Goal: Information Seeking & Learning: Find specific fact

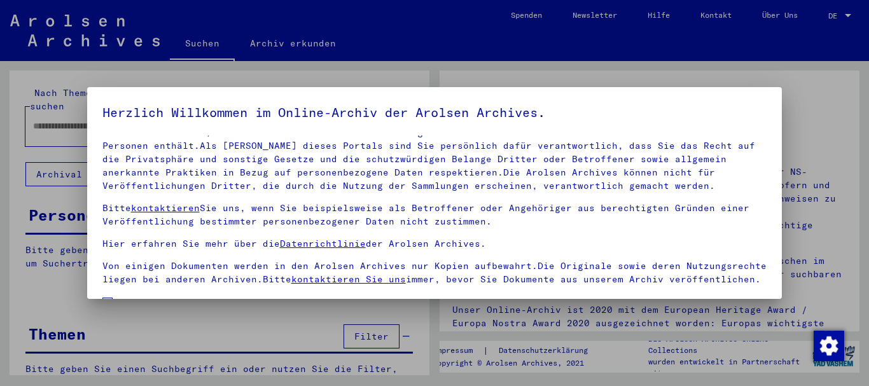
scroll to position [102, 0]
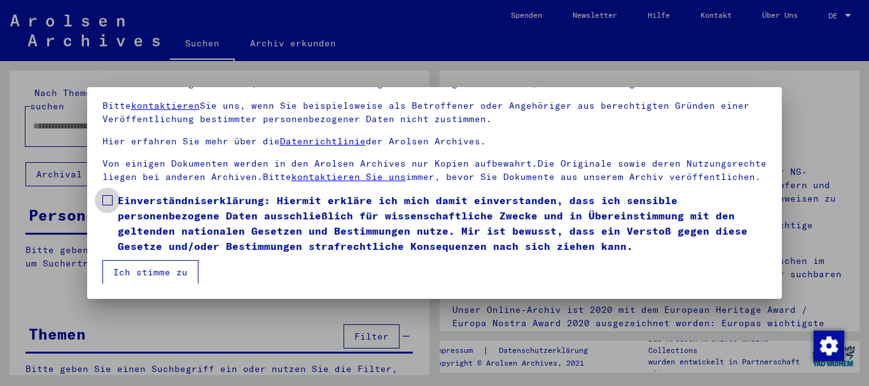
click at [104, 200] on span at bounding box center [107, 200] width 10 height 10
click at [134, 270] on button "Ich stimme zu" at bounding box center [150, 272] width 96 height 24
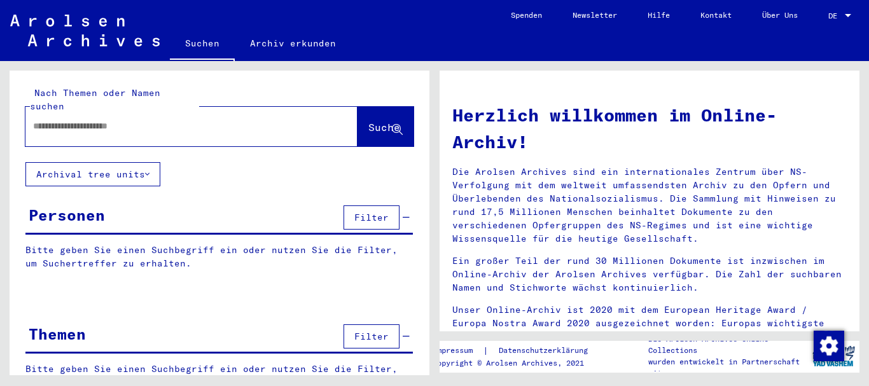
click at [114, 112] on div at bounding box center [172, 126] width 294 height 29
click at [113, 120] on input "text" at bounding box center [176, 126] width 286 height 13
paste input "*****"
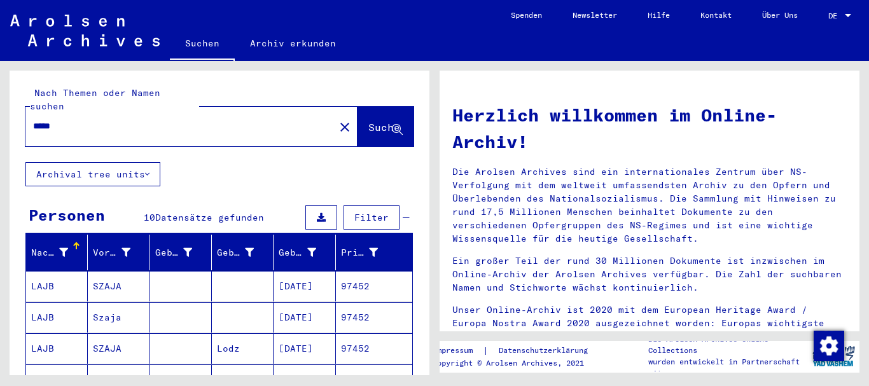
scroll to position [206, 0]
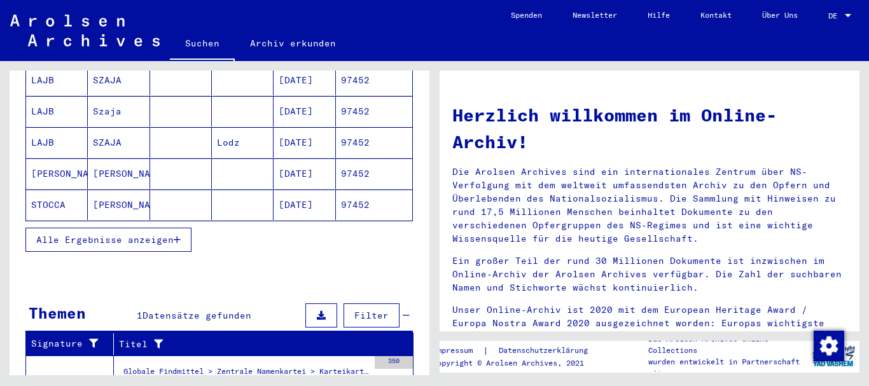
click at [89, 234] on span "Alle Ergebnisse anzeigen" at bounding box center [104, 239] width 137 height 11
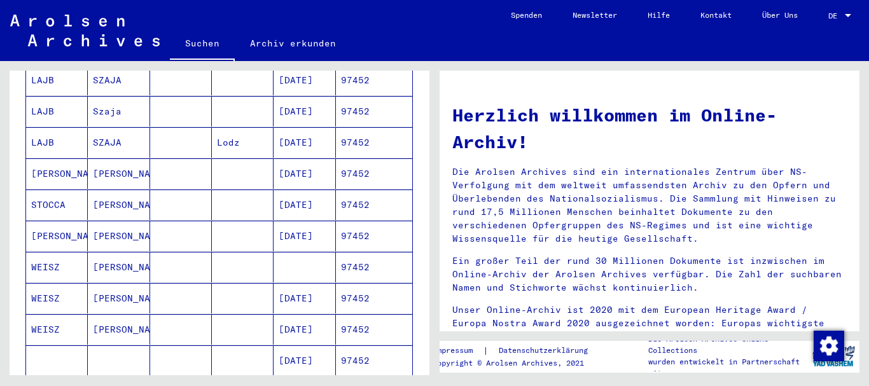
click at [67, 195] on mat-cell "STOCCA" at bounding box center [57, 205] width 62 height 31
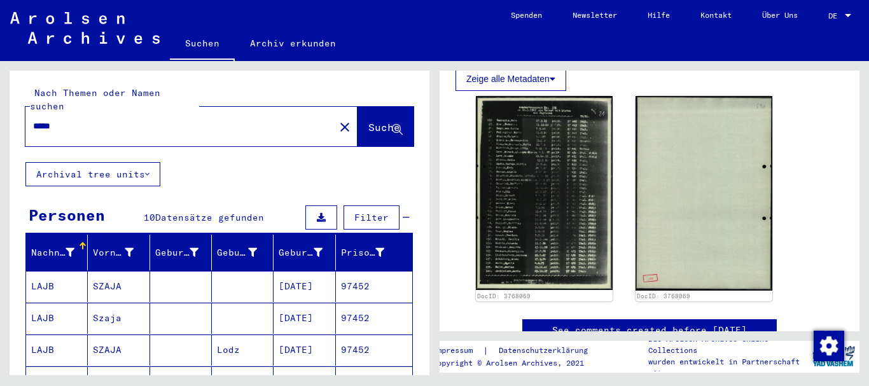
drag, startPoint x: 52, startPoint y: 116, endPoint x: 0, endPoint y: 120, distance: 51.6
click at [33, 120] on input "*****" at bounding box center [180, 126] width 294 height 13
paste input "**"
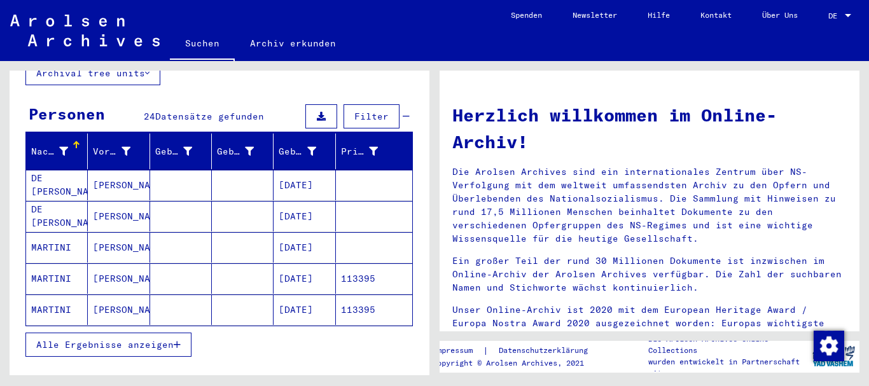
scroll to position [137, 0]
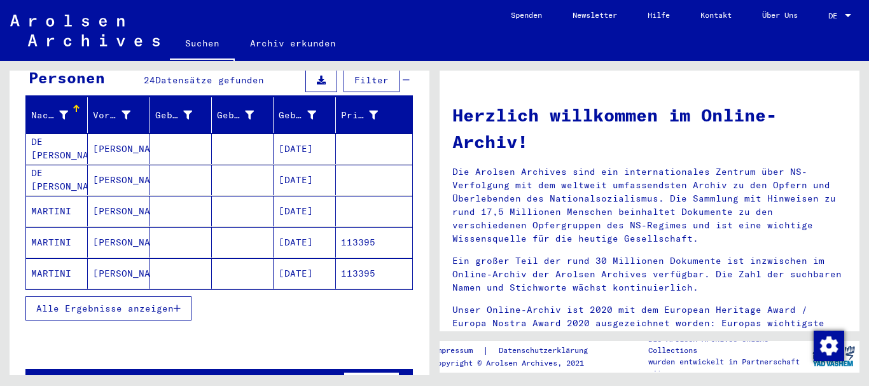
click at [60, 227] on mat-cell "MARTINI" at bounding box center [57, 242] width 62 height 31
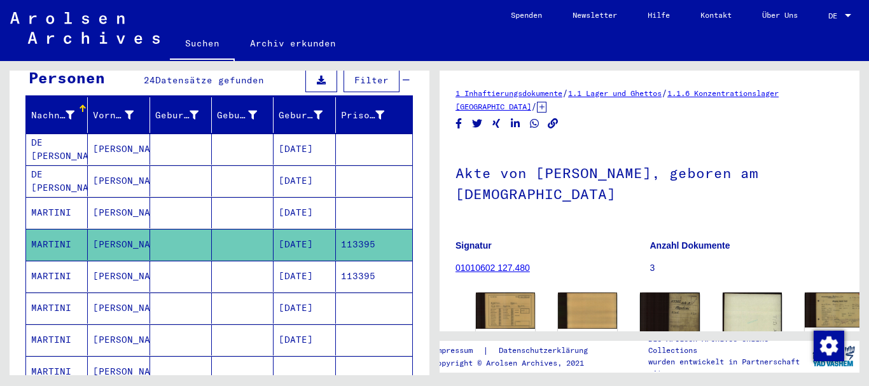
scroll to position [137, 0]
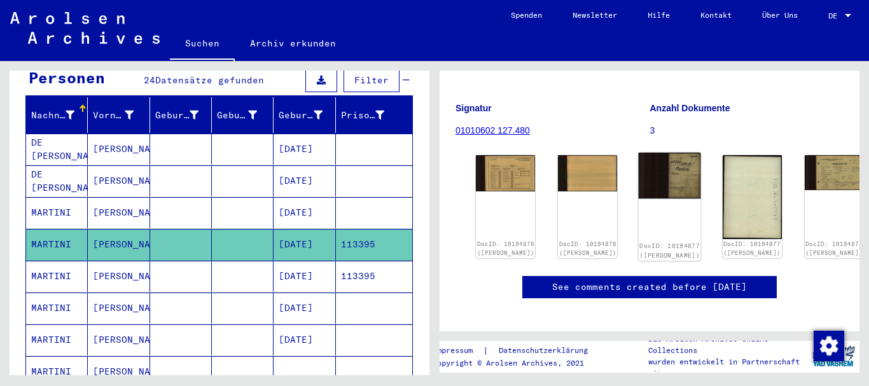
click at [638, 169] on img at bounding box center [669, 176] width 62 height 46
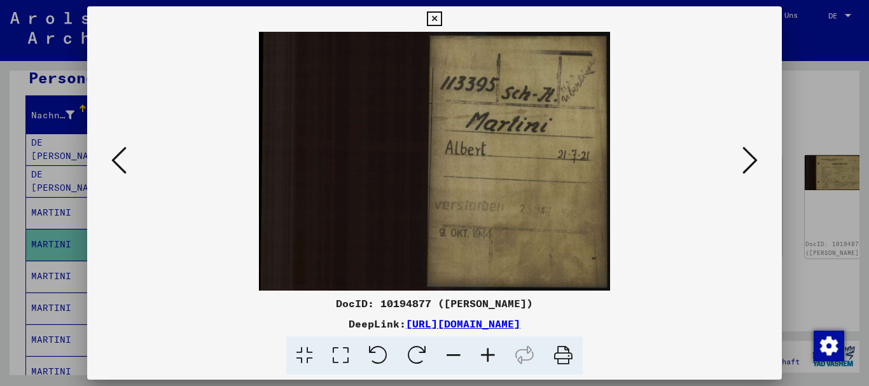
click at [0, 228] on div at bounding box center [434, 193] width 869 height 386
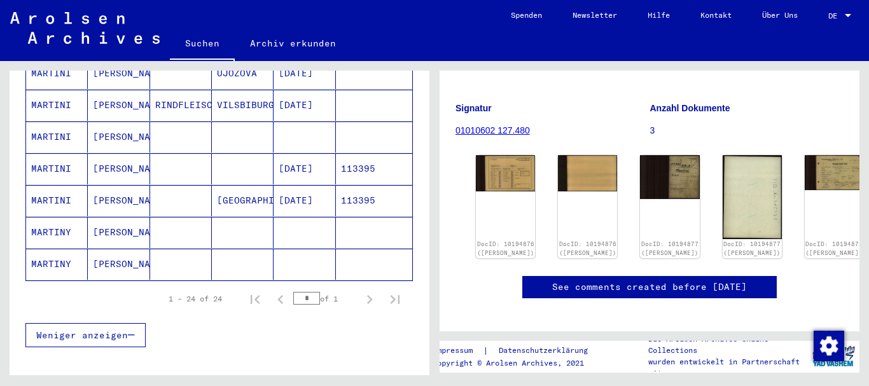
scroll to position [756, 0]
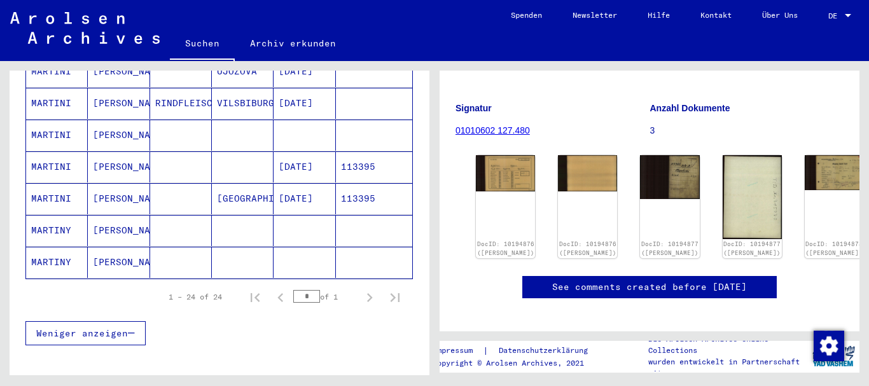
click at [73, 215] on mat-cell "MARTINY" at bounding box center [57, 230] width 62 height 31
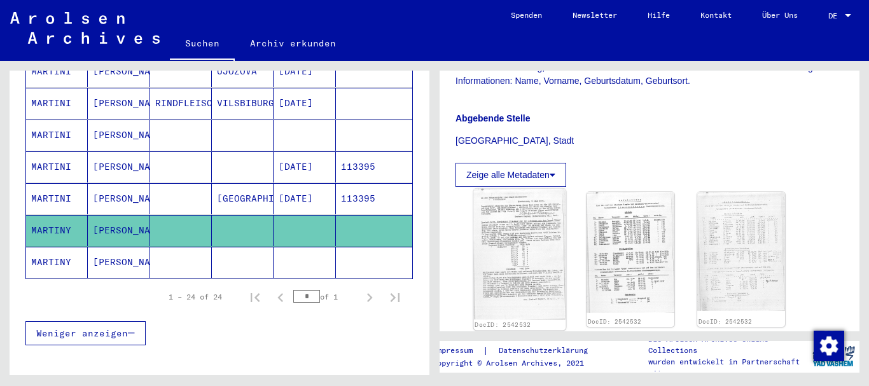
scroll to position [412, 0]
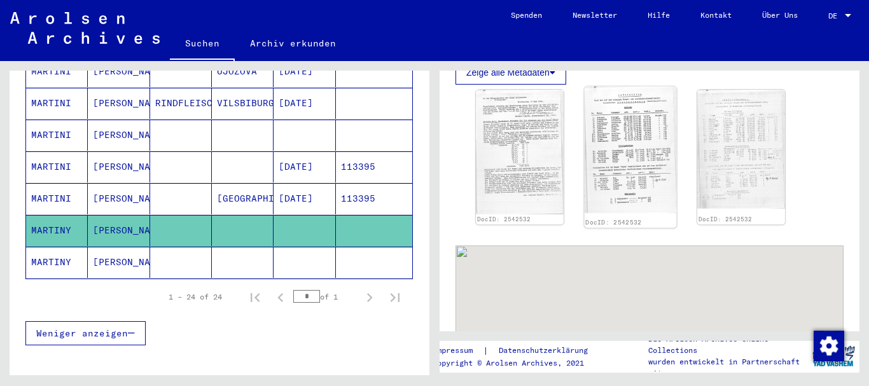
click at [646, 148] on img at bounding box center [630, 149] width 92 height 127
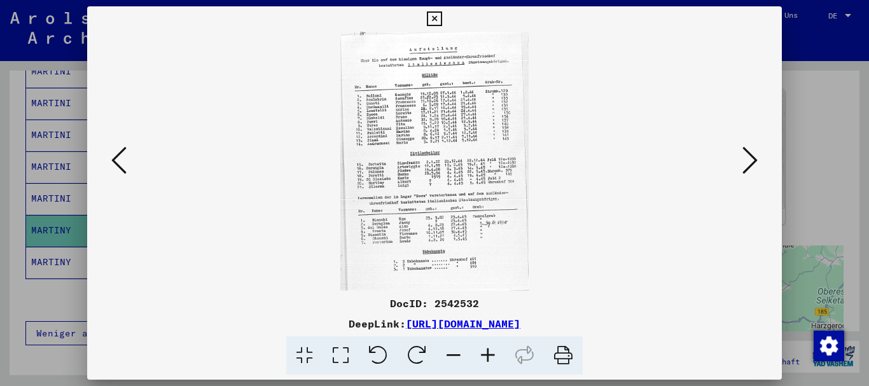
click at [494, 354] on icon at bounding box center [488, 355] width 34 height 39
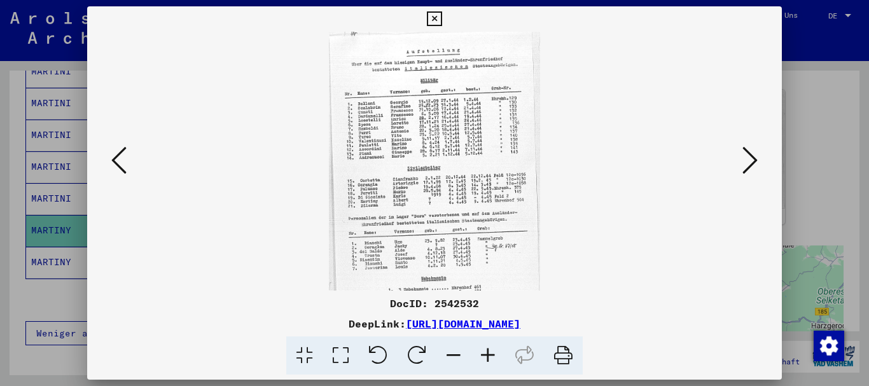
click at [494, 354] on icon at bounding box center [488, 355] width 34 height 39
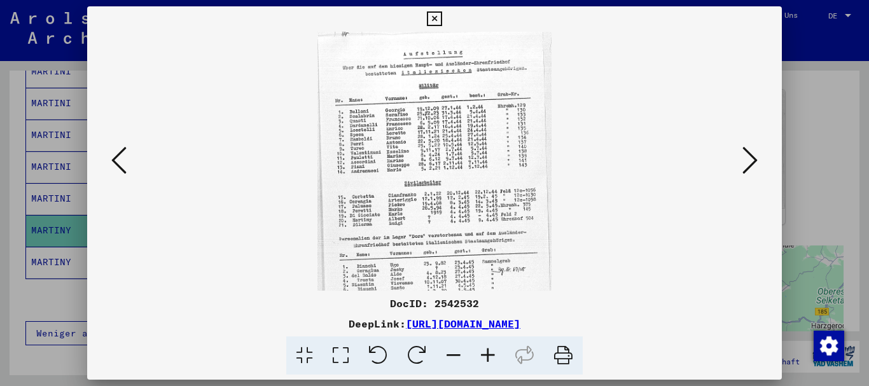
click at [491, 356] on icon at bounding box center [488, 355] width 34 height 39
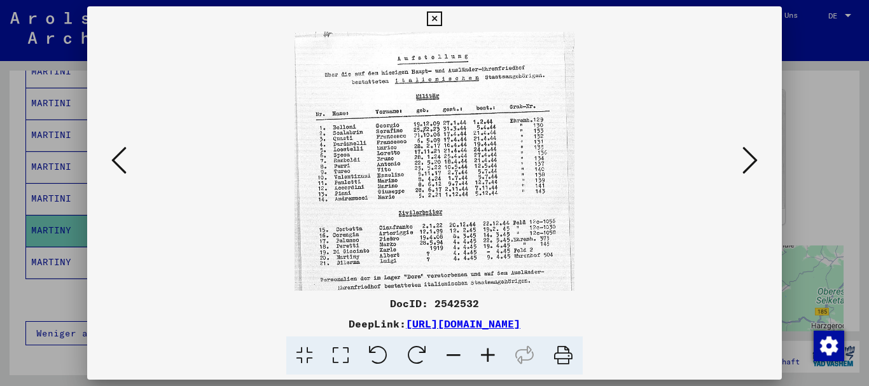
click at [491, 356] on icon at bounding box center [488, 355] width 34 height 39
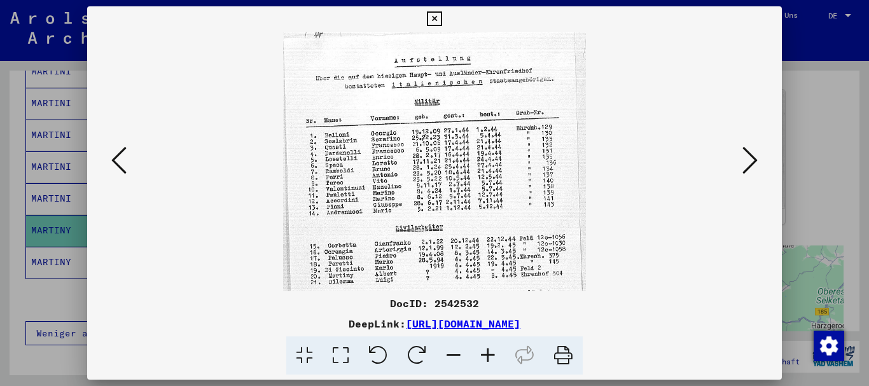
click at [491, 356] on icon at bounding box center [488, 355] width 34 height 39
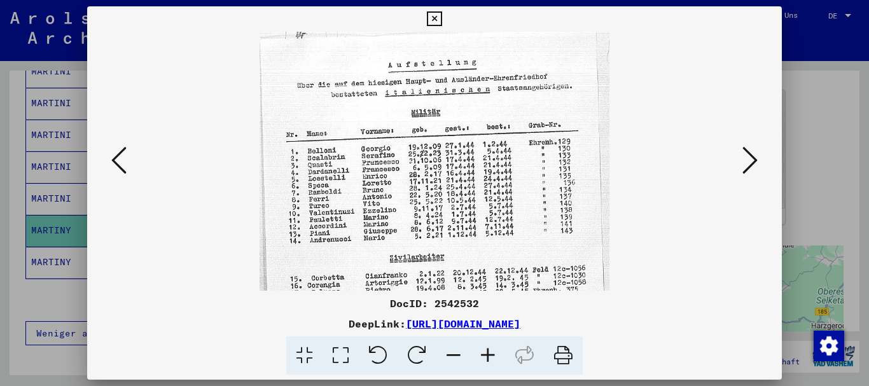
click at [491, 356] on icon at bounding box center [488, 355] width 34 height 39
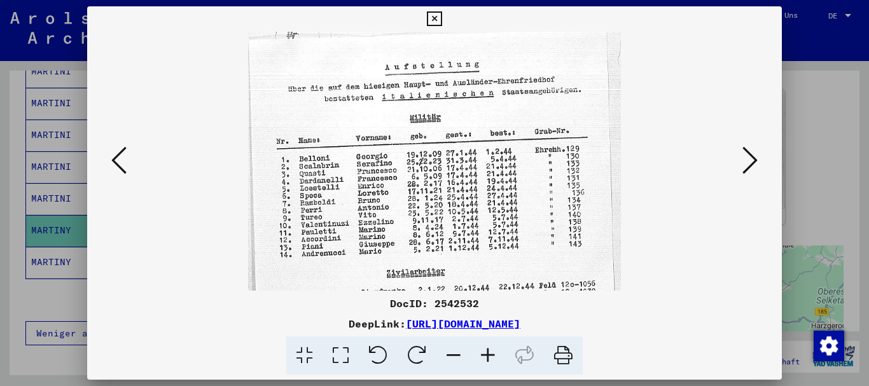
click at [491, 356] on icon at bounding box center [488, 355] width 34 height 39
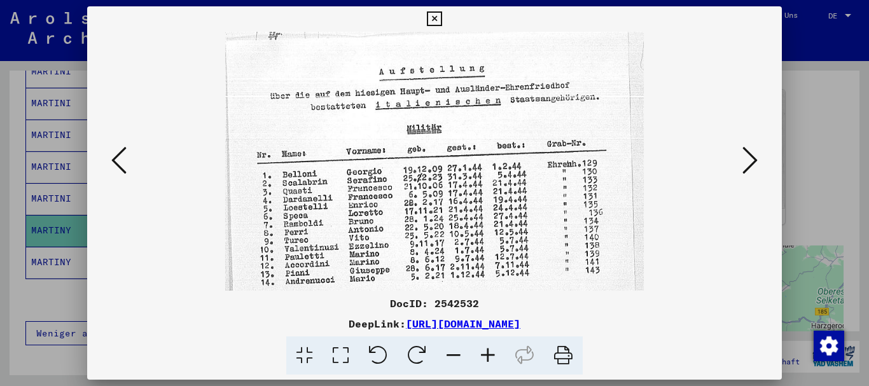
click at [491, 356] on icon at bounding box center [488, 355] width 34 height 39
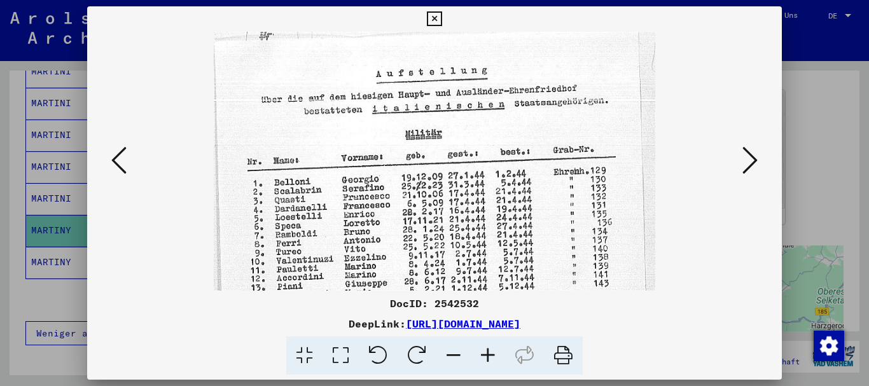
click at [491, 356] on icon at bounding box center [488, 355] width 34 height 39
drag, startPoint x: 491, startPoint y: 356, endPoint x: 489, endPoint y: 331, distance: 25.5
click at [491, 357] on icon at bounding box center [488, 355] width 34 height 39
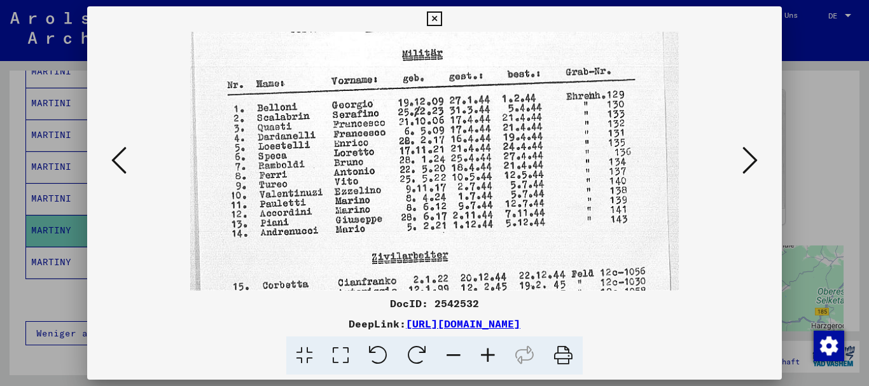
scroll to position [91, 0]
drag, startPoint x: 448, startPoint y: 235, endPoint x: 417, endPoint y: 144, distance: 95.9
click at [417, 144] on img at bounding box center [434, 277] width 488 height 672
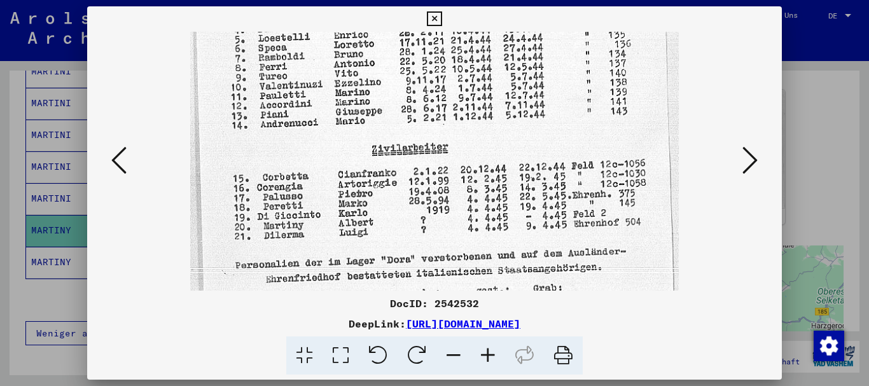
scroll to position [199, 0]
drag, startPoint x: 425, startPoint y: 223, endPoint x: 406, endPoint y: 115, distance: 109.8
click at [406, 115] on img at bounding box center [434, 169] width 488 height 672
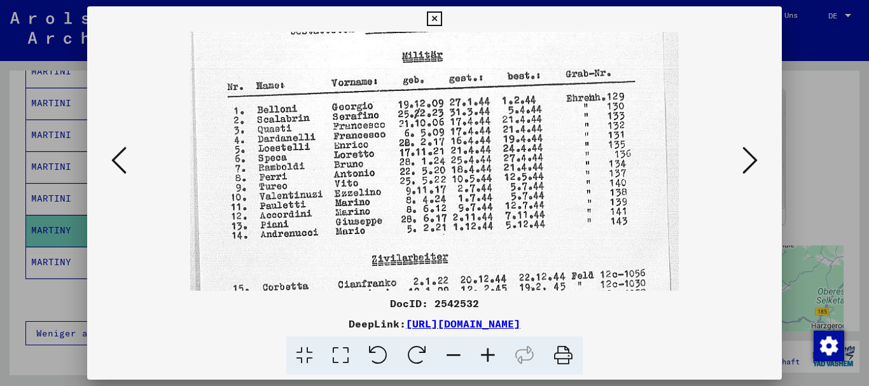
drag, startPoint x: 448, startPoint y: 127, endPoint x: 452, endPoint y: 238, distance: 111.4
click at [452, 238] on img at bounding box center [434, 279] width 488 height 672
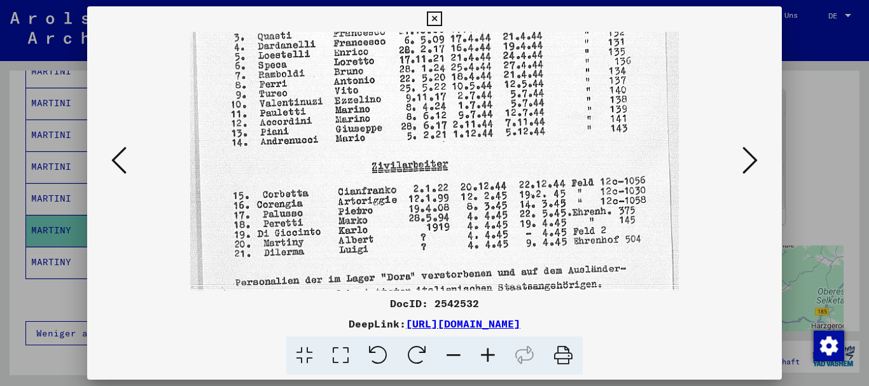
drag, startPoint x: 397, startPoint y: 240, endPoint x: 385, endPoint y: 139, distance: 101.2
click at [386, 141] on img at bounding box center [434, 187] width 488 height 672
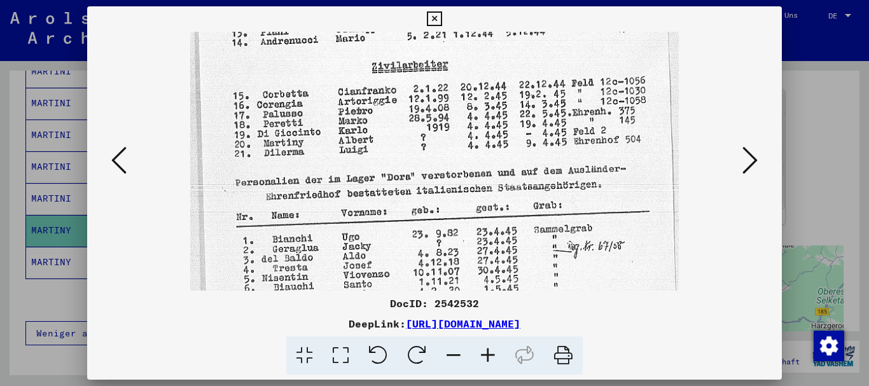
drag, startPoint x: 422, startPoint y: 262, endPoint x: 397, endPoint y: 168, distance: 97.5
click at [397, 168] on img at bounding box center [434, 87] width 488 height 672
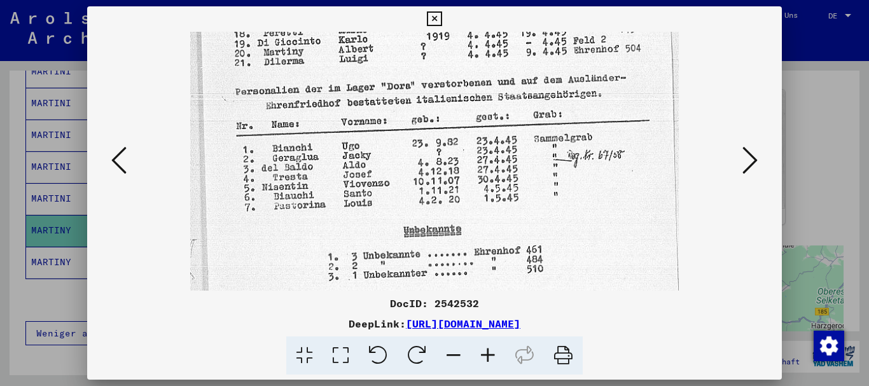
scroll to position [377, 0]
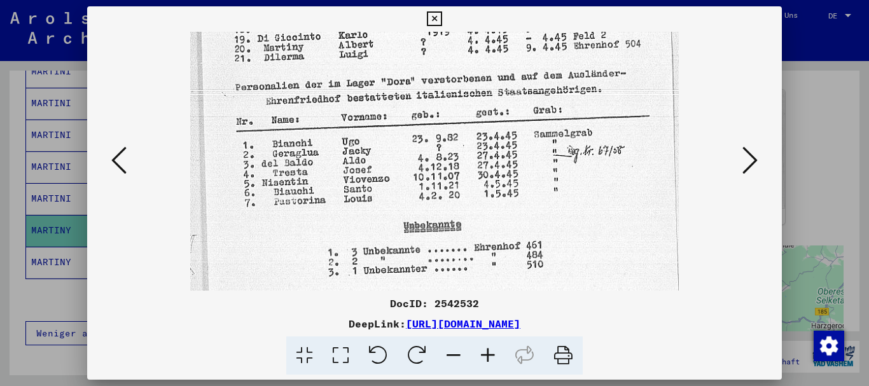
drag, startPoint x: 401, startPoint y: 254, endPoint x: 375, endPoint y: 158, distance: 99.3
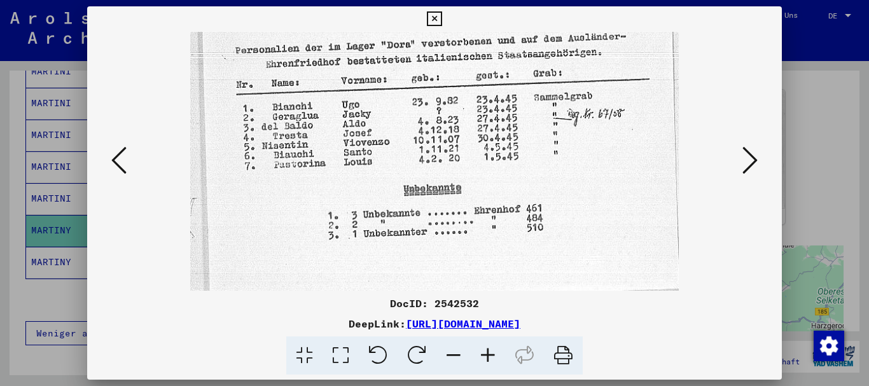
drag, startPoint x: 382, startPoint y: 238, endPoint x: 362, endPoint y: 141, distance: 98.5
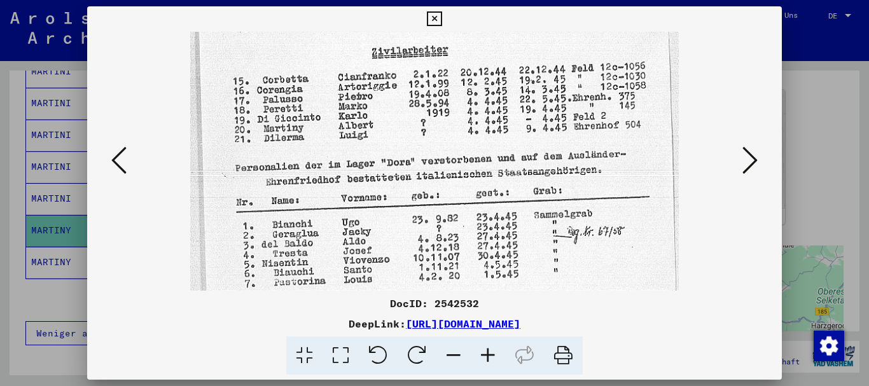
drag, startPoint x: 366, startPoint y: 101, endPoint x: 368, endPoint y: 219, distance: 118.3
click at [368, 219] on img at bounding box center [434, 72] width 488 height 672
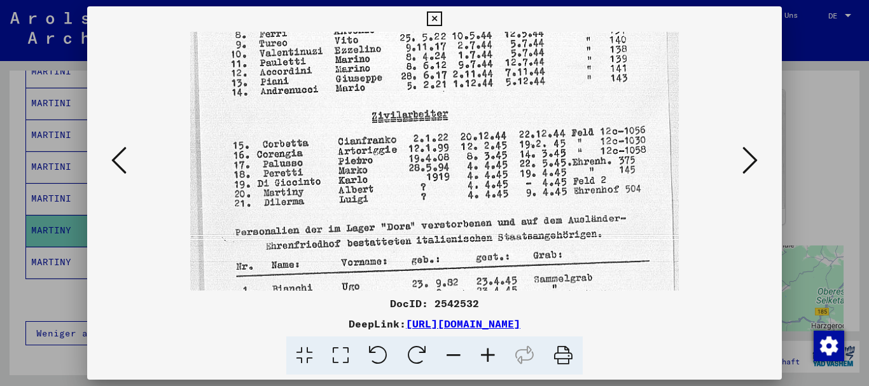
drag, startPoint x: 345, startPoint y: 113, endPoint x: 319, endPoint y: 185, distance: 77.0
click at [336, 181] on img at bounding box center [434, 136] width 488 height 672
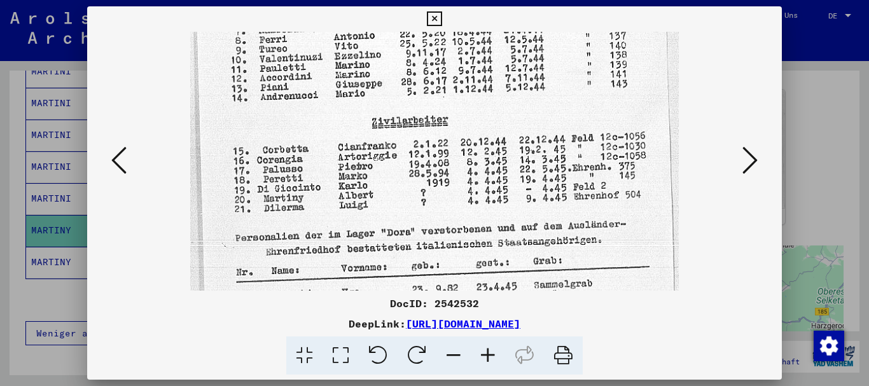
click at [0, 158] on div at bounding box center [434, 193] width 869 height 386
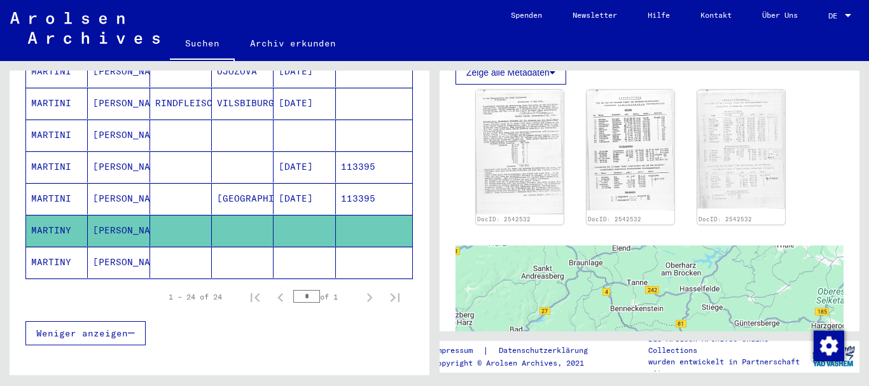
click at [88, 247] on mat-cell "MARTINY" at bounding box center [57, 262] width 62 height 31
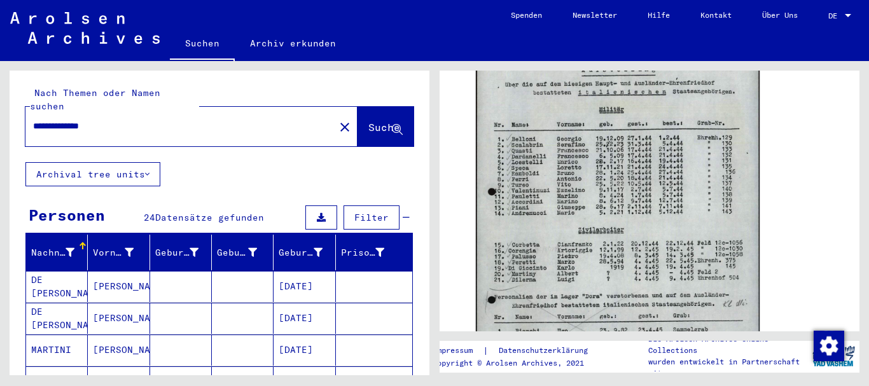
drag, startPoint x: 124, startPoint y: 113, endPoint x: 0, endPoint y: 107, distance: 124.1
click at [33, 120] on input "**********" at bounding box center [180, 126] width 294 height 13
paste input "text"
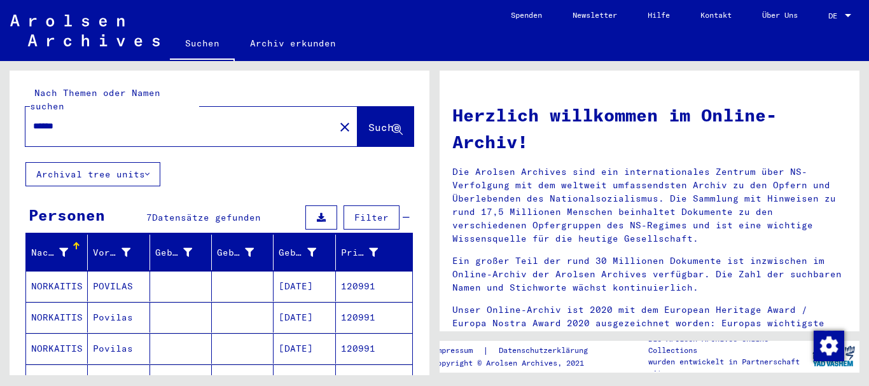
click at [104, 271] on mat-cell "POVILAS" at bounding box center [119, 286] width 62 height 31
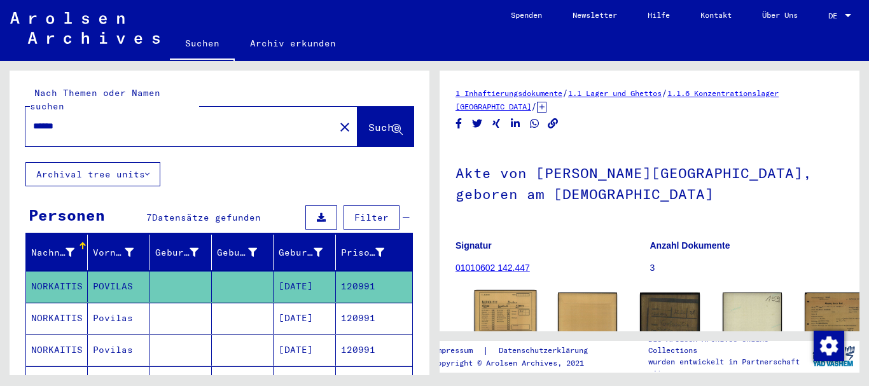
scroll to position [79, 0]
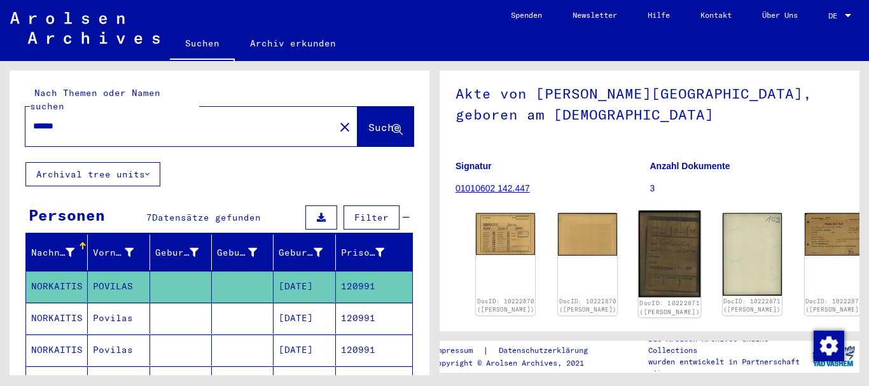
click at [638, 228] on img at bounding box center [669, 254] width 62 height 87
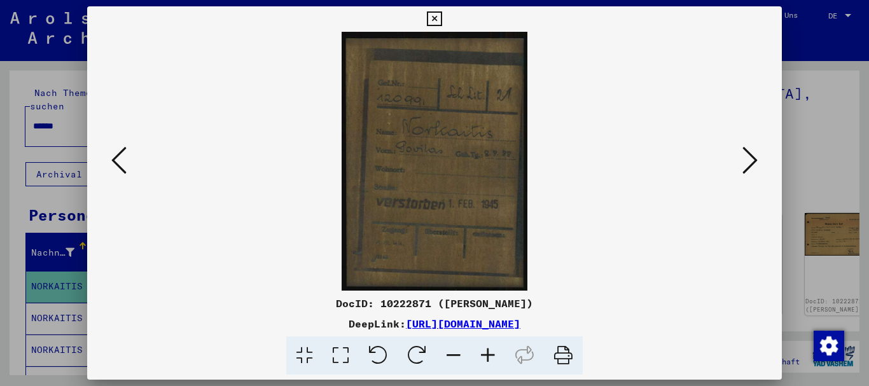
click at [58, 232] on div at bounding box center [434, 193] width 869 height 386
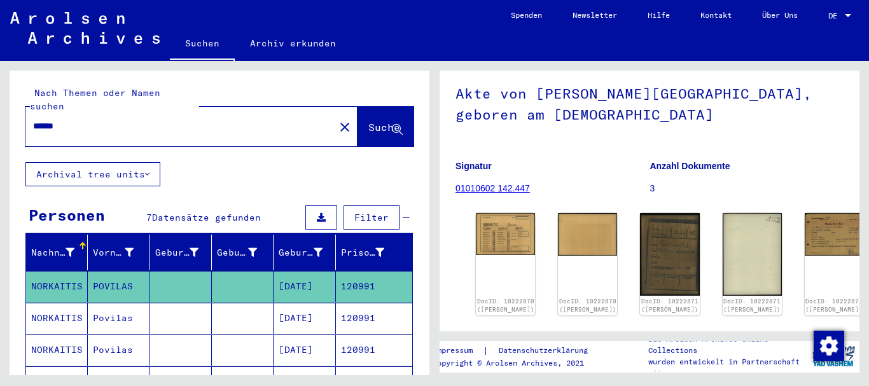
click at [104, 303] on mat-cell "Povilas" at bounding box center [119, 318] width 62 height 31
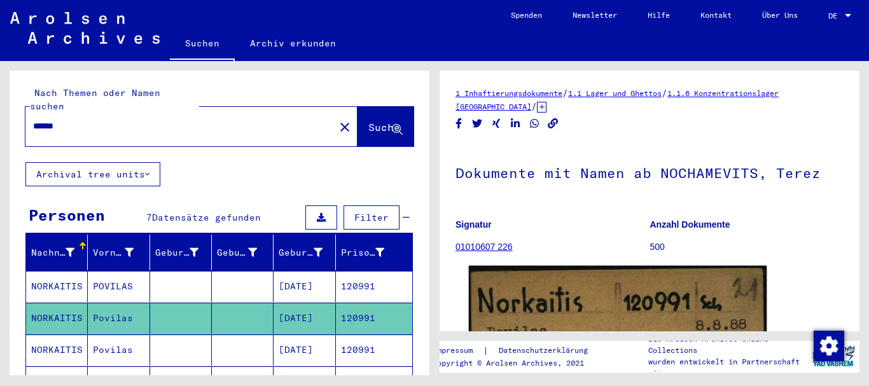
scroll to position [206, 0]
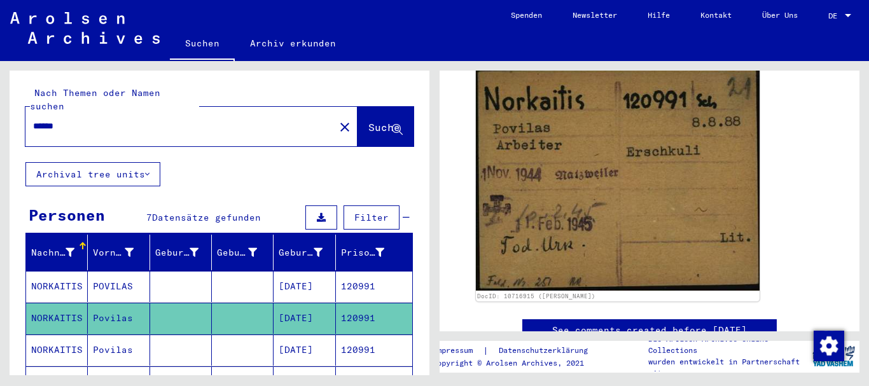
drag, startPoint x: 106, startPoint y: 113, endPoint x: 0, endPoint y: 106, distance: 105.8
click at [33, 120] on input "******" at bounding box center [180, 126] width 294 height 13
paste input "text"
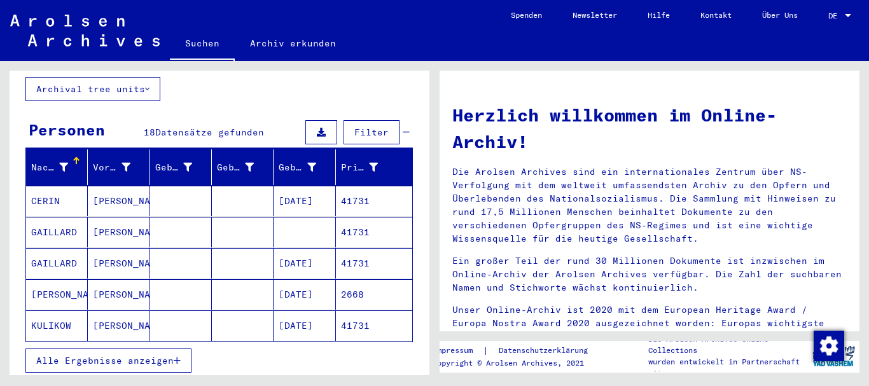
scroll to position [137, 0]
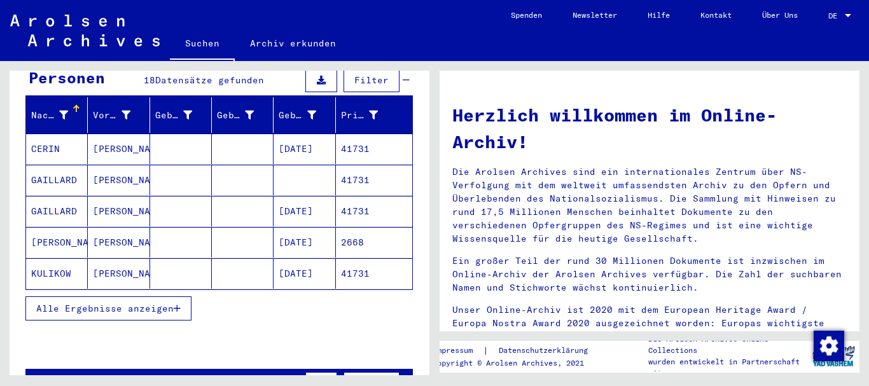
click at [52, 138] on mat-cell "CERIN" at bounding box center [57, 149] width 62 height 31
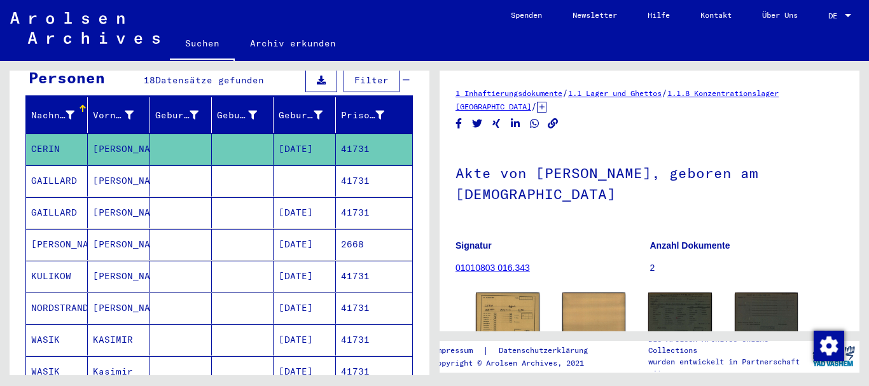
scroll to position [129, 0]
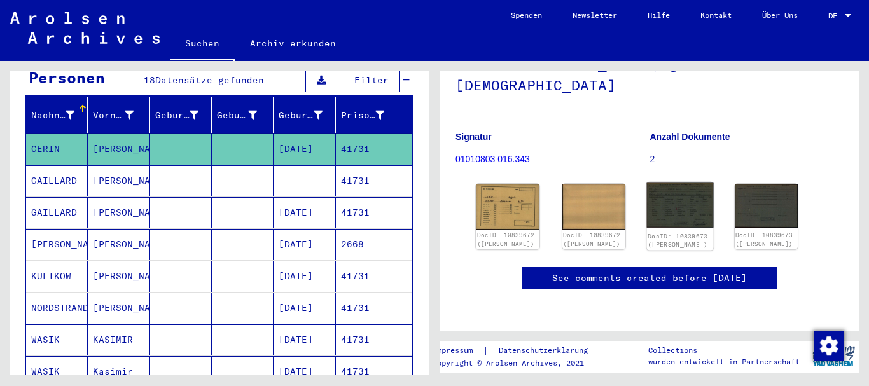
click at [696, 189] on img at bounding box center [680, 206] width 66 height 46
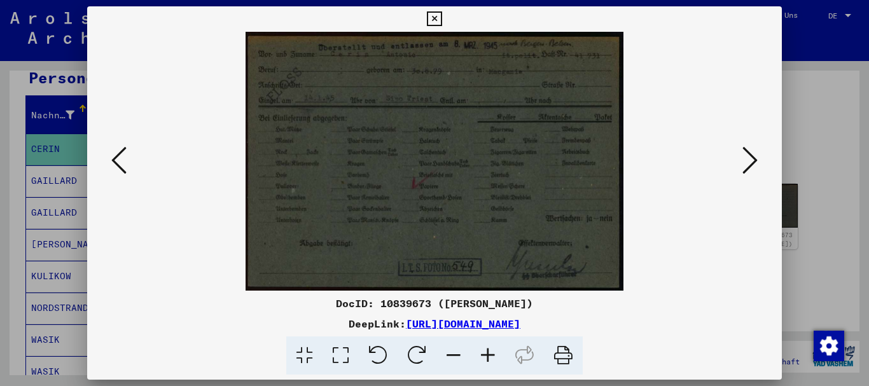
click at [33, 160] on div at bounding box center [434, 193] width 869 height 386
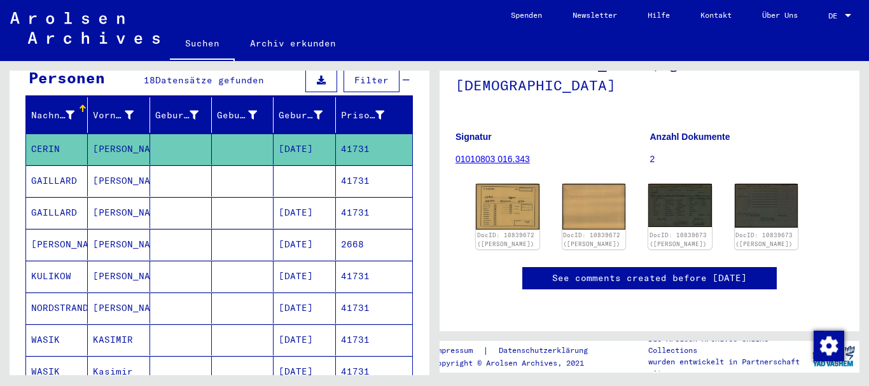
scroll to position [0, 0]
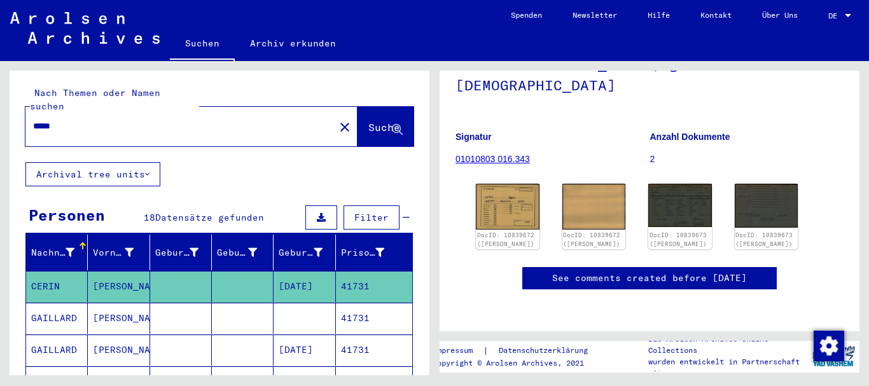
click at [33, 120] on input "*****" at bounding box center [180, 126] width 294 height 13
paste input "text"
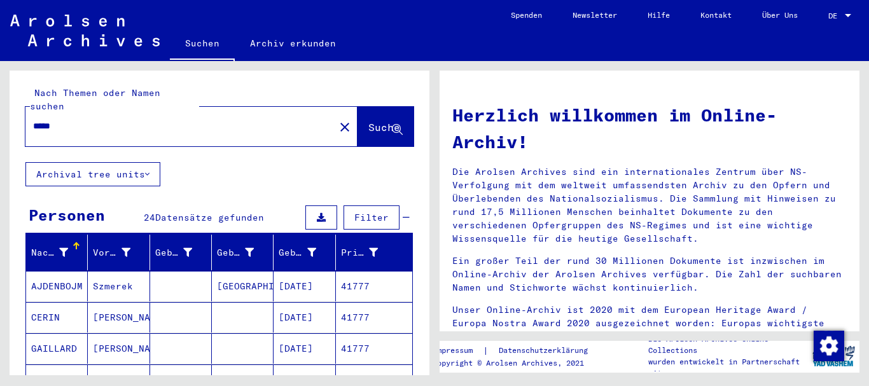
click at [92, 308] on mat-cell "[PERSON_NAME]" at bounding box center [119, 317] width 62 height 31
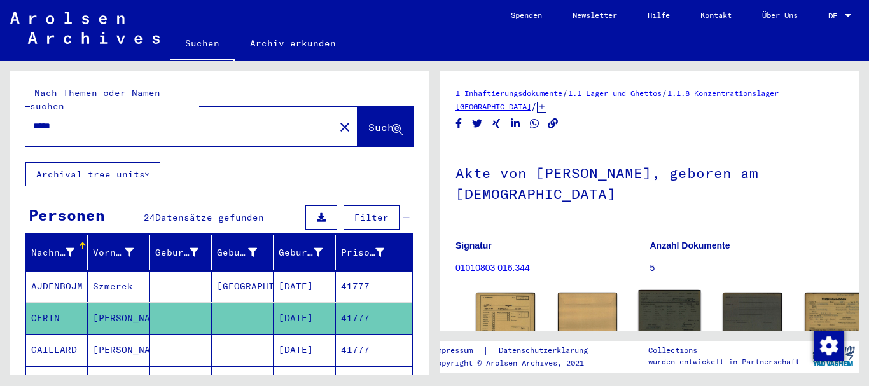
scroll to position [137, 0]
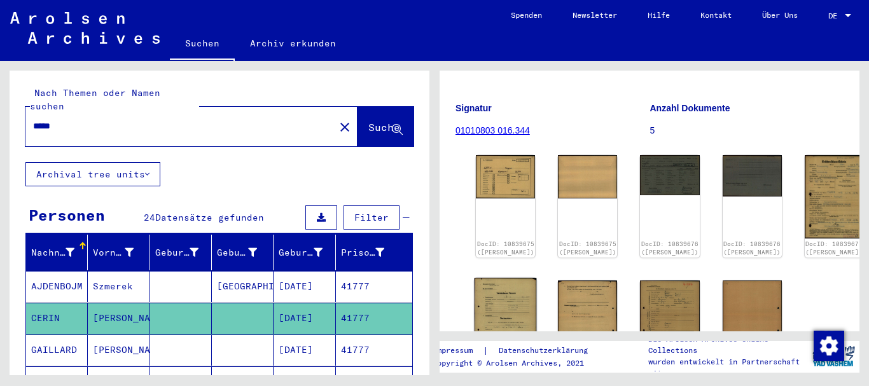
click at [496, 296] on img at bounding box center [505, 322] width 62 height 88
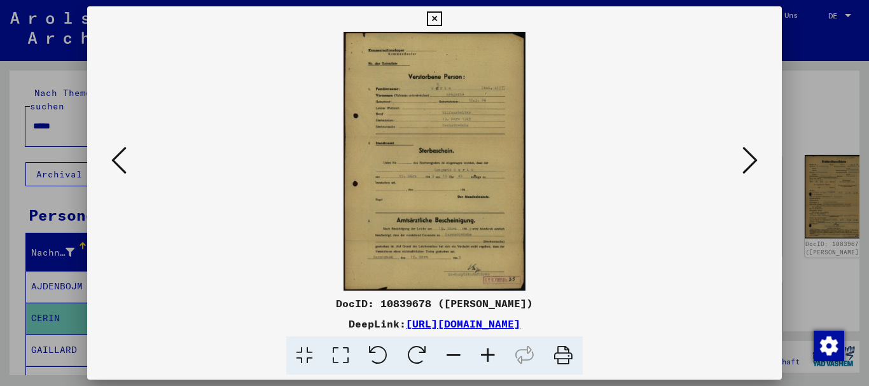
click at [117, 163] on icon at bounding box center [118, 160] width 15 height 31
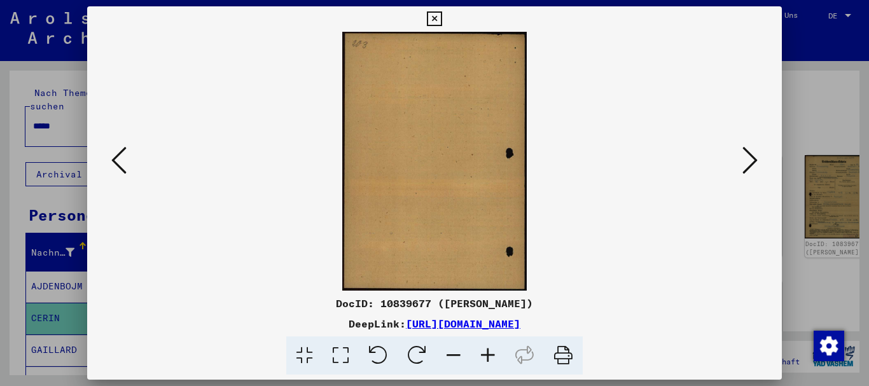
click at [117, 163] on icon at bounding box center [118, 160] width 15 height 31
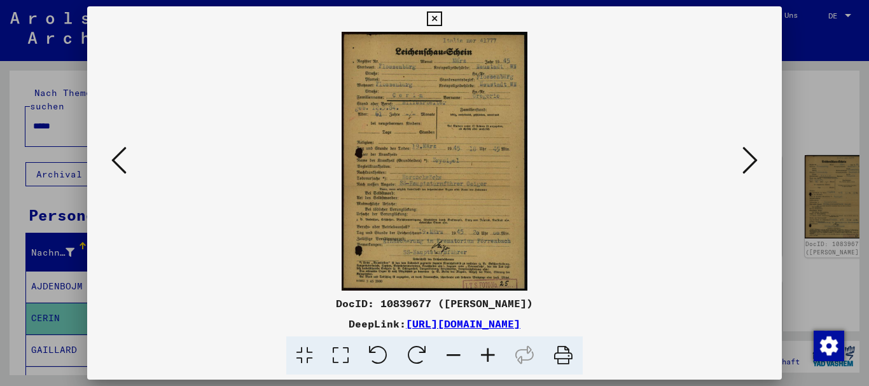
click at [117, 163] on icon at bounding box center [118, 160] width 15 height 31
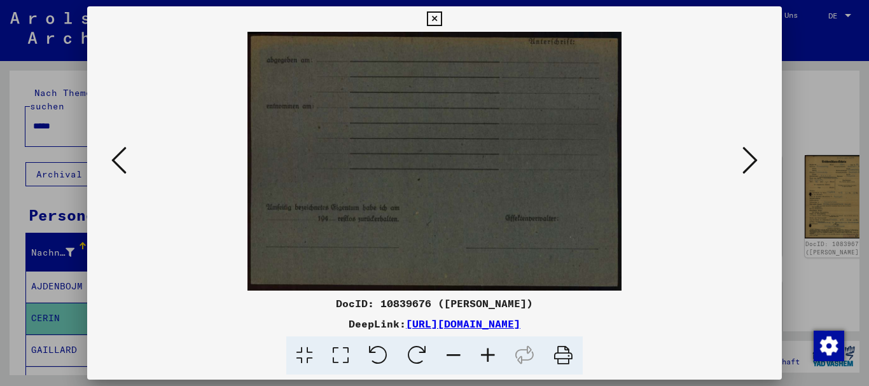
click at [117, 163] on icon at bounding box center [118, 160] width 15 height 31
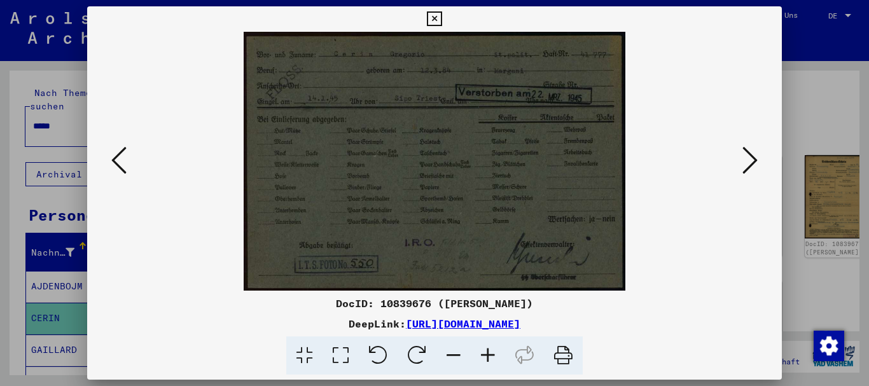
click at [828, 113] on div at bounding box center [434, 193] width 869 height 386
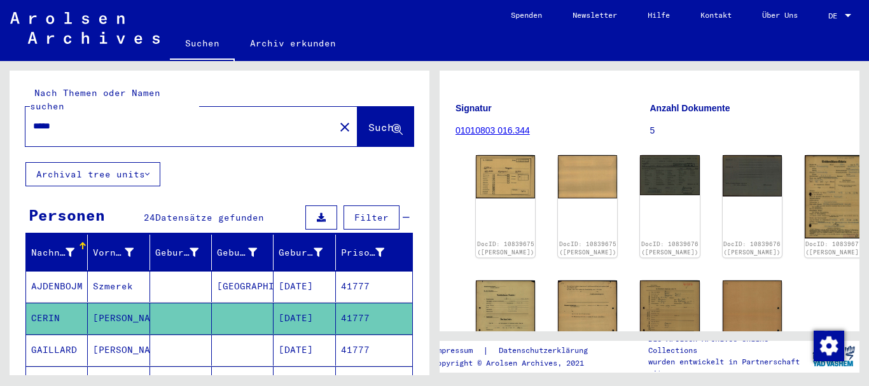
scroll to position [206, 0]
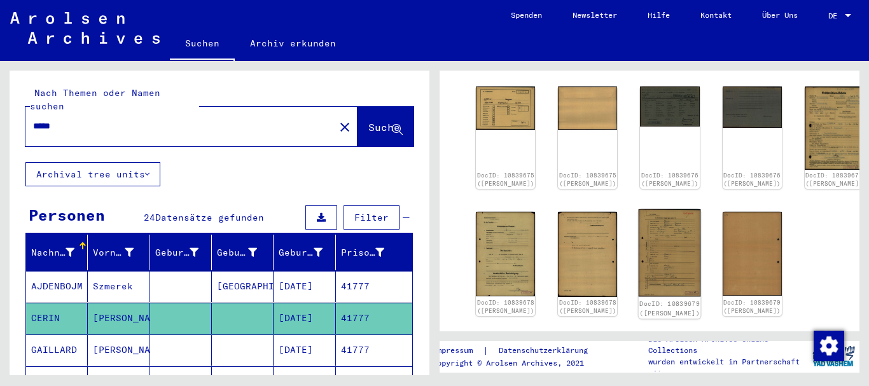
click at [638, 209] on img at bounding box center [669, 252] width 62 height 87
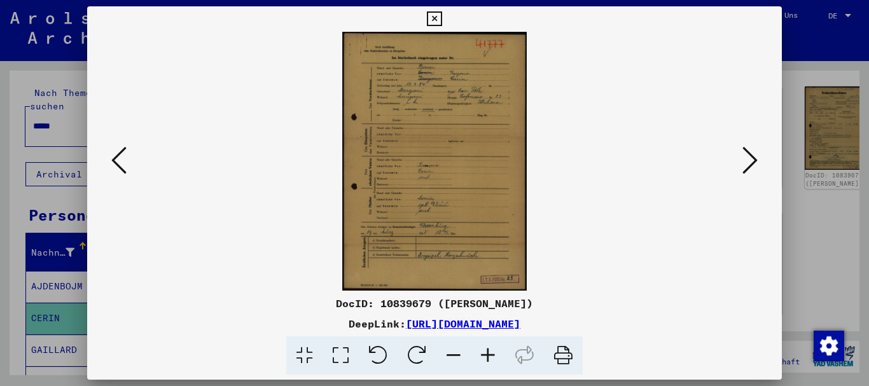
click at [491, 355] on icon at bounding box center [488, 355] width 34 height 39
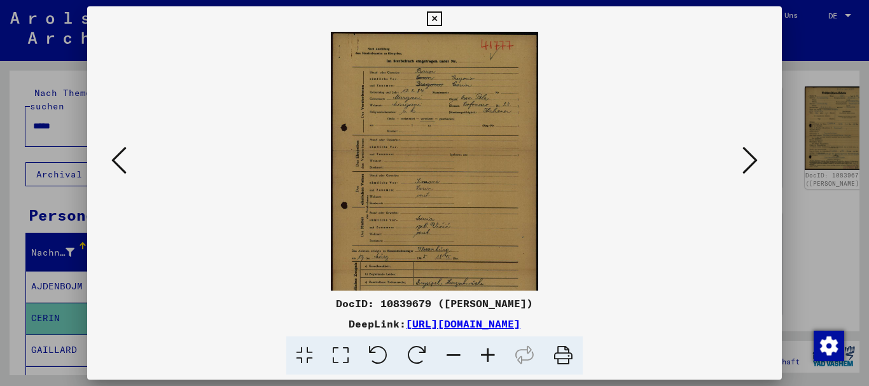
click at [490, 355] on icon at bounding box center [488, 355] width 34 height 39
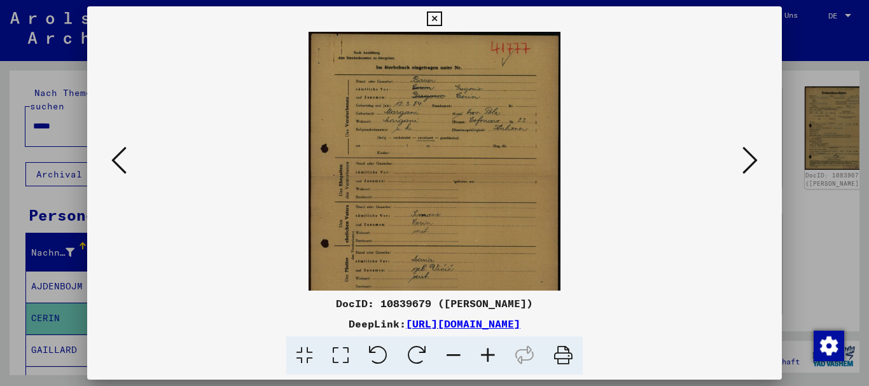
click at [490, 355] on icon at bounding box center [488, 355] width 34 height 39
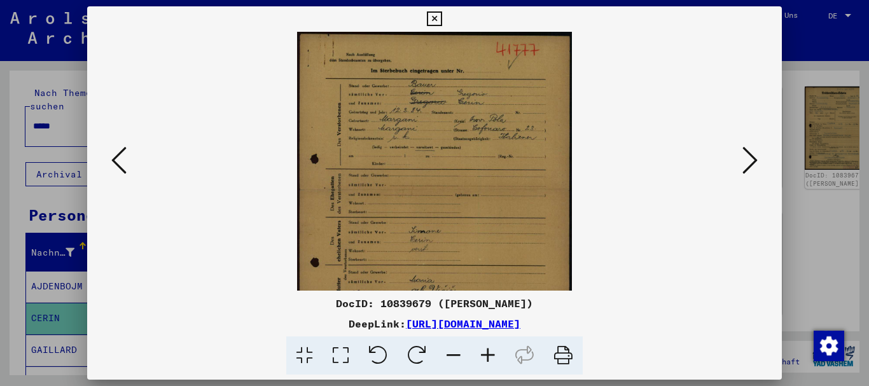
click at [488, 355] on icon at bounding box center [488, 355] width 34 height 39
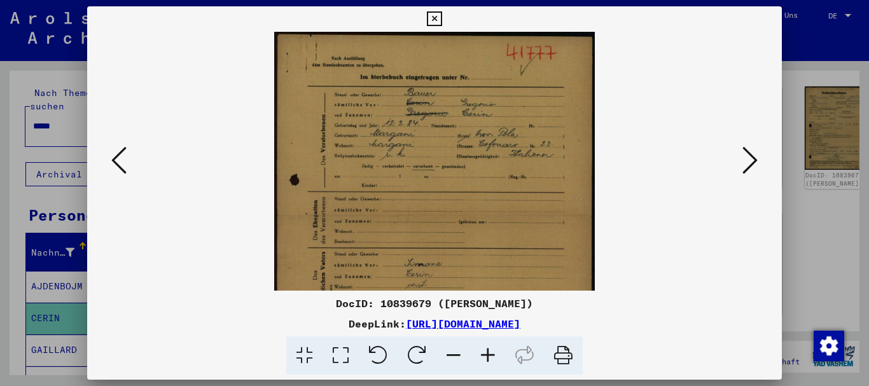
click at [488, 355] on icon at bounding box center [488, 355] width 34 height 39
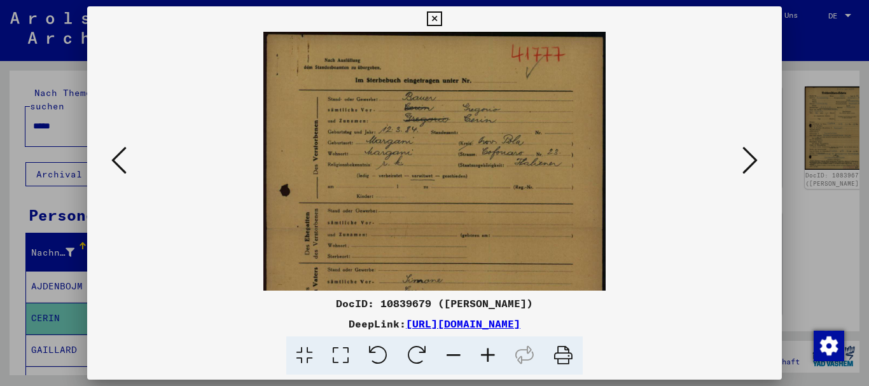
click at [487, 357] on icon at bounding box center [488, 355] width 34 height 39
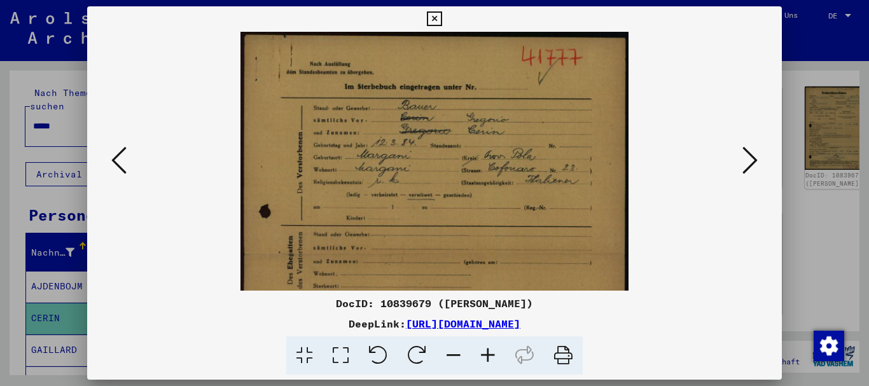
click at [487, 357] on icon at bounding box center [488, 355] width 34 height 39
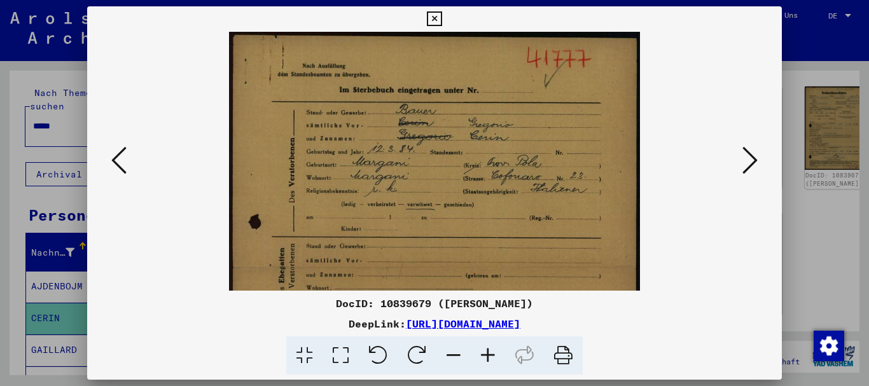
click at [487, 357] on icon at bounding box center [488, 355] width 34 height 39
click at [485, 357] on icon at bounding box center [488, 355] width 34 height 39
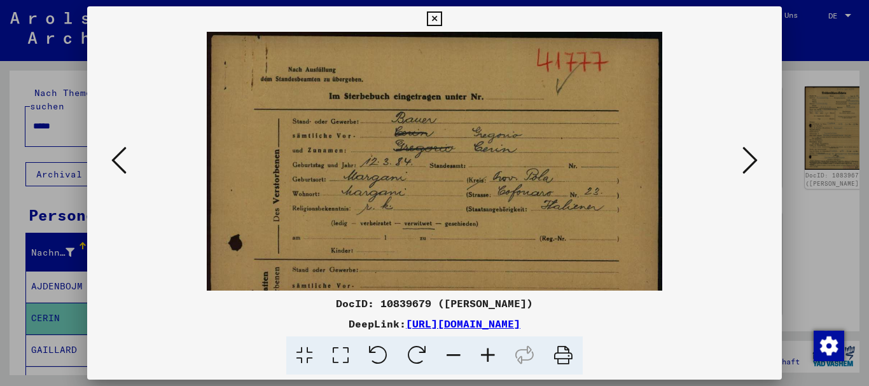
click at [485, 357] on icon at bounding box center [488, 355] width 34 height 39
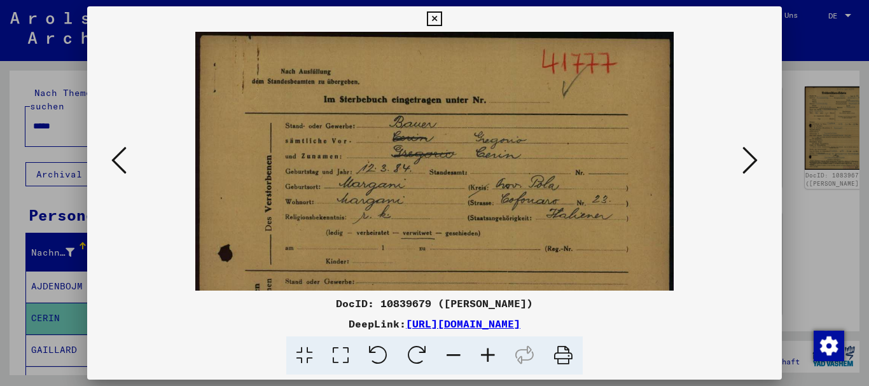
click at [483, 357] on icon at bounding box center [488, 355] width 34 height 39
drag, startPoint x: 483, startPoint y: 357, endPoint x: 418, endPoint y: 237, distance: 135.7
click at [481, 357] on icon at bounding box center [488, 355] width 34 height 39
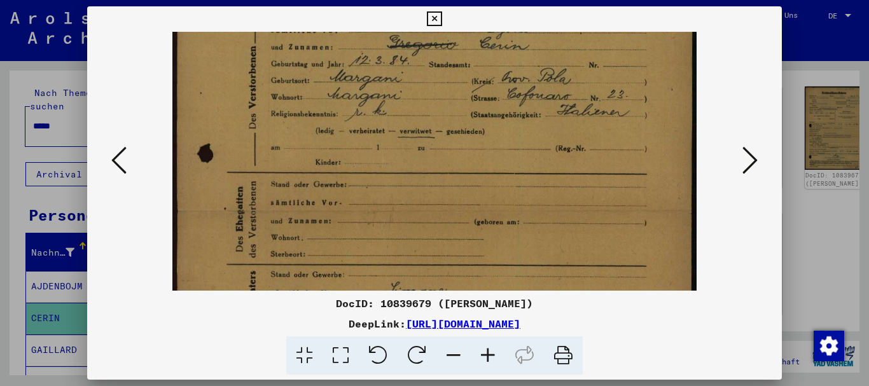
drag, startPoint x: 443, startPoint y: 247, endPoint x: 424, endPoint y: 110, distance: 138.1
click at [424, 111] on img at bounding box center [433, 279] width 523 height 736
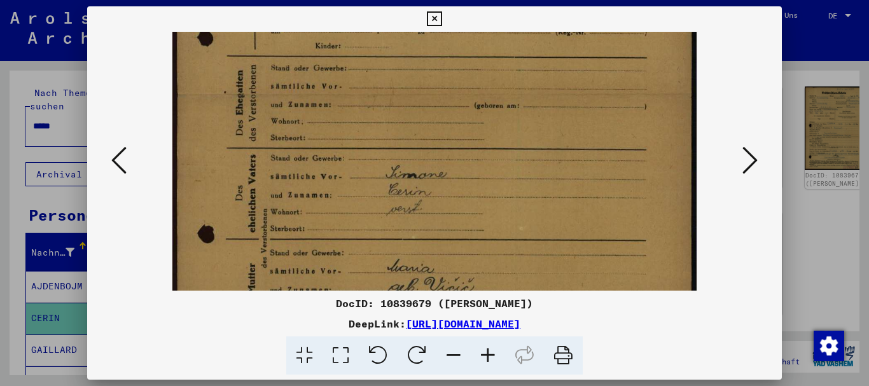
scroll to position [246, 0]
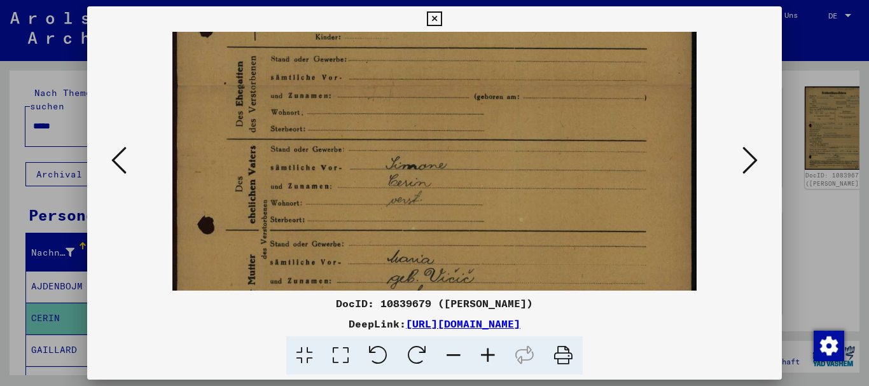
drag, startPoint x: 432, startPoint y: 194, endPoint x: 429, endPoint y: 94, distance: 99.9
click at [429, 94] on img at bounding box center [433, 154] width 523 height 736
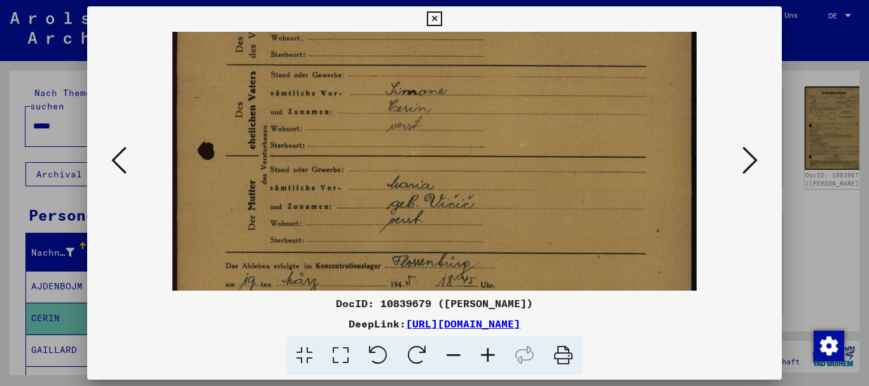
drag, startPoint x: 399, startPoint y: 223, endPoint x: 389, endPoint y: 146, distance: 77.6
click at [389, 148] on img at bounding box center [433, 79] width 523 height 736
drag, startPoint x: 418, startPoint y: 89, endPoint x: 435, endPoint y: 207, distance: 119.5
click at [444, 259] on img at bounding box center [433, 79] width 523 height 736
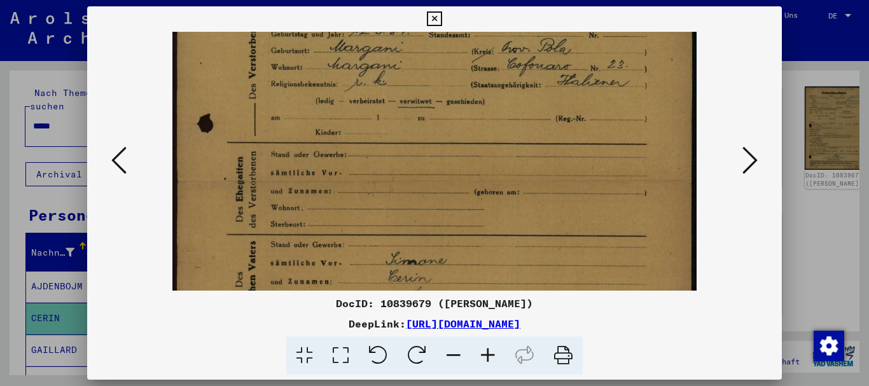
scroll to position [36, 0]
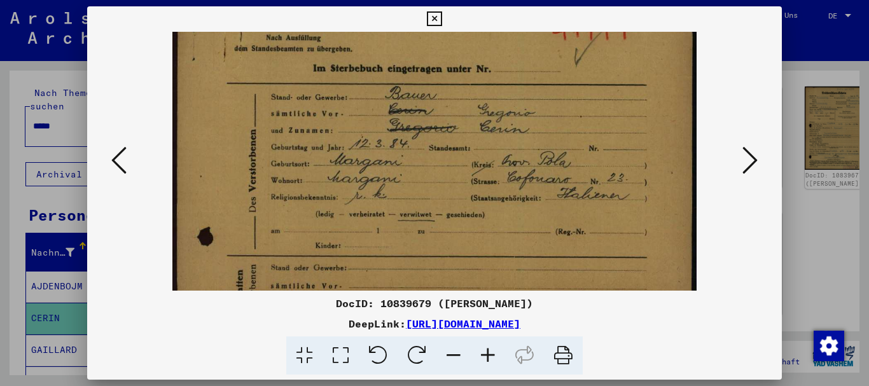
drag, startPoint x: 422, startPoint y: 116, endPoint x: 425, endPoint y: 229, distance: 112.6
click at [418, 227] on img at bounding box center [433, 362] width 523 height 736
drag, startPoint x: 378, startPoint y: 210, endPoint x: 350, endPoint y: 50, distance: 162.8
click at [350, 50] on img at bounding box center [433, 364] width 523 height 736
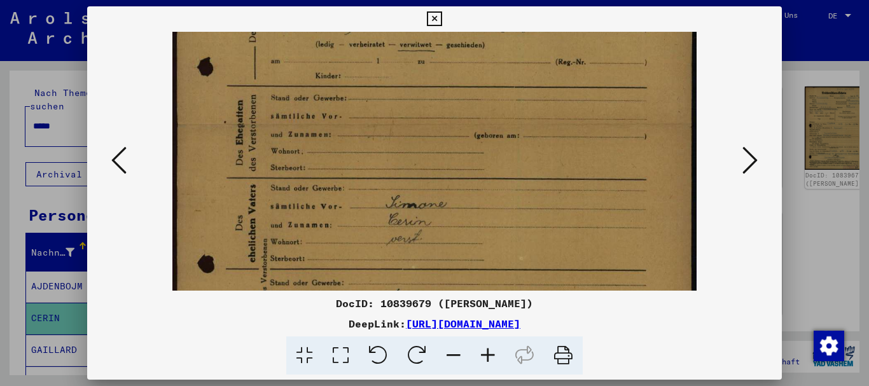
click at [349, 19] on div "DocID: 10839679 ([PERSON_NAME]: [URL][DOMAIN_NAME]" at bounding box center [434, 190] width 695 height 369
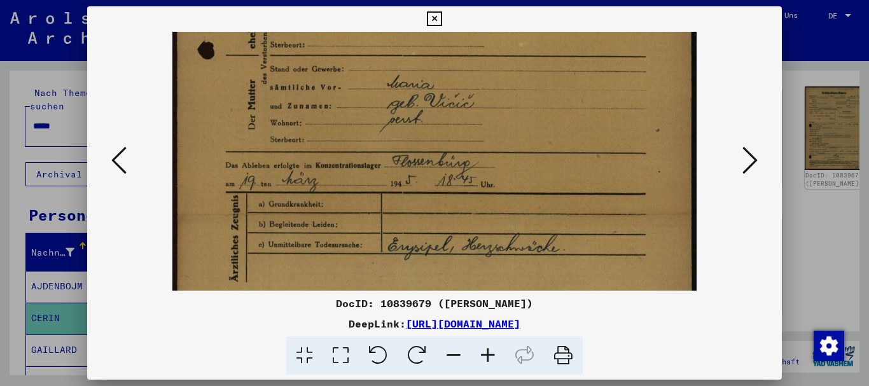
scroll to position [477, 0]
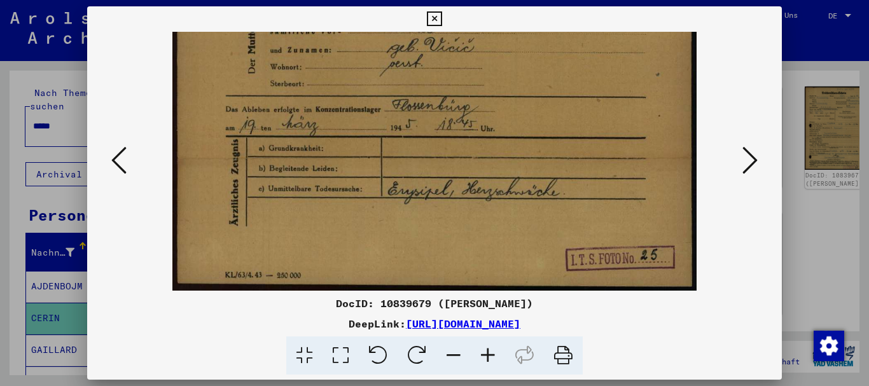
drag, startPoint x: 347, startPoint y: 107, endPoint x: 88, endPoint y: 236, distance: 288.4
click at [38, 253] on div at bounding box center [434, 193] width 869 height 386
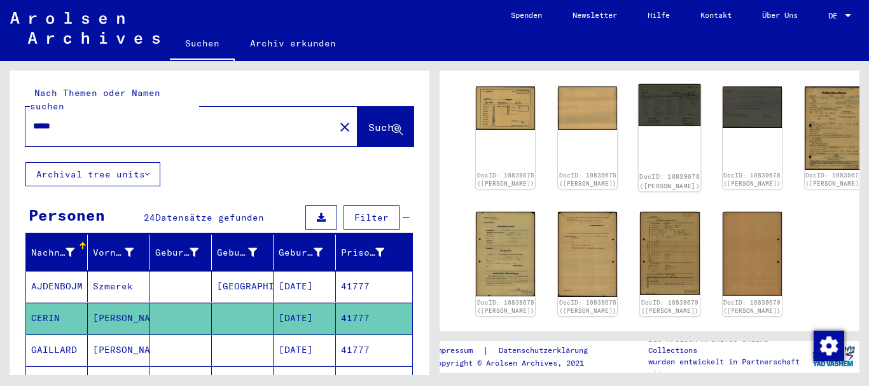
click at [638, 102] on img at bounding box center [669, 105] width 62 height 42
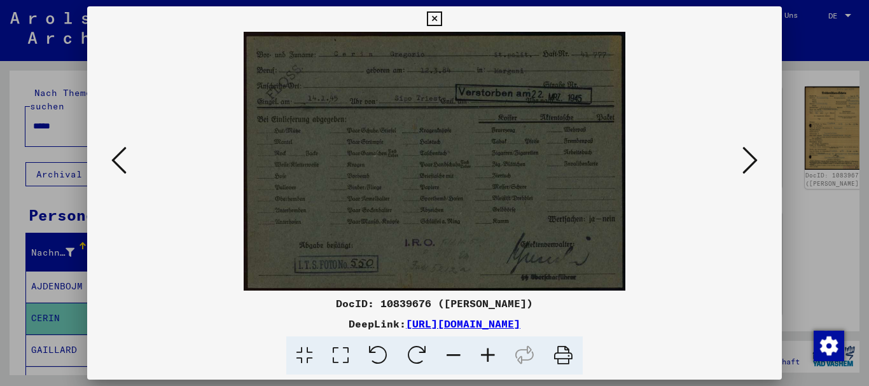
click at [1, 223] on div at bounding box center [434, 193] width 869 height 386
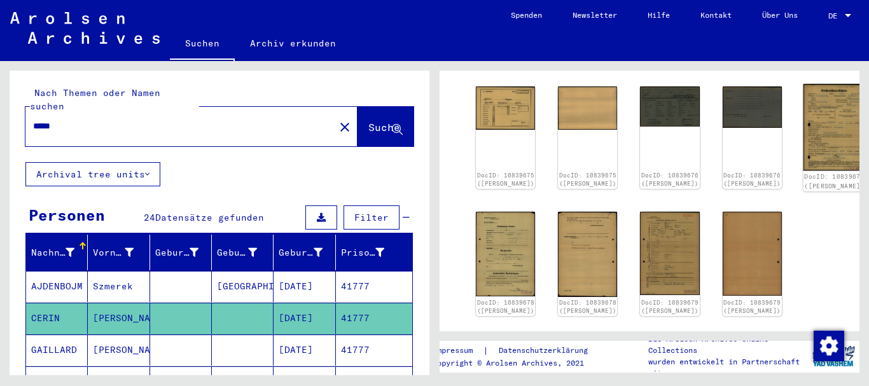
click at [803, 114] on img at bounding box center [834, 127] width 62 height 87
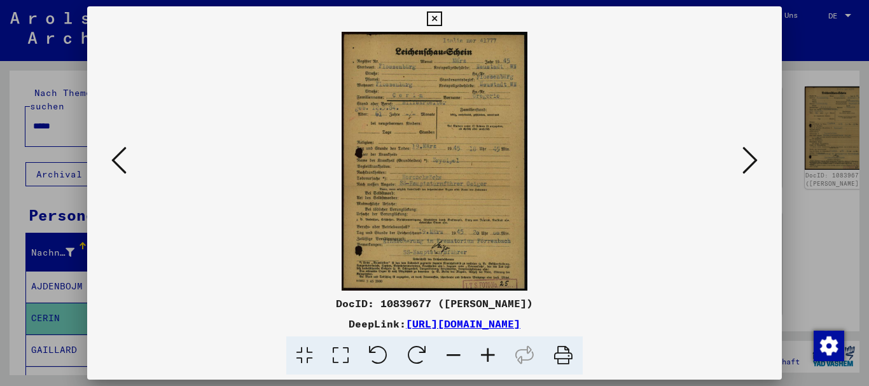
click at [492, 355] on icon at bounding box center [488, 355] width 34 height 39
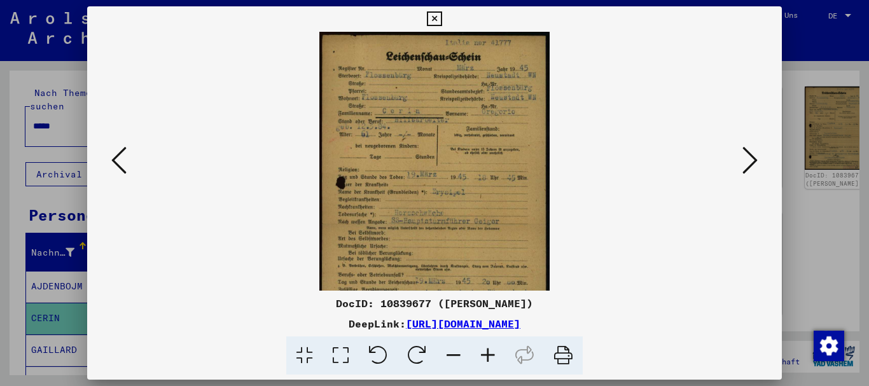
click at [492, 355] on icon at bounding box center [488, 355] width 34 height 39
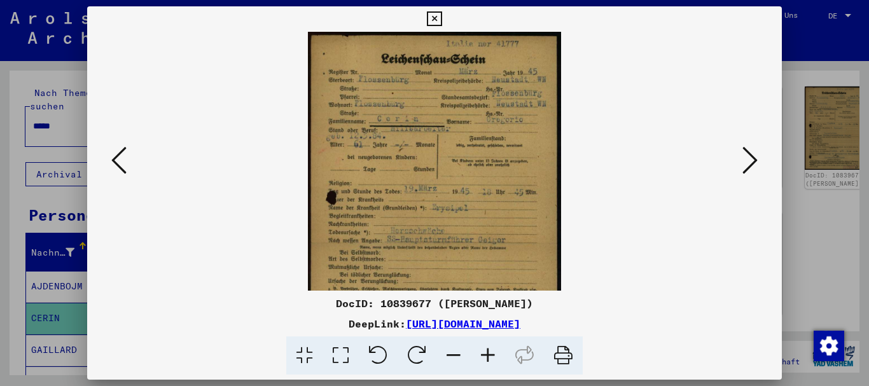
click at [493, 355] on icon at bounding box center [488, 355] width 34 height 39
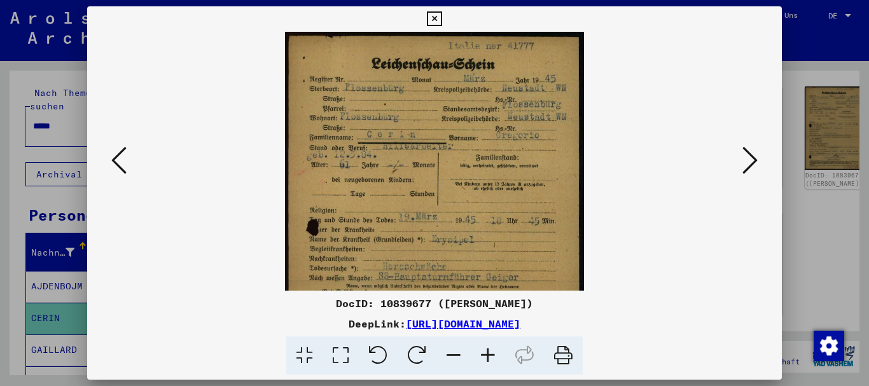
click at [493, 355] on icon at bounding box center [488, 355] width 34 height 39
click at [489, 352] on icon at bounding box center [488, 355] width 34 height 39
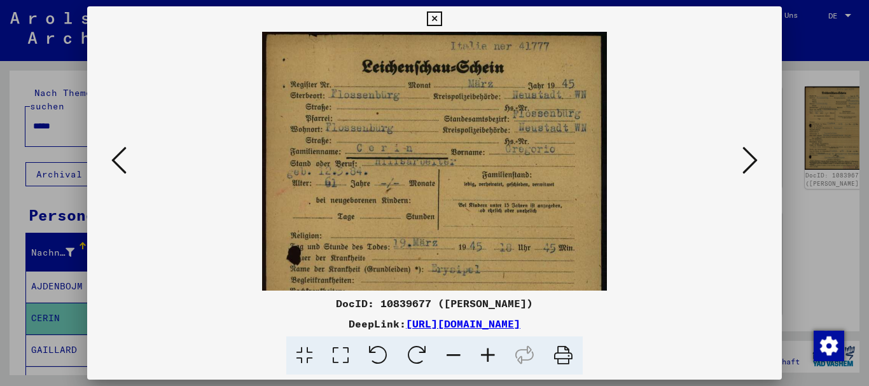
scroll to position [3, 0]
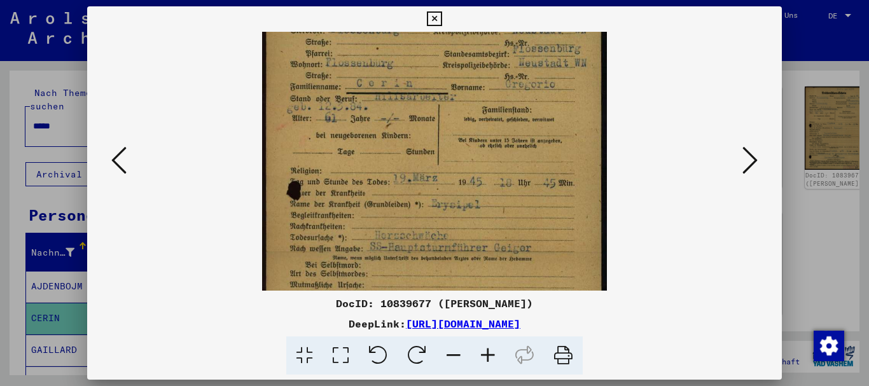
drag, startPoint x: 402, startPoint y: 232, endPoint x: 391, endPoint y: 146, distance: 87.2
click at [387, 155] on img at bounding box center [434, 205] width 344 height 481
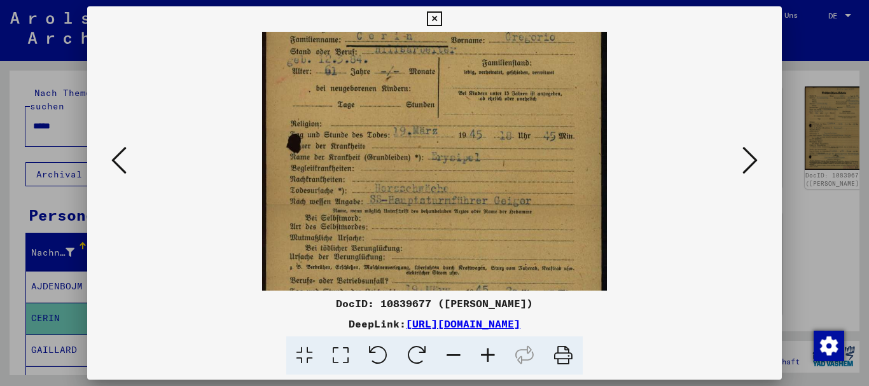
drag, startPoint x: 448, startPoint y: 245, endPoint x: 396, endPoint y: 200, distance: 68.9
click at [432, 207] on img at bounding box center [434, 158] width 344 height 481
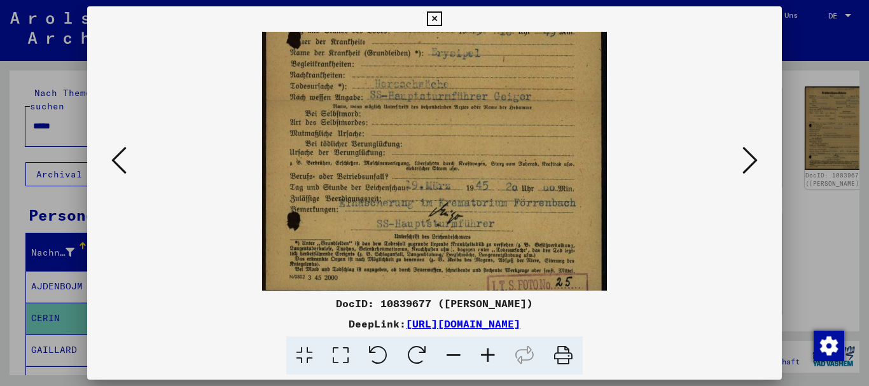
drag, startPoint x: 427, startPoint y: 227, endPoint x: 390, endPoint y: 101, distance: 131.4
click at [390, 101] on img at bounding box center [434, 54] width 344 height 481
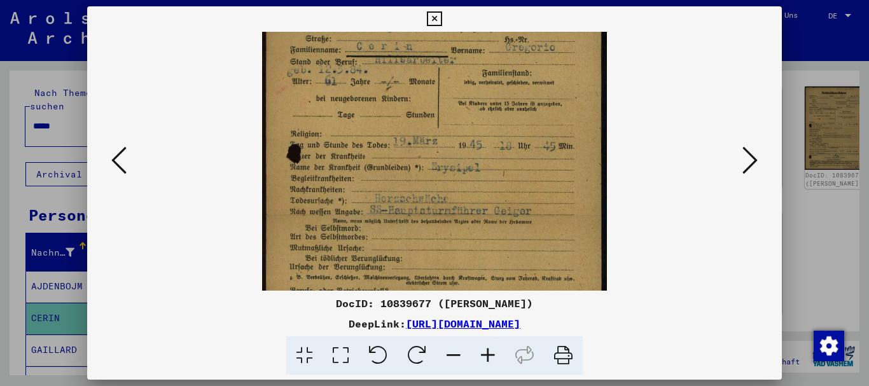
drag, startPoint x: 473, startPoint y: 125, endPoint x: 469, endPoint y: 243, distance: 118.3
click at [469, 245] on img at bounding box center [434, 168] width 344 height 481
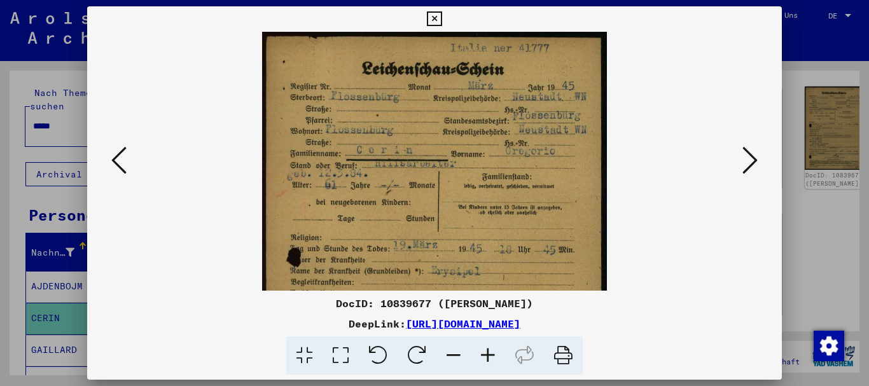
drag, startPoint x: 481, startPoint y: 116, endPoint x: 481, endPoint y: 235, distance: 118.3
click at [481, 235] on img at bounding box center [434, 272] width 344 height 481
click at [760, 159] on button at bounding box center [749, 161] width 23 height 36
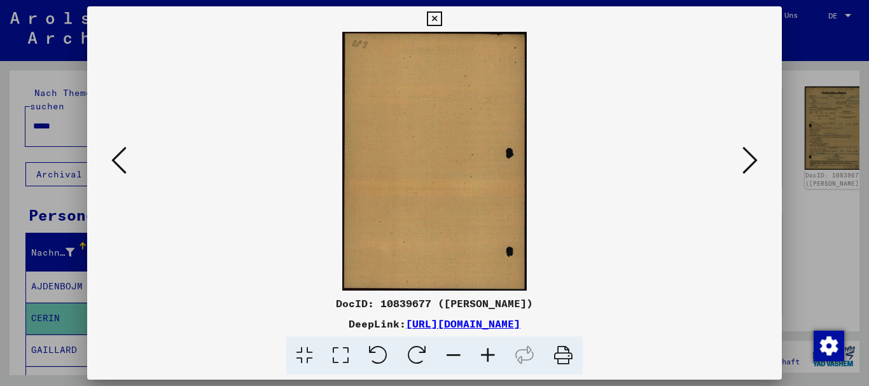
click at [760, 159] on button at bounding box center [749, 161] width 23 height 36
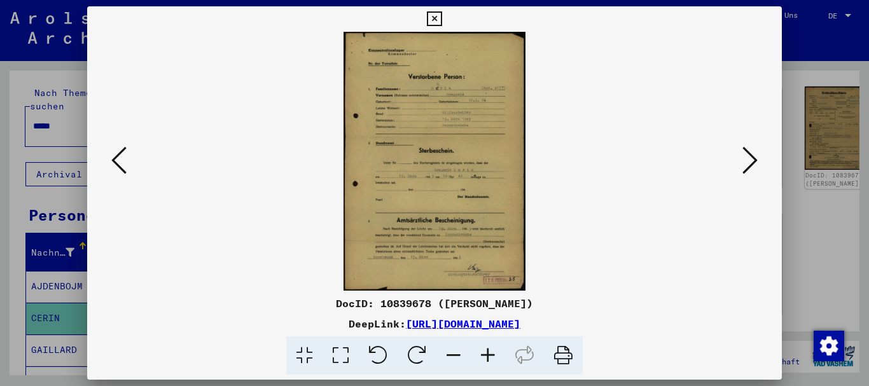
click at [487, 356] on icon at bounding box center [488, 355] width 34 height 39
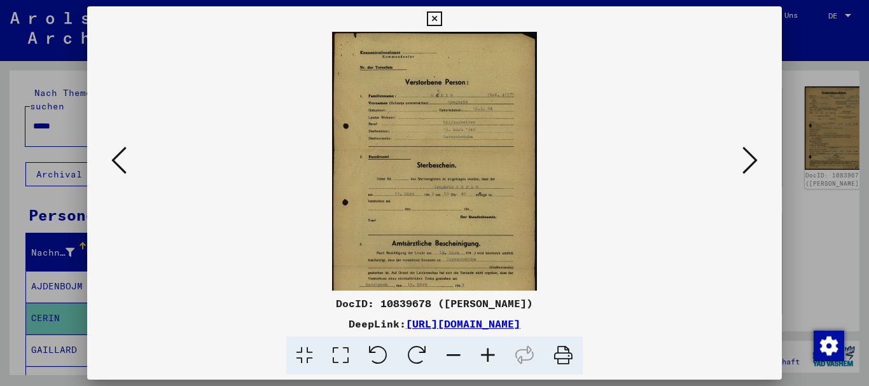
click at [487, 356] on icon at bounding box center [488, 355] width 34 height 39
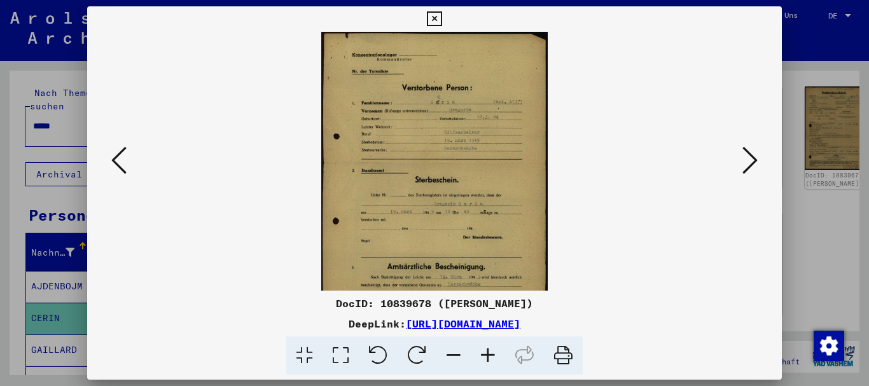
click at [487, 356] on icon at bounding box center [488, 355] width 34 height 39
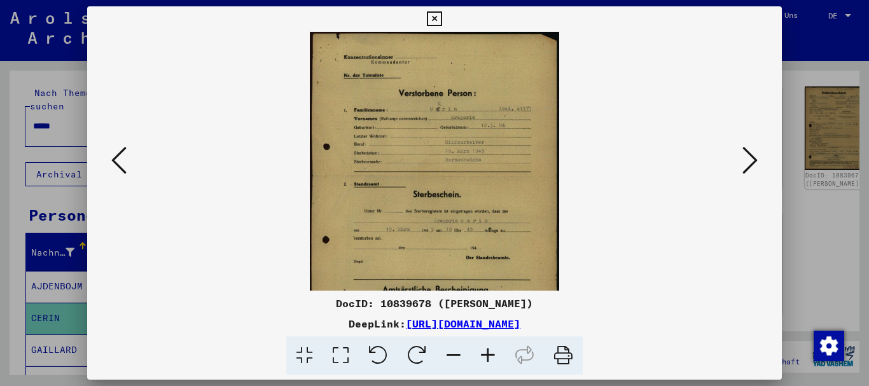
click at [487, 356] on icon at bounding box center [488, 355] width 34 height 39
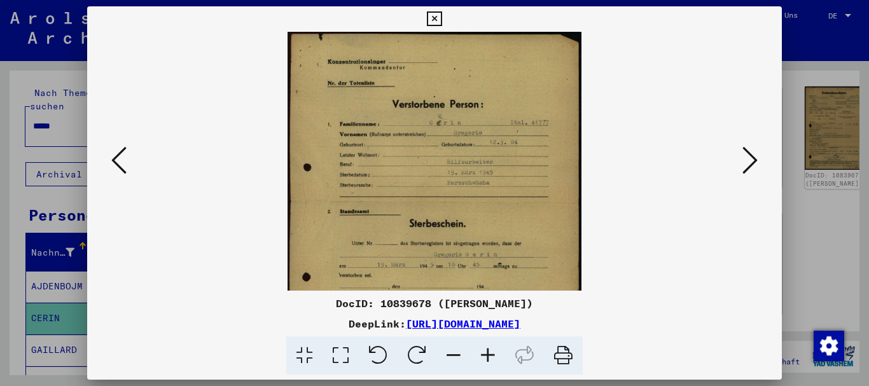
click at [487, 356] on icon at bounding box center [488, 355] width 34 height 39
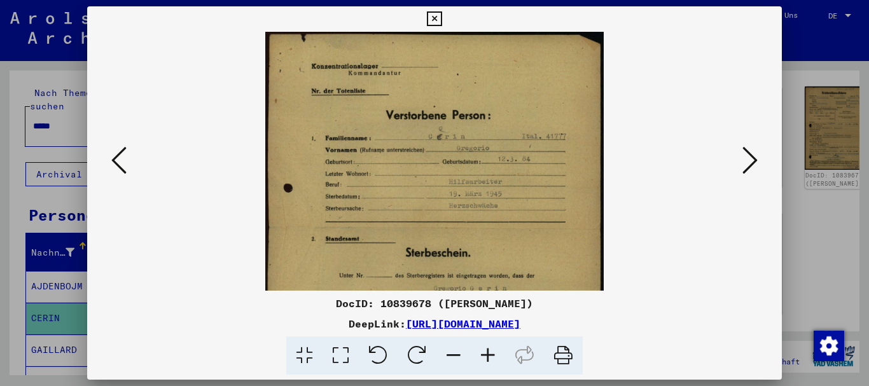
click at [487, 356] on icon at bounding box center [488, 355] width 34 height 39
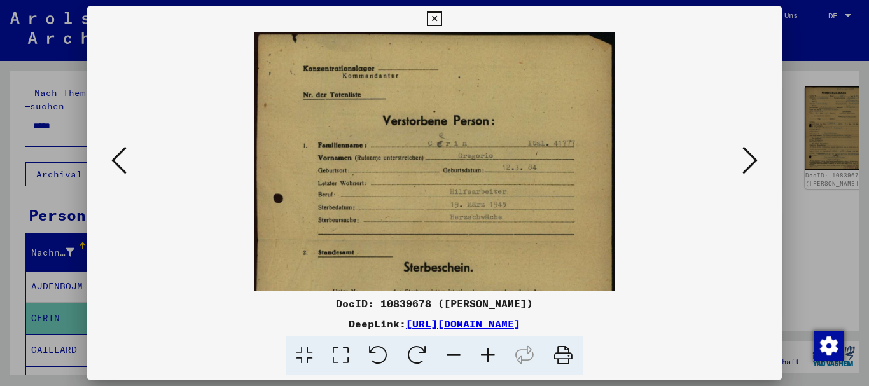
click at [487, 356] on icon at bounding box center [488, 355] width 34 height 39
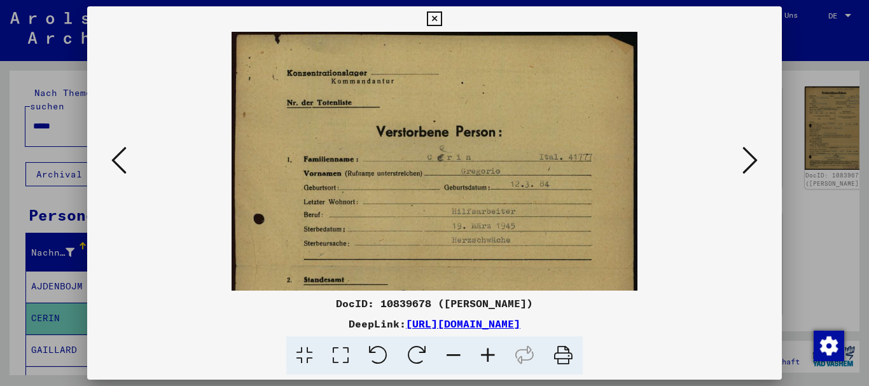
click at [487, 356] on icon at bounding box center [488, 355] width 34 height 39
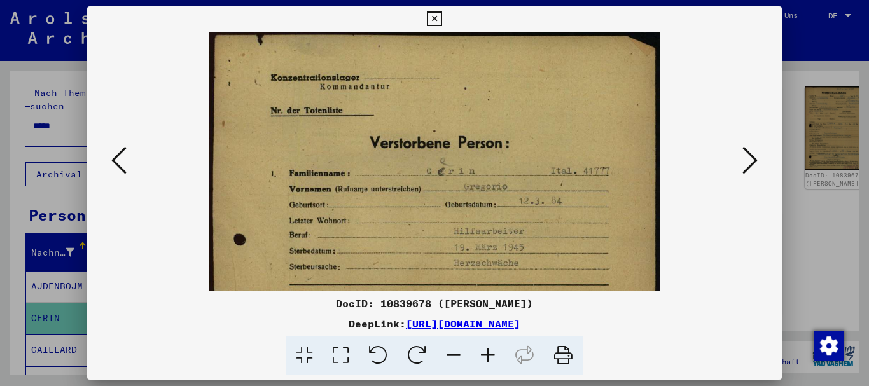
click at [487, 356] on icon at bounding box center [488, 355] width 34 height 39
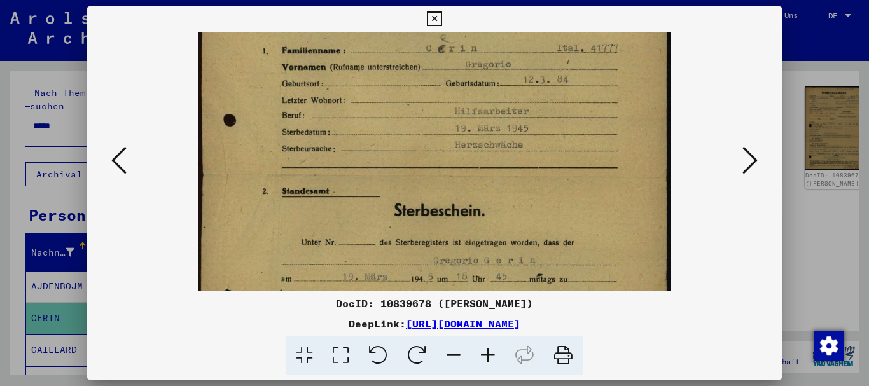
scroll to position [151, 0]
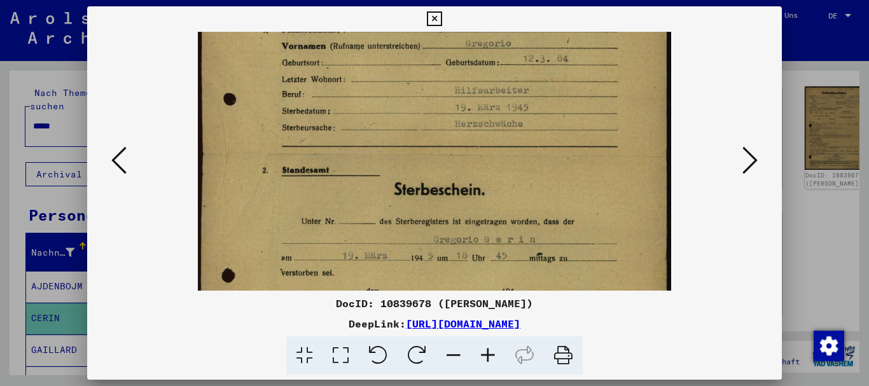
drag, startPoint x: 520, startPoint y: 182, endPoint x: 510, endPoint y: 90, distance: 92.7
click at [510, 90] on img at bounding box center [434, 217] width 473 height 672
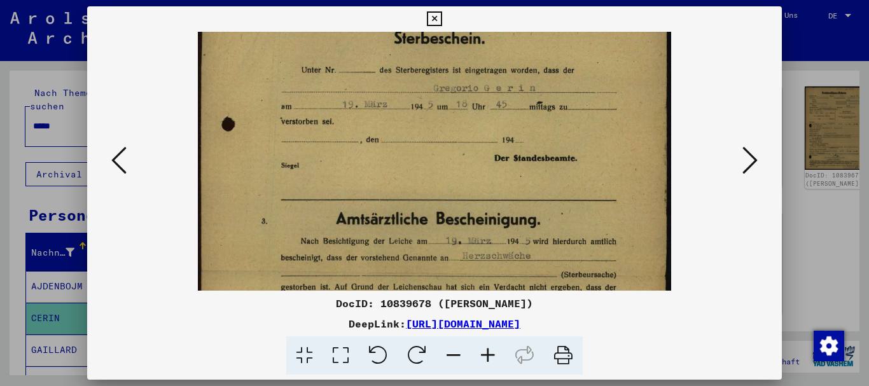
drag, startPoint x: 530, startPoint y: 222, endPoint x: 462, endPoint y: 71, distance: 165.7
click at [462, 71] on img at bounding box center [434, 66] width 473 height 672
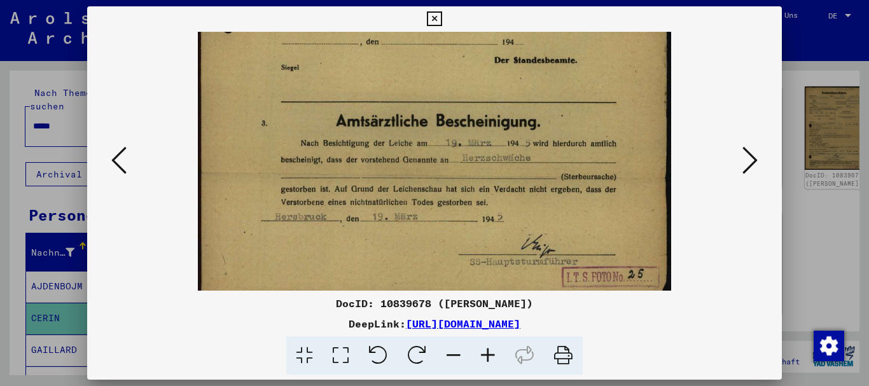
drag, startPoint x: 511, startPoint y: 216, endPoint x: 456, endPoint y: 116, distance: 113.8
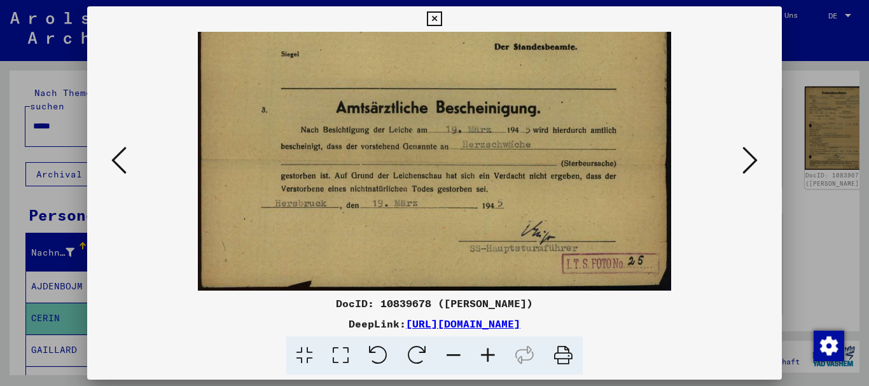
click at [46, 144] on div at bounding box center [434, 193] width 869 height 386
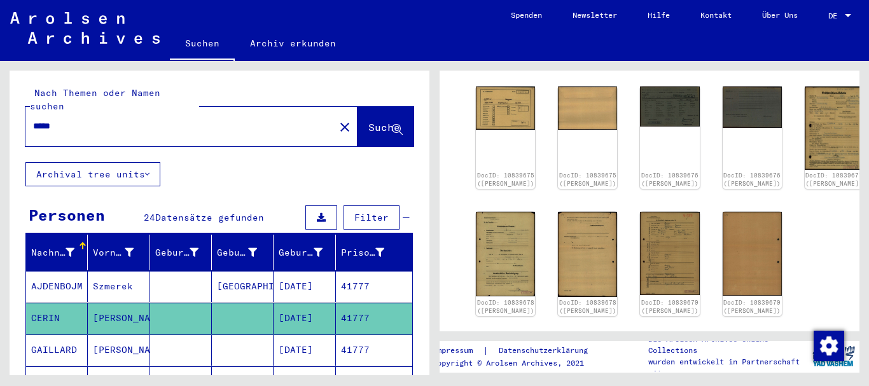
drag, startPoint x: 69, startPoint y: 113, endPoint x: 0, endPoint y: 108, distance: 69.5
click at [33, 120] on input "*****" at bounding box center [180, 126] width 294 height 13
paste input "text"
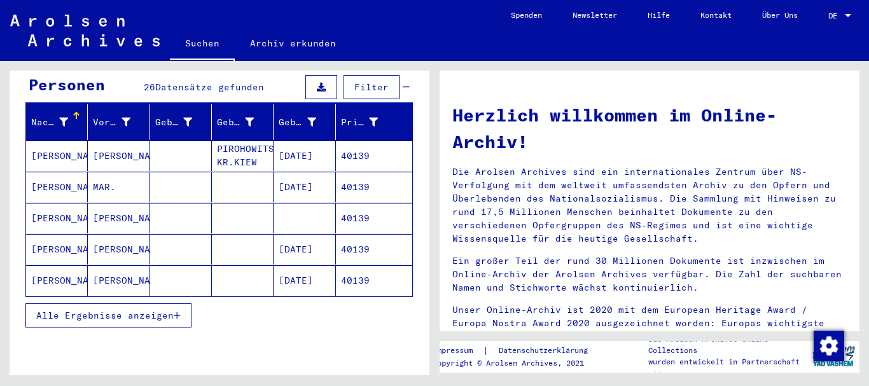
scroll to position [137, 0]
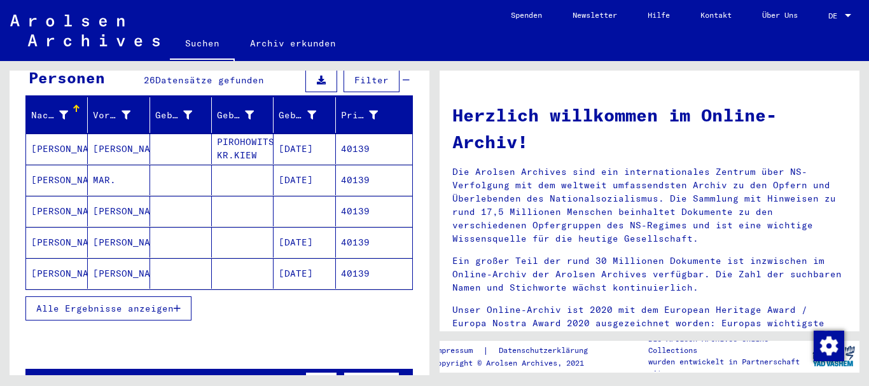
drag, startPoint x: 84, startPoint y: 294, endPoint x: 72, endPoint y: 224, distance: 71.0
click at [83, 303] on span "Alle Ergebnisse anzeigen" at bounding box center [104, 308] width 137 height 11
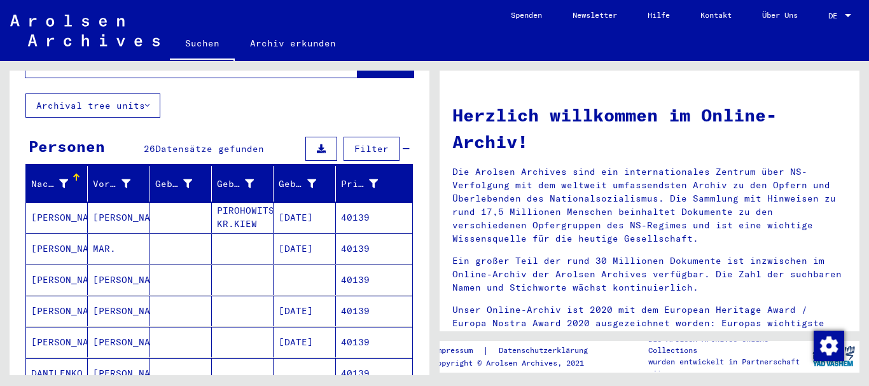
scroll to position [0, 0]
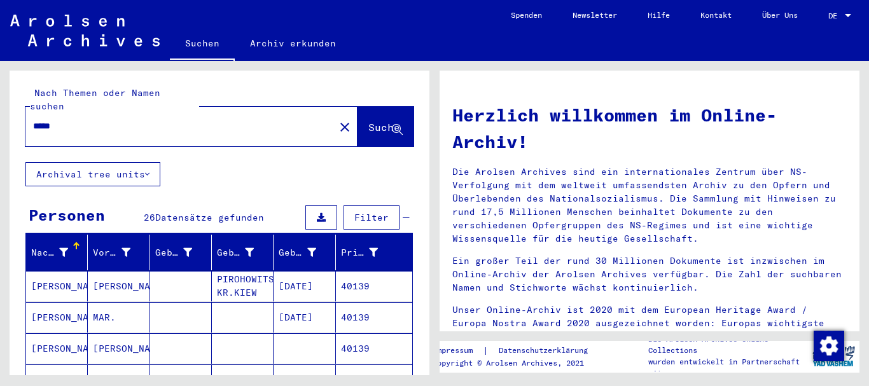
drag, startPoint x: 84, startPoint y: 111, endPoint x: 0, endPoint y: 113, distance: 84.0
click at [33, 120] on input "*****" at bounding box center [176, 126] width 286 height 13
paste input "*"
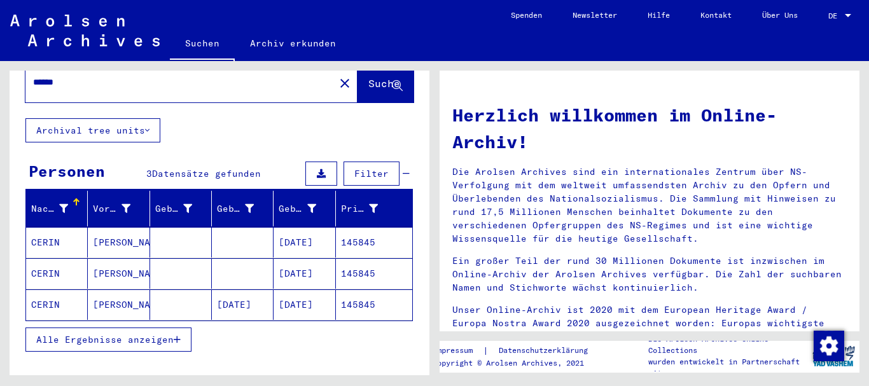
scroll to position [69, 0]
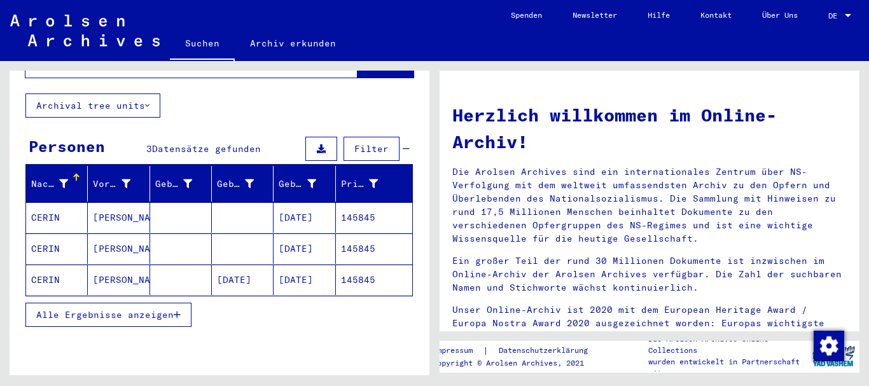
click at [47, 207] on mat-cell "CERIN" at bounding box center [57, 217] width 62 height 31
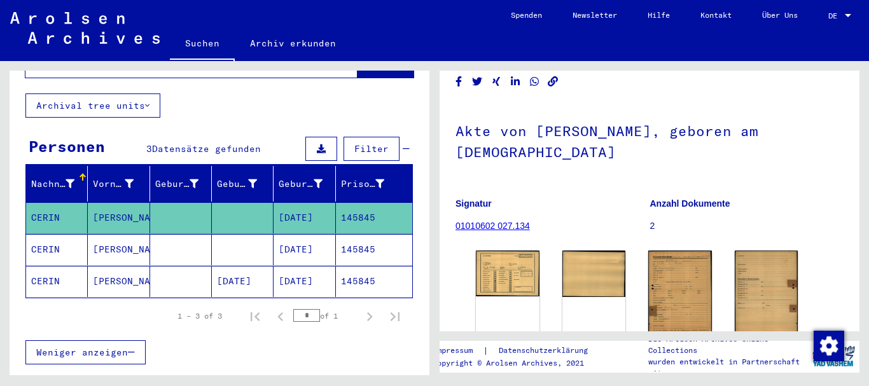
scroll to position [62, 0]
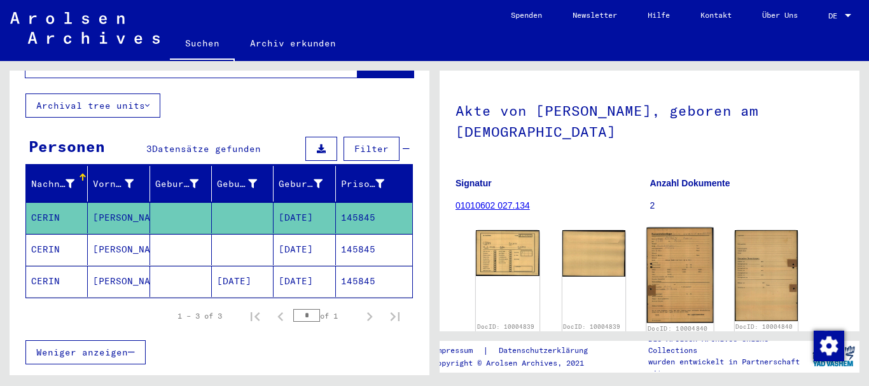
click at [682, 228] on img at bounding box center [680, 275] width 66 height 95
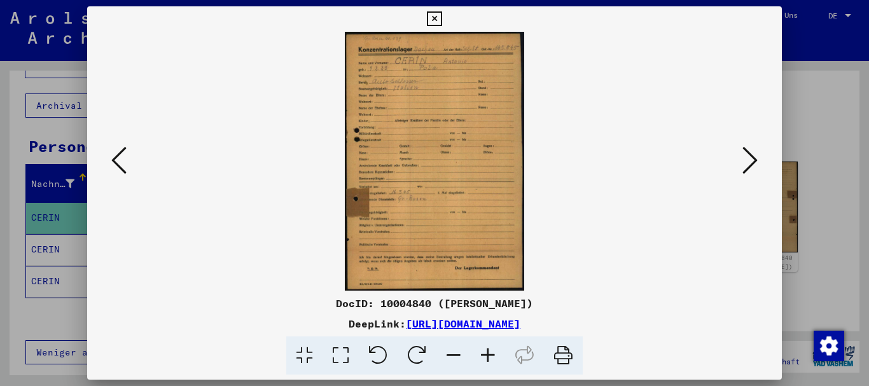
click at [491, 357] on icon at bounding box center [488, 355] width 34 height 39
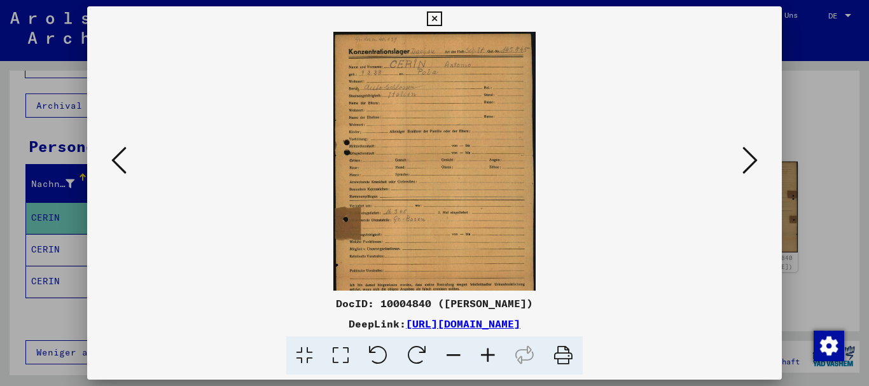
click at [491, 357] on icon at bounding box center [488, 355] width 34 height 39
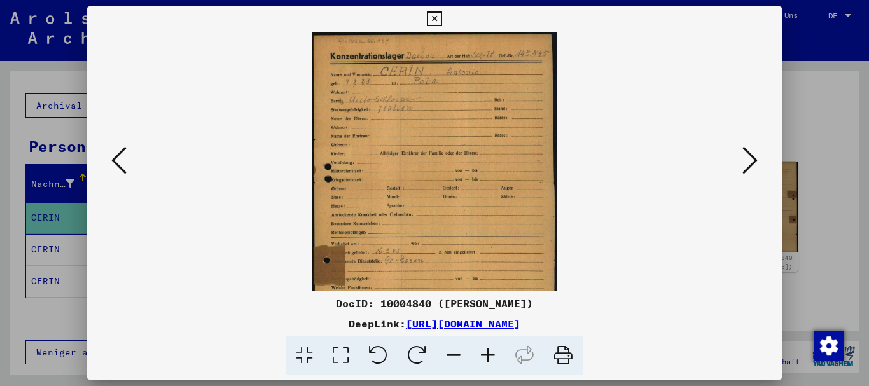
click at [491, 357] on icon at bounding box center [488, 355] width 34 height 39
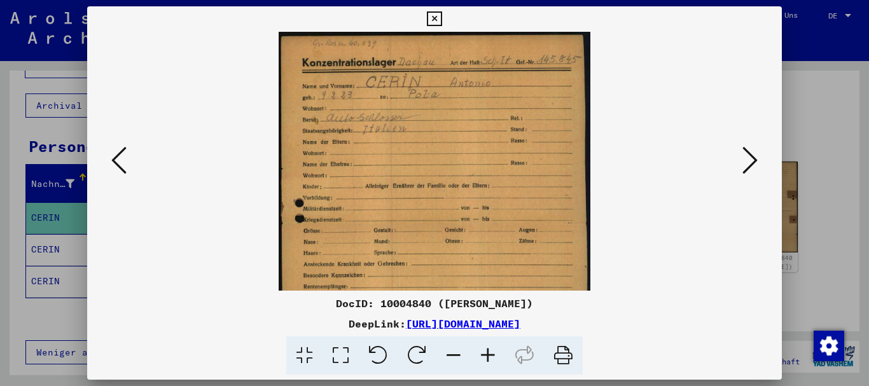
click at [491, 357] on icon at bounding box center [488, 355] width 34 height 39
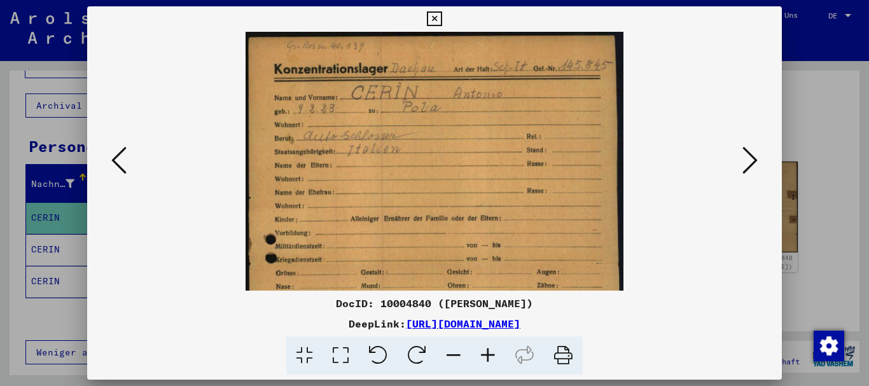
click at [491, 357] on icon at bounding box center [488, 355] width 34 height 39
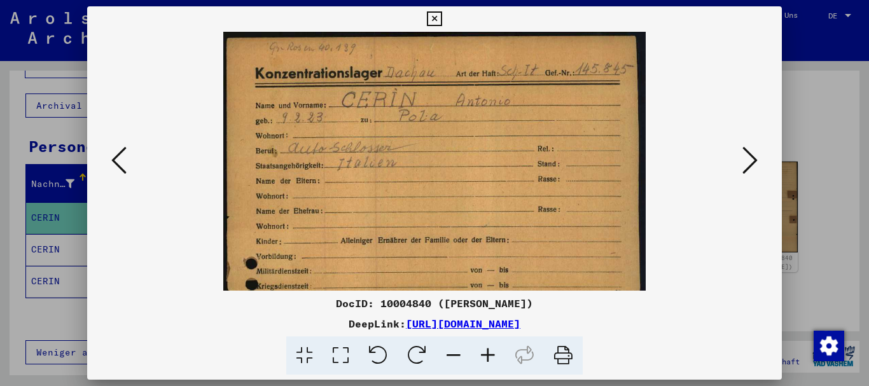
click at [491, 357] on icon at bounding box center [488, 355] width 34 height 39
drag, startPoint x: 491, startPoint y: 357, endPoint x: 455, endPoint y: 306, distance: 63.0
click at [487, 357] on icon at bounding box center [488, 355] width 34 height 39
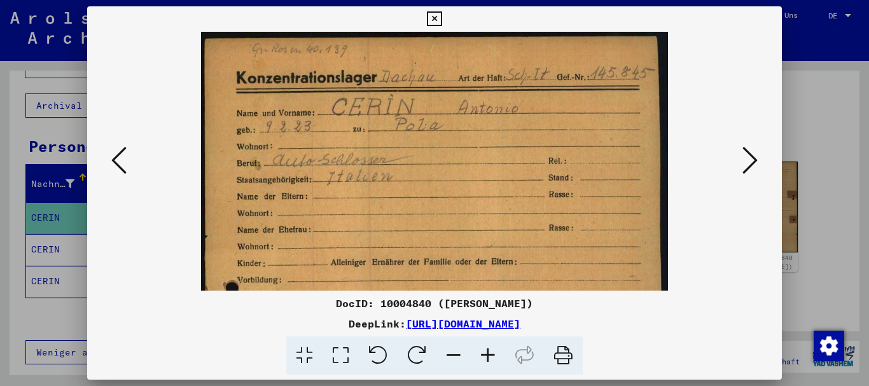
drag, startPoint x: 419, startPoint y: 148, endPoint x: 389, endPoint y: 67, distance: 85.7
click at [384, 58] on img at bounding box center [434, 368] width 467 height 672
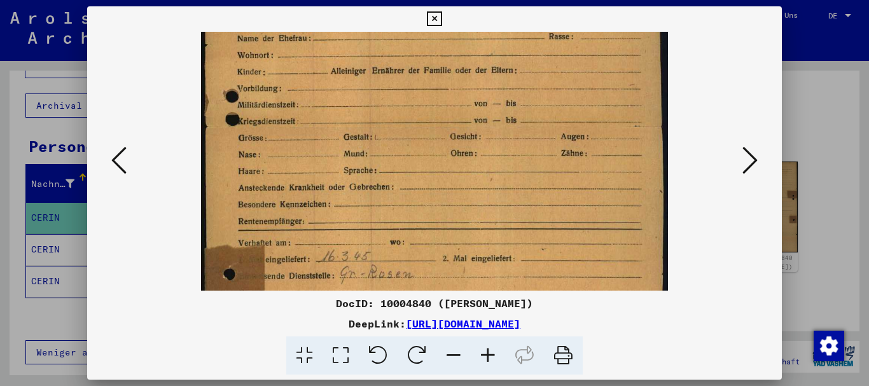
drag, startPoint x: 405, startPoint y: 206, endPoint x: 340, endPoint y: 43, distance: 175.8
click at [336, 27] on div "DocID: 10004840 ([PERSON_NAME]) DeepLink: [URL][DOMAIN_NAME]" at bounding box center [434, 190] width 695 height 369
click at [435, 258] on img at bounding box center [434, 176] width 467 height 672
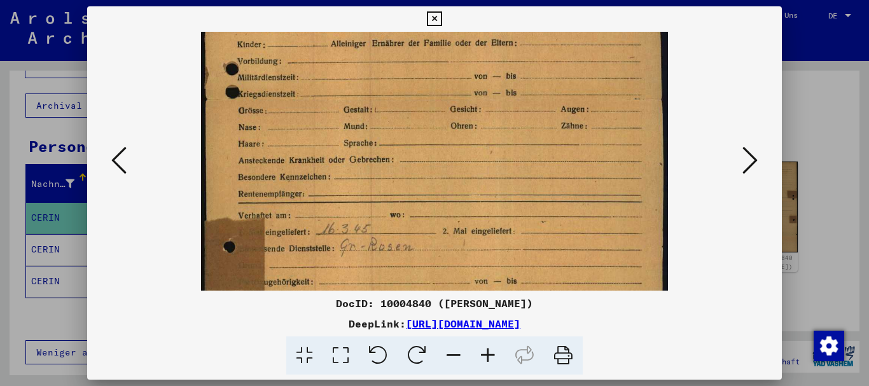
drag, startPoint x: 398, startPoint y: 169, endPoint x: 388, endPoint y: 176, distance: 12.7
click at [398, 207] on img at bounding box center [434, 149] width 467 height 672
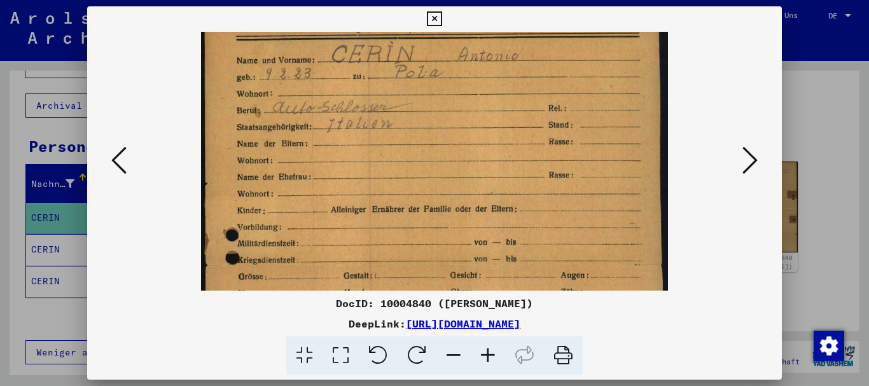
scroll to position [0, 0]
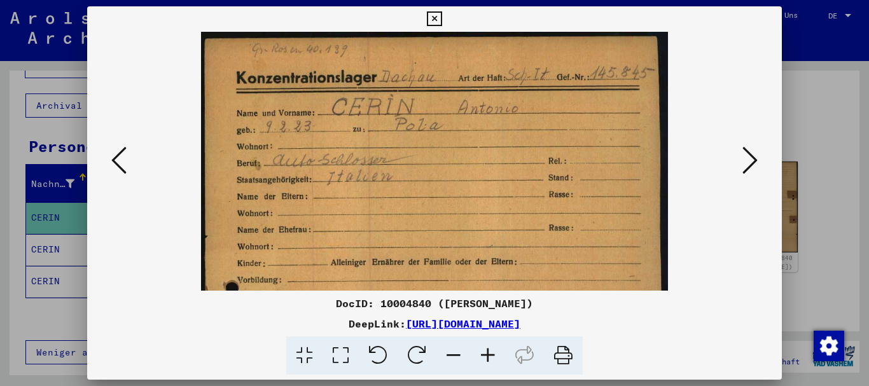
drag, startPoint x: 384, startPoint y: 64, endPoint x: 266, endPoint y: 53, distance: 118.8
click at [376, 132] on img at bounding box center [434, 368] width 467 height 672
click at [14, 212] on div at bounding box center [434, 193] width 869 height 386
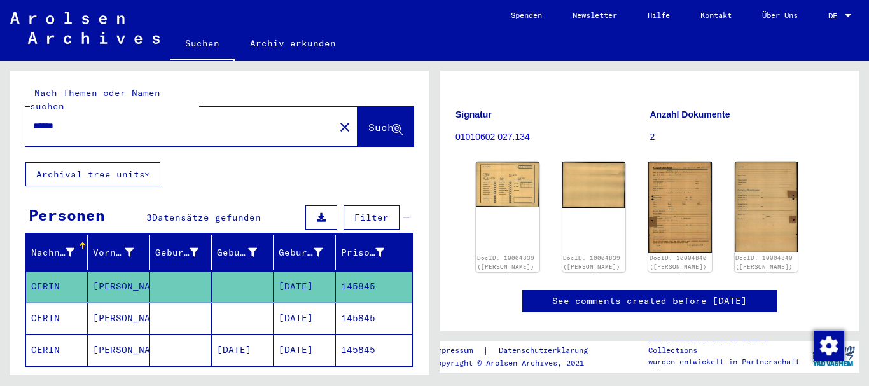
drag, startPoint x: 72, startPoint y: 116, endPoint x: 22, endPoint y: 117, distance: 50.3
click at [33, 120] on input "******" at bounding box center [180, 126] width 294 height 13
paste input "***"
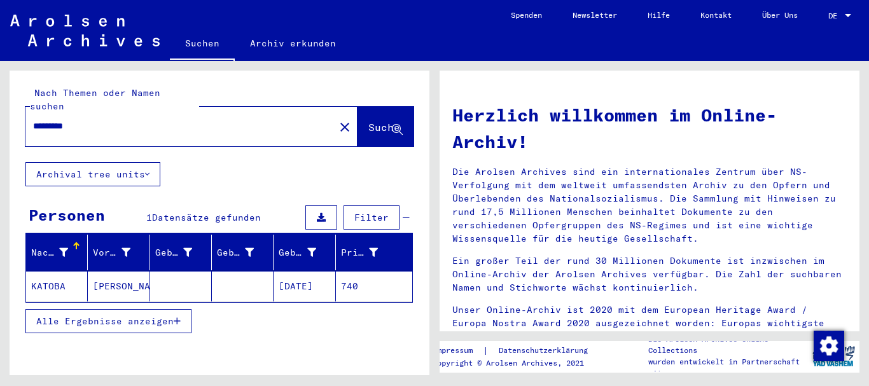
drag, startPoint x: 98, startPoint y: 114, endPoint x: 0, endPoint y: 111, distance: 98.0
click at [33, 120] on input "*********" at bounding box center [176, 126] width 286 height 13
paste input "text"
click at [81, 271] on mat-cell "CERILLO" at bounding box center [57, 286] width 62 height 31
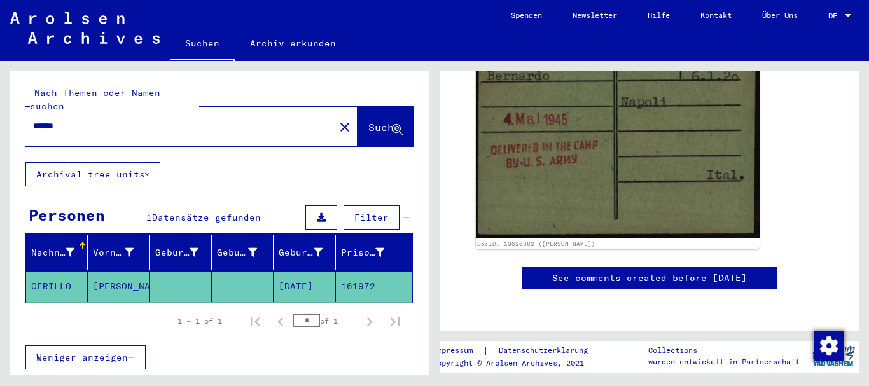
scroll to position [137, 0]
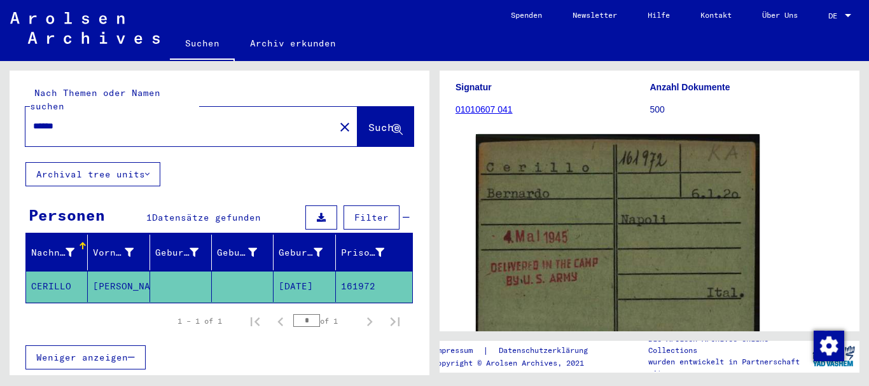
drag, startPoint x: 95, startPoint y: 114, endPoint x: 1, endPoint y: 114, distance: 93.5
click at [33, 120] on input "******" at bounding box center [180, 126] width 294 height 13
paste input "text"
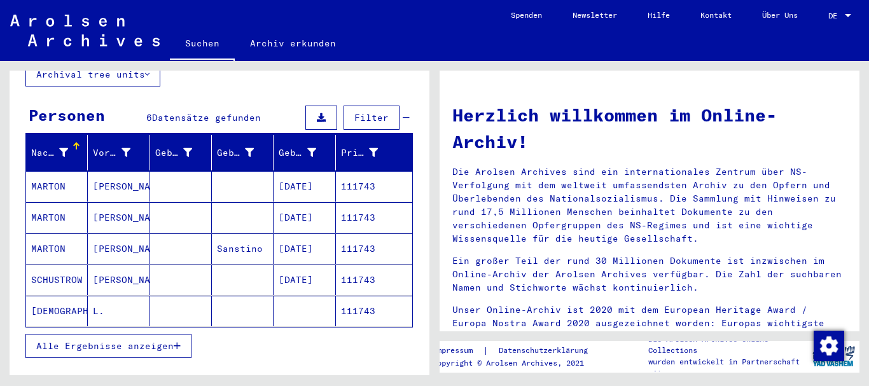
scroll to position [137, 0]
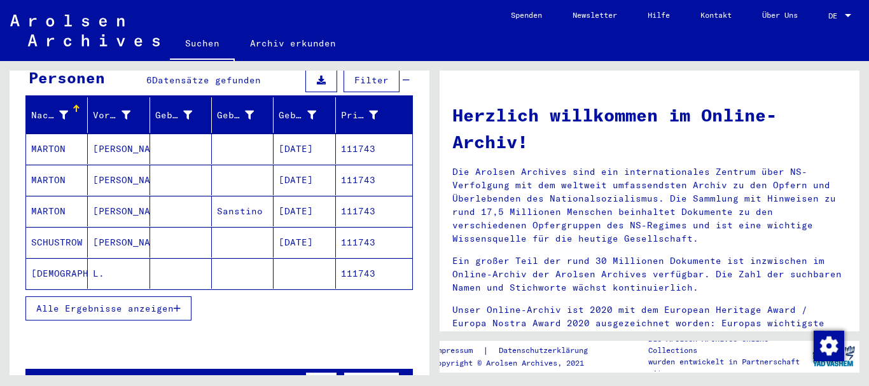
click at [50, 134] on mat-cell "MARTON" at bounding box center [57, 149] width 62 height 31
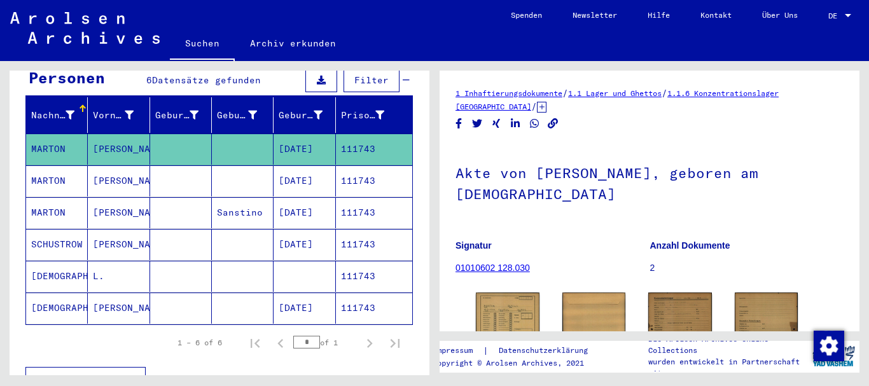
scroll to position [174, 0]
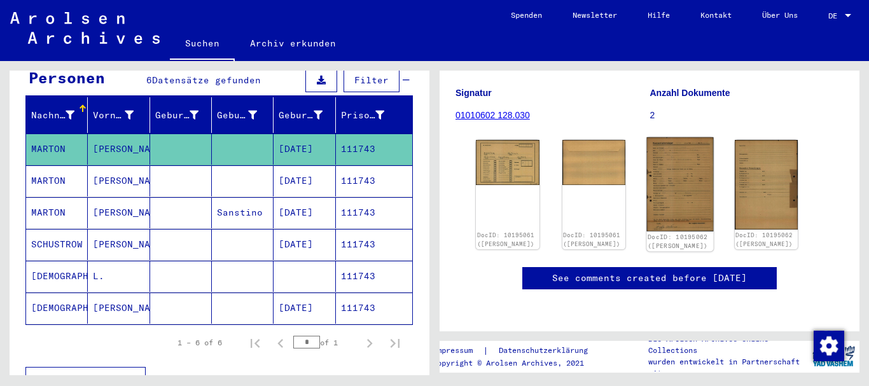
click at [666, 139] on img at bounding box center [680, 184] width 66 height 94
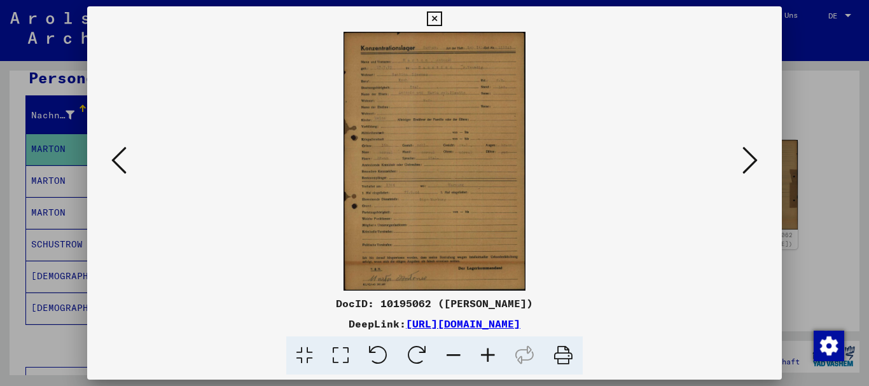
click at [488, 357] on icon at bounding box center [488, 355] width 34 height 39
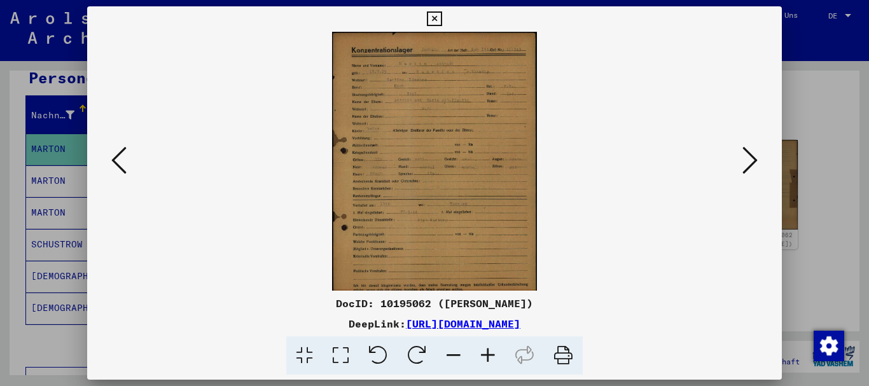
click at [488, 357] on icon at bounding box center [488, 355] width 34 height 39
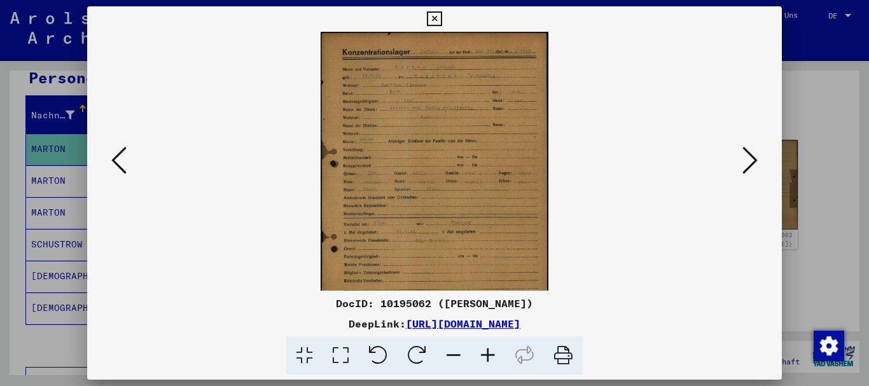
click at [488, 357] on icon at bounding box center [488, 355] width 34 height 39
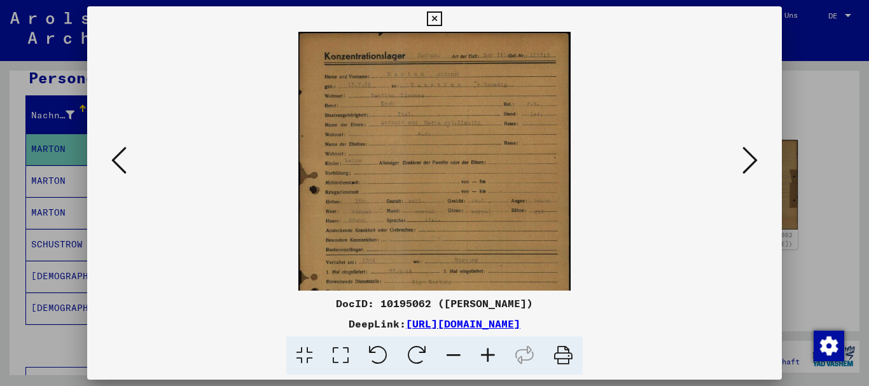
click at [488, 357] on icon at bounding box center [488, 355] width 34 height 39
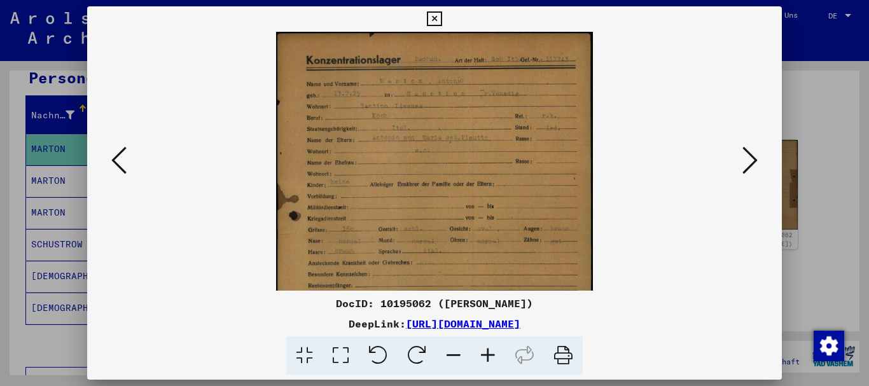
click at [488, 357] on icon at bounding box center [488, 355] width 34 height 39
click at [487, 356] on icon at bounding box center [488, 355] width 34 height 39
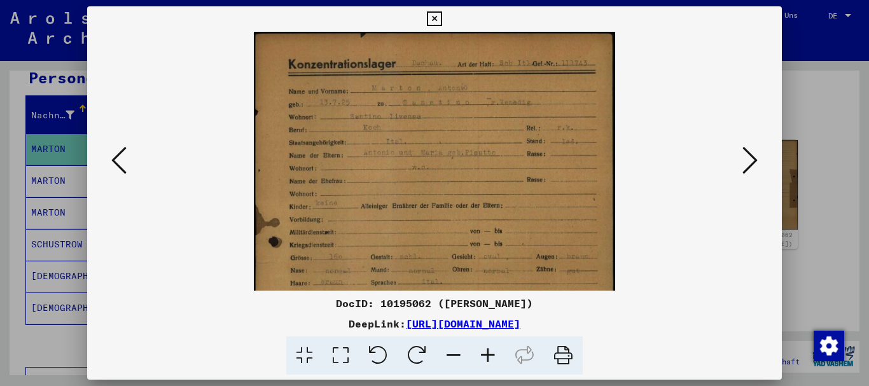
click at [487, 356] on icon at bounding box center [488, 355] width 34 height 39
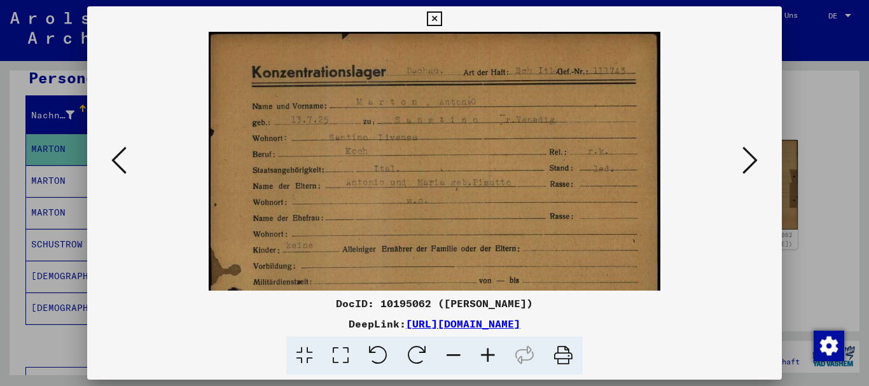
click at [487, 356] on icon at bounding box center [488, 355] width 34 height 39
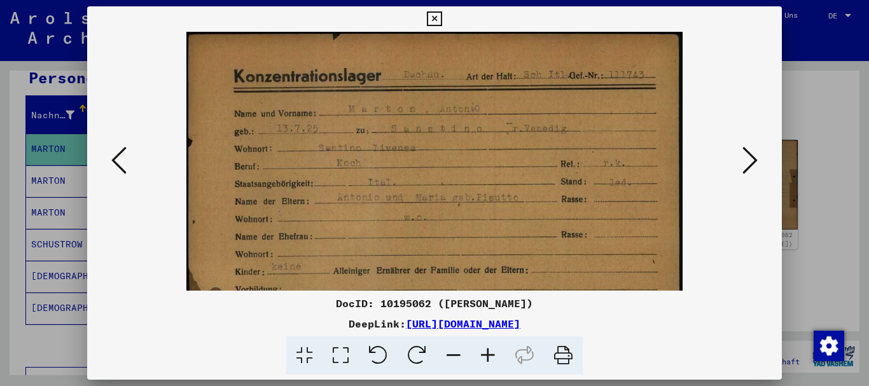
click at [487, 356] on icon at bounding box center [488, 355] width 34 height 39
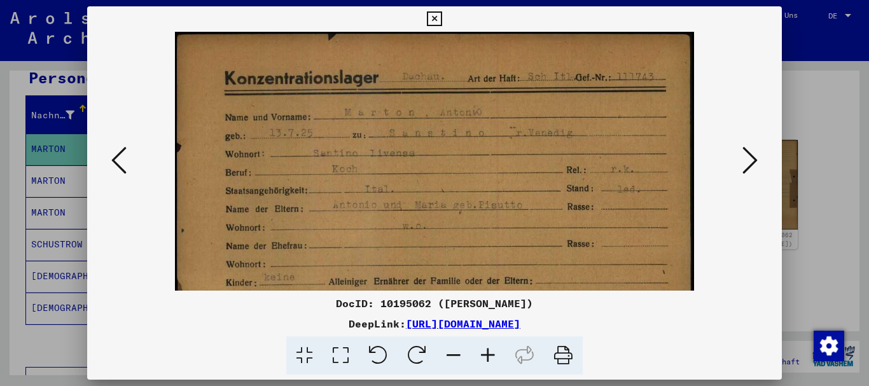
click at [487, 356] on icon at bounding box center [488, 355] width 34 height 39
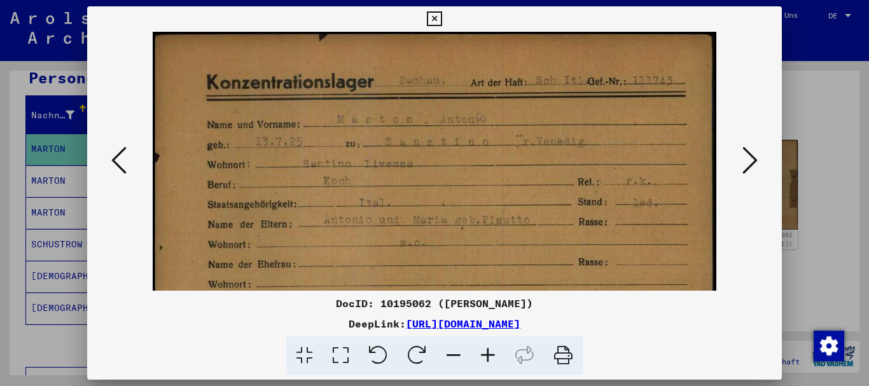
click at [485, 357] on icon at bounding box center [488, 355] width 34 height 39
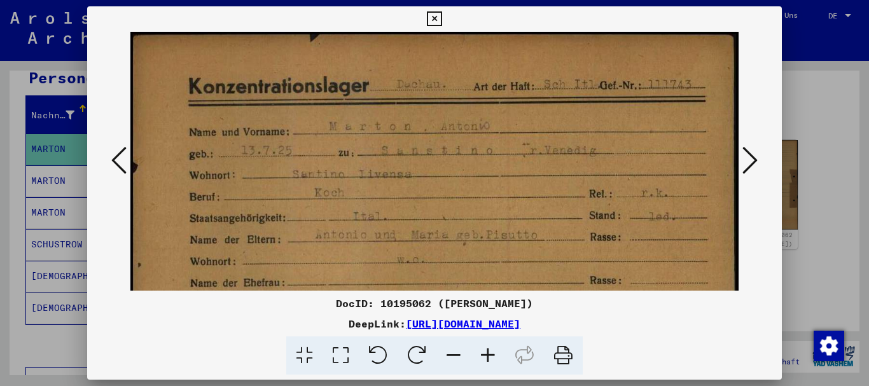
drag, startPoint x: 485, startPoint y: 357, endPoint x: 469, endPoint y: 354, distance: 16.4
click at [484, 357] on icon at bounding box center [488, 355] width 34 height 39
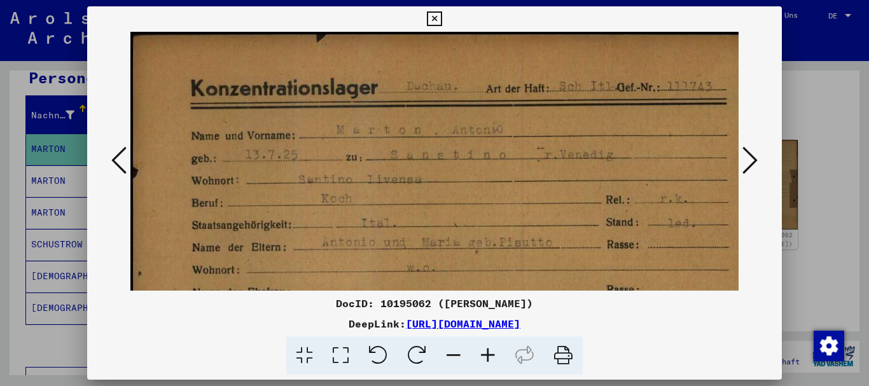
drag, startPoint x: 434, startPoint y: 222, endPoint x: 427, endPoint y: 78, distance: 143.9
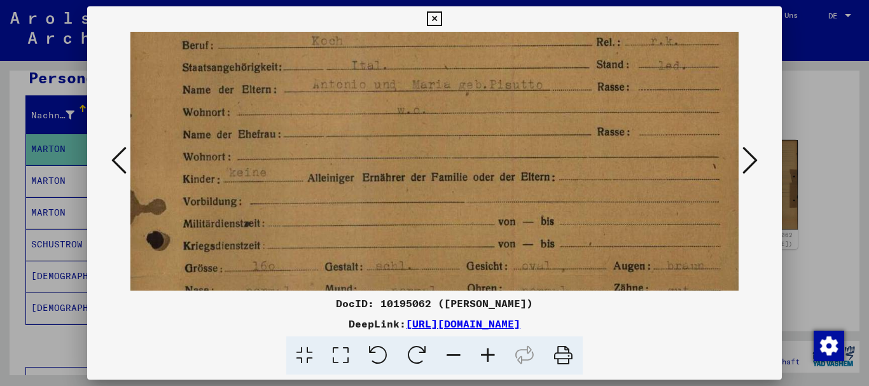
drag, startPoint x: 433, startPoint y: 137, endPoint x: 432, endPoint y: 72, distance: 64.2
click at [432, 72] on img at bounding box center [436, 321] width 630 height 895
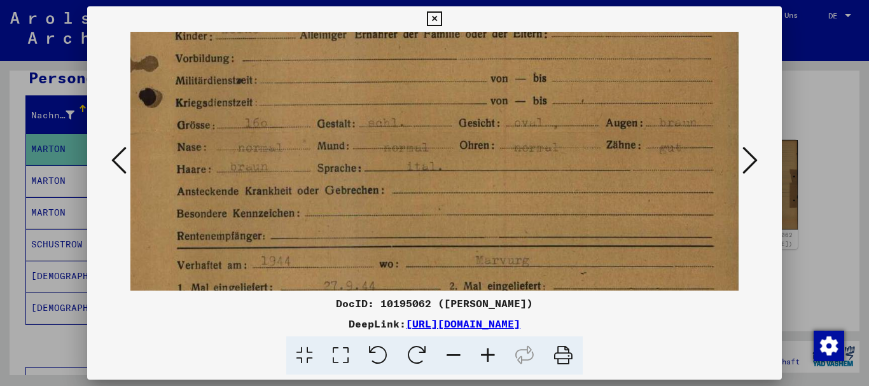
scroll to position [413, 0]
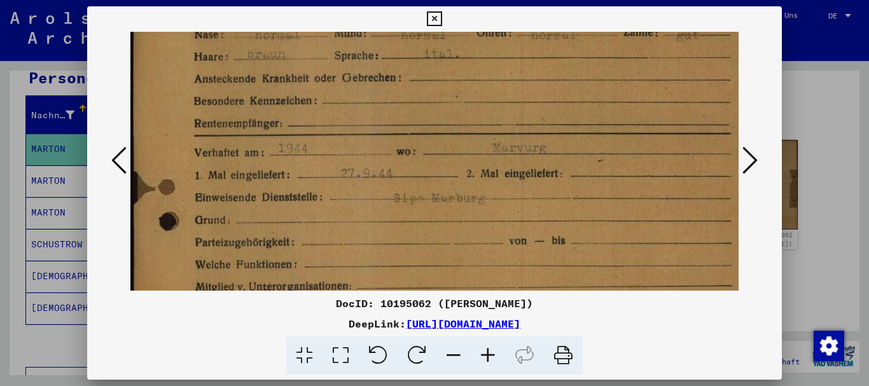
drag, startPoint x: 424, startPoint y: 207, endPoint x: 467, endPoint y: 107, distance: 108.8
click at [467, 107] on img at bounding box center [445, 65] width 630 height 895
click at [0, 257] on div at bounding box center [434, 193] width 869 height 386
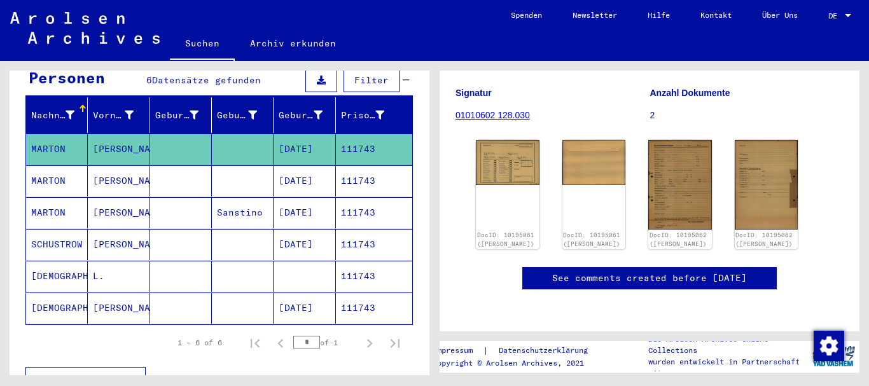
click at [89, 167] on mat-cell "[PERSON_NAME]" at bounding box center [119, 180] width 62 height 31
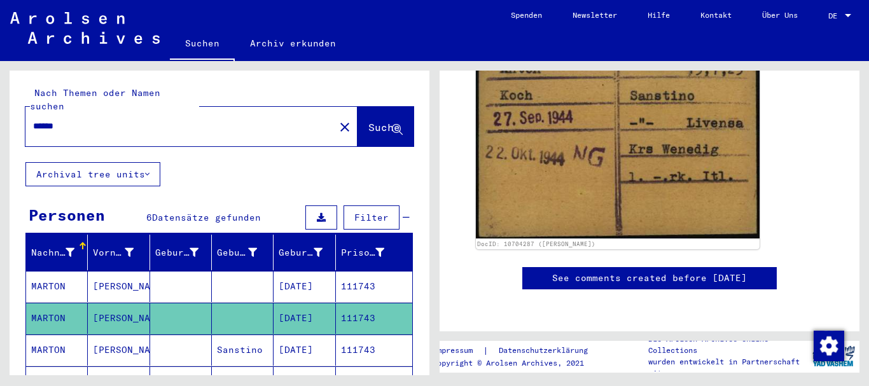
click at [33, 120] on input "******" at bounding box center [180, 126] width 294 height 13
paste input "text"
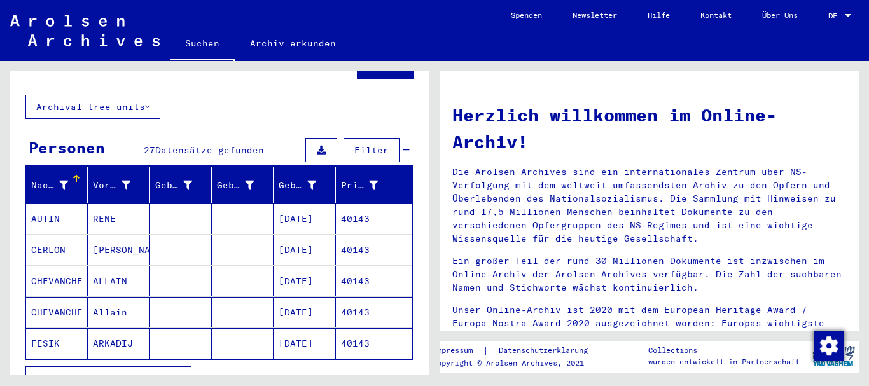
scroll to position [137, 0]
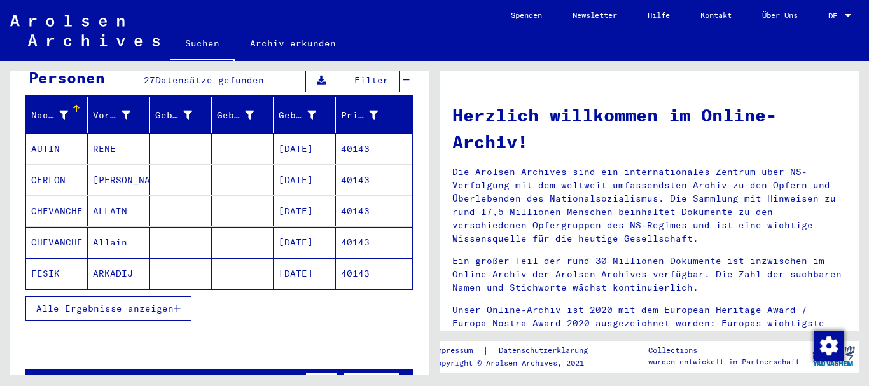
click at [71, 170] on mat-cell "CERLON" at bounding box center [57, 180] width 62 height 31
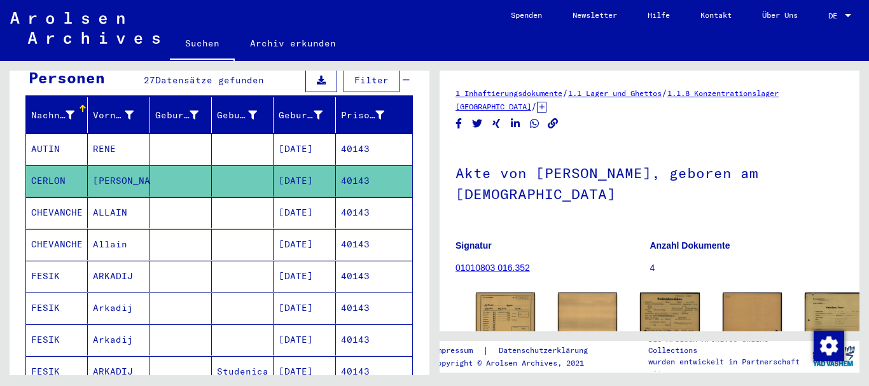
scroll to position [137, 0]
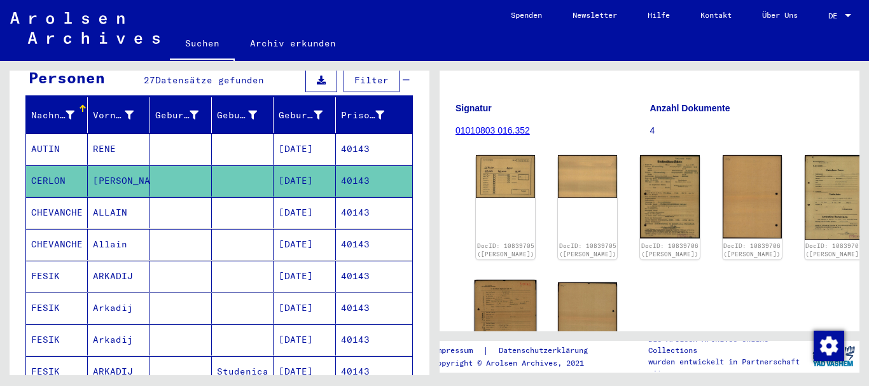
click at [489, 291] on img at bounding box center [505, 324] width 62 height 88
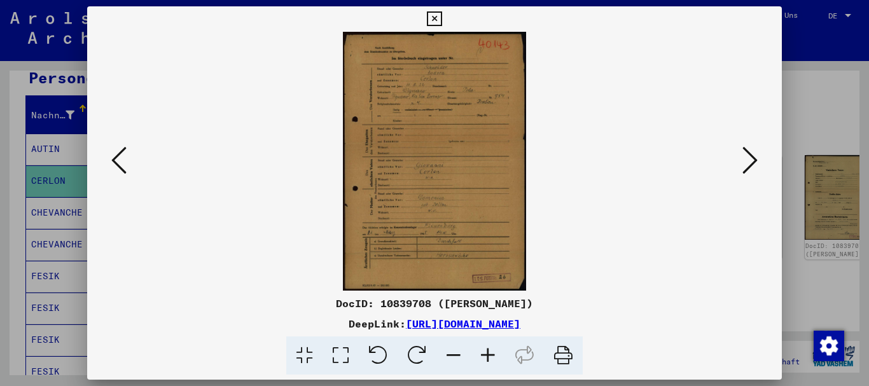
click at [500, 355] on icon at bounding box center [488, 355] width 34 height 39
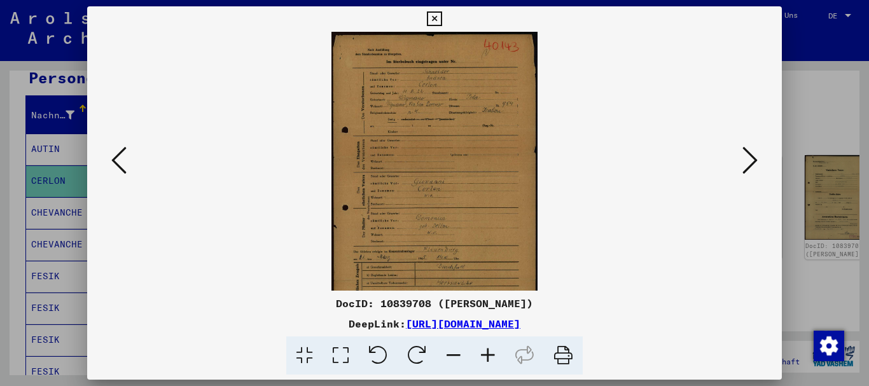
click at [493, 354] on icon at bounding box center [488, 355] width 34 height 39
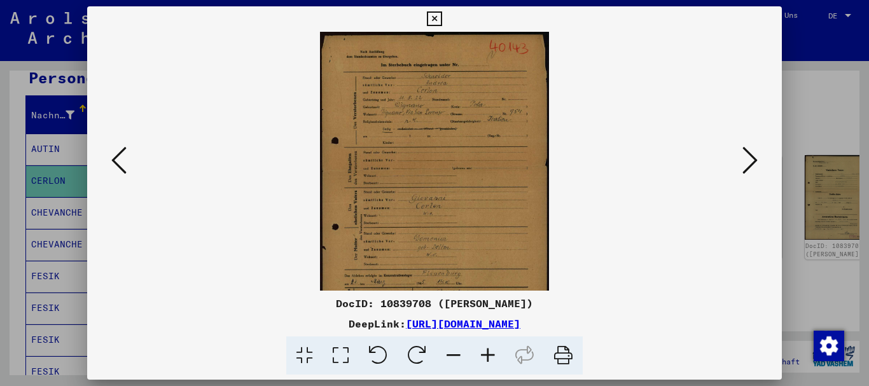
click at [493, 354] on icon at bounding box center [488, 355] width 34 height 39
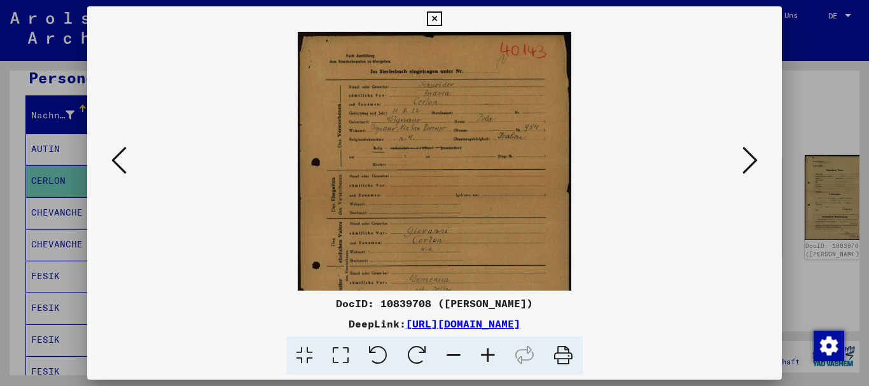
click at [492, 354] on icon at bounding box center [488, 355] width 34 height 39
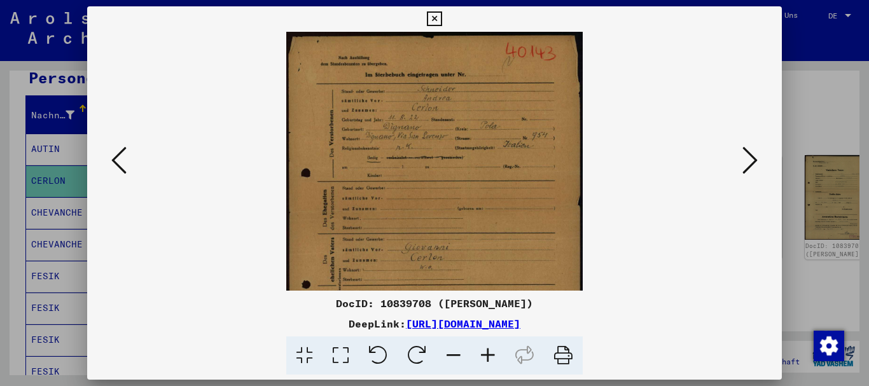
click at [492, 354] on icon at bounding box center [488, 355] width 34 height 39
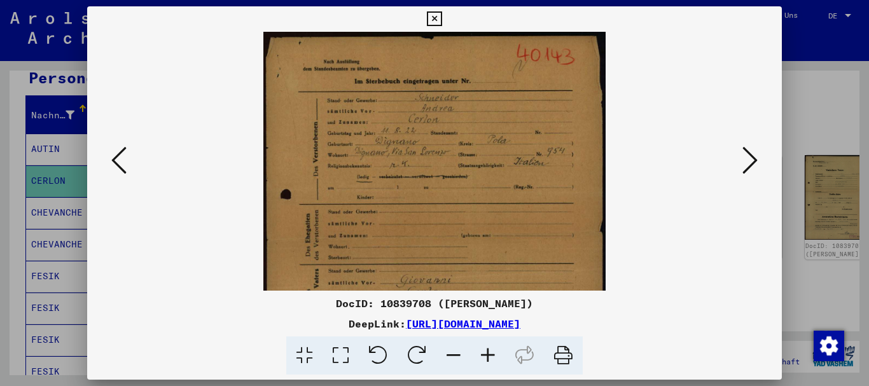
click at [492, 354] on icon at bounding box center [488, 355] width 34 height 39
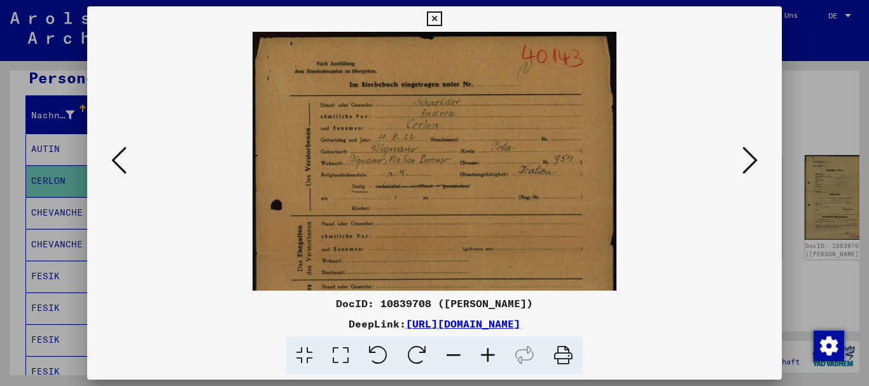
click at [492, 354] on icon at bounding box center [488, 355] width 34 height 39
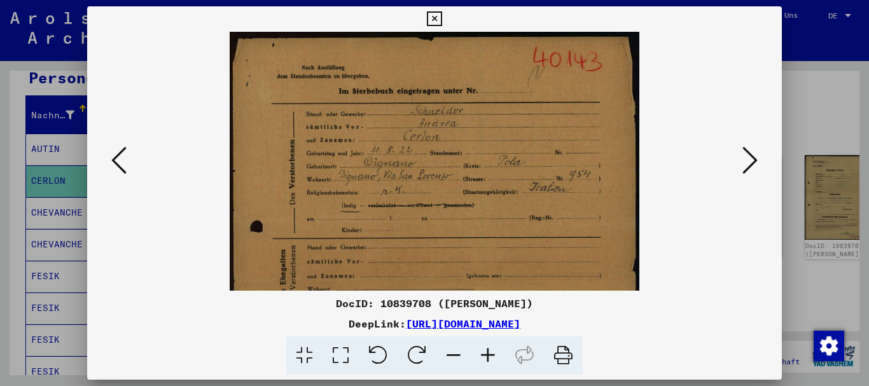
click at [492, 354] on icon at bounding box center [488, 355] width 34 height 39
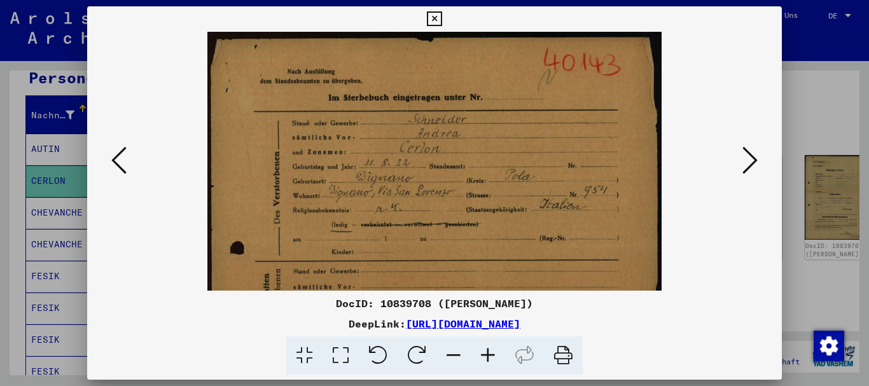
drag, startPoint x: 492, startPoint y: 354, endPoint x: 461, endPoint y: 272, distance: 87.5
click at [490, 353] on icon at bounding box center [488, 355] width 34 height 39
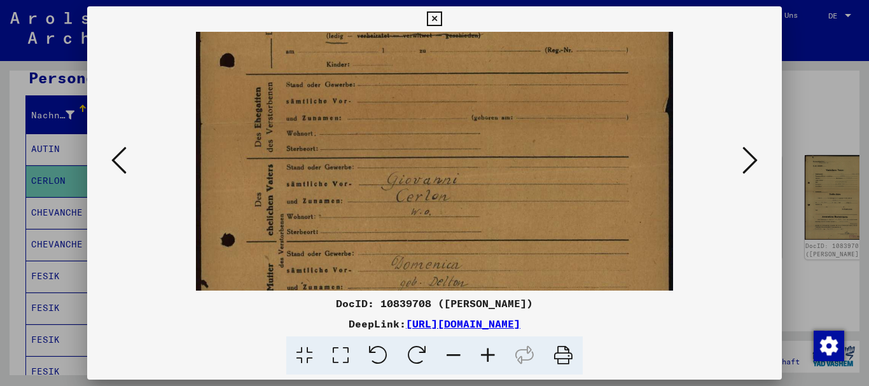
drag, startPoint x: 457, startPoint y: 246, endPoint x: 429, endPoint y: 119, distance: 130.2
click at [425, 55] on img at bounding box center [434, 169] width 477 height 672
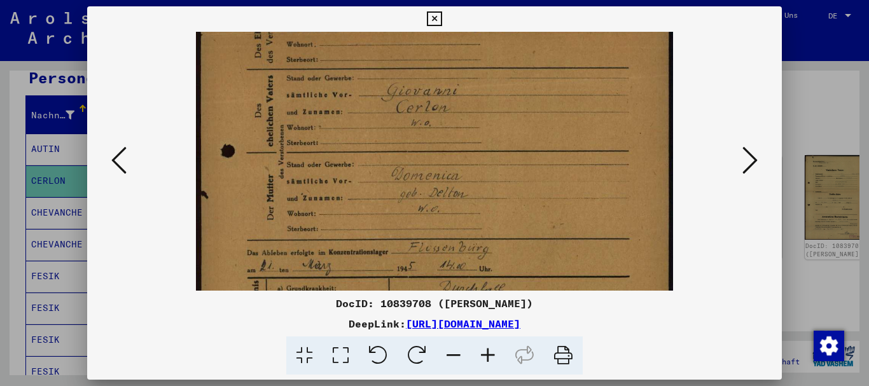
drag, startPoint x: 422, startPoint y: 211, endPoint x: 414, endPoint y: 166, distance: 45.3
click at [414, 166] on img at bounding box center [434, 80] width 477 height 672
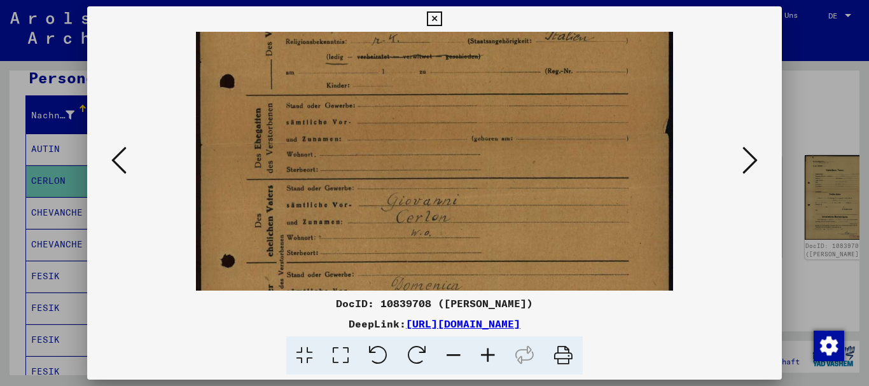
drag, startPoint x: 499, startPoint y: 134, endPoint x: 507, endPoint y: 242, distance: 107.7
click at [508, 246] on img at bounding box center [434, 190] width 477 height 672
drag, startPoint x: 489, startPoint y: 108, endPoint x: 488, endPoint y: 216, distance: 108.1
click at [488, 217] on img at bounding box center [434, 192] width 477 height 672
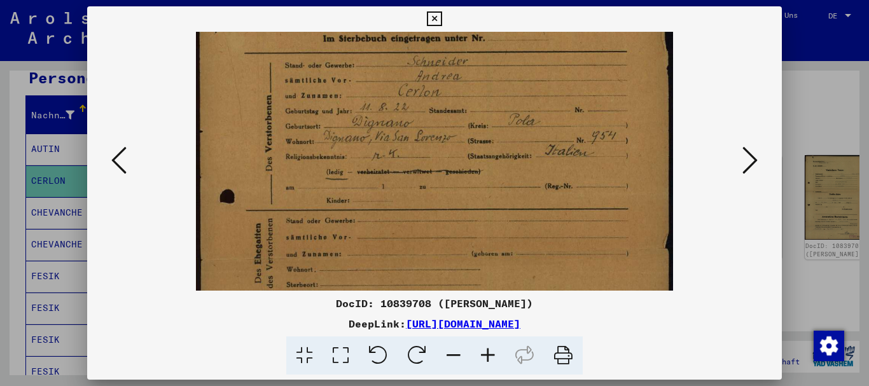
scroll to position [0, 0]
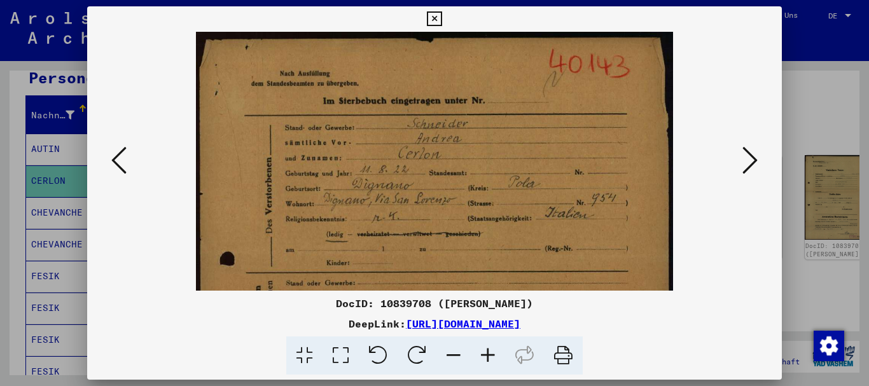
drag, startPoint x: 373, startPoint y: 148, endPoint x: 374, endPoint y: 232, distance: 84.6
click at [375, 238] on img at bounding box center [434, 368] width 477 height 672
click at [409, 69] on img at bounding box center [434, 368] width 477 height 672
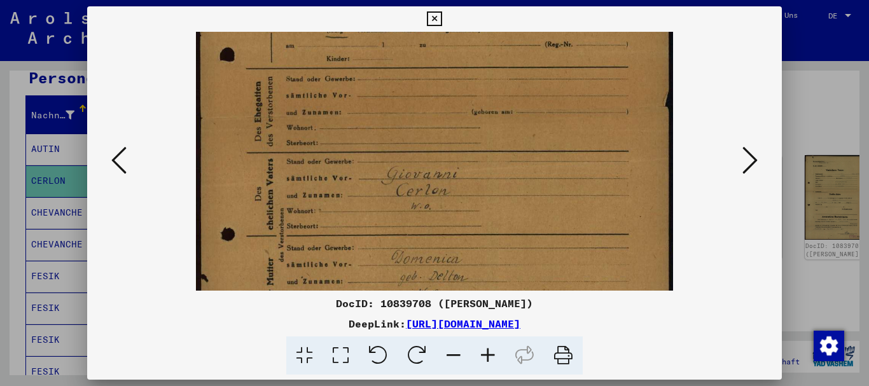
drag, startPoint x: 413, startPoint y: 148, endPoint x: 410, endPoint y: 97, distance: 50.3
click at [410, 97] on img at bounding box center [434, 164] width 477 height 672
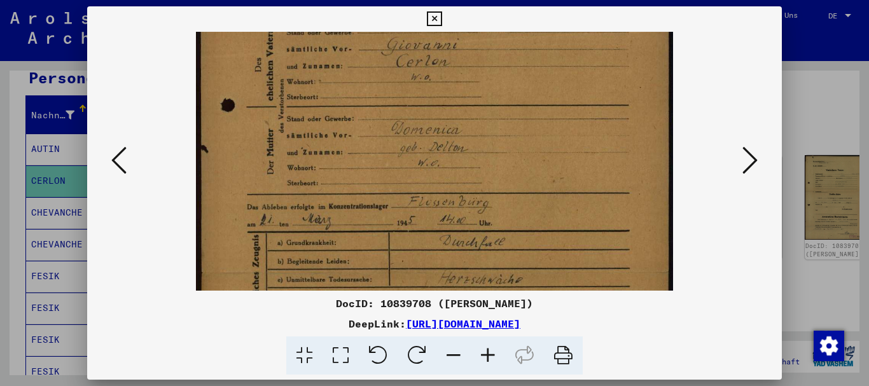
click at [17, 238] on div at bounding box center [434, 193] width 869 height 386
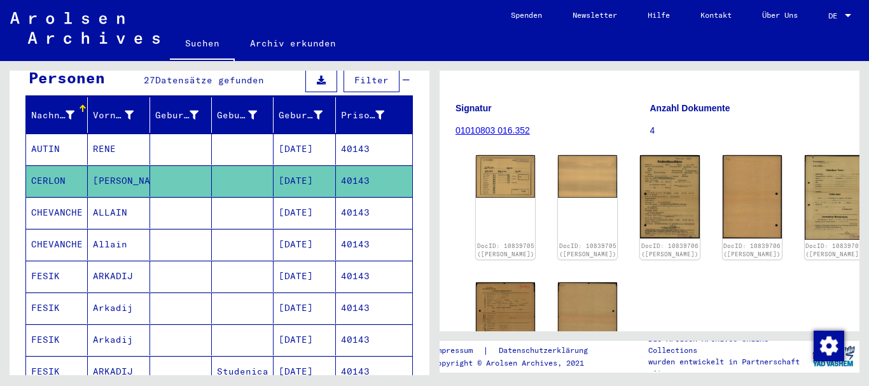
scroll to position [0, 0]
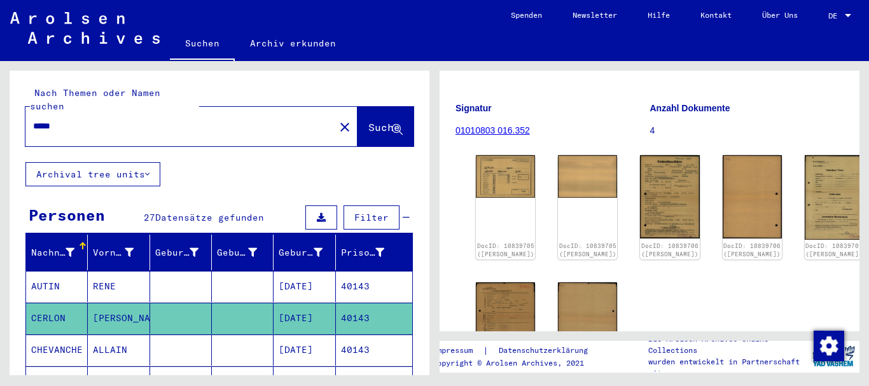
drag, startPoint x: 69, startPoint y: 113, endPoint x: 0, endPoint y: 113, distance: 69.3
click at [33, 120] on input "*****" at bounding box center [180, 126] width 294 height 13
paste input "text"
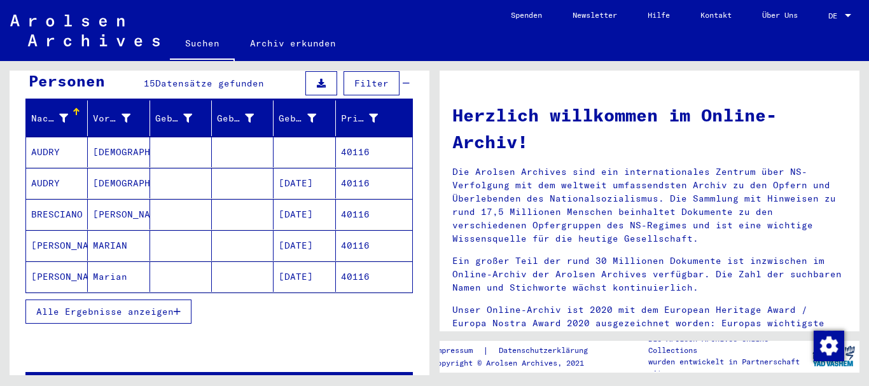
scroll to position [137, 0]
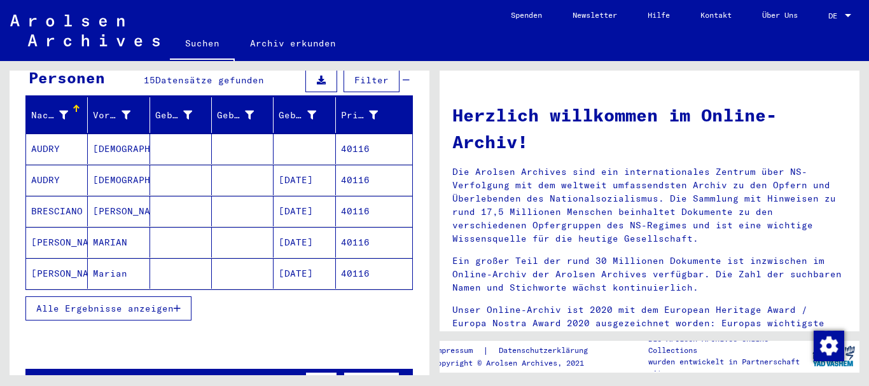
drag, startPoint x: 67, startPoint y: 297, endPoint x: 71, endPoint y: 265, distance: 32.7
click at [67, 303] on span "Alle Ergebnisse anzeigen" at bounding box center [104, 308] width 137 height 11
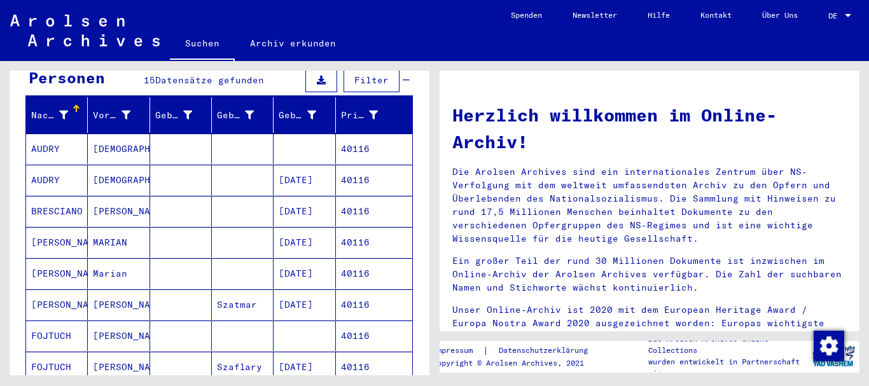
click at [55, 198] on mat-cell "BRESCIANO" at bounding box center [57, 211] width 62 height 31
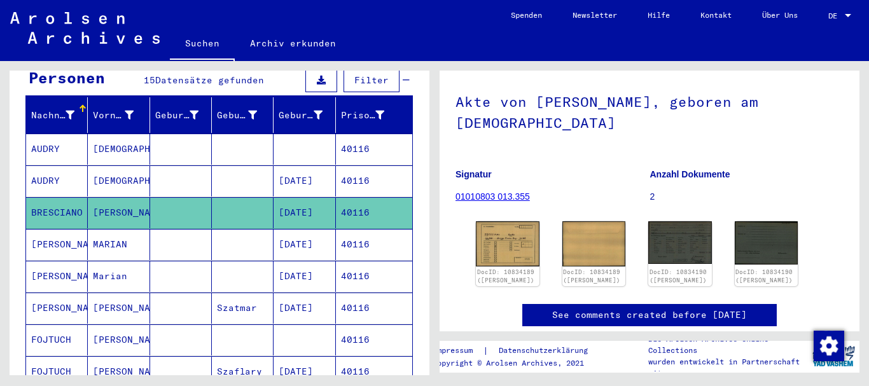
scroll to position [92, 0]
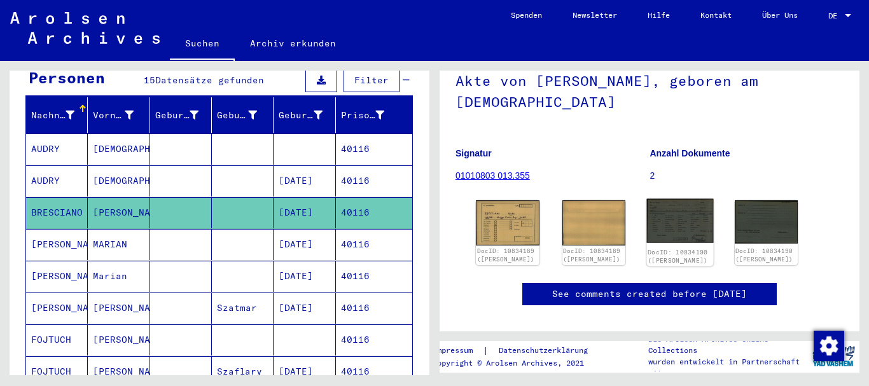
click at [664, 219] on img at bounding box center [680, 221] width 66 height 45
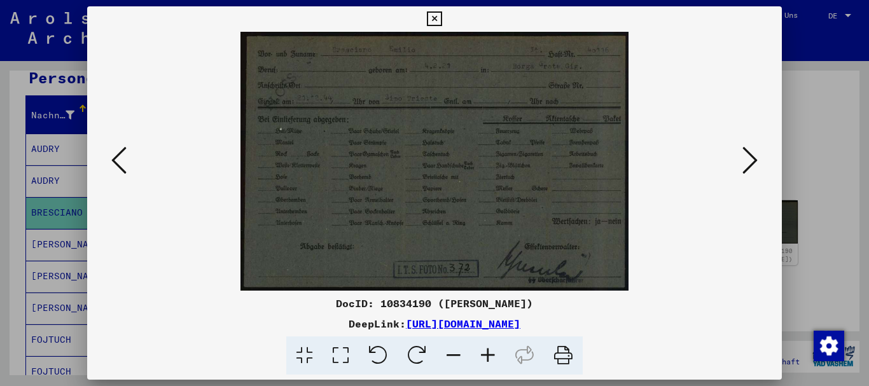
drag, startPoint x: 6, startPoint y: 166, endPoint x: 52, endPoint y: 149, distance: 48.7
click at [8, 165] on div at bounding box center [434, 193] width 869 height 386
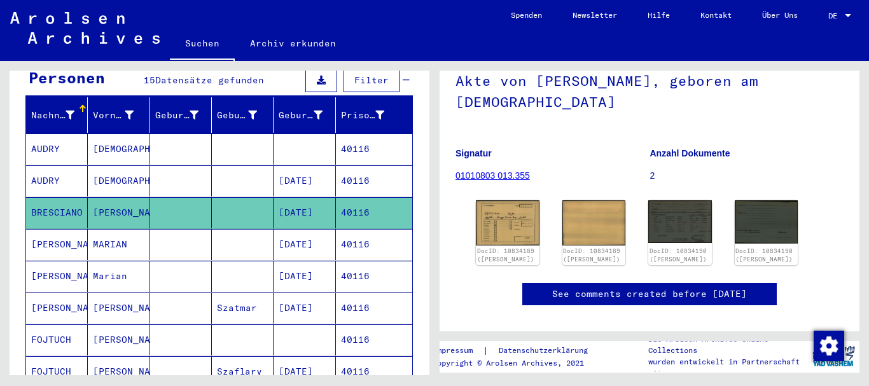
scroll to position [0, 0]
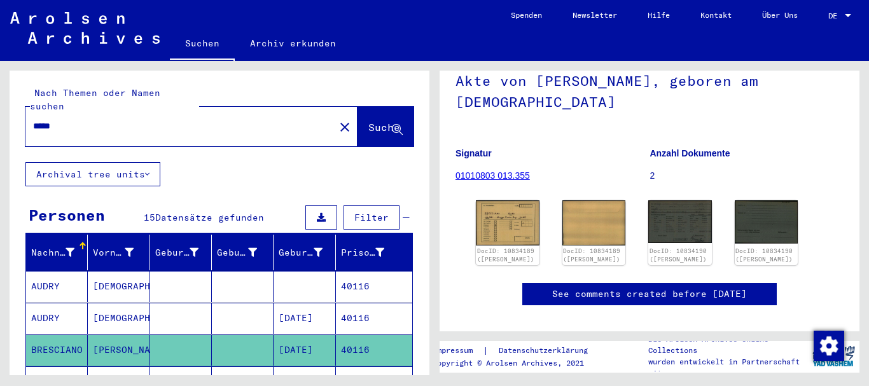
click at [33, 120] on input "*****" at bounding box center [180, 126] width 294 height 13
paste input "text"
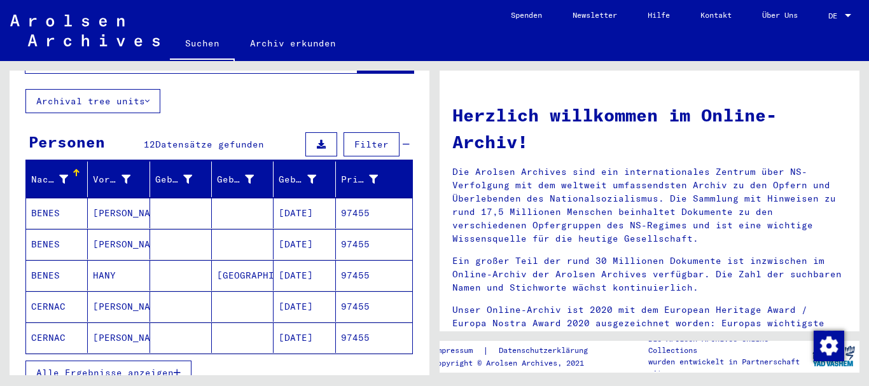
scroll to position [137, 0]
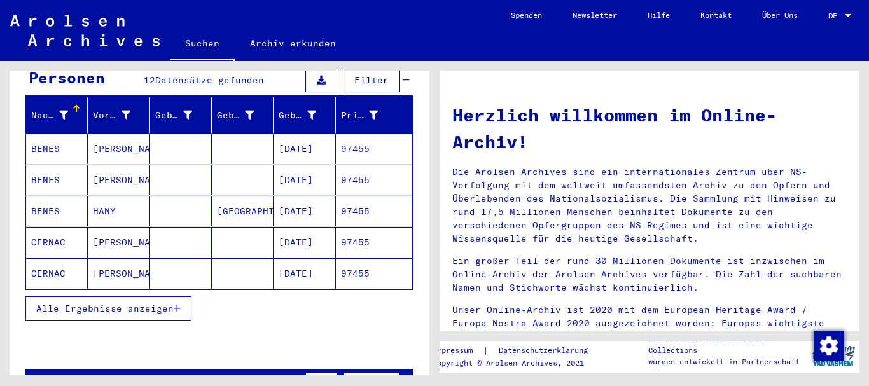
click at [79, 303] on span "Alle Ergebnisse anzeigen" at bounding box center [104, 308] width 137 height 11
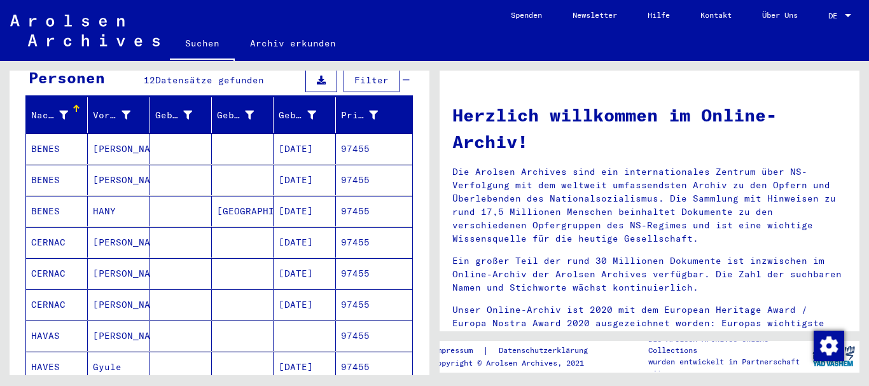
click at [65, 228] on mat-cell "CERNAC" at bounding box center [57, 242] width 62 height 31
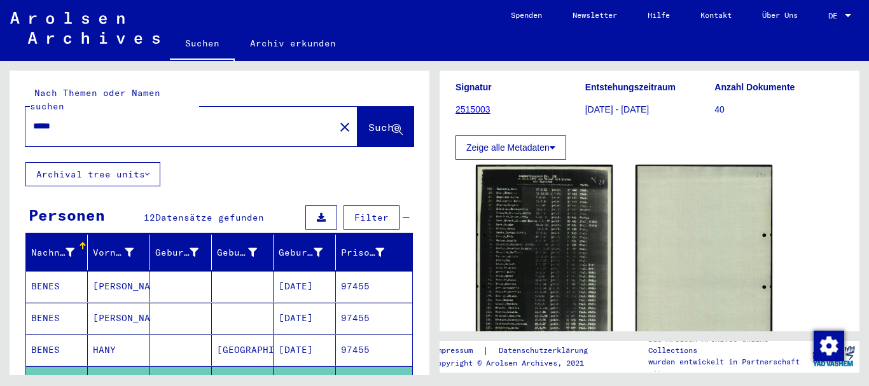
drag, startPoint x: 69, startPoint y: 111, endPoint x: 2, endPoint y: 107, distance: 66.9
click at [33, 120] on input "*****" at bounding box center [180, 126] width 294 height 13
paste input "text"
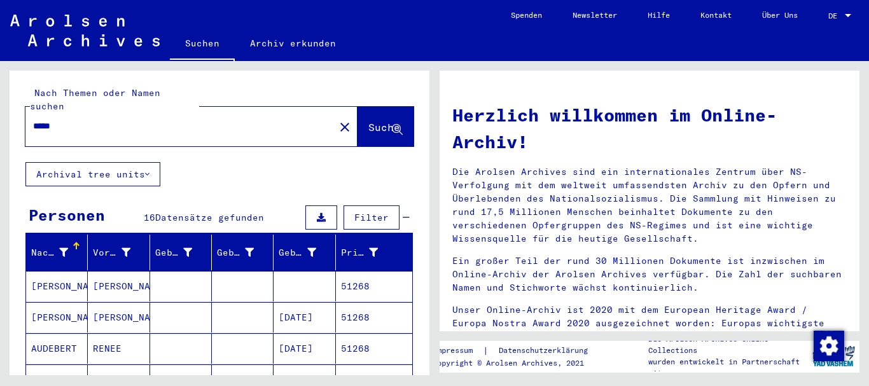
scroll to position [259, 0]
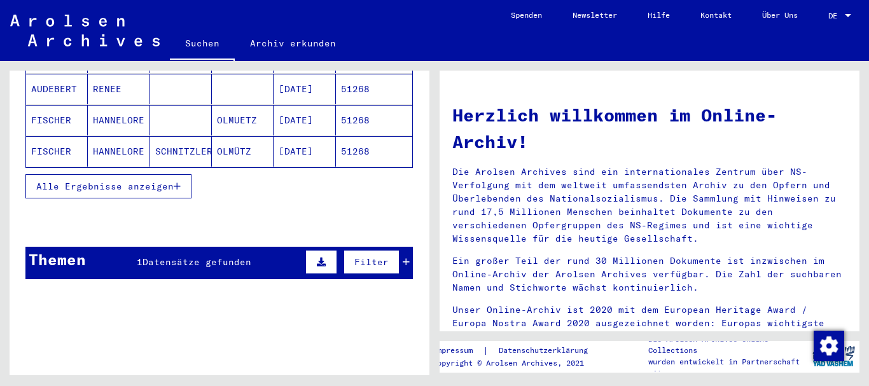
click at [73, 181] on span "Alle Ergebnisse anzeigen" at bounding box center [104, 186] width 137 height 11
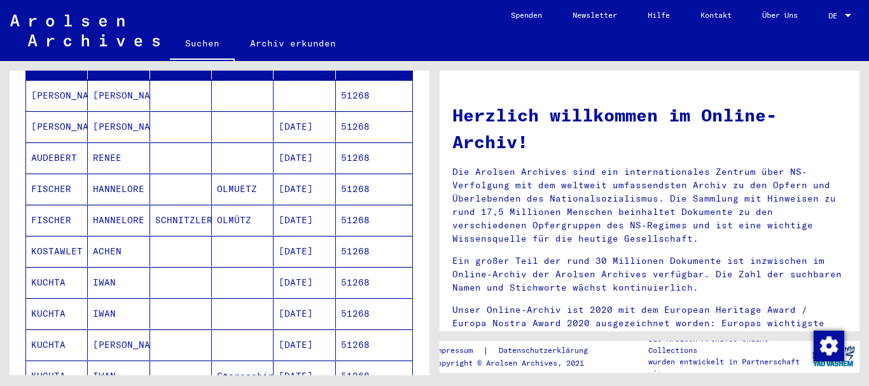
scroll to position [0, 0]
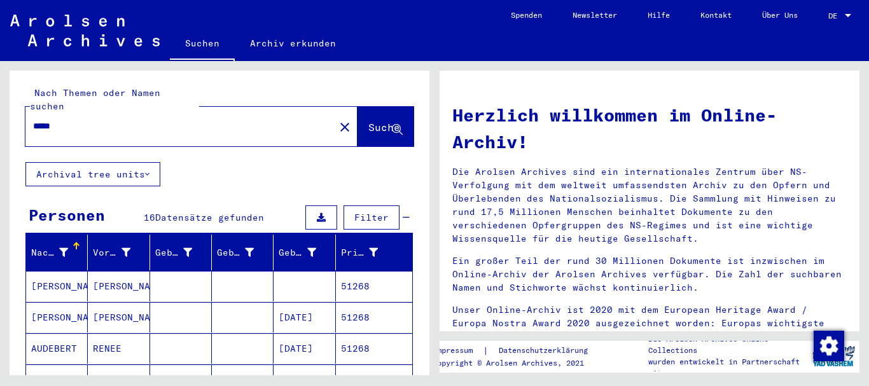
drag, startPoint x: 40, startPoint y: 116, endPoint x: 0, endPoint y: 102, distance: 42.4
click at [33, 120] on input "*****" at bounding box center [176, 126] width 286 height 13
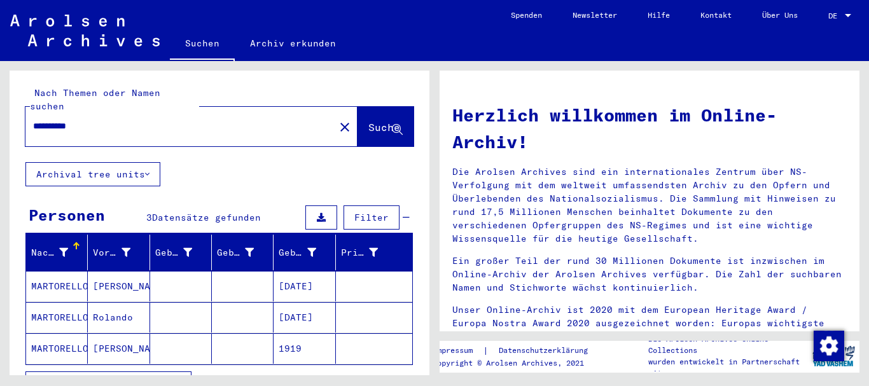
click at [100, 271] on mat-cell "[PERSON_NAME]" at bounding box center [119, 286] width 62 height 31
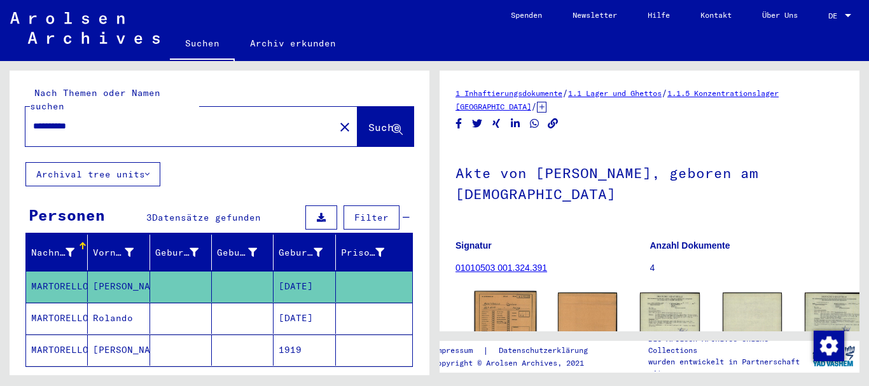
scroll to position [169, 0]
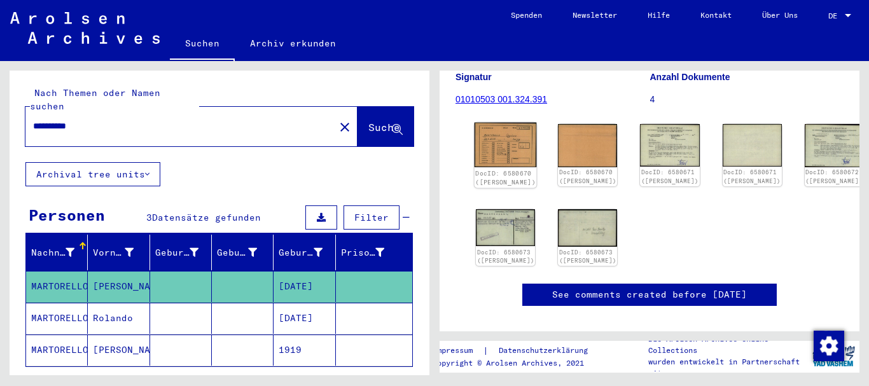
click at [500, 134] on img at bounding box center [505, 145] width 62 height 45
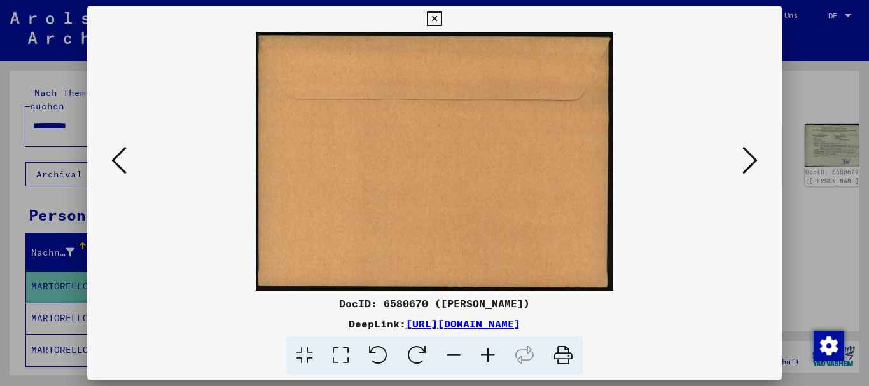
click at [753, 162] on icon at bounding box center [749, 160] width 15 height 31
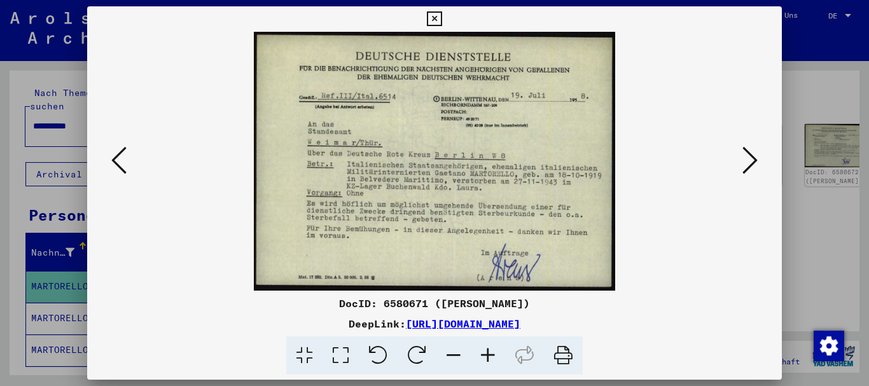
click at [755, 162] on icon at bounding box center [749, 160] width 15 height 31
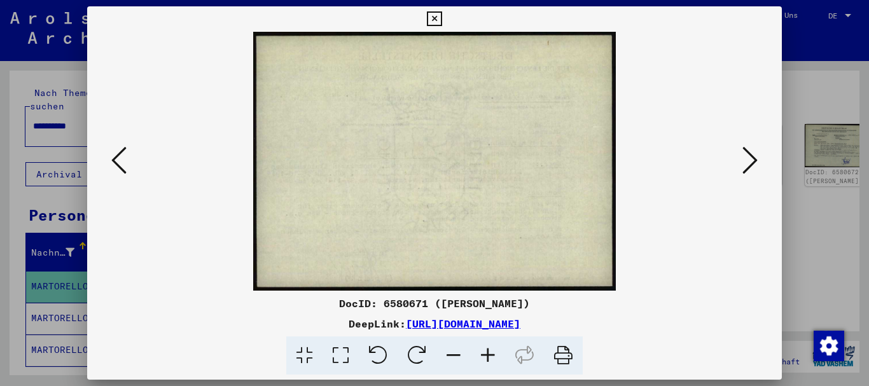
click at [754, 162] on icon at bounding box center [749, 160] width 15 height 31
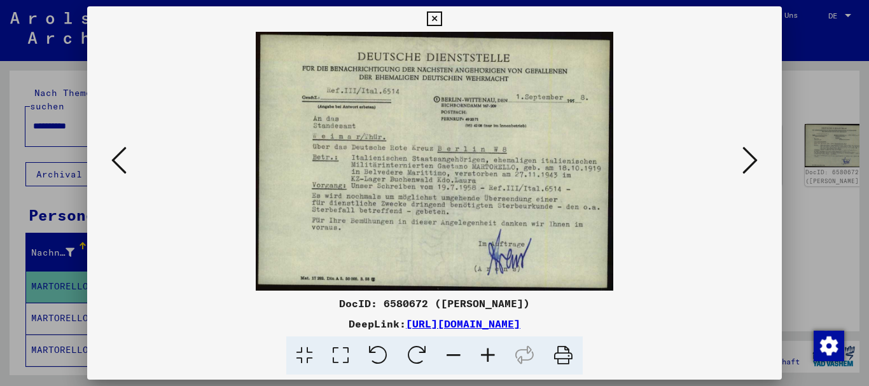
click at [754, 162] on icon at bounding box center [749, 160] width 15 height 31
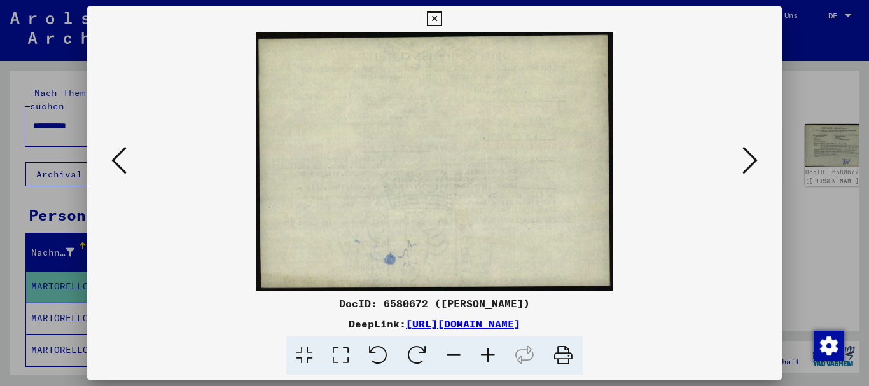
click at [754, 162] on icon at bounding box center [749, 160] width 15 height 31
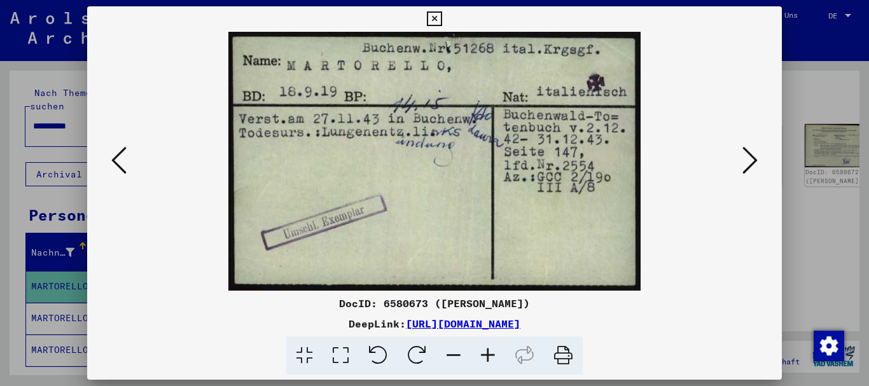
click at [2, 152] on div at bounding box center [434, 193] width 869 height 386
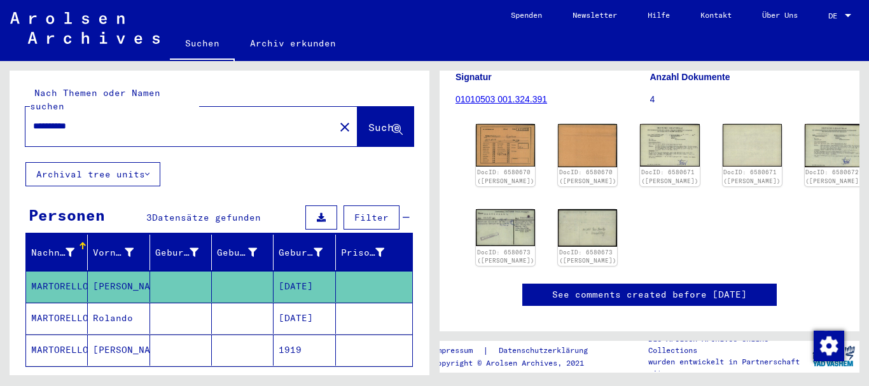
drag, startPoint x: 71, startPoint y: 110, endPoint x: 0, endPoint y: 100, distance: 71.3
click at [33, 120] on input "**********" at bounding box center [180, 126] width 294 height 13
paste input "text"
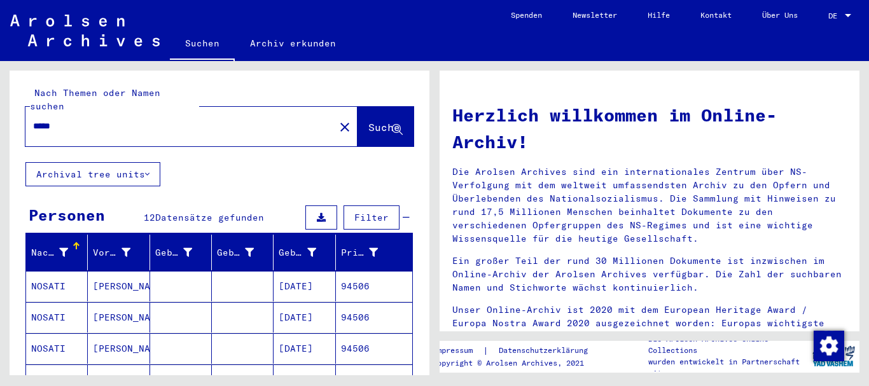
click at [40, 273] on mat-cell "NOSATI" at bounding box center [57, 286] width 62 height 31
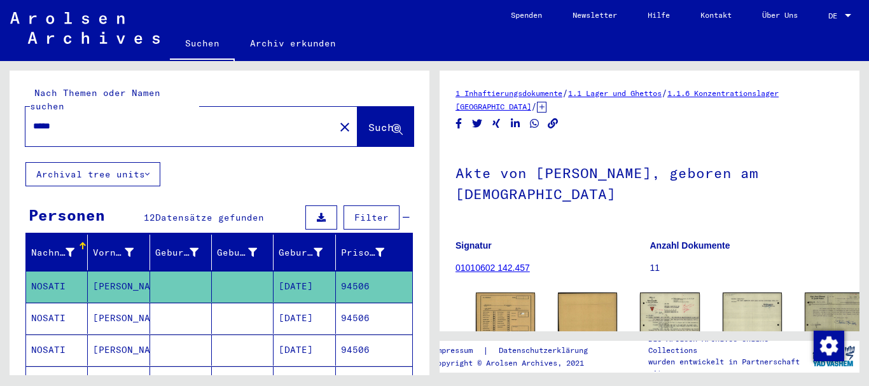
scroll to position [69, 0]
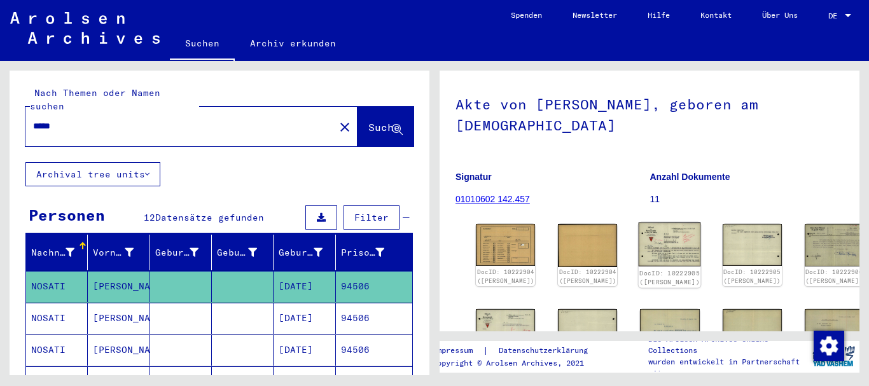
click at [638, 223] on img at bounding box center [669, 245] width 62 height 45
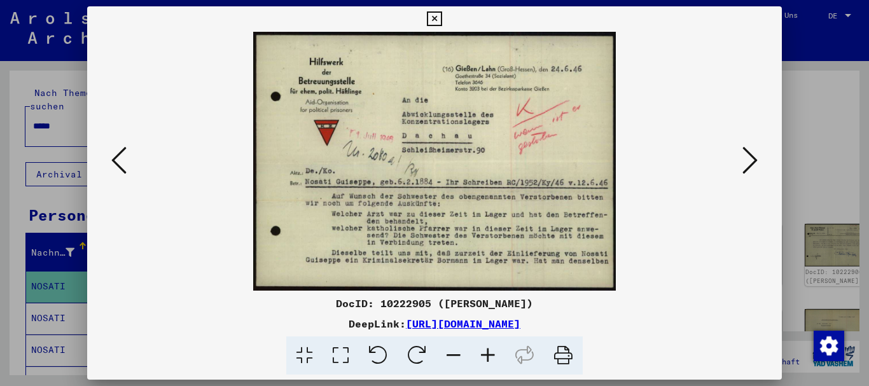
scroll to position [206, 0]
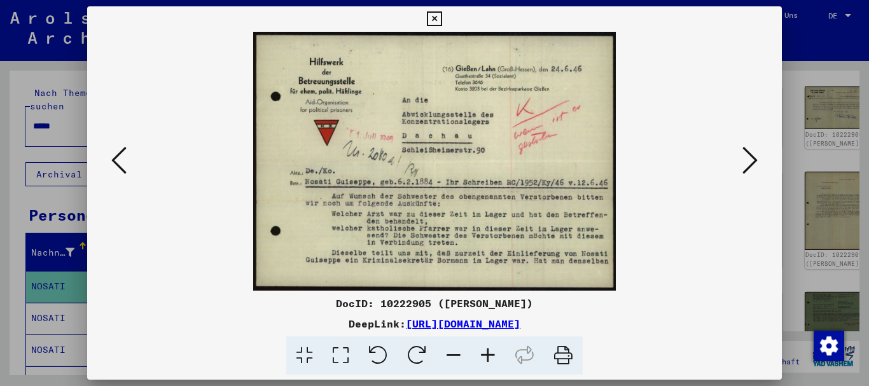
click at [753, 159] on icon at bounding box center [749, 160] width 15 height 31
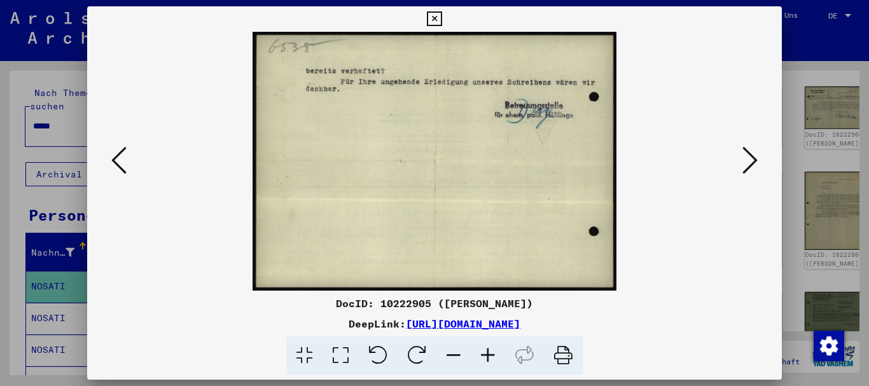
click at [754, 160] on icon at bounding box center [749, 160] width 15 height 31
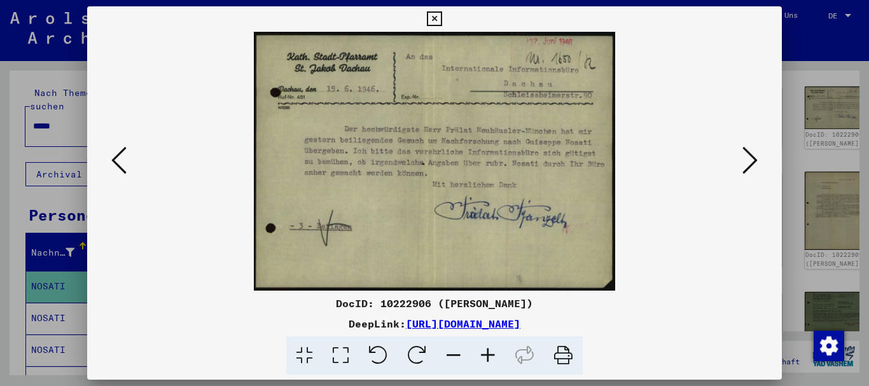
click at [754, 160] on icon at bounding box center [749, 160] width 15 height 31
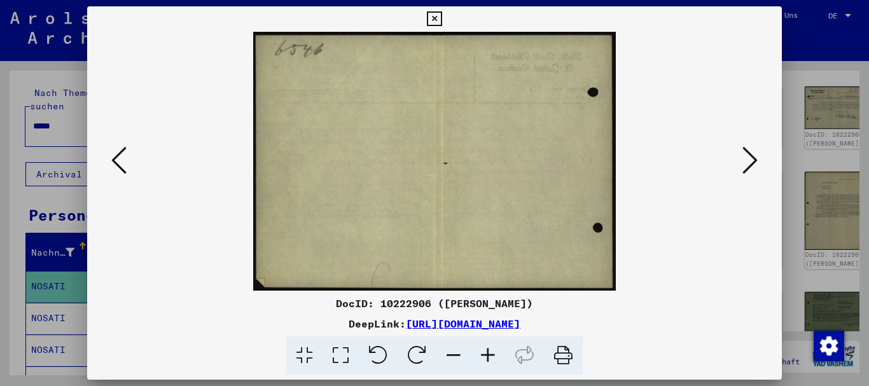
click at [754, 160] on icon at bounding box center [749, 160] width 15 height 31
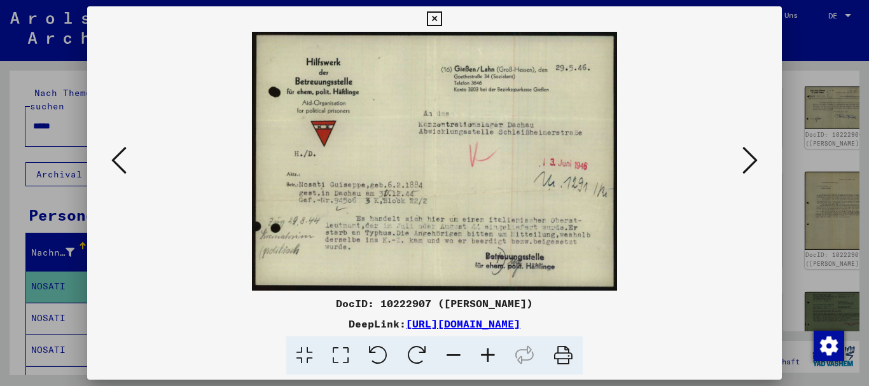
click at [57, 191] on div at bounding box center [434, 193] width 869 height 386
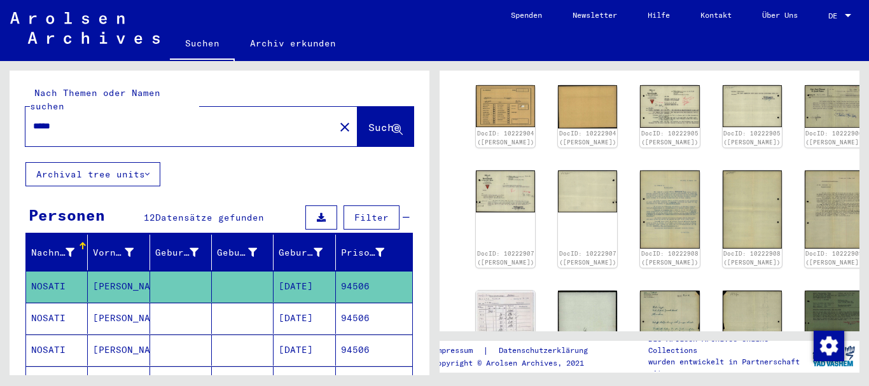
scroll to position [343, 0]
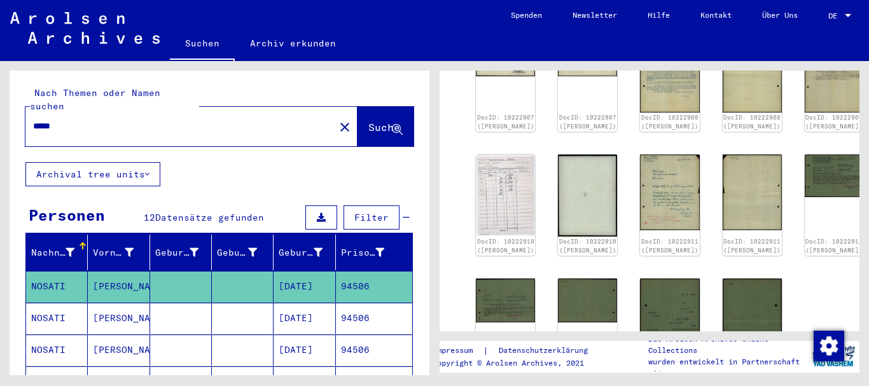
click at [177, 303] on mat-cell at bounding box center [181, 318] width 62 height 31
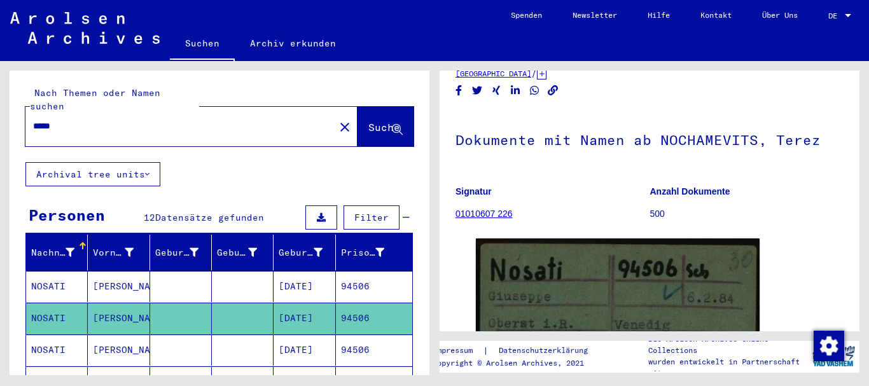
scroll to position [170, 0]
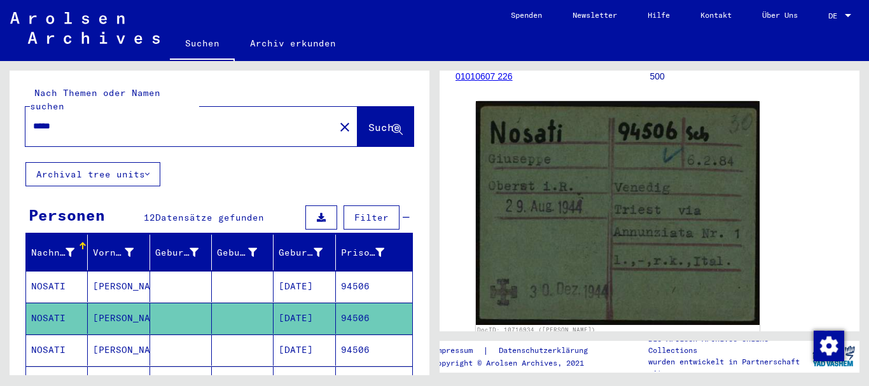
click at [107, 271] on mat-cell "[PERSON_NAME]" at bounding box center [119, 286] width 62 height 31
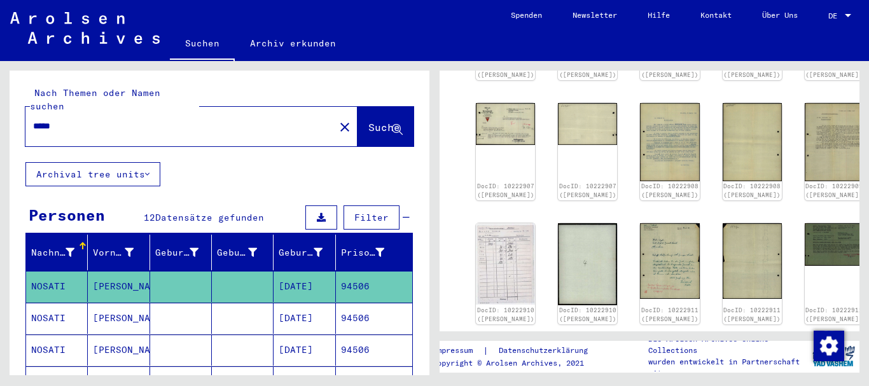
scroll to position [412, 0]
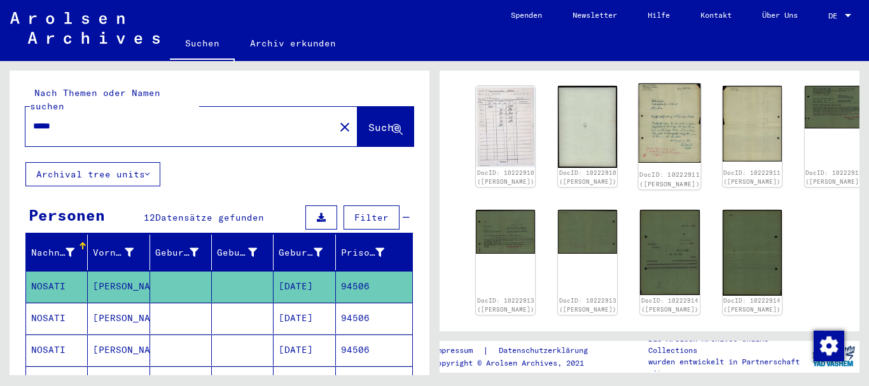
click at [638, 98] on img at bounding box center [669, 122] width 62 height 79
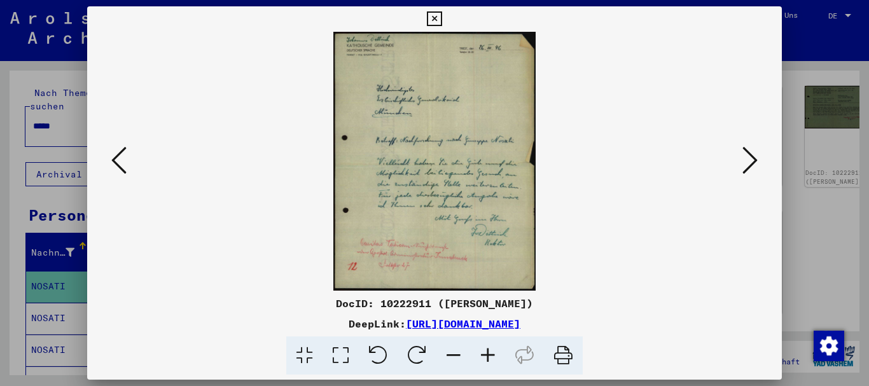
click at [109, 160] on button at bounding box center [118, 161] width 23 height 36
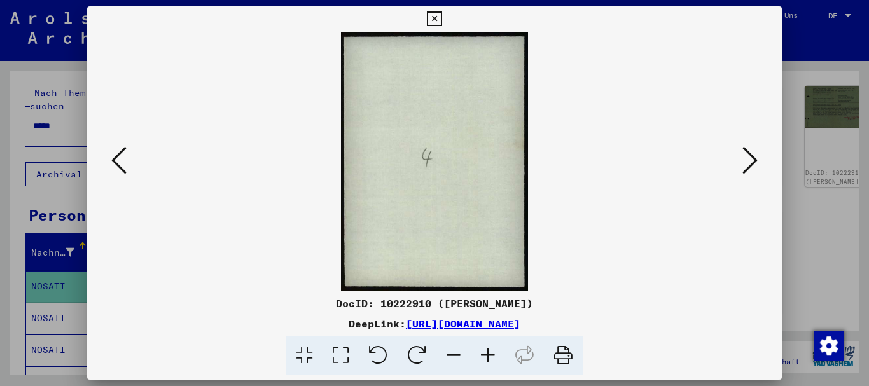
click at [114, 164] on icon at bounding box center [118, 160] width 15 height 31
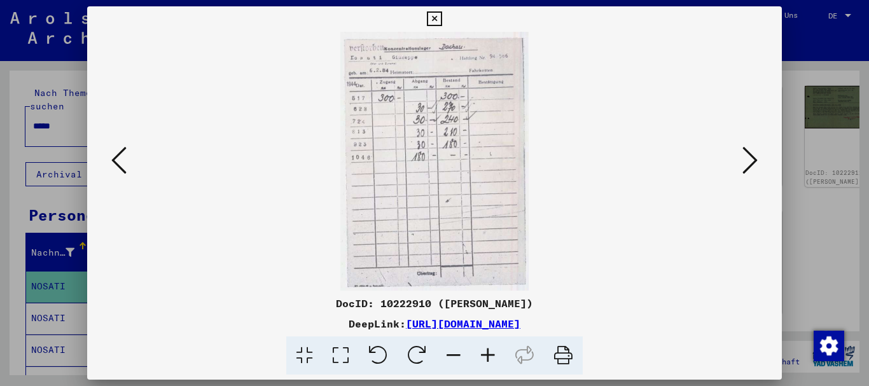
click at [109, 165] on button at bounding box center [118, 161] width 23 height 36
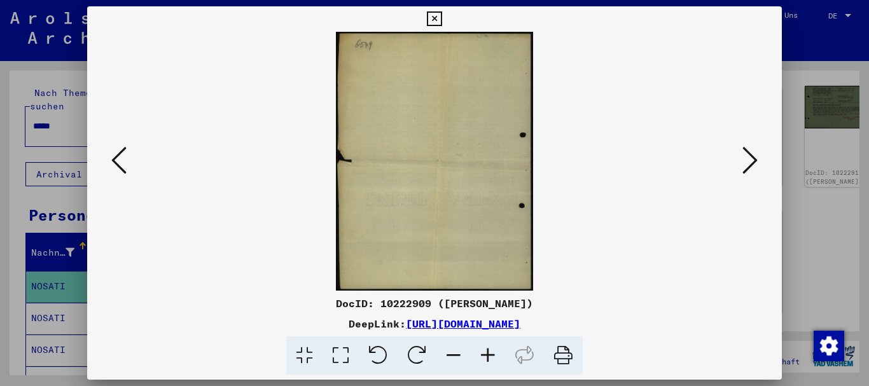
click at [107, 167] on div at bounding box center [434, 161] width 695 height 259
click at [113, 161] on icon at bounding box center [118, 160] width 15 height 31
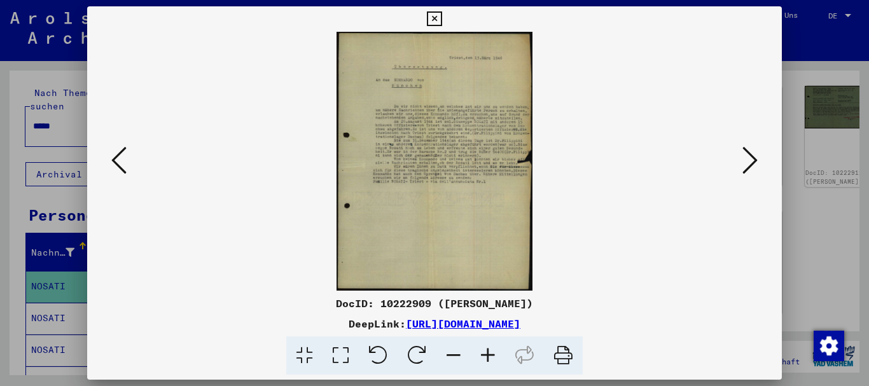
click at [113, 161] on icon at bounding box center [118, 160] width 15 height 31
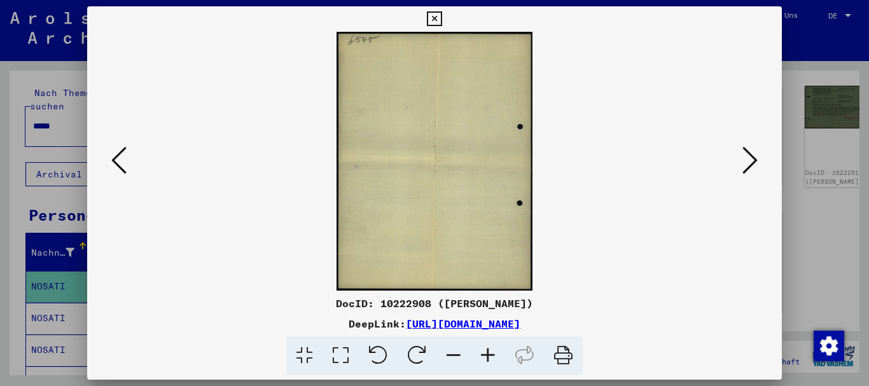
click at [111, 161] on icon at bounding box center [118, 160] width 15 height 31
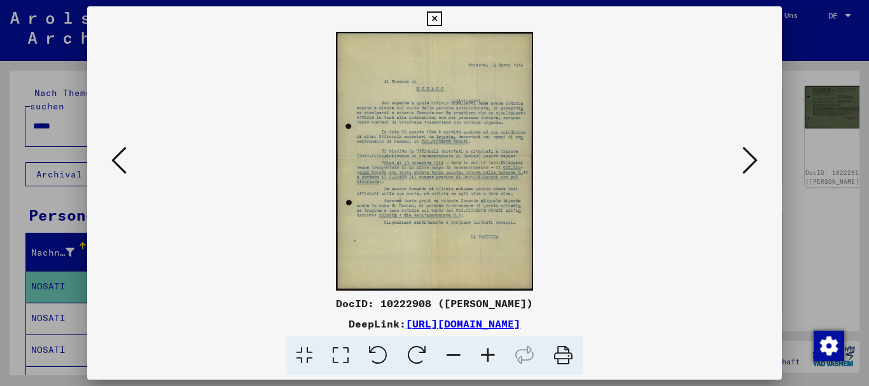
click at [115, 163] on icon at bounding box center [118, 160] width 15 height 31
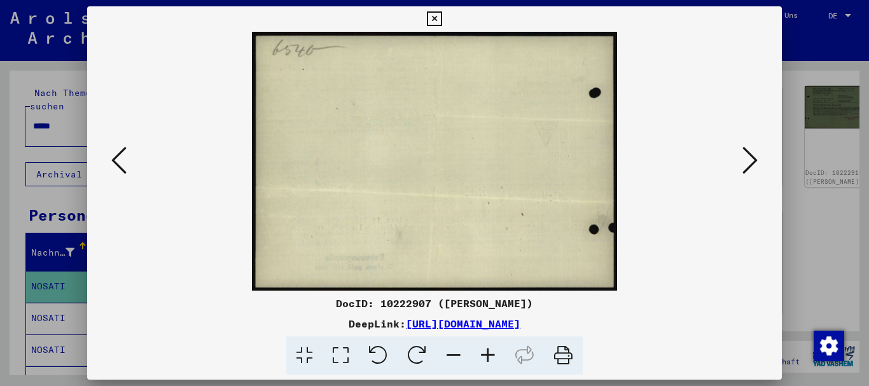
click at [115, 163] on icon at bounding box center [118, 160] width 15 height 31
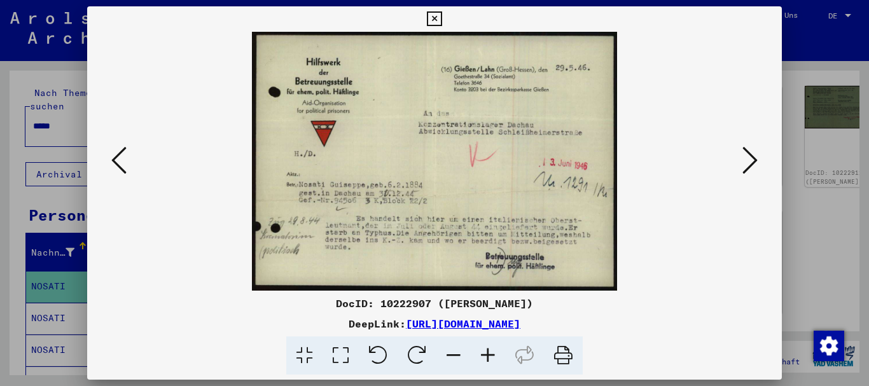
drag, startPoint x: 25, startPoint y: 167, endPoint x: 61, endPoint y: 137, distance: 46.5
click at [27, 165] on div at bounding box center [434, 193] width 869 height 386
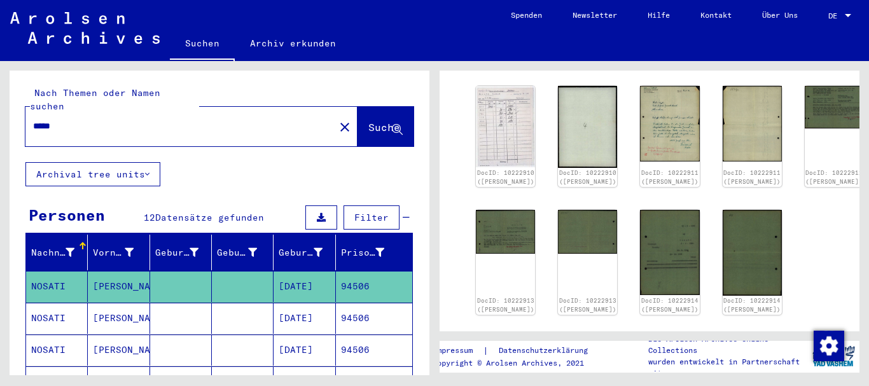
click at [33, 120] on input "*****" at bounding box center [180, 126] width 294 height 13
paste input "*"
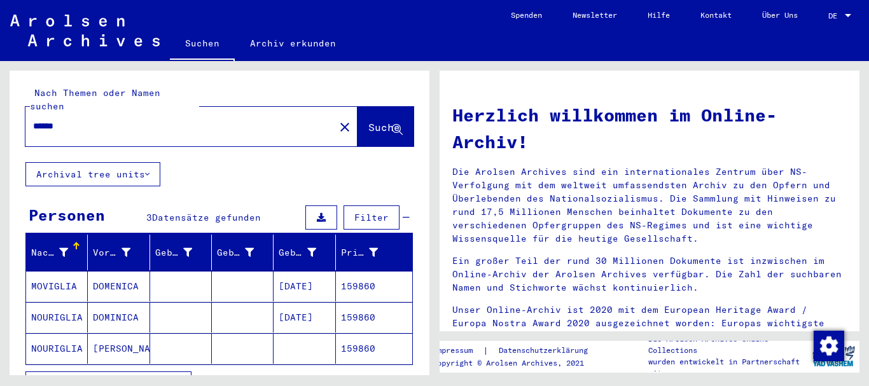
click at [59, 271] on mat-cell "MOVIGLIA" at bounding box center [57, 286] width 62 height 31
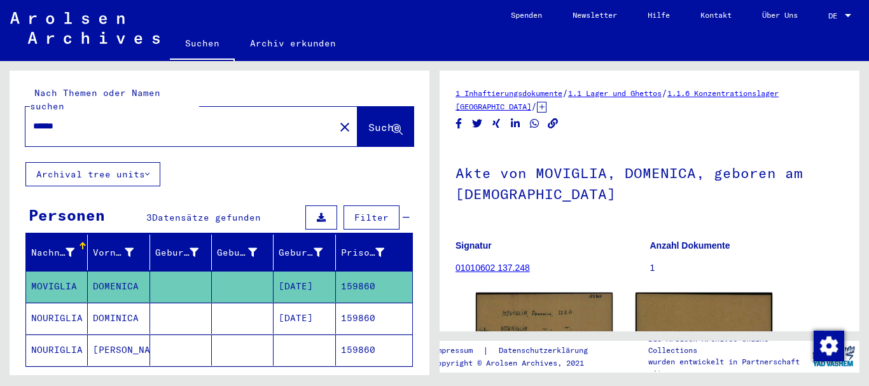
scroll to position [137, 0]
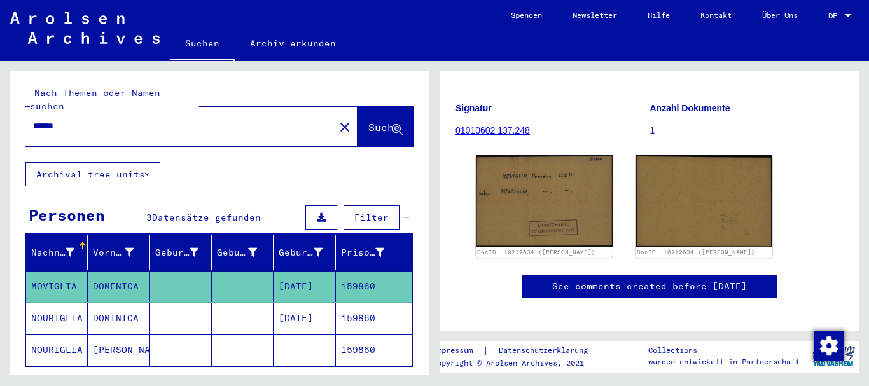
click at [56, 303] on mat-cell "NOURIGLIA" at bounding box center [57, 318] width 62 height 31
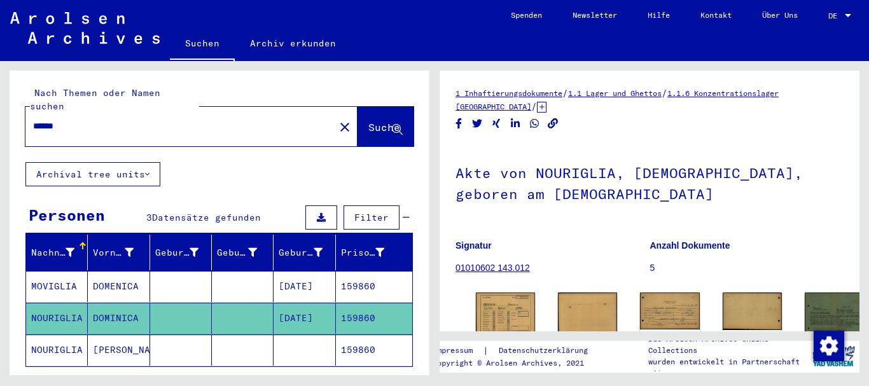
scroll to position [137, 0]
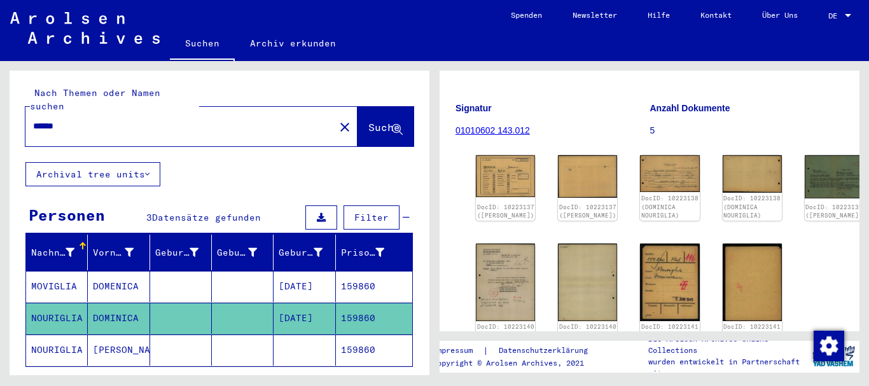
click at [202, 341] on mat-cell at bounding box center [181, 350] width 62 height 31
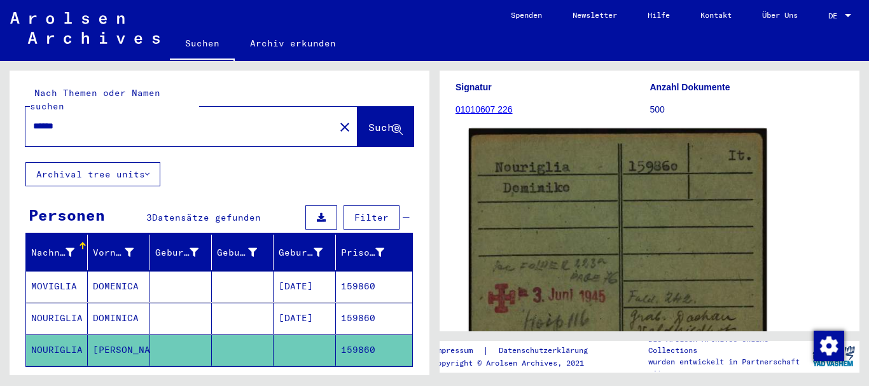
scroll to position [206, 0]
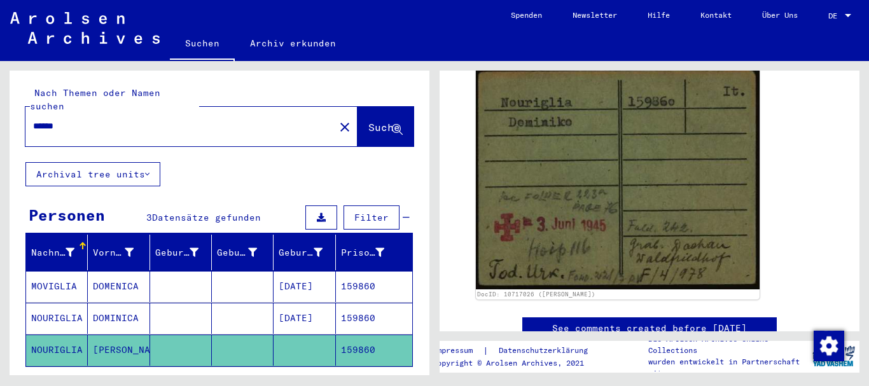
drag, startPoint x: 279, startPoint y: 304, endPoint x: 333, endPoint y: 305, distance: 53.4
click at [333, 305] on mat-cell "[DATE]" at bounding box center [304, 318] width 62 height 31
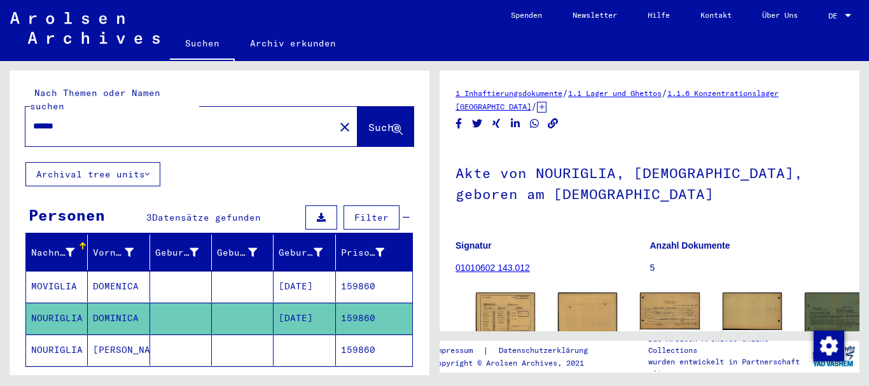
scroll to position [206, 0]
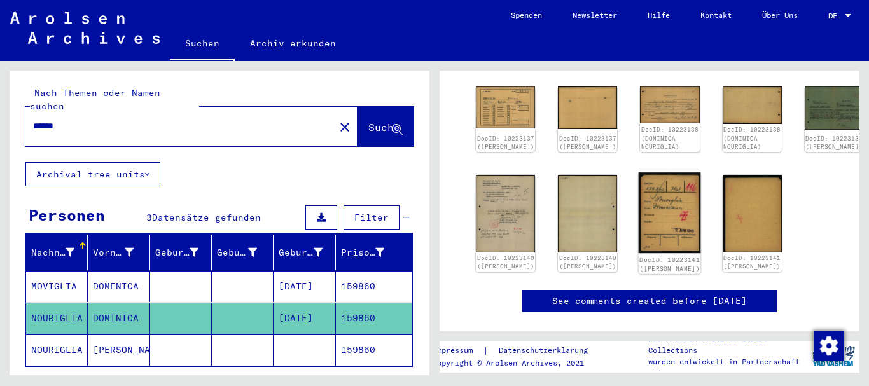
click at [638, 186] on img at bounding box center [669, 212] width 62 height 81
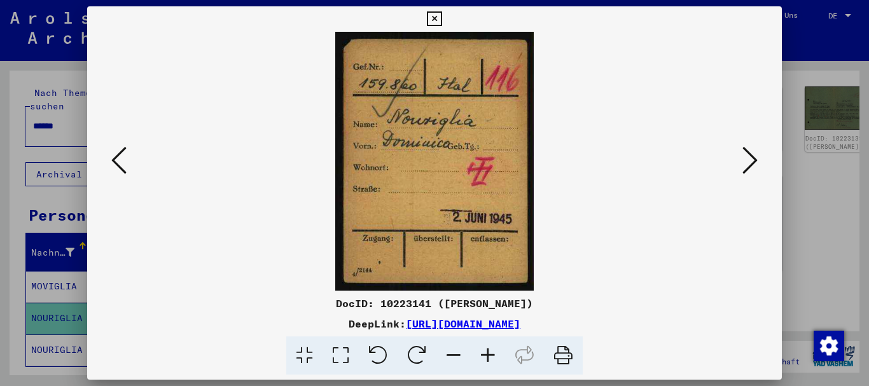
click at [0, 123] on div at bounding box center [434, 193] width 869 height 386
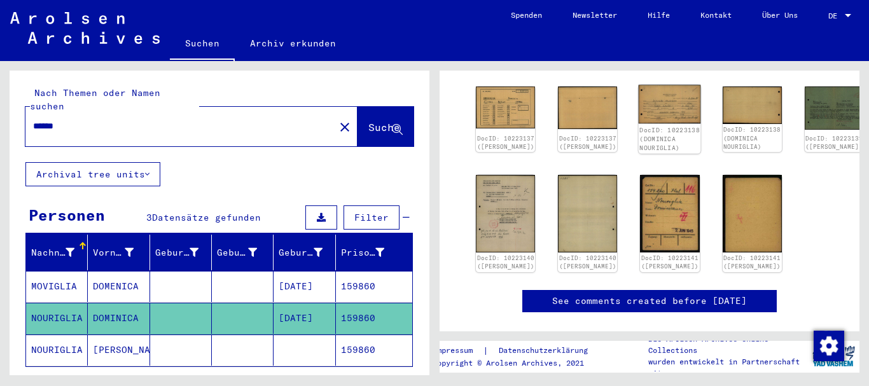
click at [638, 95] on img at bounding box center [669, 104] width 62 height 39
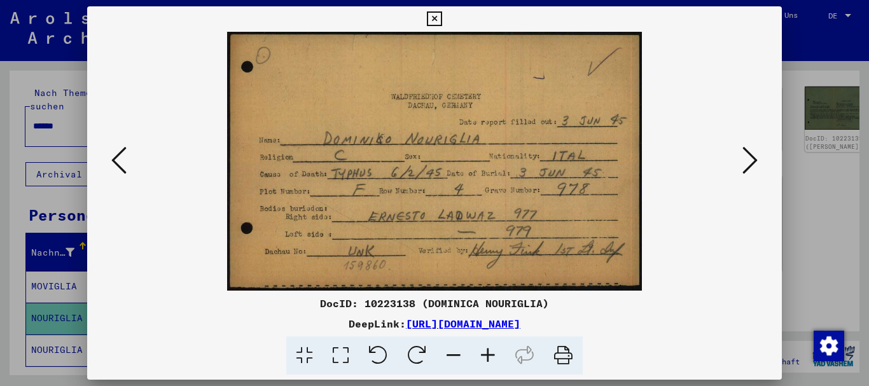
click at [0, 210] on div at bounding box center [434, 193] width 869 height 386
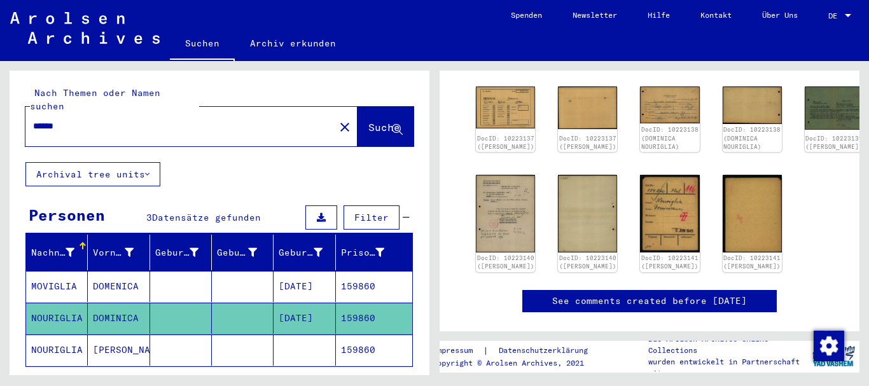
click at [107, 271] on mat-cell "DOMENICA" at bounding box center [119, 286] width 62 height 31
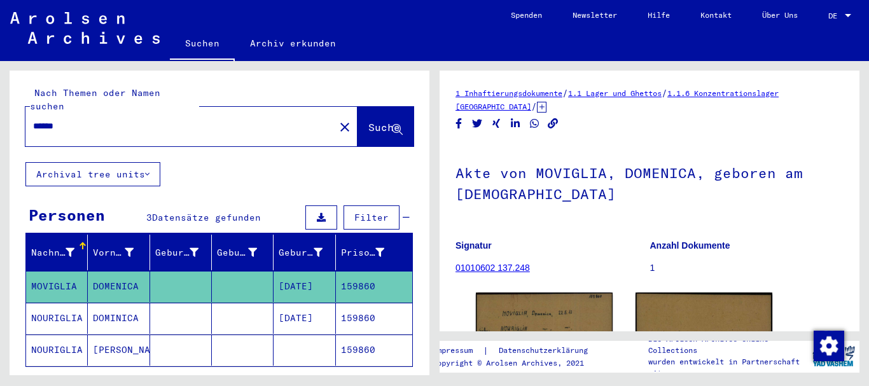
scroll to position [120, 0]
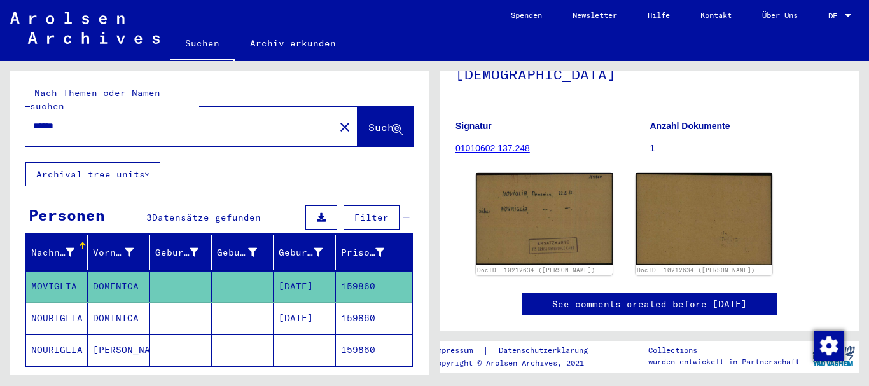
click at [81, 304] on mat-cell "NOURIGLIA" at bounding box center [57, 318] width 62 height 31
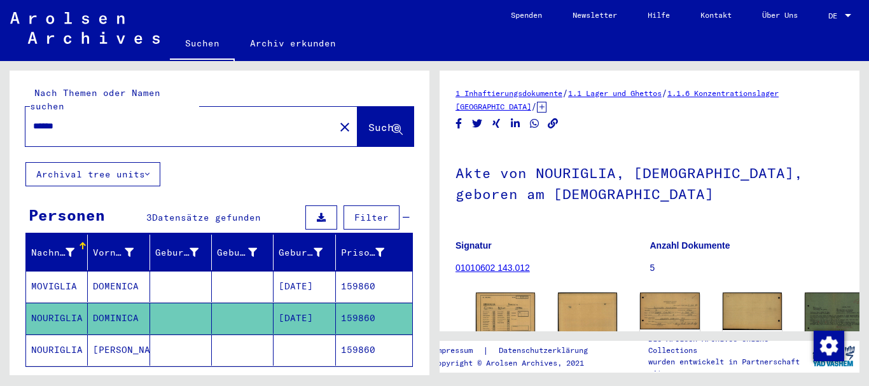
scroll to position [206, 0]
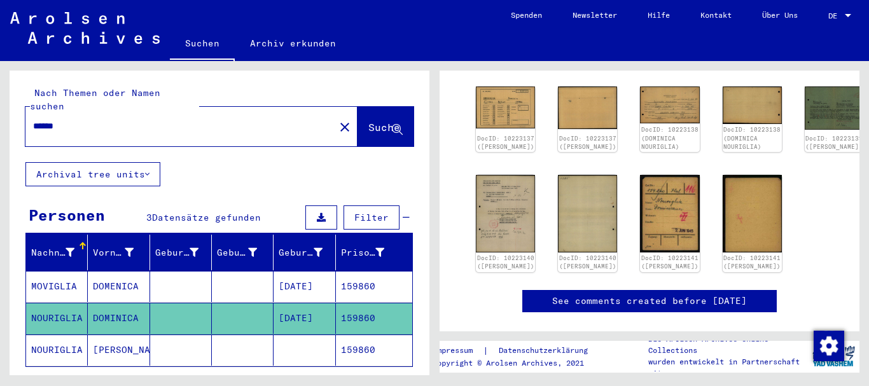
click at [151, 342] on mat-cell at bounding box center [181, 350] width 62 height 31
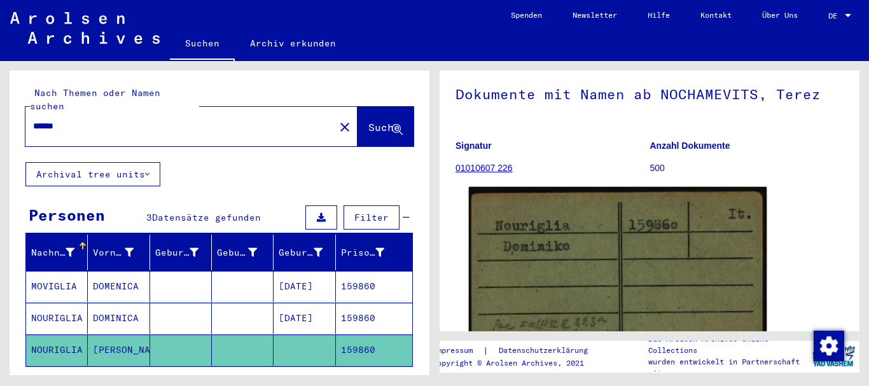
scroll to position [206, 0]
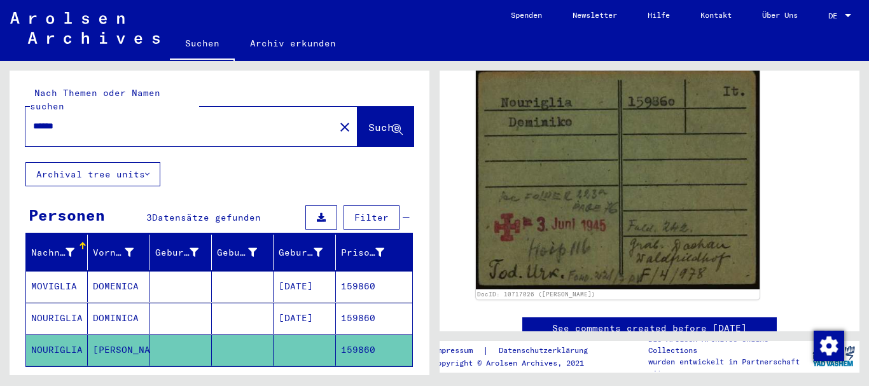
click at [230, 310] on mat-cell at bounding box center [243, 318] width 62 height 31
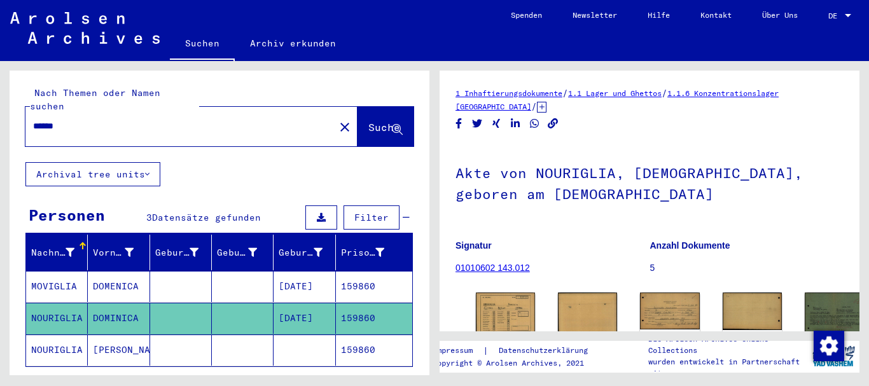
scroll to position [137, 0]
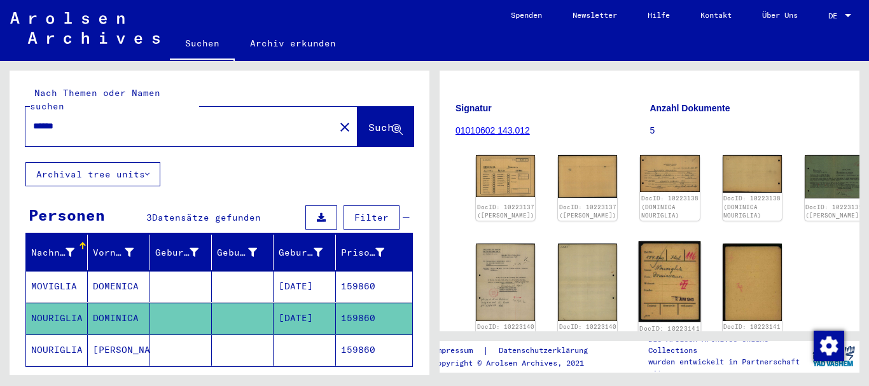
click at [638, 279] on img at bounding box center [669, 281] width 62 height 81
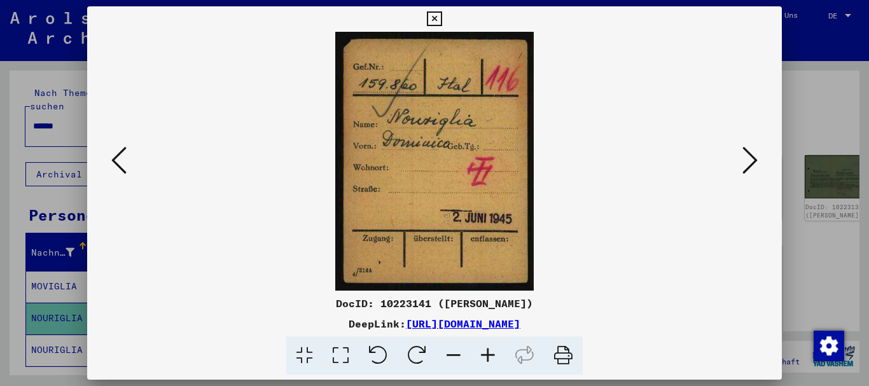
click at [0, 175] on div at bounding box center [434, 193] width 869 height 386
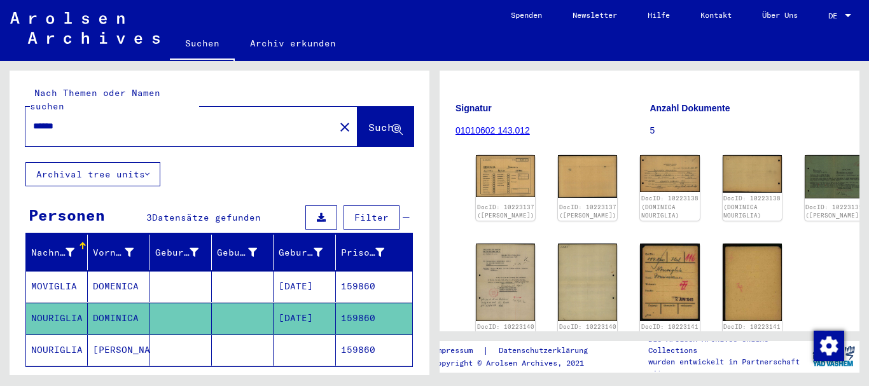
drag, startPoint x: 373, startPoint y: 303, endPoint x: 342, endPoint y: 305, distance: 30.6
click at [342, 305] on mat-cell "159860" at bounding box center [374, 318] width 76 height 31
copy mat-cell "159860"
click at [638, 166] on img at bounding box center [669, 173] width 62 height 39
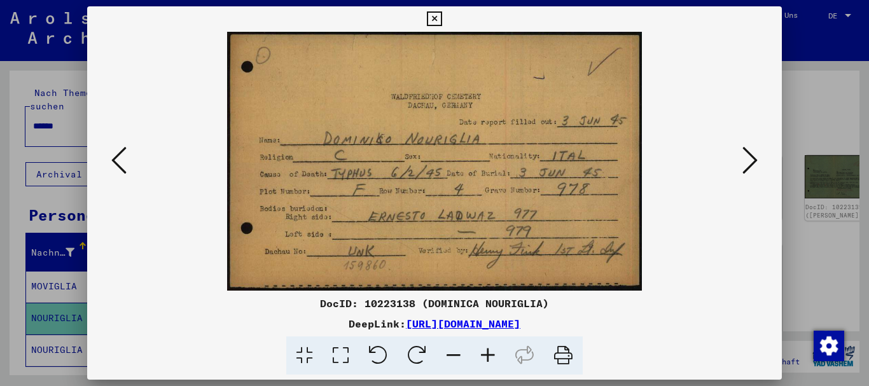
click at [752, 162] on icon at bounding box center [749, 160] width 15 height 31
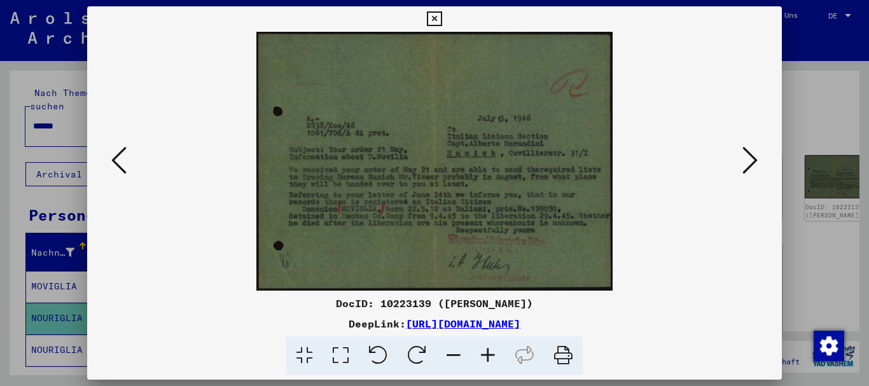
click at [756, 162] on icon at bounding box center [749, 160] width 15 height 31
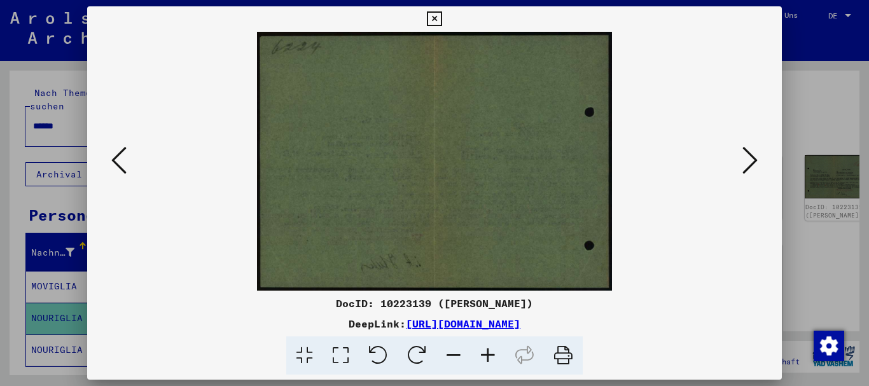
click at [752, 168] on icon at bounding box center [749, 160] width 15 height 31
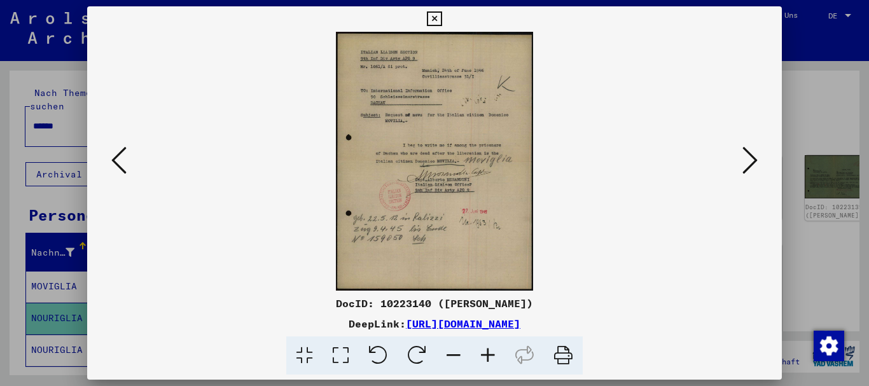
click at [752, 168] on icon at bounding box center [749, 160] width 15 height 31
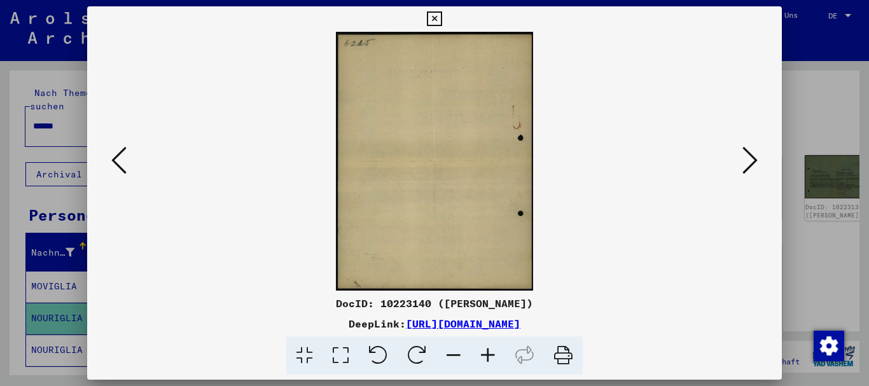
click at [752, 168] on icon at bounding box center [749, 160] width 15 height 31
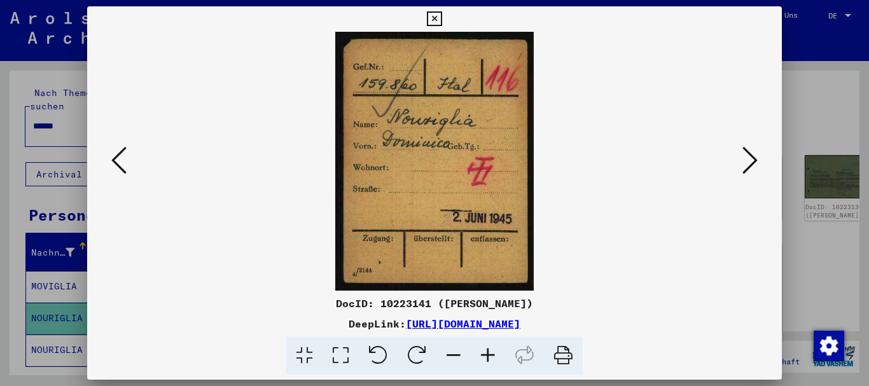
click at [752, 168] on icon at bounding box center [749, 160] width 15 height 31
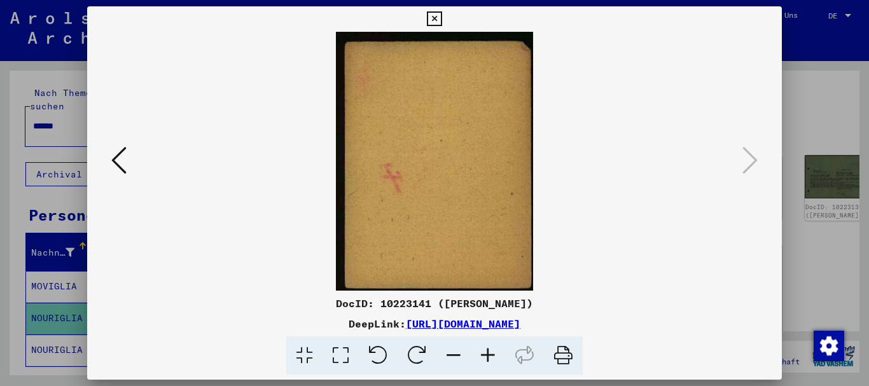
drag, startPoint x: 0, startPoint y: 179, endPoint x: 13, endPoint y: 185, distance: 14.5
click at [0, 181] on div at bounding box center [434, 193] width 869 height 386
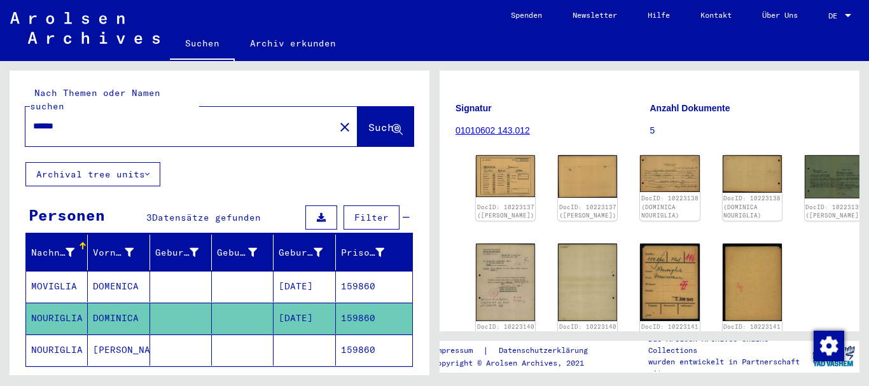
click at [125, 335] on mat-cell "[PERSON_NAME]" at bounding box center [119, 350] width 62 height 31
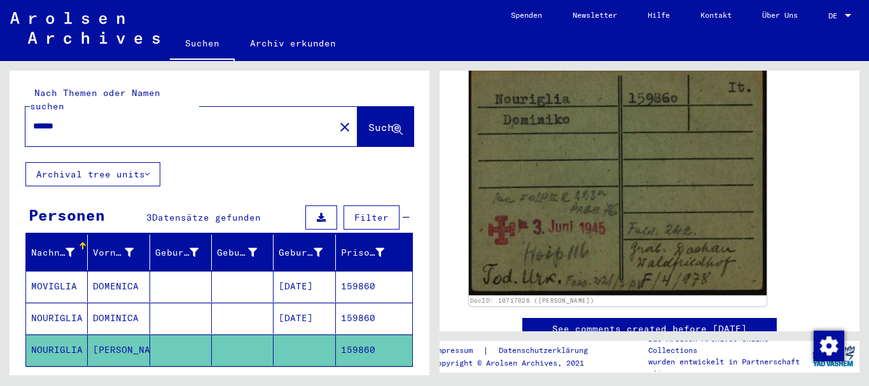
scroll to position [206, 0]
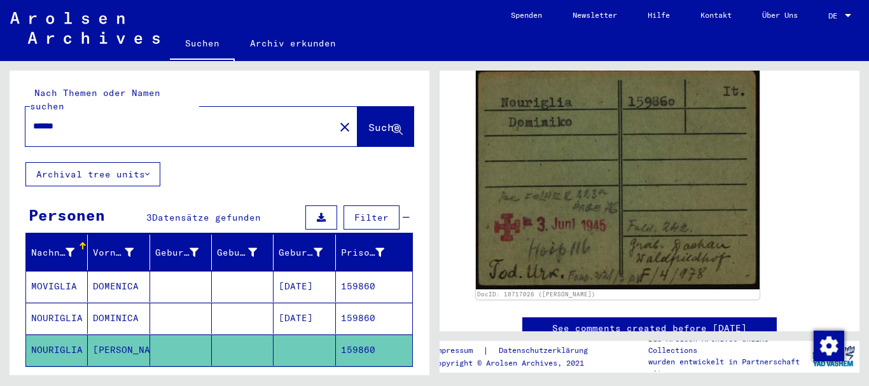
click at [179, 309] on mat-cell at bounding box center [181, 318] width 62 height 31
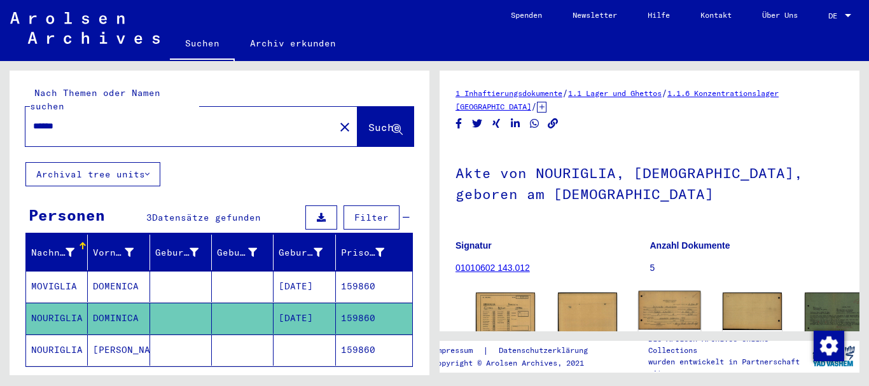
scroll to position [137, 0]
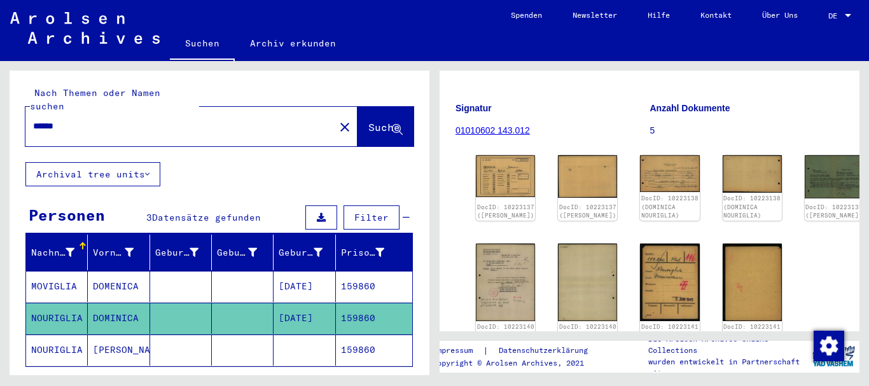
click at [598, 164] on div "DocID: 10223137 (DOMINICA NOURIGLIA) DocID: 10223137 ([PERSON_NAME]) DocID: 102…" at bounding box center [649, 247] width 357 height 195
click at [638, 164] on img at bounding box center [669, 173] width 62 height 39
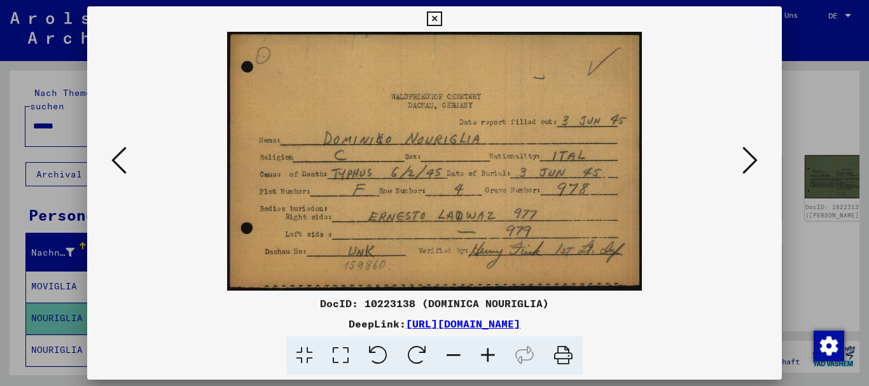
click at [50, 158] on div at bounding box center [434, 193] width 869 height 386
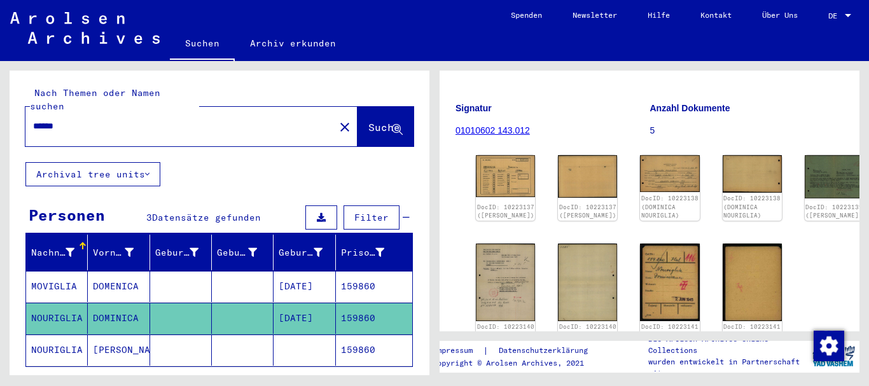
drag, startPoint x: 76, startPoint y: 113, endPoint x: 0, endPoint y: 101, distance: 76.6
click at [33, 120] on input "******" at bounding box center [180, 126] width 294 height 13
paste input "text"
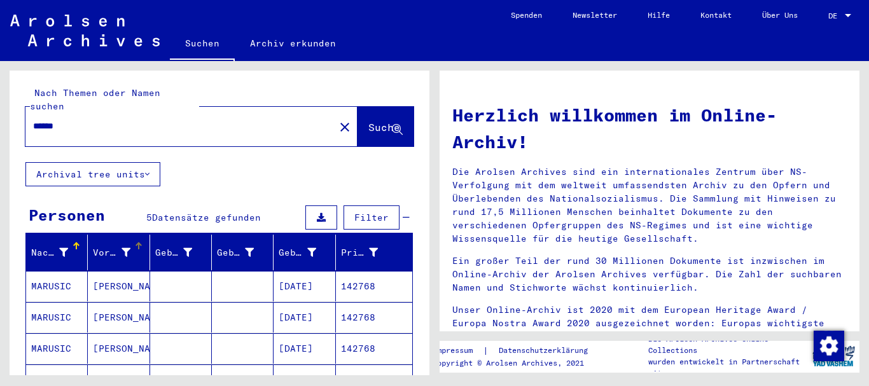
scroll to position [137, 0]
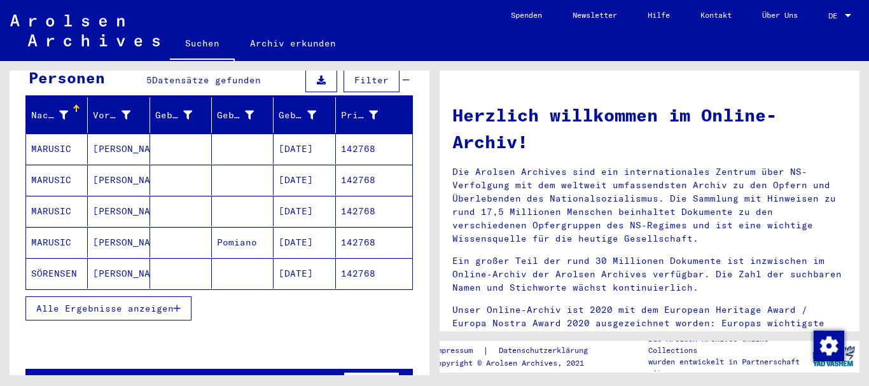
click at [63, 139] on mat-cell "MARUSIC" at bounding box center [57, 149] width 62 height 31
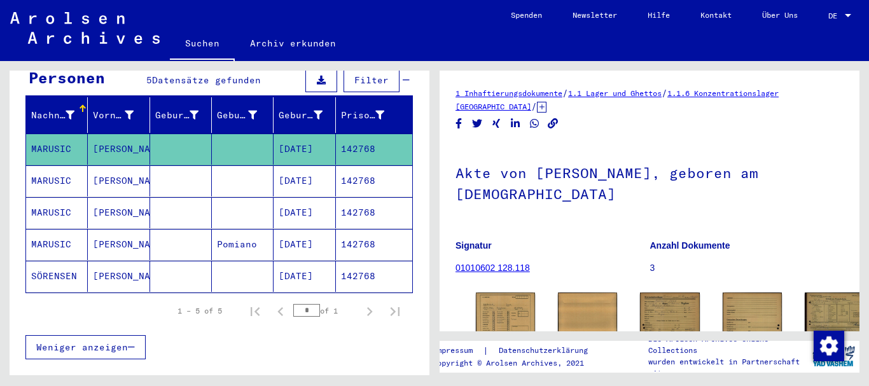
scroll to position [100, 0]
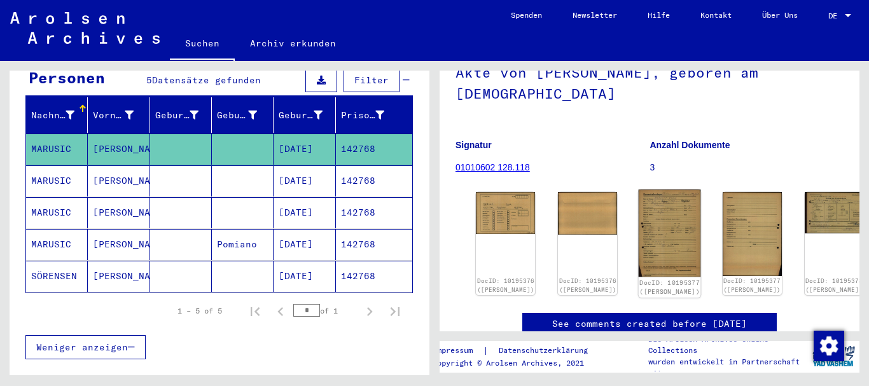
click at [638, 209] on img at bounding box center [669, 233] width 62 height 87
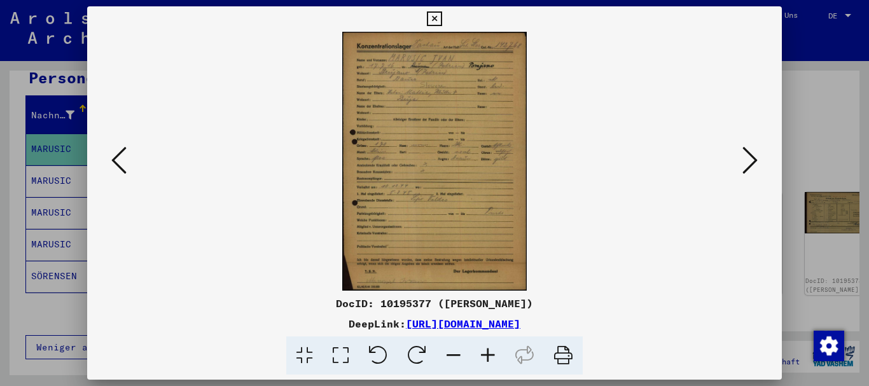
click at [488, 355] on icon at bounding box center [488, 355] width 34 height 39
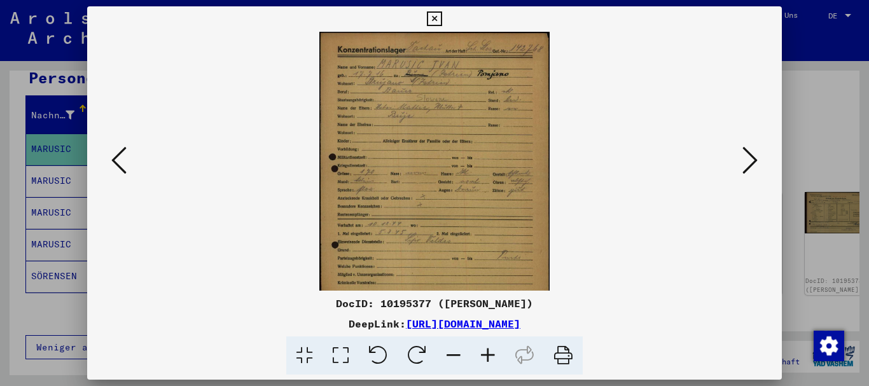
click at [488, 355] on icon at bounding box center [488, 355] width 34 height 39
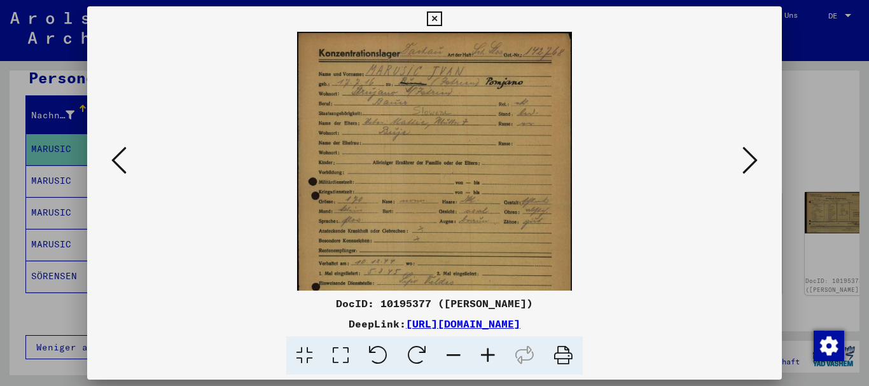
click at [488, 355] on icon at bounding box center [488, 355] width 34 height 39
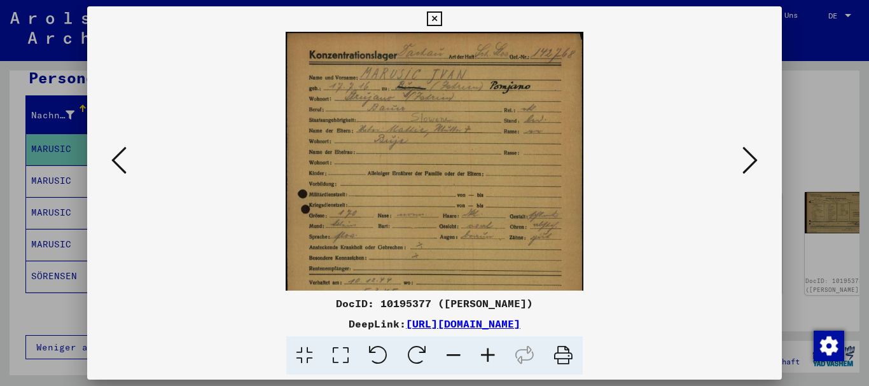
click at [488, 355] on icon at bounding box center [488, 355] width 34 height 39
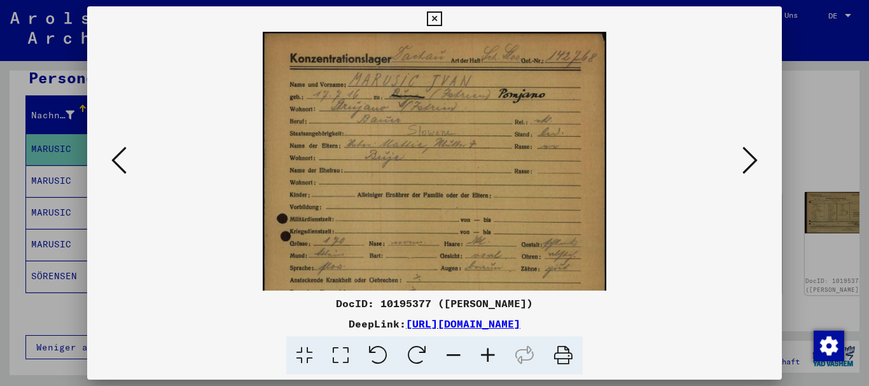
click at [488, 355] on icon at bounding box center [488, 355] width 34 height 39
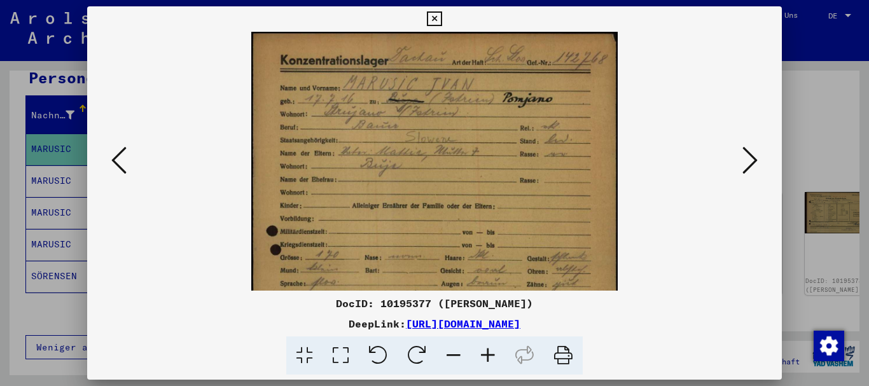
click at [488, 355] on icon at bounding box center [488, 355] width 34 height 39
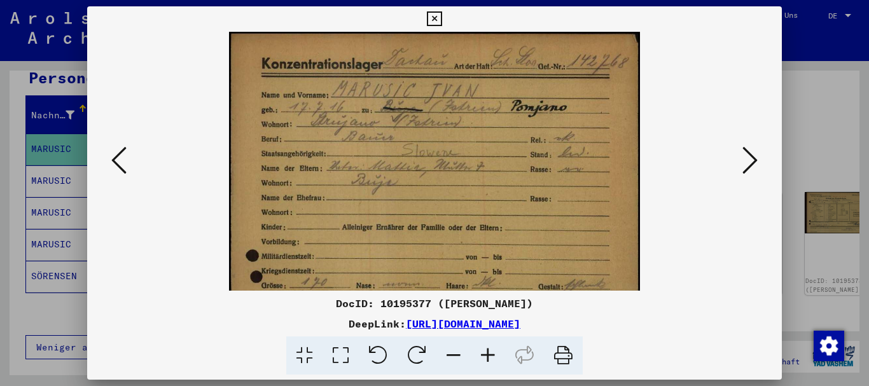
click at [488, 355] on icon at bounding box center [488, 355] width 34 height 39
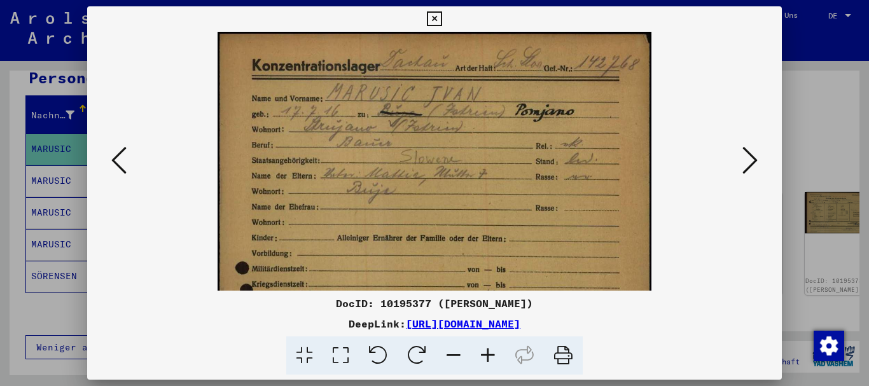
click at [488, 355] on icon at bounding box center [488, 355] width 34 height 39
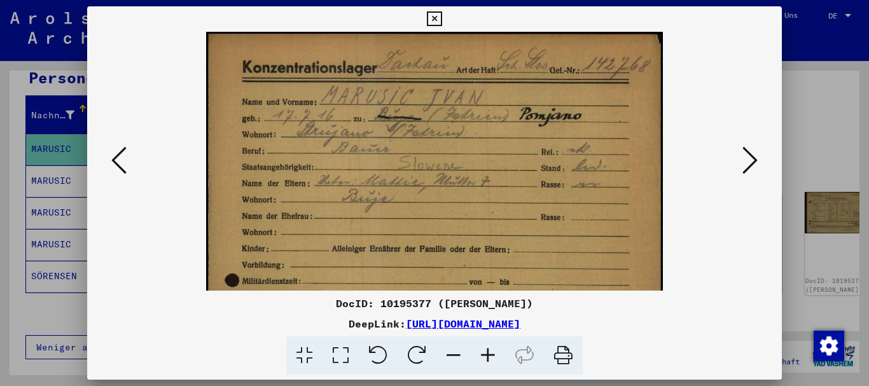
click at [488, 355] on icon at bounding box center [488, 355] width 34 height 39
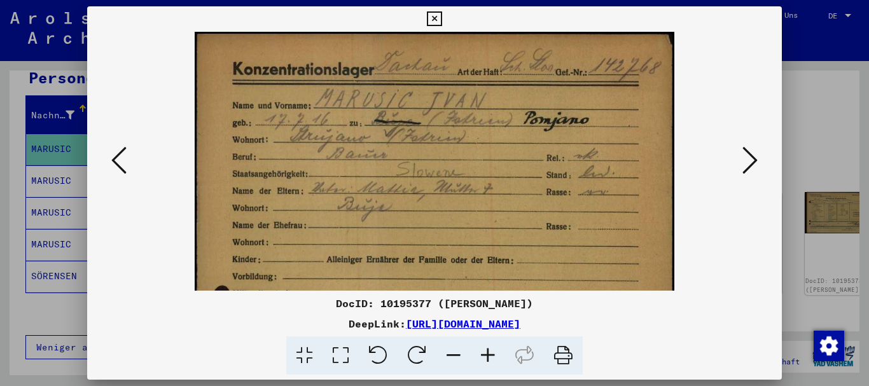
drag, startPoint x: 453, startPoint y: 208, endPoint x: 432, endPoint y: 55, distance: 154.7
click at [432, 56] on img at bounding box center [434, 368] width 479 height 672
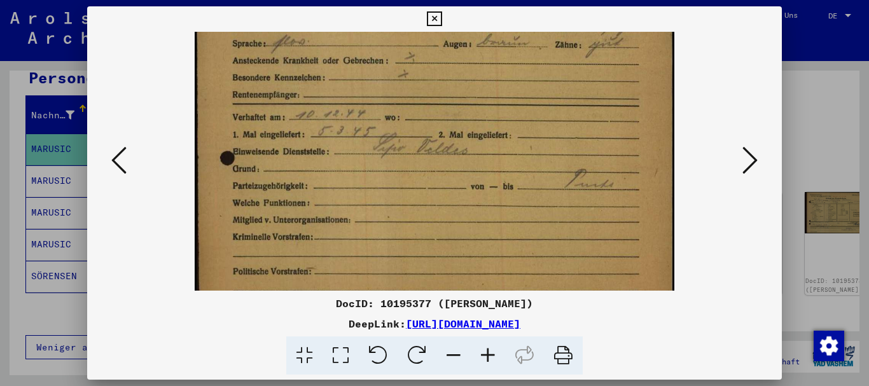
drag, startPoint x: 435, startPoint y: 120, endPoint x: 415, endPoint y: 116, distance: 20.1
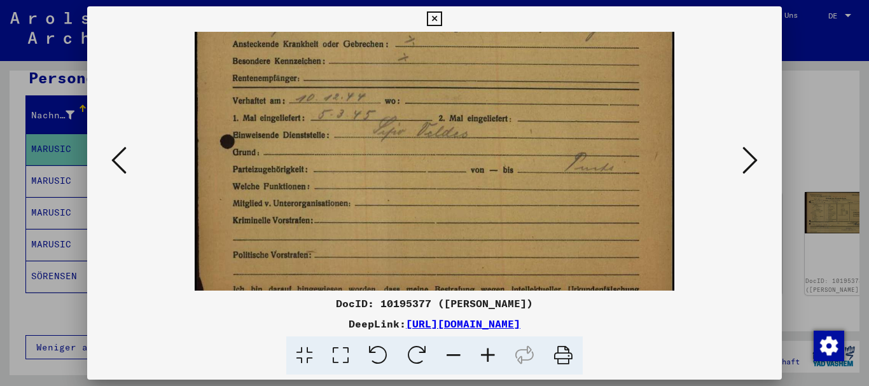
scroll to position [413, 0]
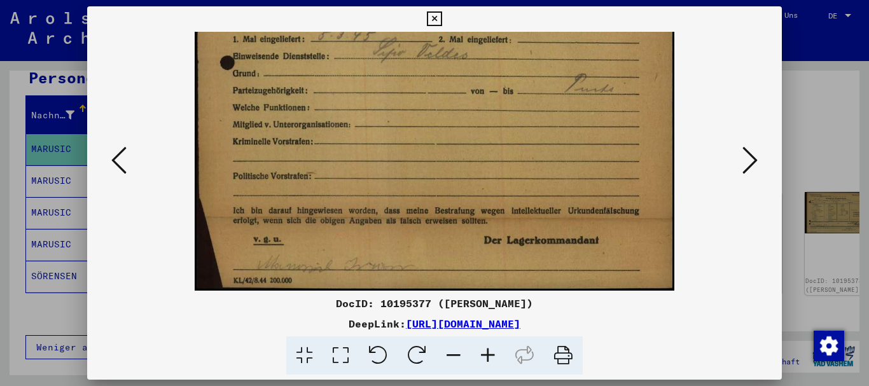
drag, startPoint x: 417, startPoint y: 152, endPoint x: 384, endPoint y: 2, distance: 153.7
click at [384, 2] on div "DocID: 10195377 ([PERSON_NAME]) DeepLink: [URL][DOMAIN_NAME]" at bounding box center [434, 193] width 869 height 386
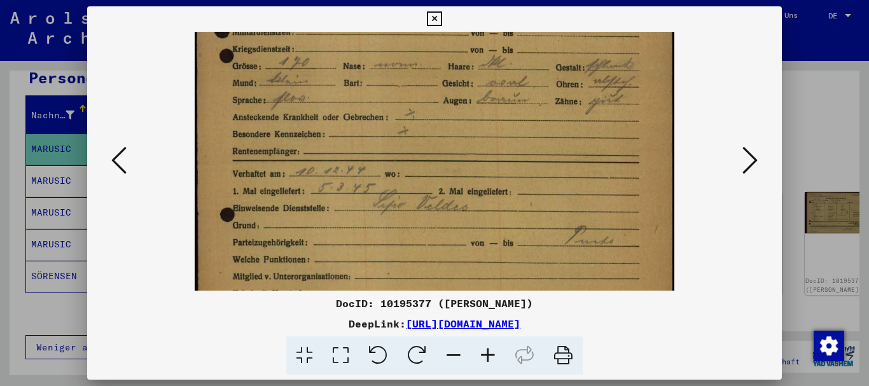
drag, startPoint x: 377, startPoint y: 96, endPoint x: 391, endPoint y: 263, distance: 167.8
click at [393, 280] on img at bounding box center [434, 106] width 479 height 672
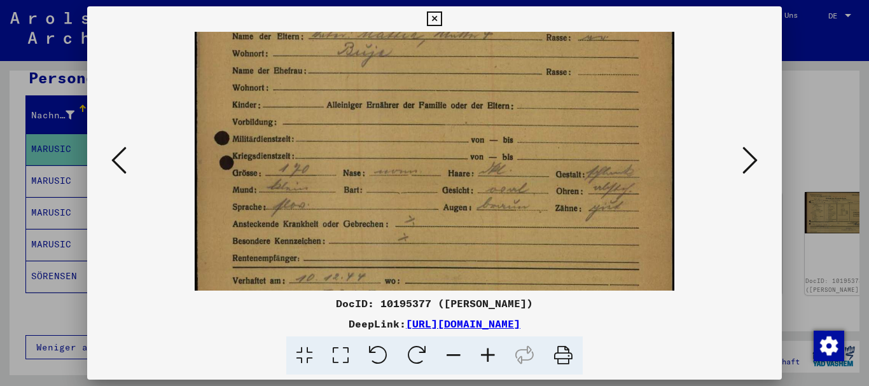
drag, startPoint x: 366, startPoint y: 133, endPoint x: 170, endPoint y: 10, distance: 231.0
click at [330, 240] on img at bounding box center [434, 213] width 479 height 672
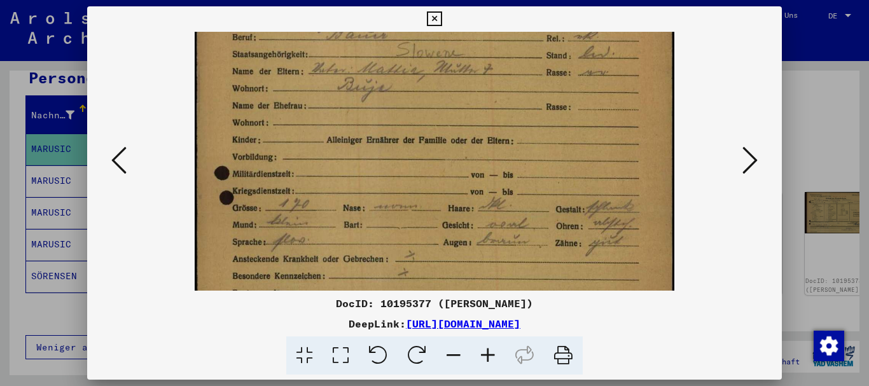
scroll to position [0, 0]
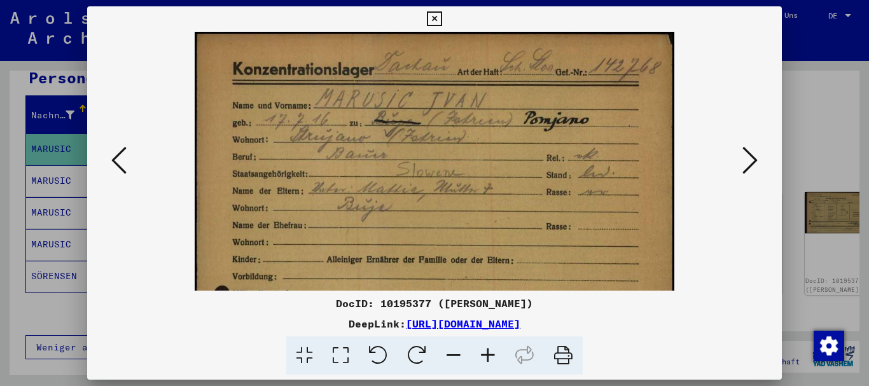
drag, startPoint x: 384, startPoint y: 109, endPoint x: 377, endPoint y: 203, distance: 94.4
click at [388, 275] on img at bounding box center [434, 368] width 479 height 672
click at [0, 190] on div at bounding box center [434, 193] width 869 height 386
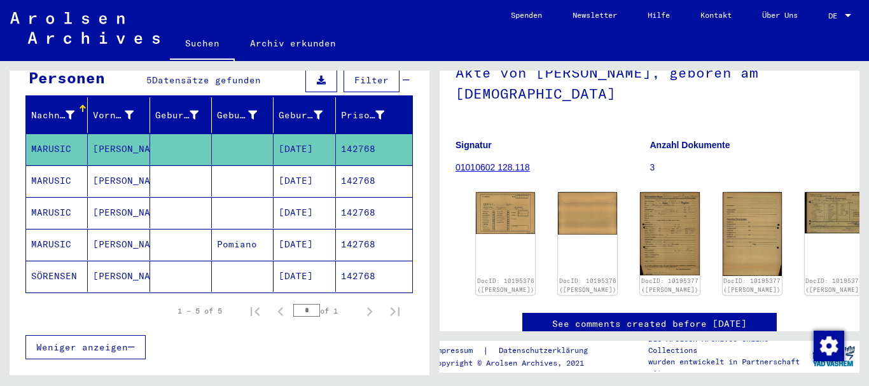
click at [138, 169] on mat-cell "[PERSON_NAME]" at bounding box center [119, 180] width 62 height 31
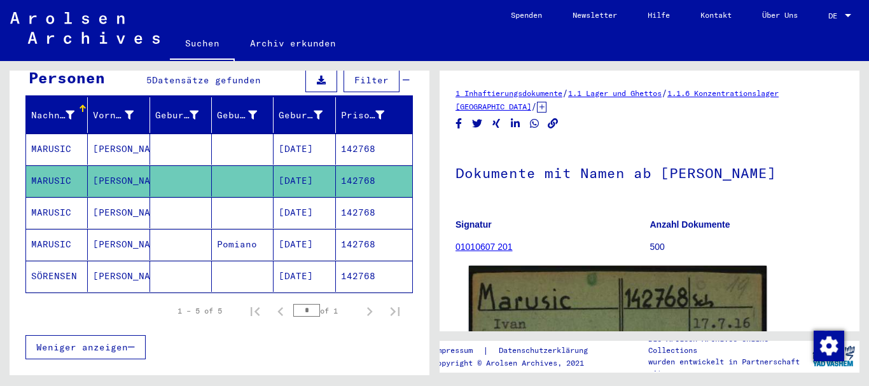
scroll to position [191, 0]
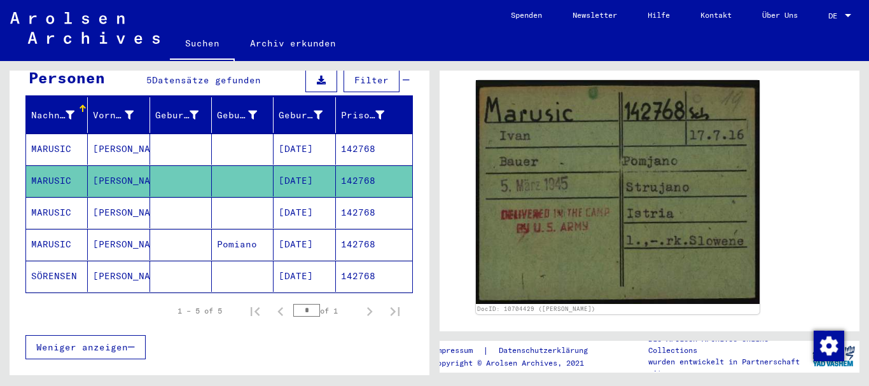
click at [142, 137] on mat-cell "[PERSON_NAME]" at bounding box center [119, 149] width 62 height 31
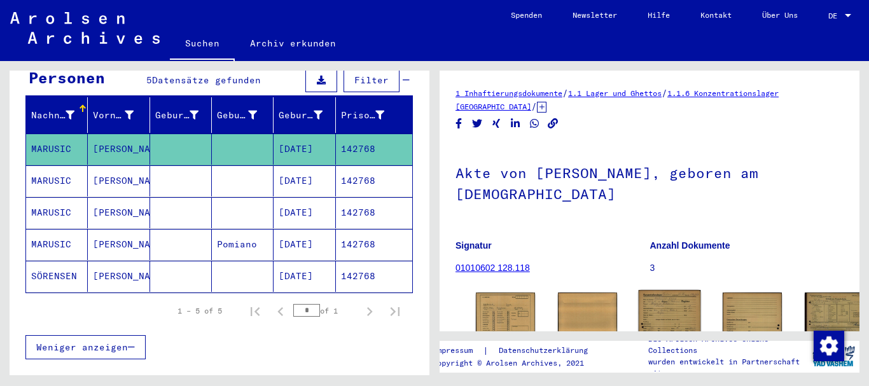
click at [638, 290] on img at bounding box center [669, 333] width 62 height 87
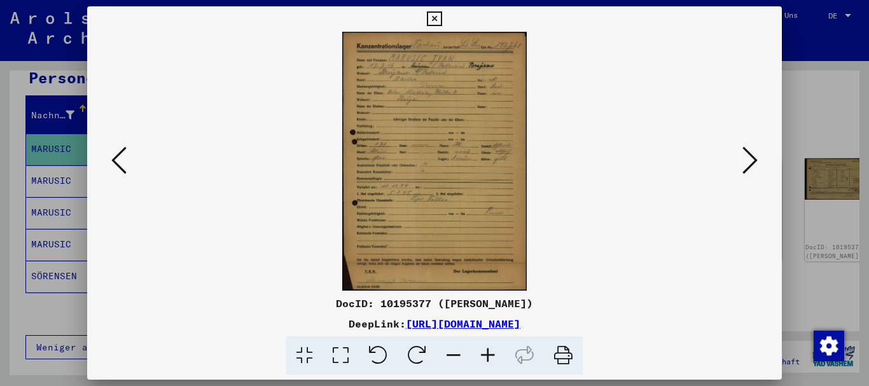
click at [493, 351] on icon at bounding box center [488, 355] width 34 height 39
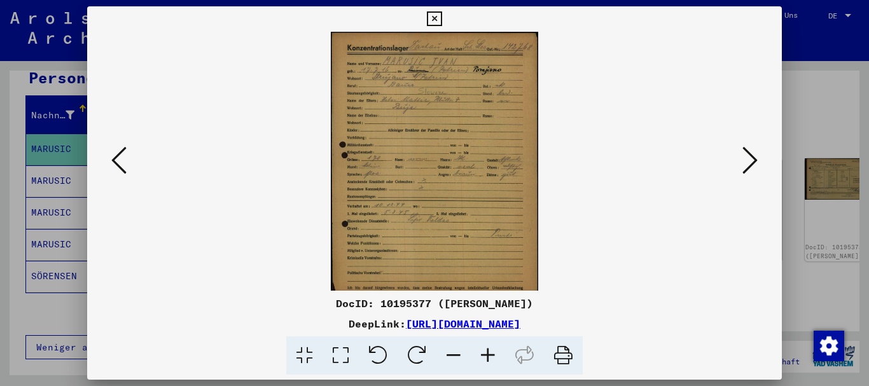
click at [493, 351] on icon at bounding box center [488, 355] width 34 height 39
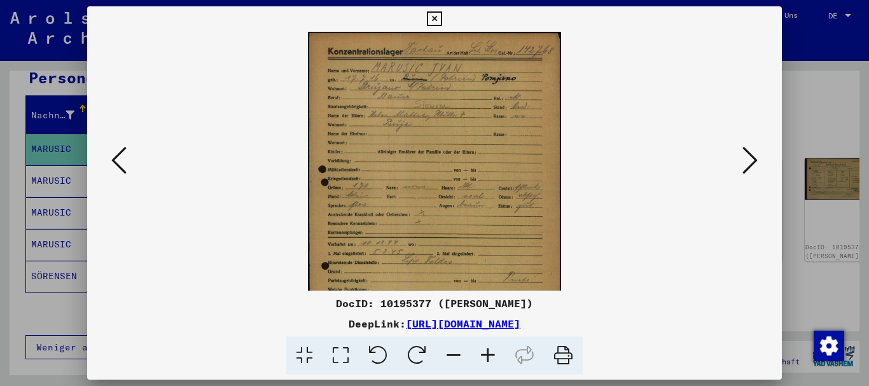
click at [493, 351] on icon at bounding box center [488, 355] width 34 height 39
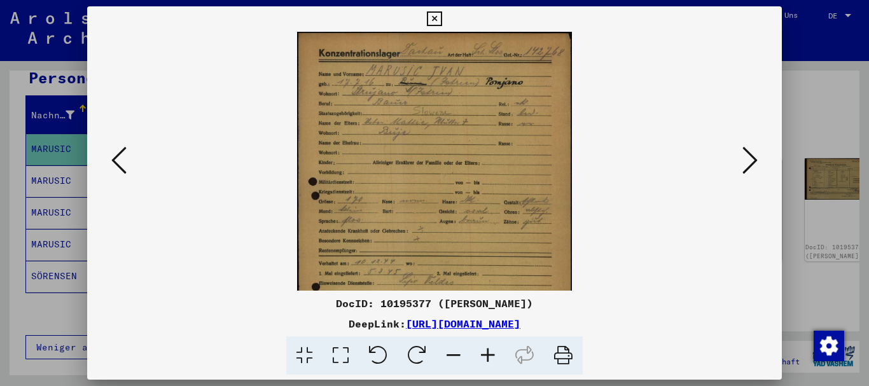
click at [492, 352] on icon at bounding box center [488, 355] width 34 height 39
click at [491, 352] on icon at bounding box center [488, 355] width 34 height 39
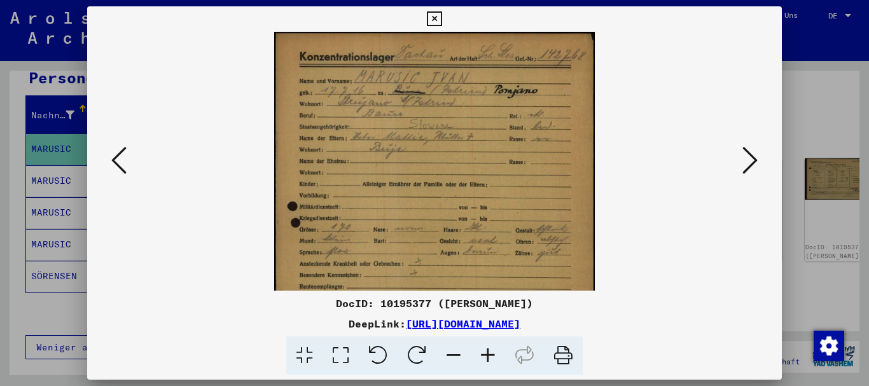
click at [491, 352] on icon at bounding box center [488, 355] width 34 height 39
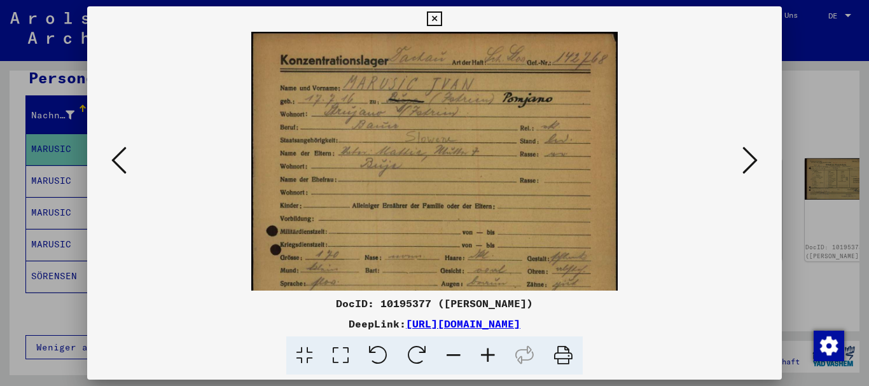
click at [491, 352] on icon at bounding box center [488, 355] width 34 height 39
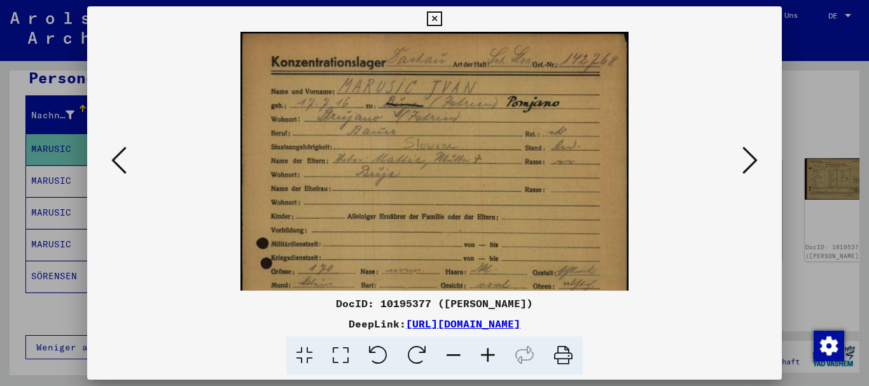
click at [491, 352] on icon at bounding box center [488, 355] width 34 height 39
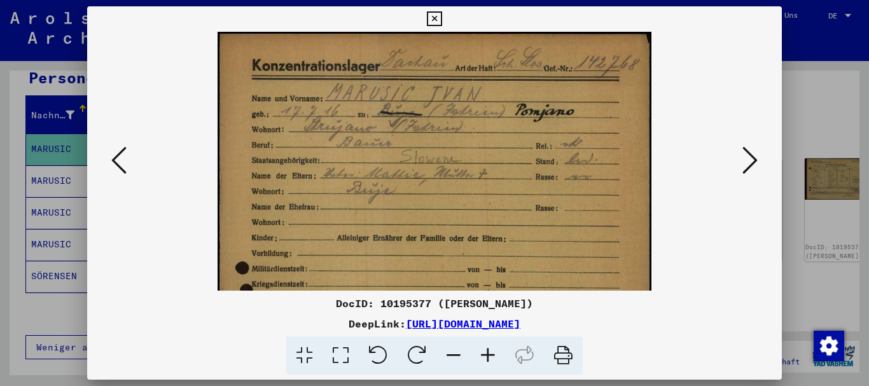
click at [491, 352] on icon at bounding box center [488, 355] width 34 height 39
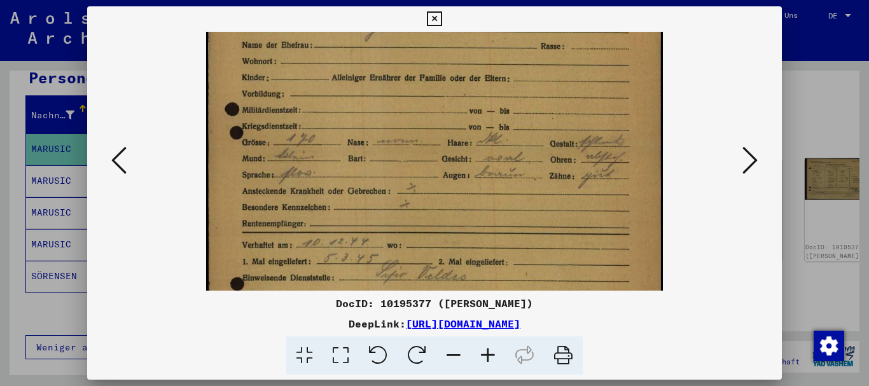
drag, startPoint x: 424, startPoint y: 168, endPoint x: 396, endPoint y: 46, distance: 125.1
click at [387, 2] on div "DocID: 10195377 ([PERSON_NAME]) DeepLink: [URL][DOMAIN_NAME]" at bounding box center [434, 193] width 869 height 386
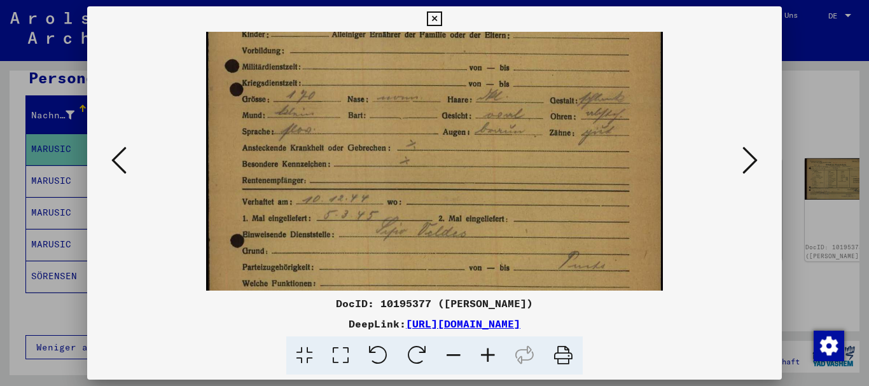
drag, startPoint x: 420, startPoint y: 161, endPoint x: 432, endPoint y: 151, distance: 15.8
click at [418, 159] on img at bounding box center [434, 137] width 457 height 640
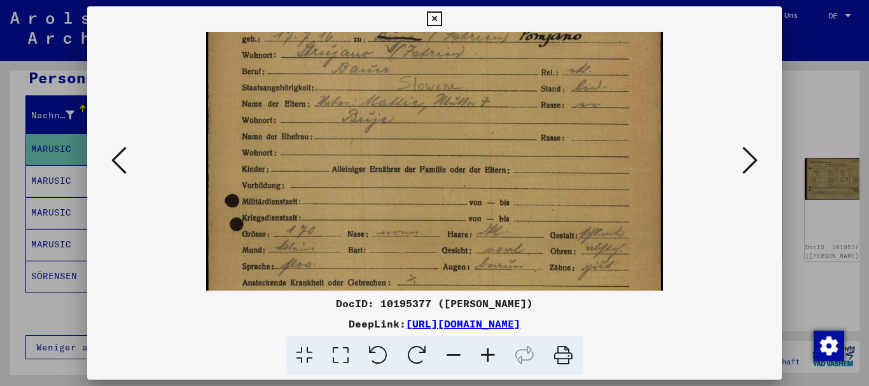
drag, startPoint x: 484, startPoint y: 155, endPoint x: 467, endPoint y: 184, distance: 33.4
click at [483, 295] on div "DocID: 10195377 ([PERSON_NAME]) DeepLink: [URL][DOMAIN_NAME]" at bounding box center [434, 190] width 695 height 369
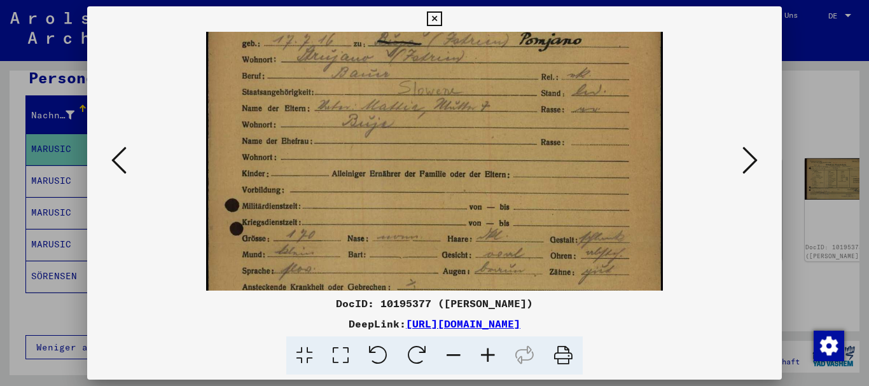
scroll to position [0, 0]
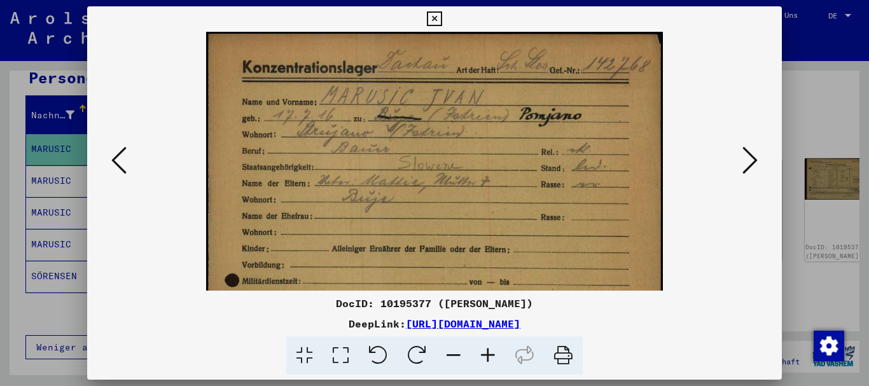
drag, startPoint x: 462, startPoint y: 144, endPoint x: 418, endPoint y: 264, distance: 127.4
click at [425, 264] on img at bounding box center [434, 352] width 457 height 640
drag, startPoint x: 405, startPoint y: 249, endPoint x: 361, endPoint y: 32, distance: 221.4
click at [361, 32] on img at bounding box center [434, 352] width 457 height 640
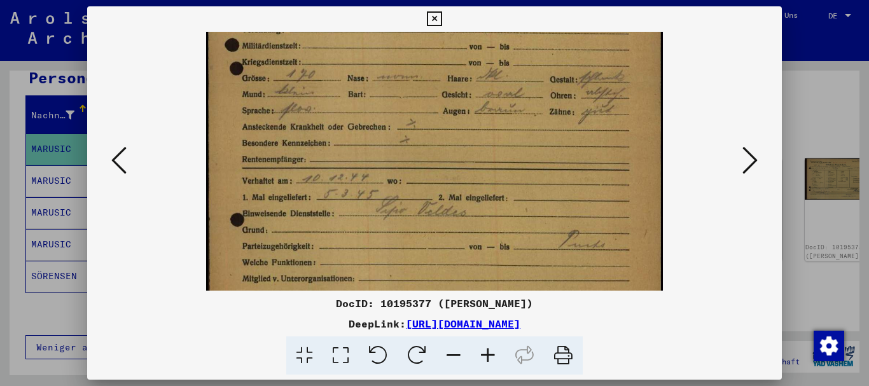
click at [3, 279] on div at bounding box center [434, 193] width 869 height 386
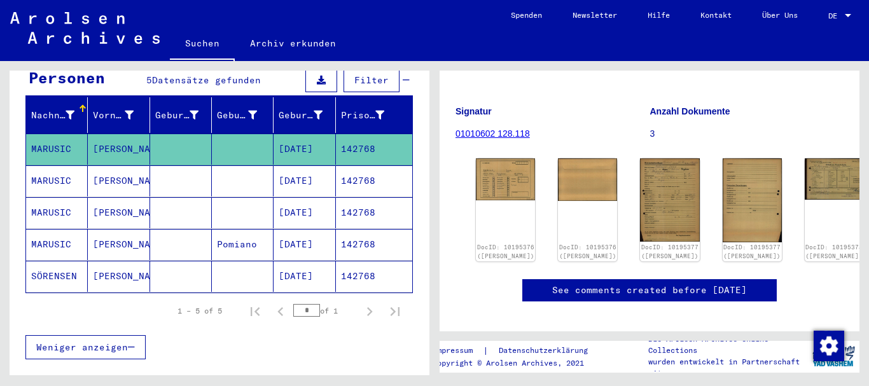
click at [71, 197] on mat-cell "MARUSIC" at bounding box center [57, 212] width 62 height 31
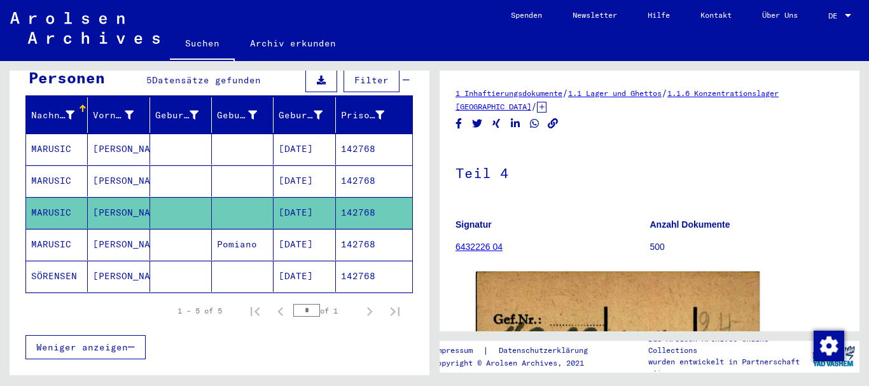
click at [204, 165] on mat-cell at bounding box center [181, 180] width 62 height 31
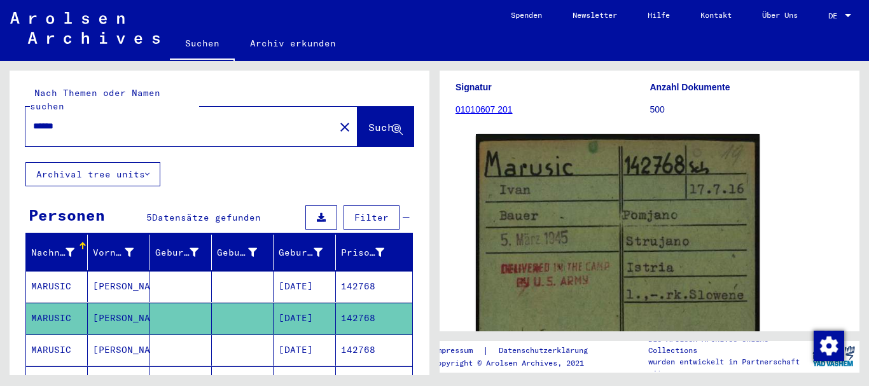
drag, startPoint x: 81, startPoint y: 114, endPoint x: 0, endPoint y: 117, distance: 80.8
click at [33, 120] on input "******" at bounding box center [180, 126] width 294 height 13
paste input "text"
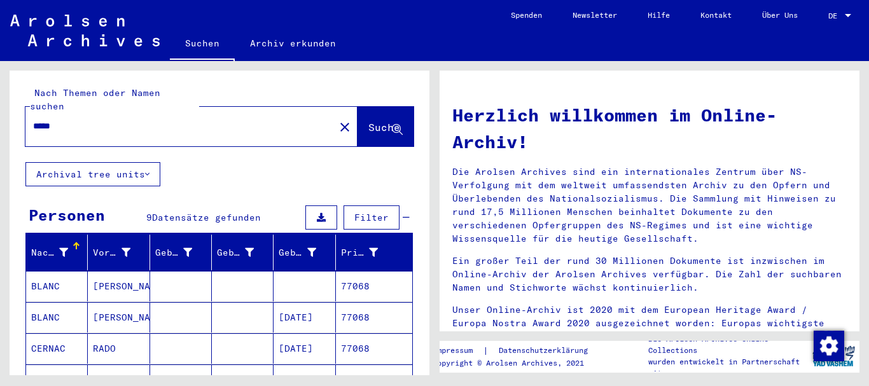
scroll to position [69, 0]
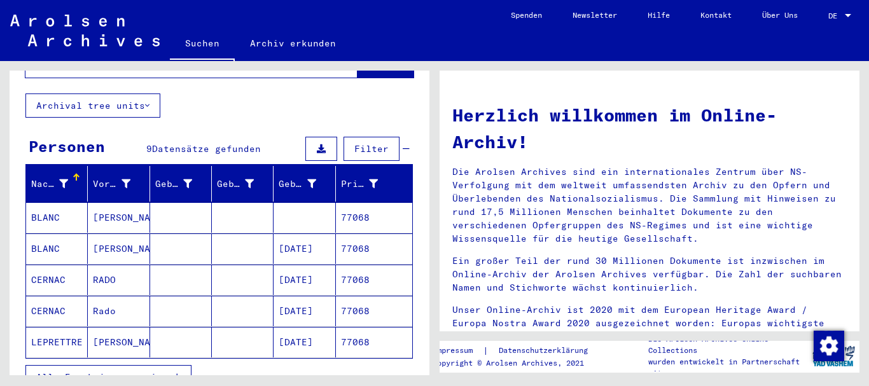
click at [66, 265] on mat-cell "CERNAC" at bounding box center [57, 280] width 62 height 31
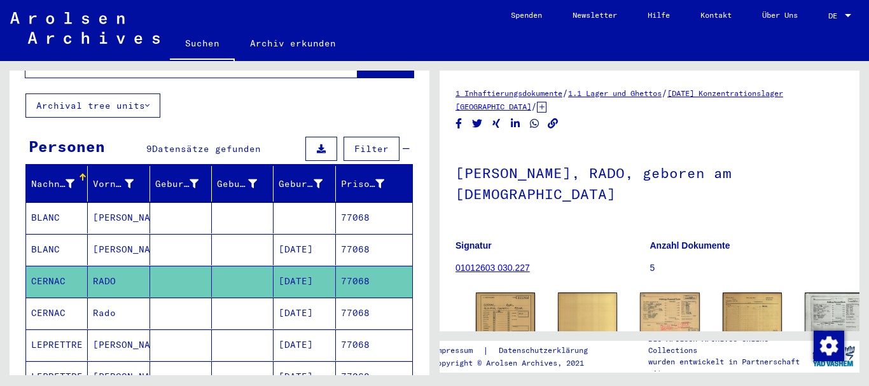
scroll to position [118, 0]
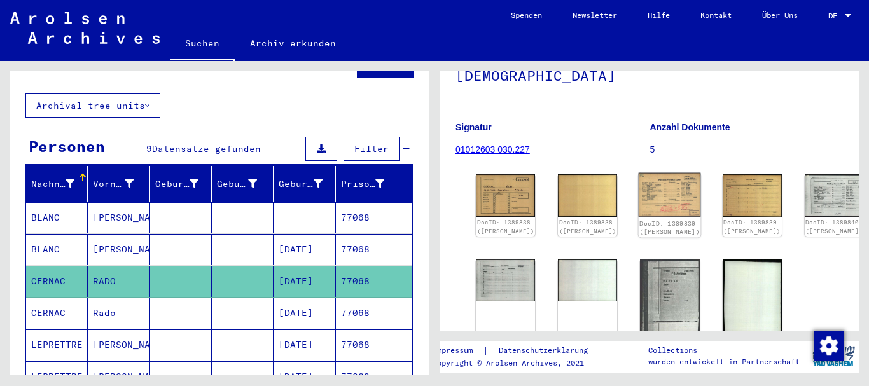
click at [638, 173] on img at bounding box center [669, 195] width 62 height 44
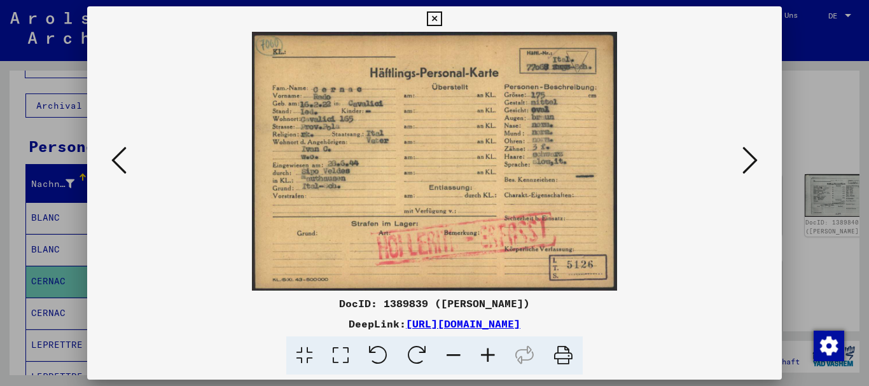
click at [486, 354] on icon at bounding box center [488, 355] width 34 height 39
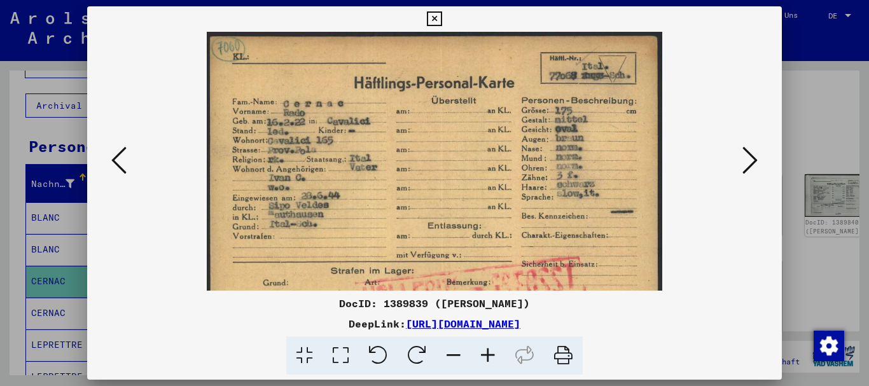
click at [486, 354] on icon at bounding box center [488, 355] width 34 height 39
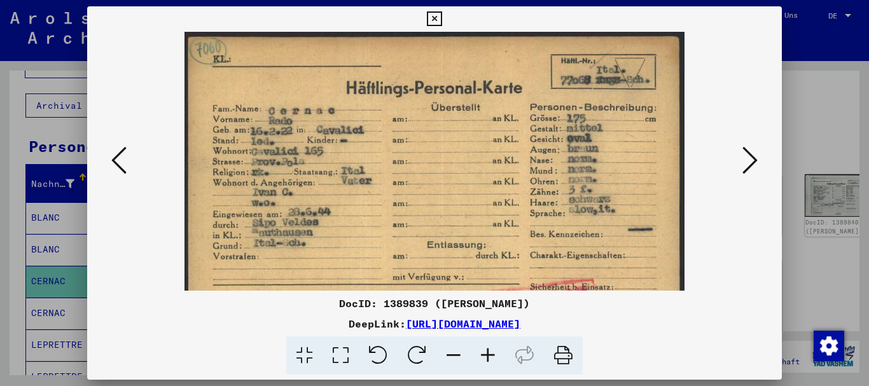
click at [486, 354] on icon at bounding box center [488, 355] width 34 height 39
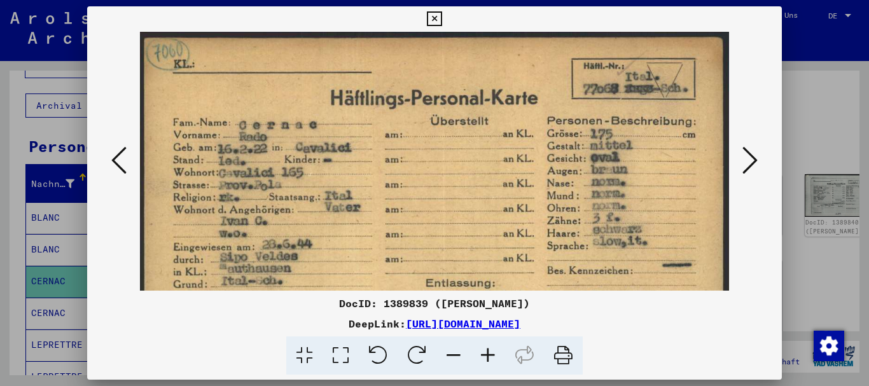
drag, startPoint x: 485, startPoint y: 354, endPoint x: 455, endPoint y: 340, distance: 33.3
click at [484, 354] on icon at bounding box center [488, 355] width 34 height 39
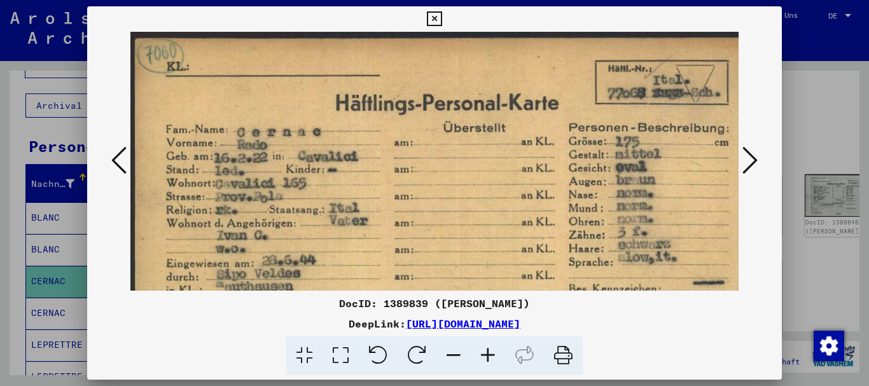
click at [754, 156] on icon at bounding box center [749, 160] width 15 height 31
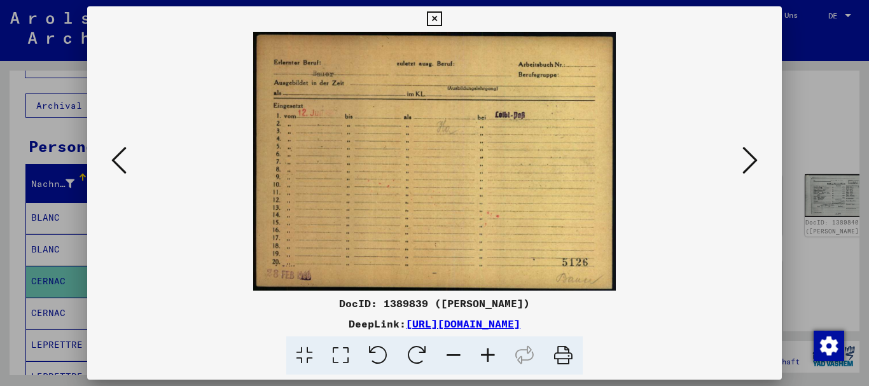
click at [116, 153] on icon at bounding box center [118, 160] width 15 height 31
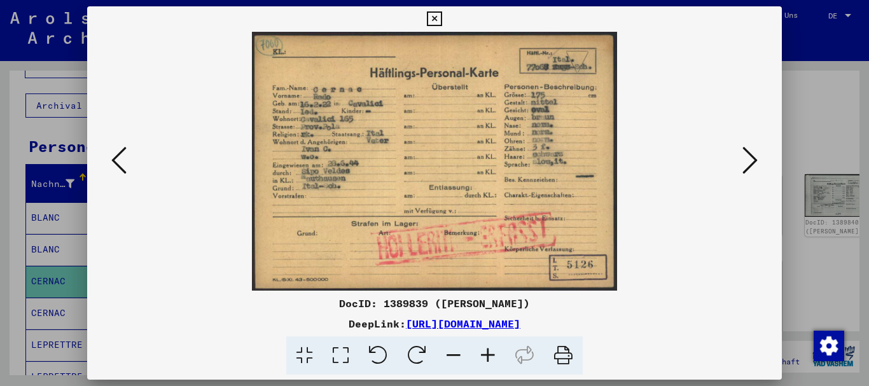
click at [753, 153] on icon at bounding box center [749, 160] width 15 height 31
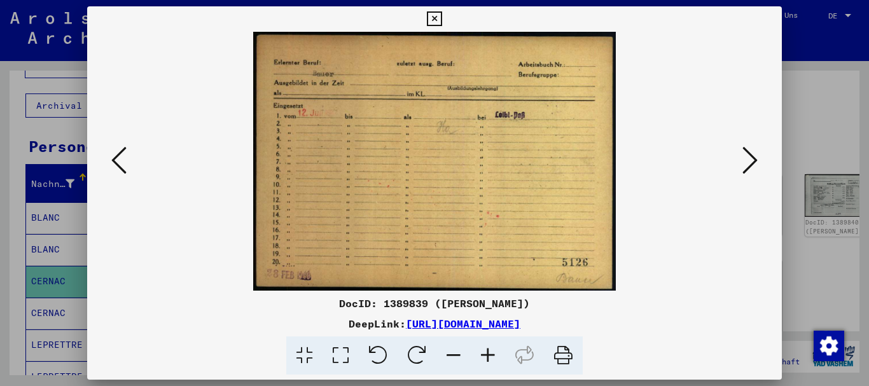
click at [752, 156] on icon at bounding box center [749, 160] width 15 height 31
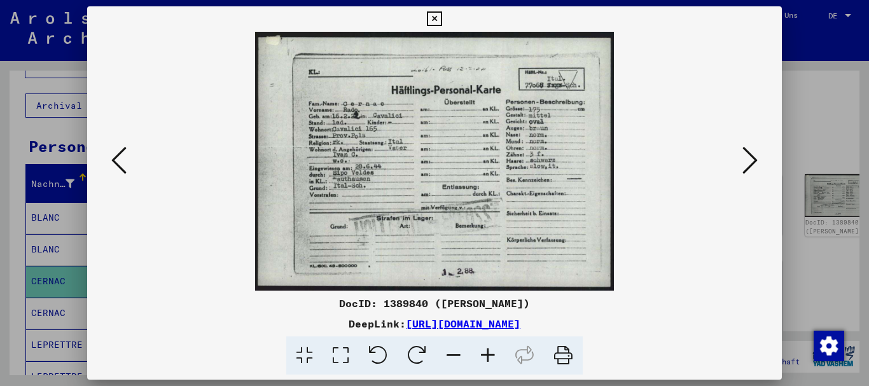
click at [757, 156] on icon at bounding box center [749, 160] width 15 height 31
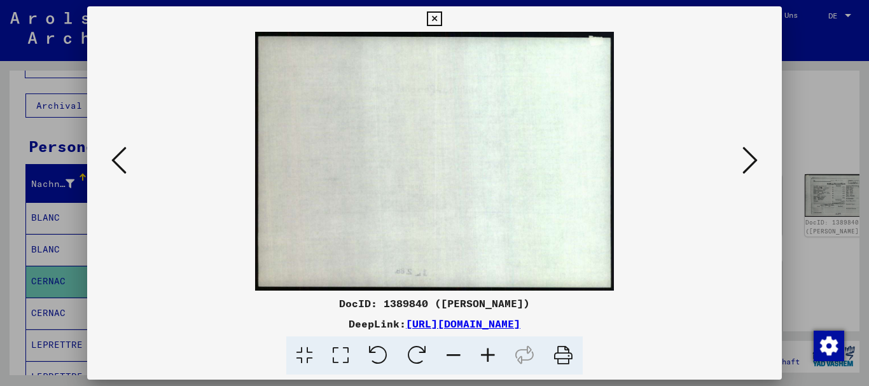
click at [757, 156] on icon at bounding box center [749, 160] width 15 height 31
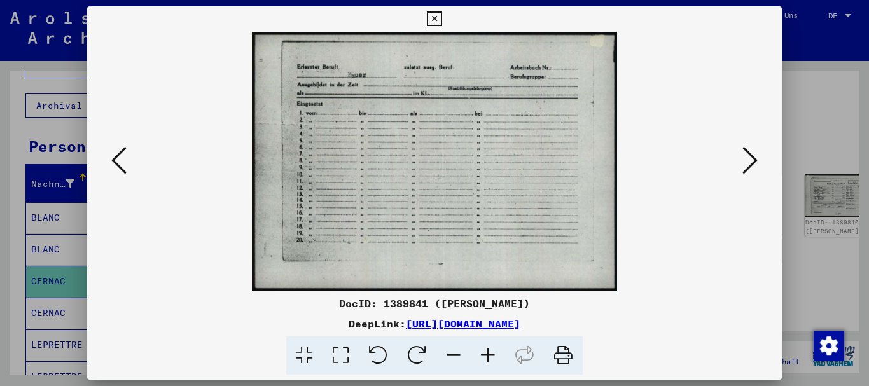
click at [757, 156] on icon at bounding box center [749, 160] width 15 height 31
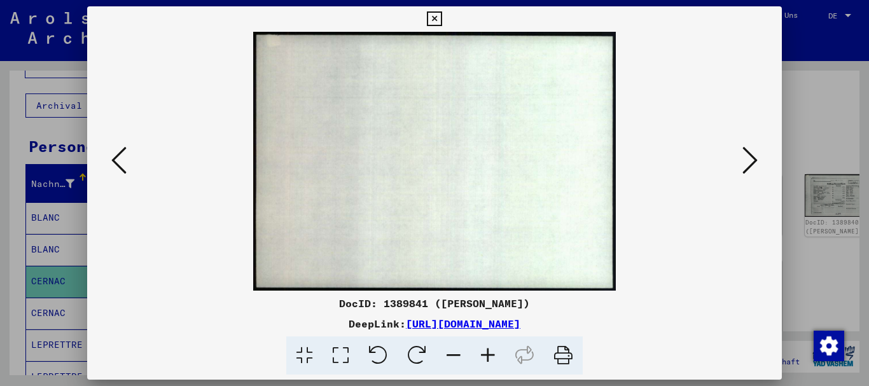
click at [757, 156] on icon at bounding box center [749, 160] width 15 height 31
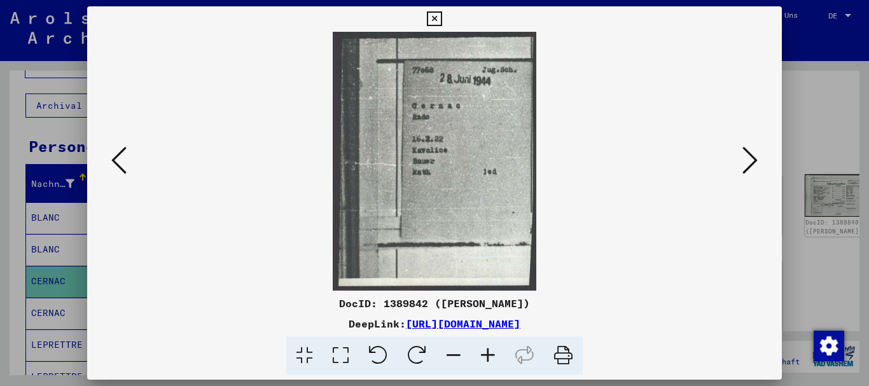
click at [757, 156] on icon at bounding box center [749, 160] width 15 height 31
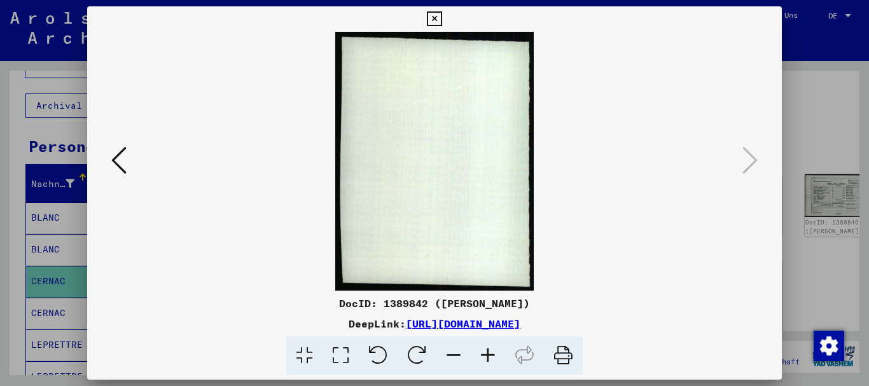
drag, startPoint x: 13, startPoint y: 224, endPoint x: 52, endPoint y: 141, distance: 91.9
click at [13, 220] on div at bounding box center [434, 193] width 869 height 386
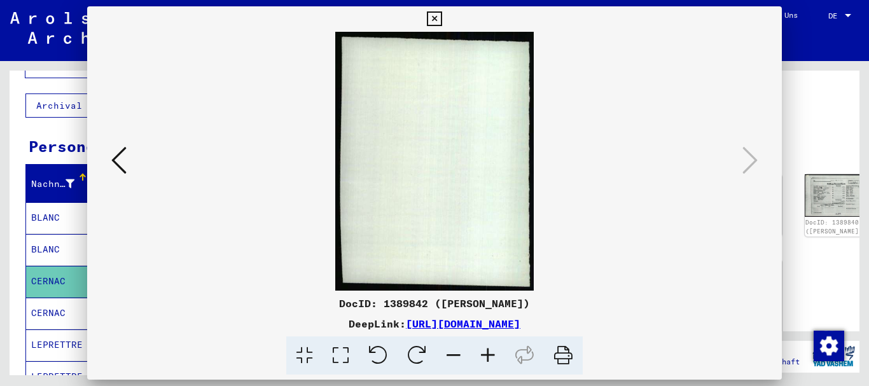
scroll to position [0, 0]
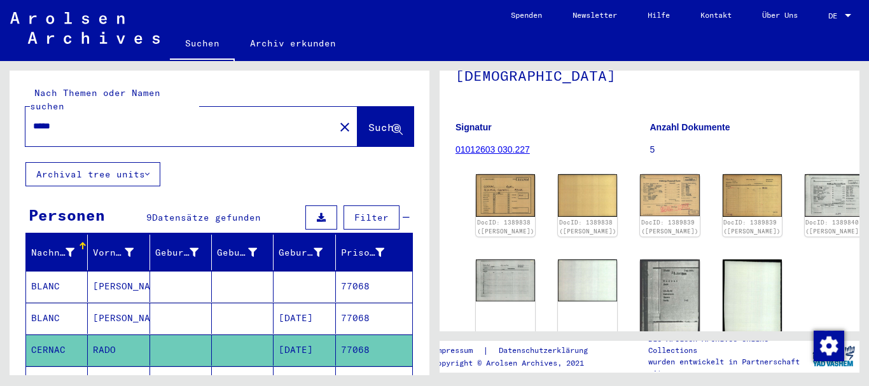
drag, startPoint x: 0, startPoint y: 108, endPoint x: 0, endPoint y: 97, distance: 10.8
click at [33, 120] on input "*****" at bounding box center [180, 126] width 294 height 13
paste input "text"
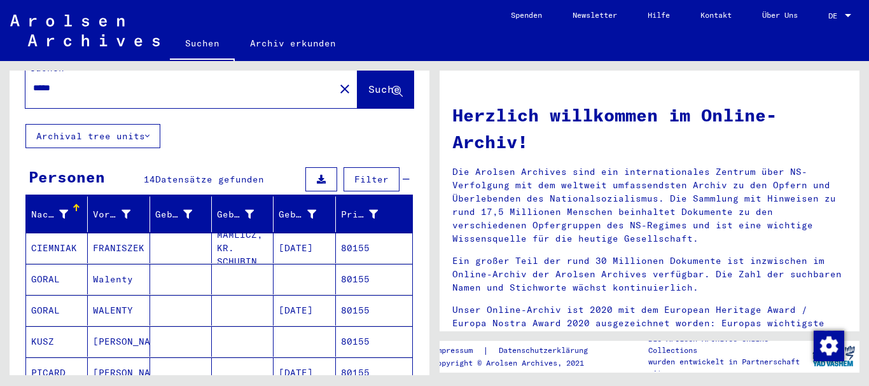
scroll to position [69, 0]
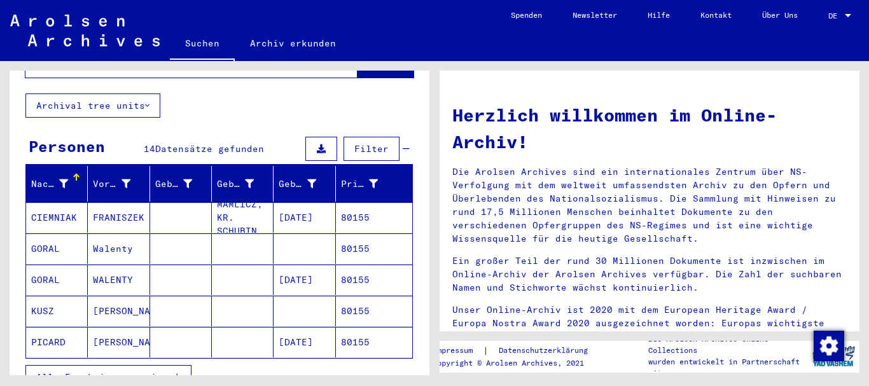
drag, startPoint x: 76, startPoint y: 354, endPoint x: 67, endPoint y: 321, distance: 34.9
click at [76, 365] on button "Alle Ergebnisse anzeigen" at bounding box center [108, 377] width 166 height 24
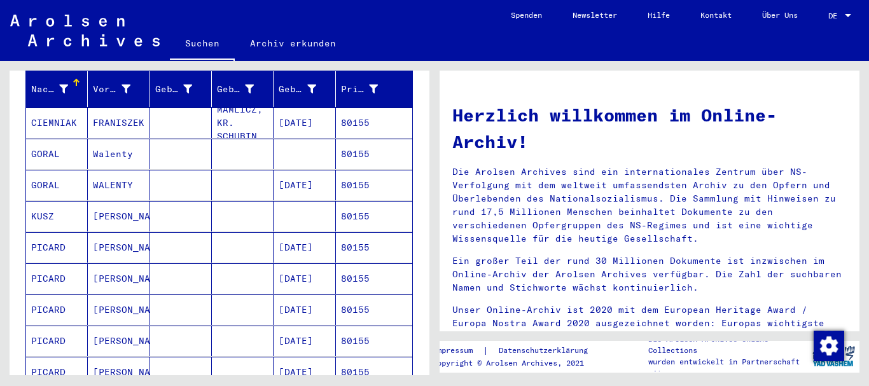
scroll to position [0, 0]
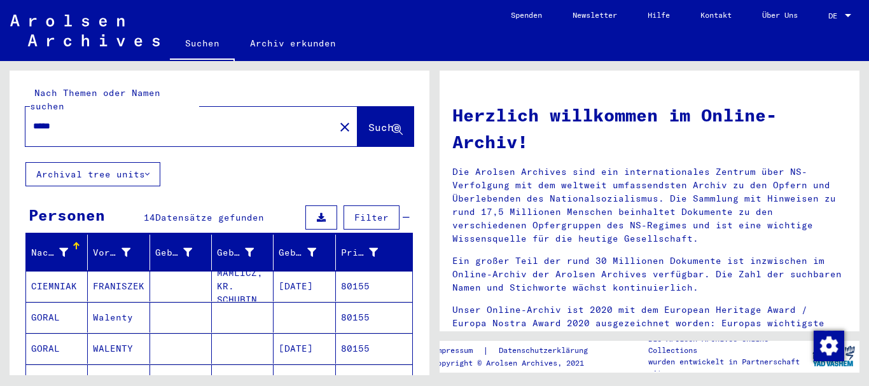
drag, startPoint x: 85, startPoint y: 115, endPoint x: 0, endPoint y: 88, distance: 88.7
click at [33, 120] on input "*****" at bounding box center [176, 126] width 286 height 13
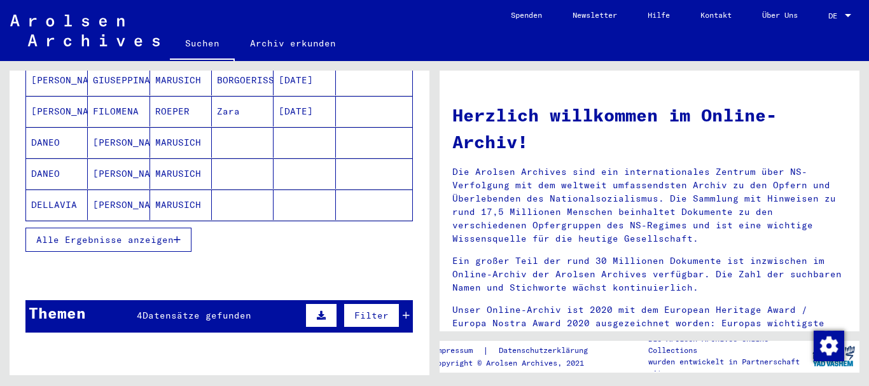
click at [69, 228] on button "Alle Ergebnisse anzeigen" at bounding box center [108, 240] width 166 height 24
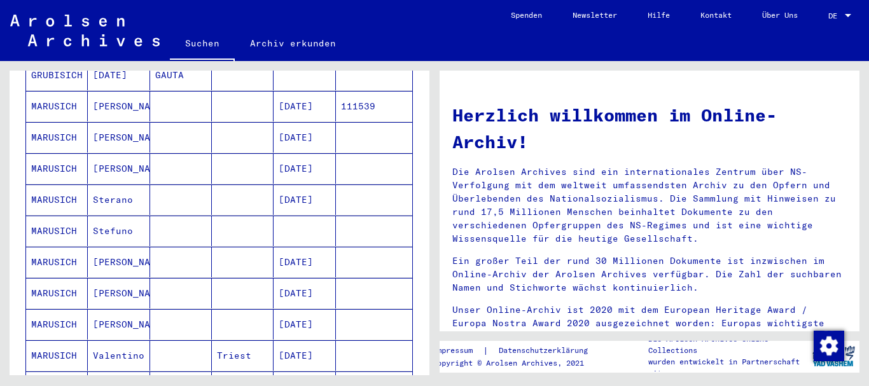
scroll to position [481, 0]
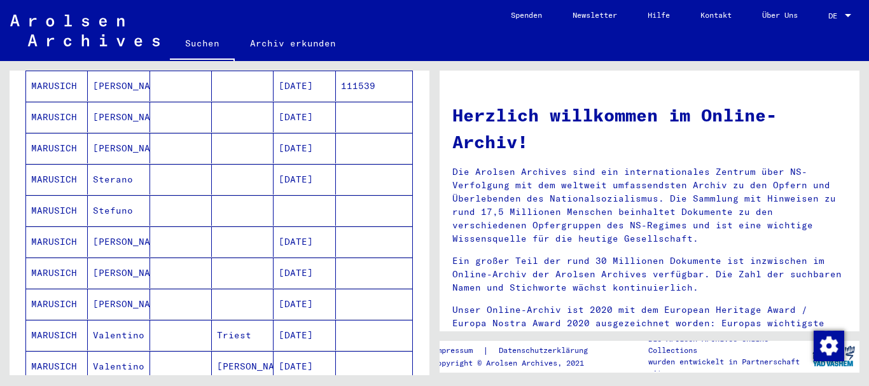
click at [67, 102] on mat-cell "MARUSICH" at bounding box center [57, 117] width 62 height 31
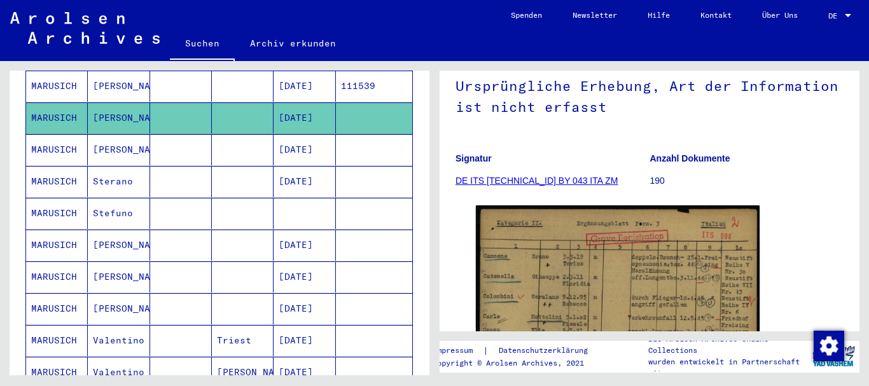
scroll to position [137, 0]
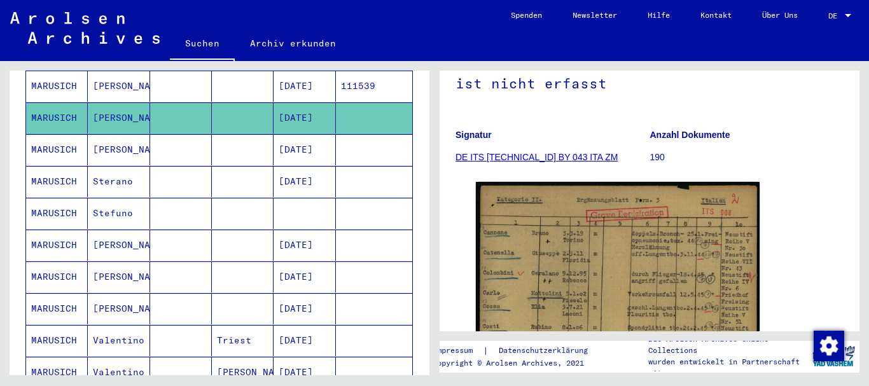
click at [86, 137] on mat-cell "MARUSICH" at bounding box center [57, 149] width 62 height 31
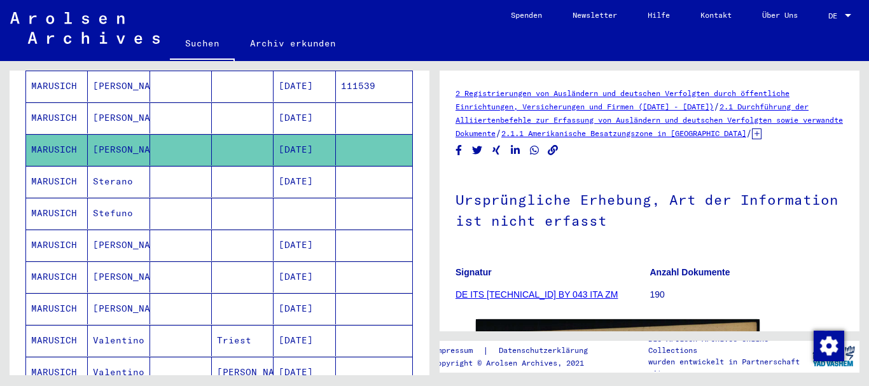
click at [83, 169] on mat-cell "MARUSICH" at bounding box center [57, 181] width 62 height 31
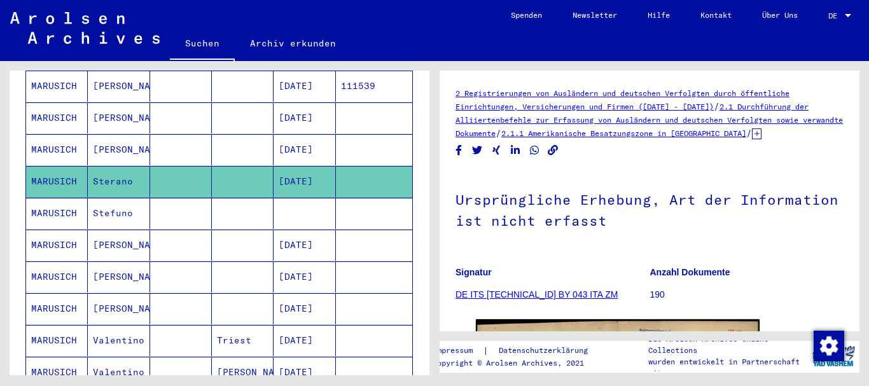
scroll to position [555, 0]
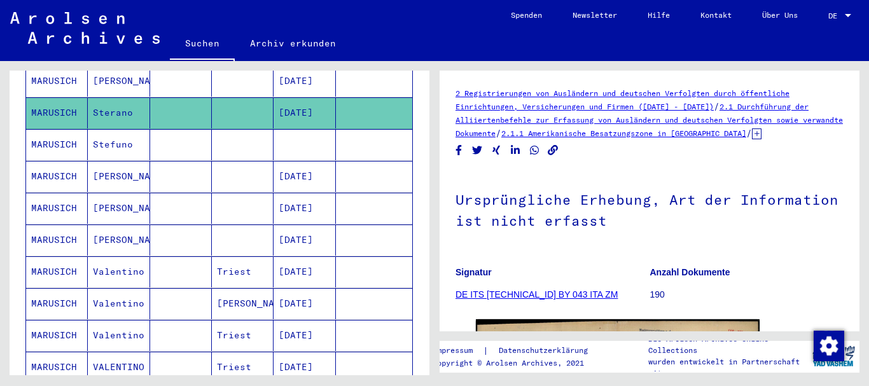
click at [75, 171] on mat-cell "MARUSICH" at bounding box center [57, 176] width 62 height 31
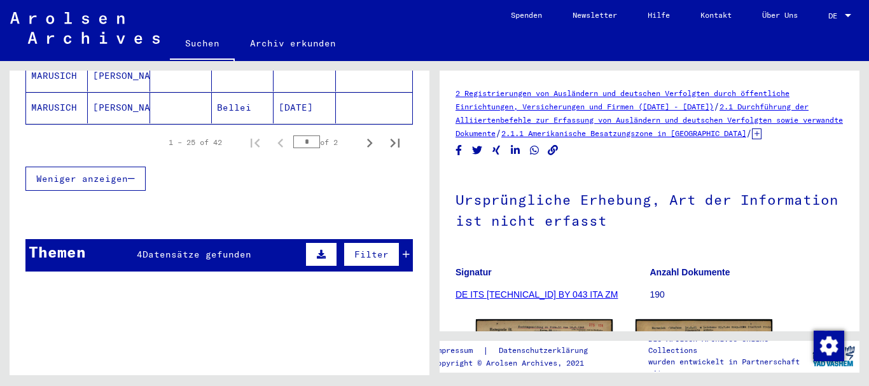
scroll to position [967, 0]
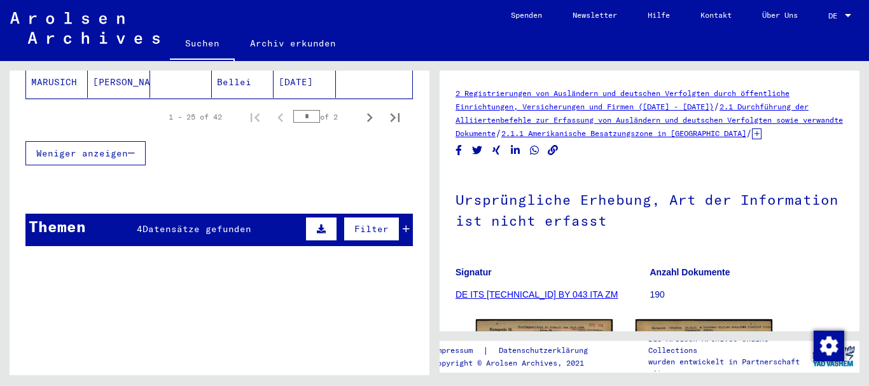
click at [181, 214] on div "Themen 4 Datensätze gefunden Filter" at bounding box center [218, 230] width 387 height 32
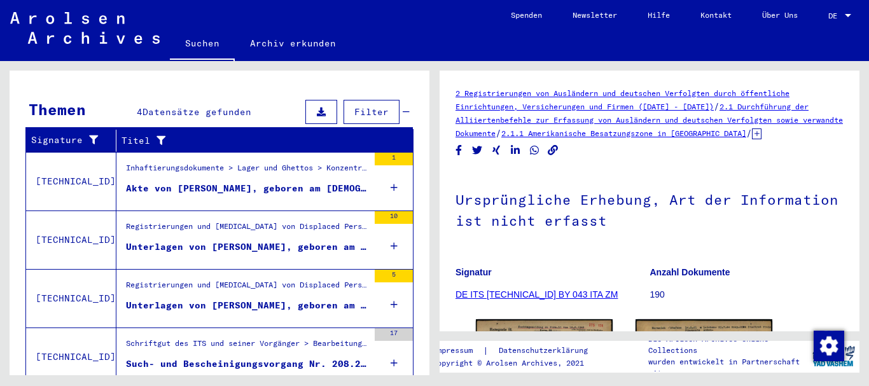
scroll to position [1105, 0]
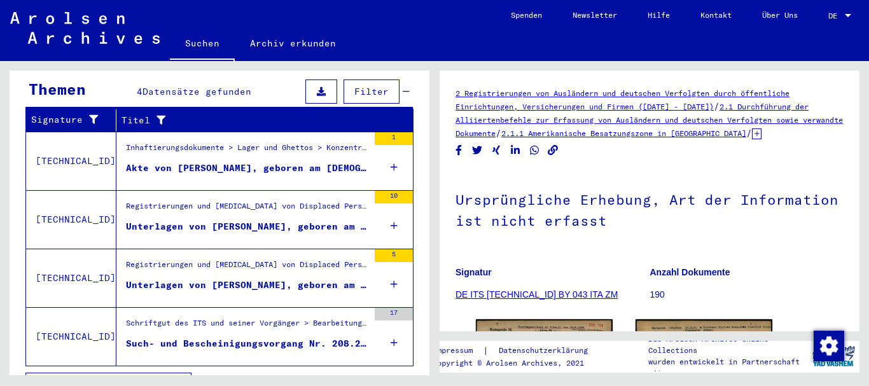
click at [216, 337] on div "Such- und Bescheinigungsvorgang Nr. 208.270 für [PERSON_NAME] geboren [DEMOGRAP…" at bounding box center [247, 343] width 242 height 13
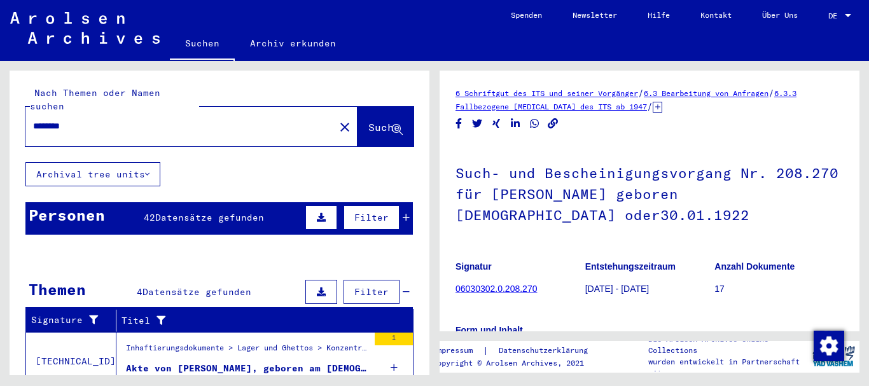
click at [94, 120] on input "********" at bounding box center [180, 126] width 294 height 13
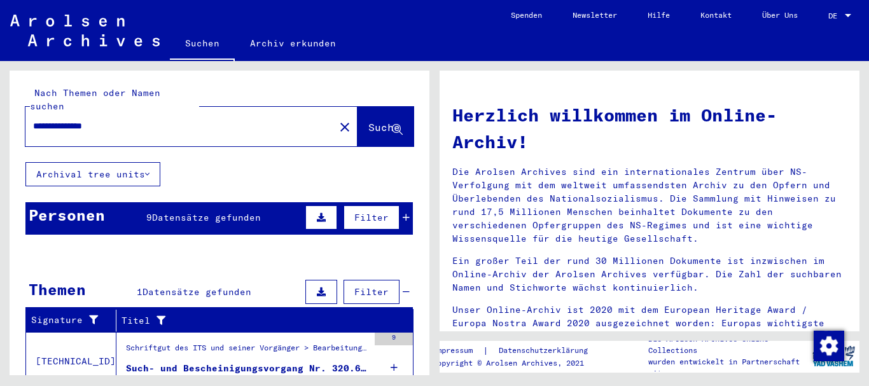
click at [215, 362] on div "Such- und Bescheinigungsvorgang Nr. 320.600 für [PERSON_NAME] geboren [DEMOGRAP…" at bounding box center [247, 368] width 242 height 13
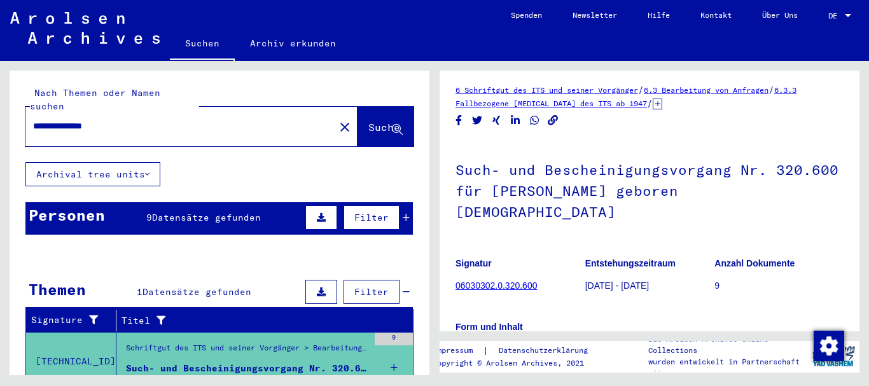
scroll to position [72, 0]
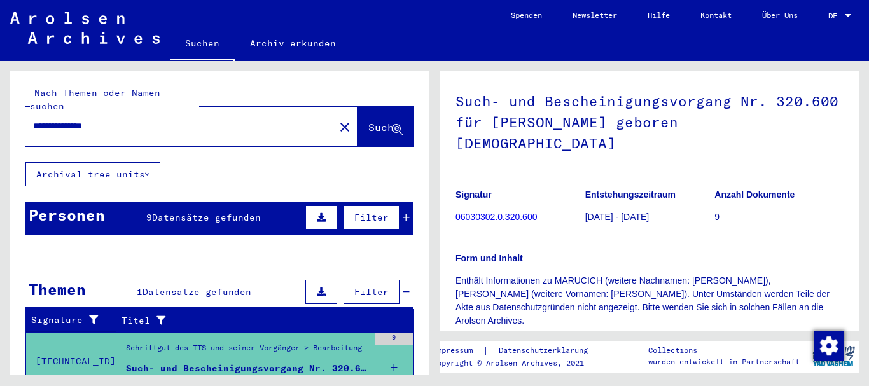
drag, startPoint x: 132, startPoint y: 118, endPoint x: 130, endPoint y: 109, distance: 8.6
click at [128, 112] on div "**********" at bounding box center [175, 126] width 301 height 29
drag, startPoint x: 130, startPoint y: 109, endPoint x: 0, endPoint y: 112, distance: 129.8
click at [33, 120] on input "**********" at bounding box center [180, 126] width 294 height 13
paste input "text"
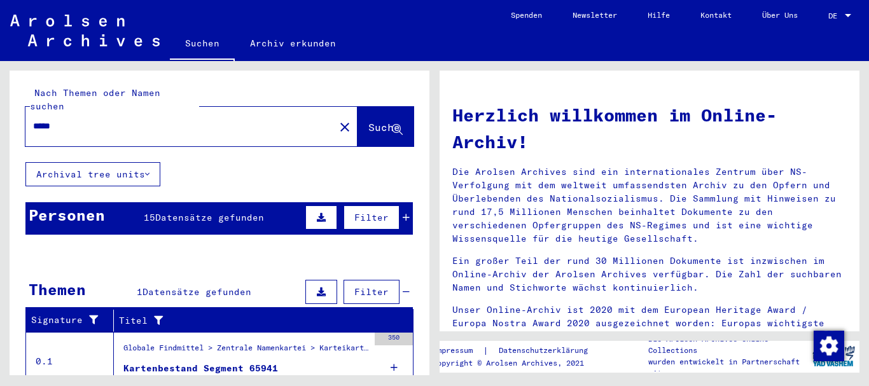
scroll to position [66, 0]
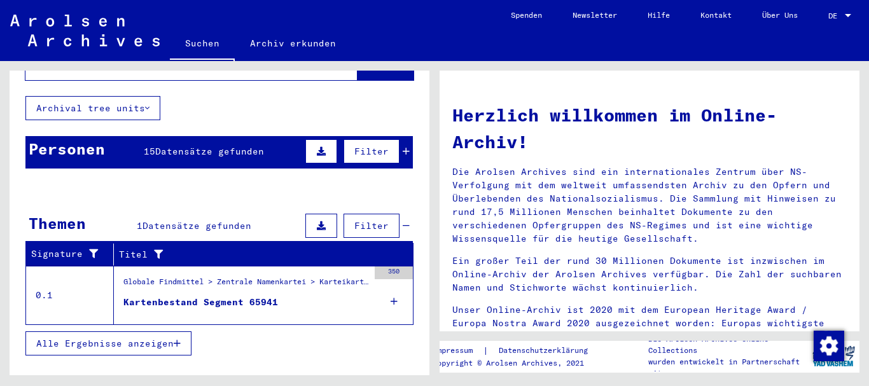
click at [131, 136] on div "Personen 15 Datensätze gefunden Filter" at bounding box center [218, 152] width 387 height 32
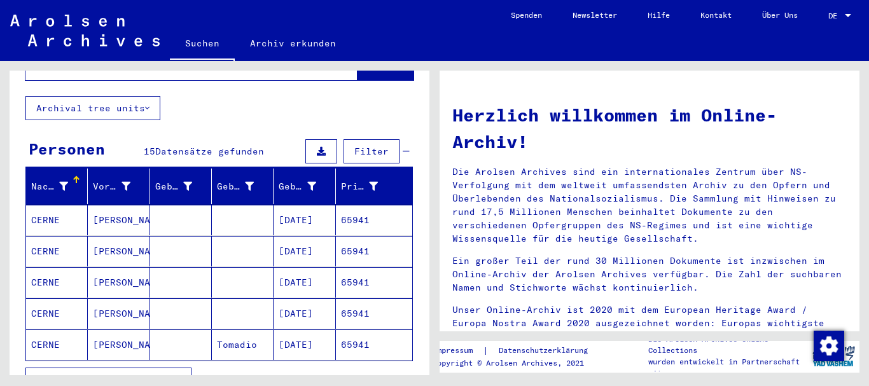
click at [122, 207] on mat-cell "[PERSON_NAME]" at bounding box center [119, 220] width 62 height 31
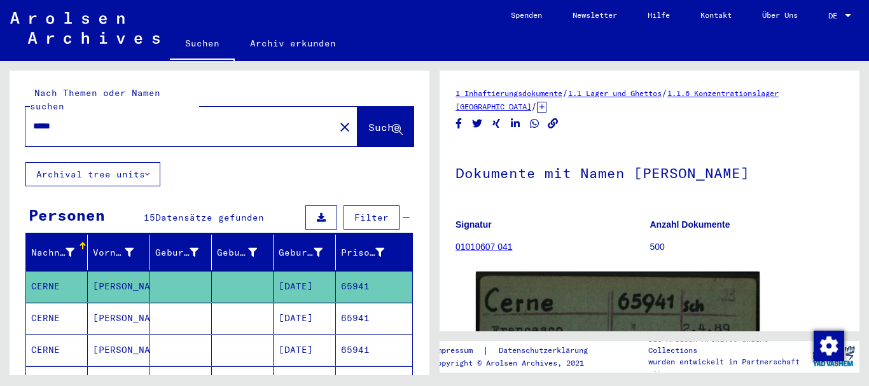
drag, startPoint x: 81, startPoint y: 112, endPoint x: 0, endPoint y: 112, distance: 81.4
click at [33, 120] on input "*****" at bounding box center [180, 126] width 294 height 13
paste input "*"
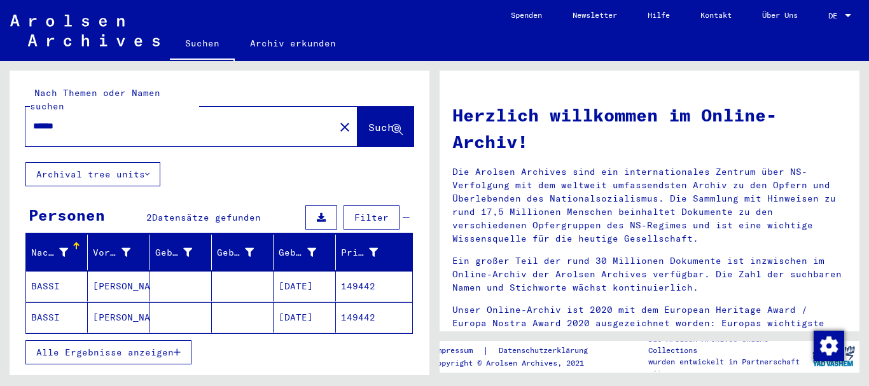
click at [64, 271] on mat-cell "BASSI" at bounding box center [57, 286] width 62 height 31
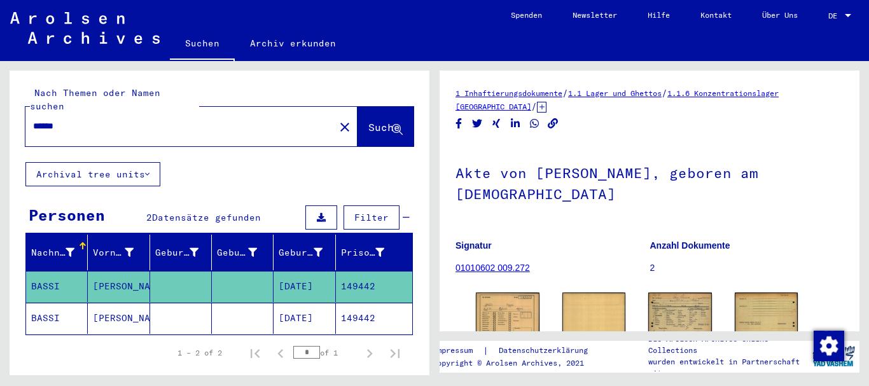
scroll to position [62, 0]
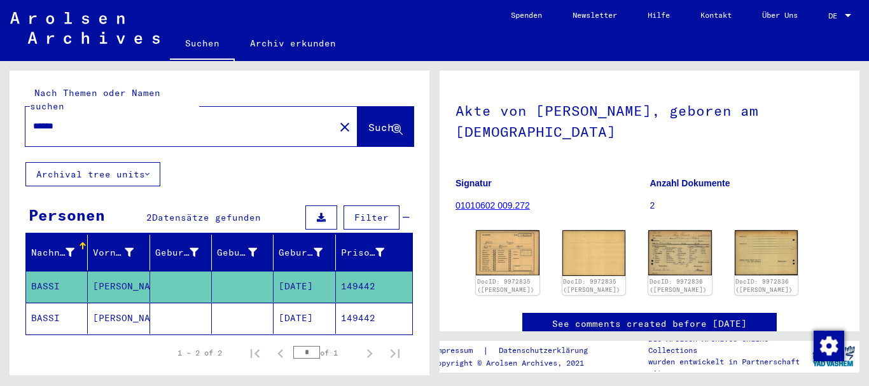
click at [143, 303] on mat-cell "[PERSON_NAME]" at bounding box center [119, 318] width 62 height 31
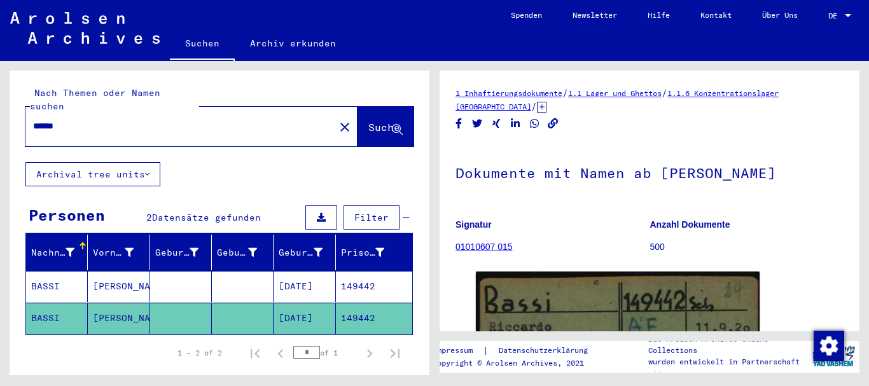
scroll to position [206, 0]
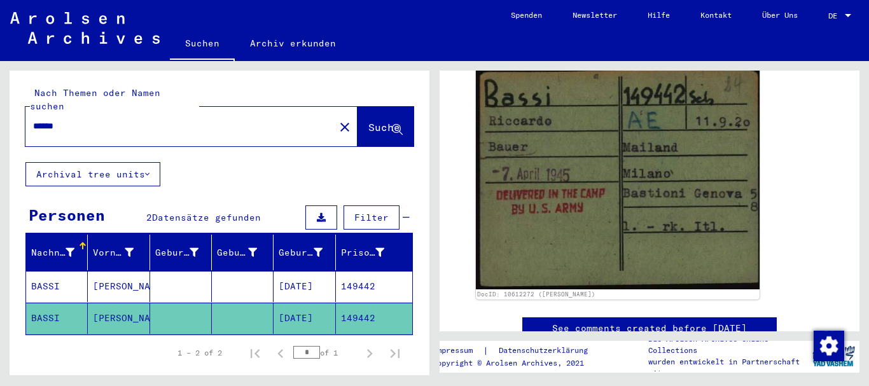
drag, startPoint x: 76, startPoint y: 114, endPoint x: 0, endPoint y: 111, distance: 76.4
click at [33, 120] on input "******" at bounding box center [180, 126] width 294 height 13
paste input "text"
type input "*****"
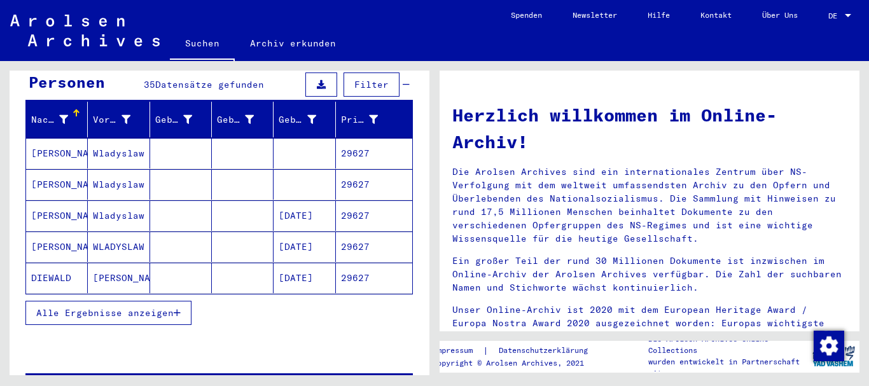
scroll to position [137, 0]
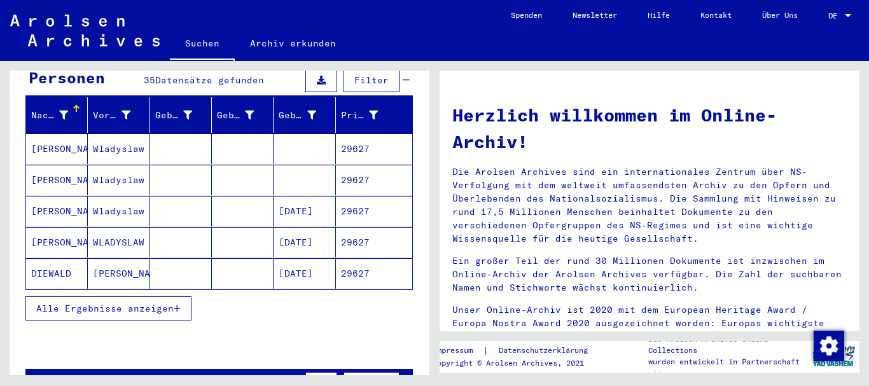
drag, startPoint x: 84, startPoint y: 294, endPoint x: 76, endPoint y: 256, distance: 38.9
click at [85, 303] on span "Alle Ergebnisse anzeigen" at bounding box center [104, 308] width 137 height 11
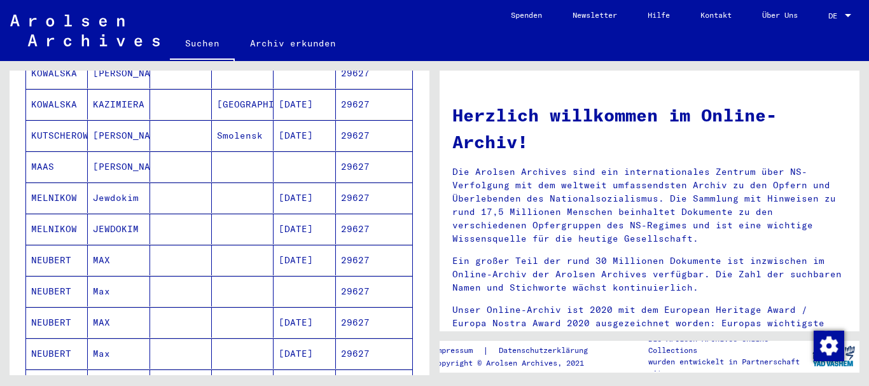
scroll to position [687, 0]
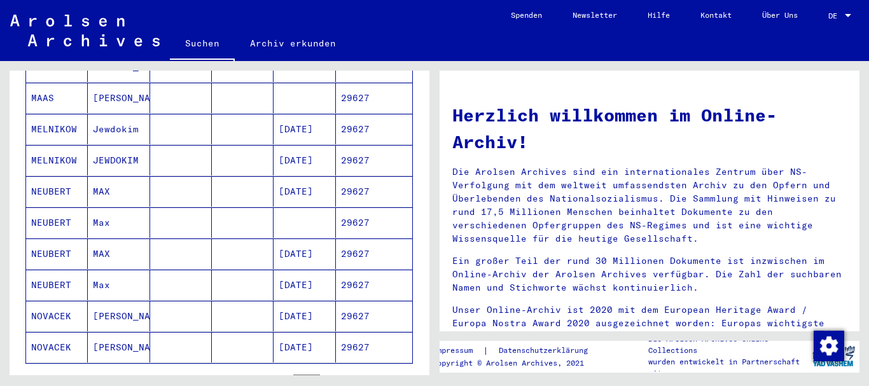
click at [63, 301] on mat-cell "NOVACEK" at bounding box center [57, 316] width 62 height 31
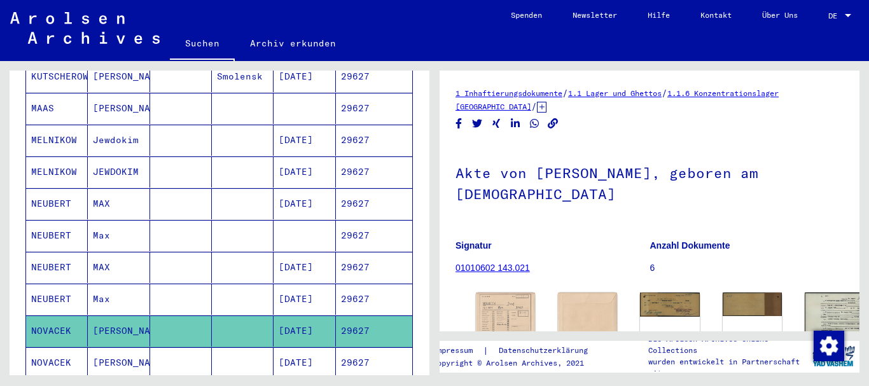
scroll to position [137, 0]
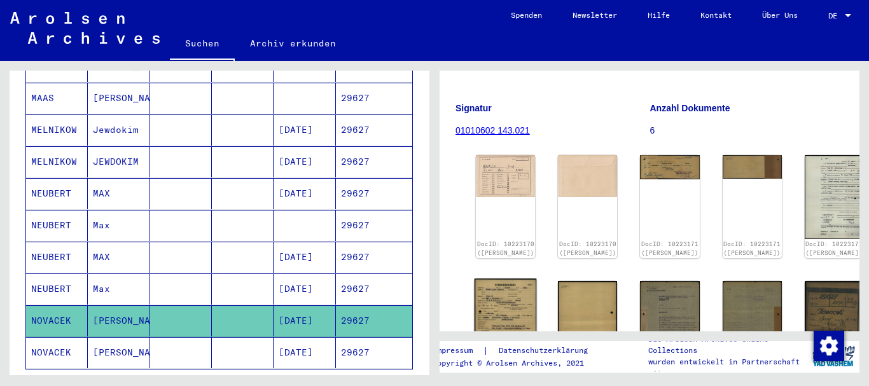
click at [496, 295] on img at bounding box center [505, 322] width 62 height 87
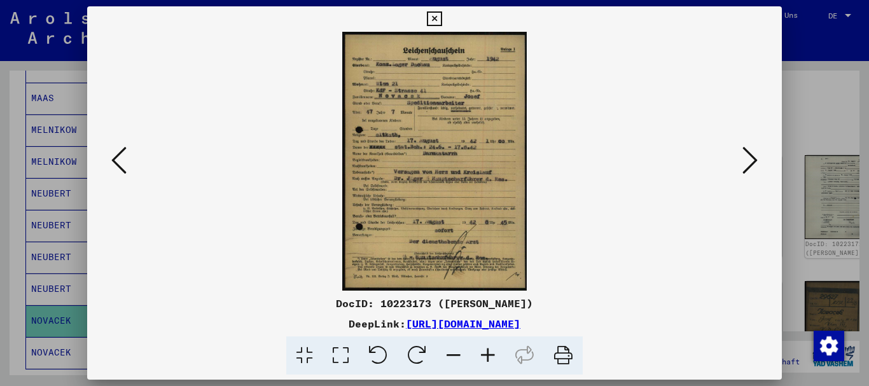
click at [485, 355] on icon at bounding box center [488, 355] width 34 height 39
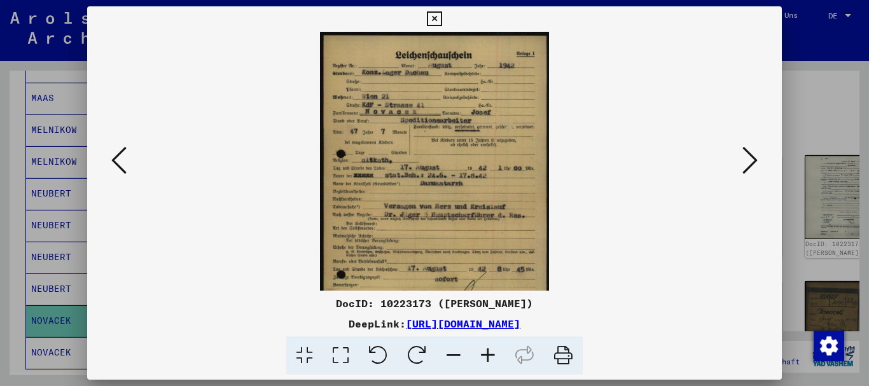
click at [485, 355] on icon at bounding box center [488, 355] width 34 height 39
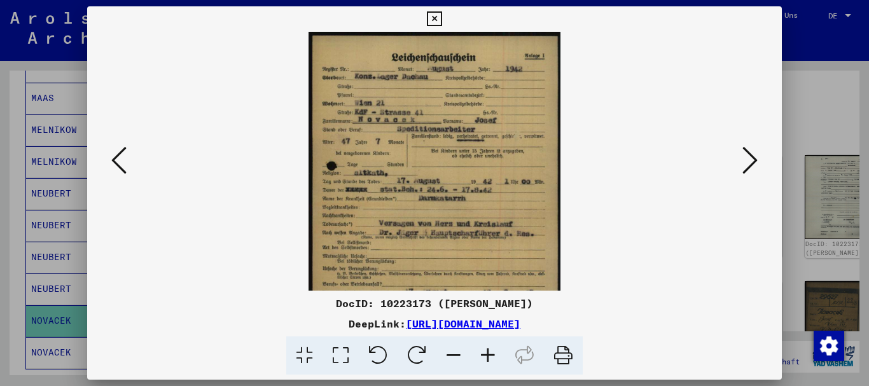
click at [485, 355] on icon at bounding box center [488, 355] width 34 height 39
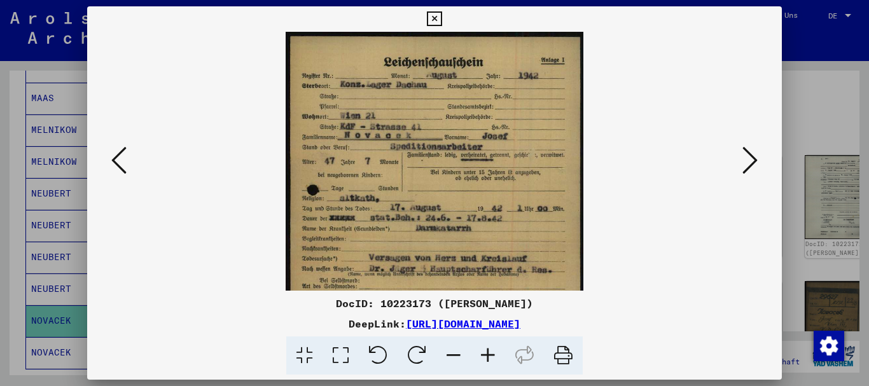
click at [485, 355] on icon at bounding box center [488, 355] width 34 height 39
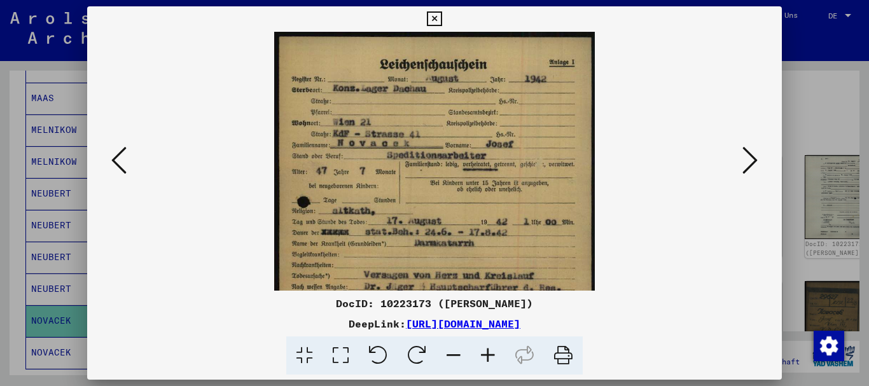
click at [485, 355] on icon at bounding box center [488, 355] width 34 height 39
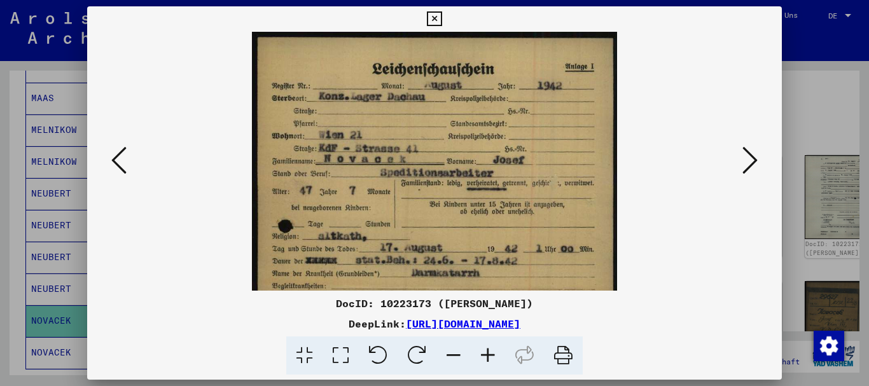
click at [485, 355] on icon at bounding box center [488, 355] width 34 height 39
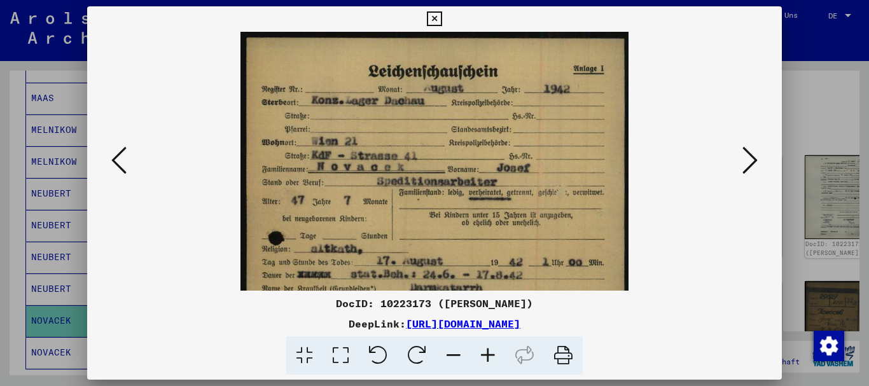
click at [485, 355] on icon at bounding box center [488, 355] width 34 height 39
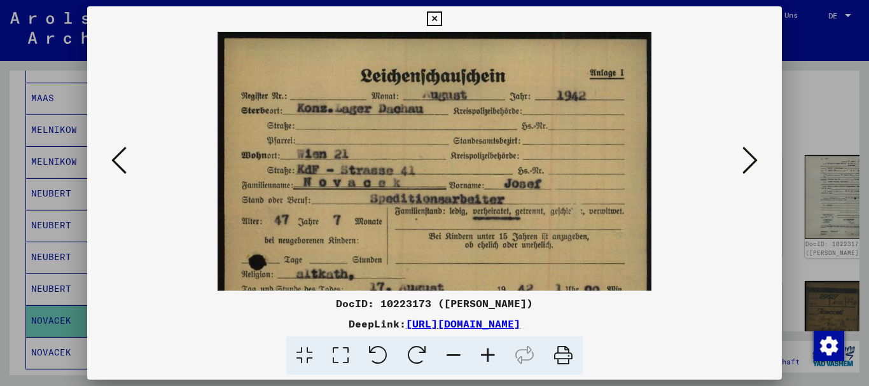
click at [485, 355] on icon at bounding box center [488, 355] width 34 height 39
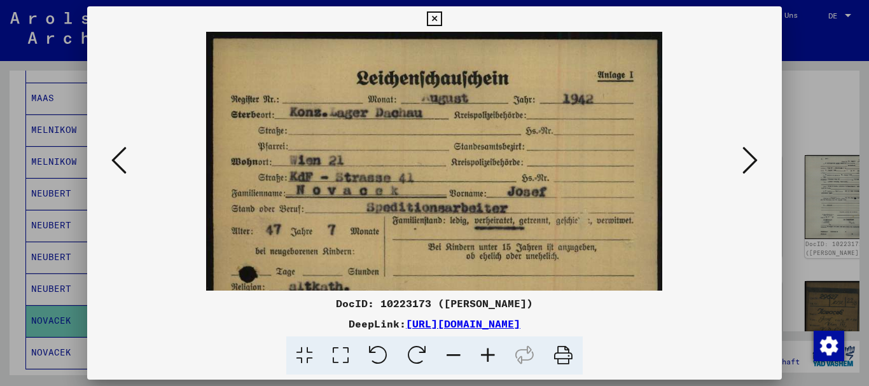
click at [27, 221] on div at bounding box center [434, 193] width 869 height 386
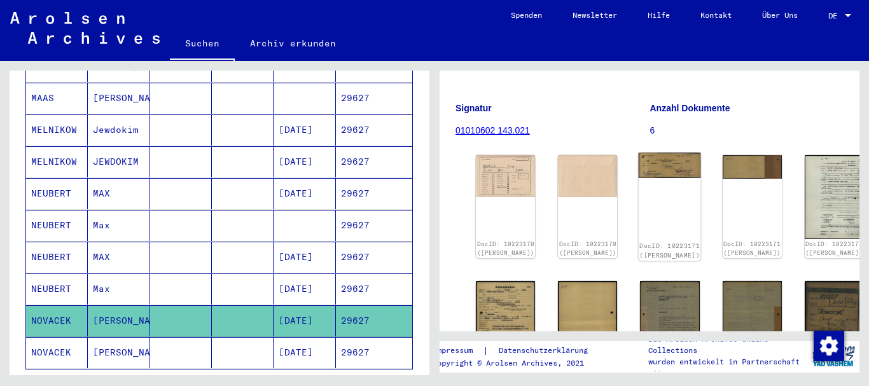
click at [638, 160] on img at bounding box center [669, 165] width 62 height 25
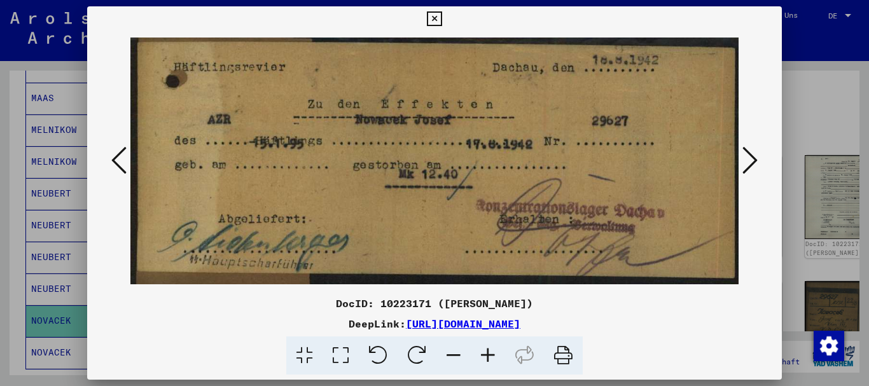
click at [754, 160] on icon at bounding box center [749, 160] width 15 height 31
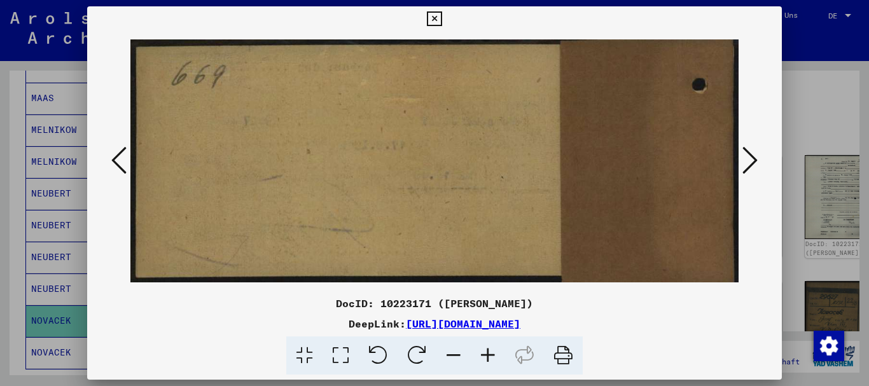
click at [749, 160] on icon at bounding box center [749, 160] width 15 height 31
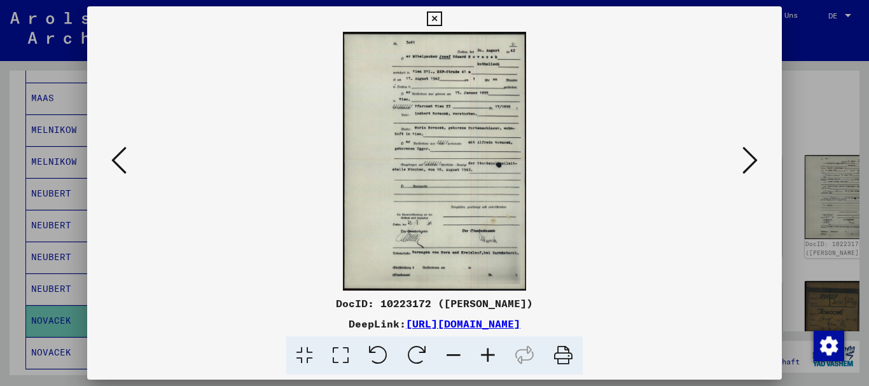
click at [486, 353] on icon at bounding box center [488, 355] width 34 height 39
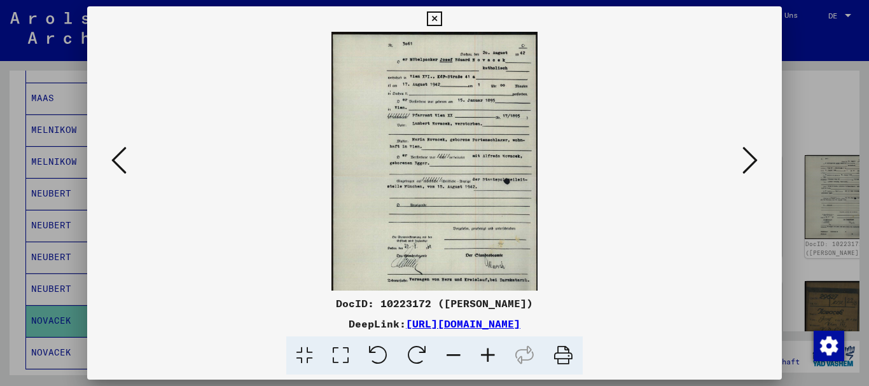
click at [487, 353] on icon at bounding box center [488, 355] width 34 height 39
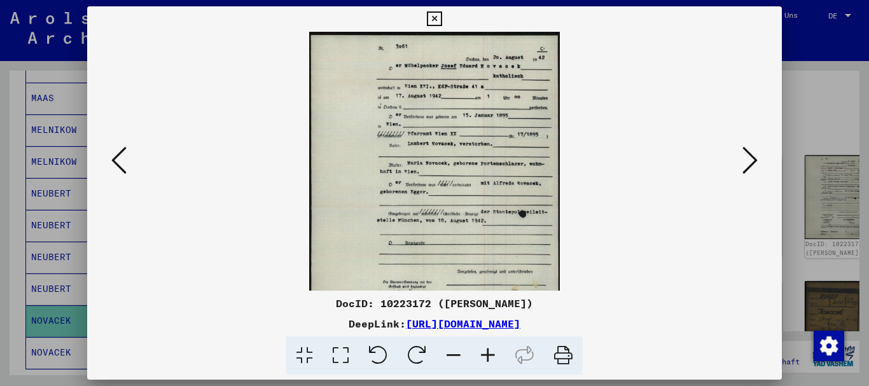
click at [487, 353] on icon at bounding box center [488, 355] width 34 height 39
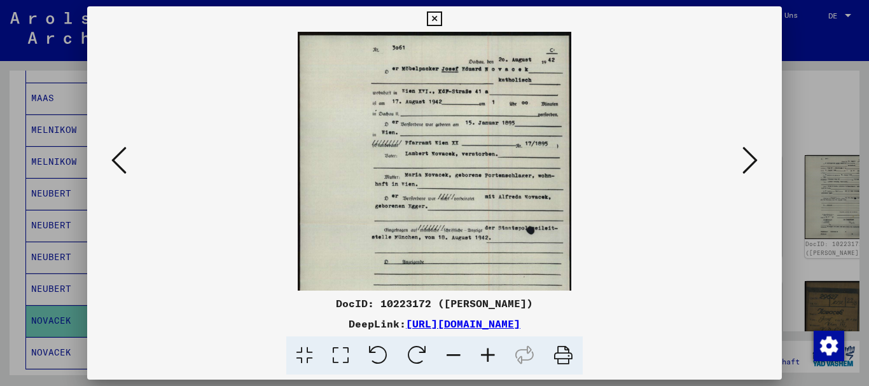
click at [487, 353] on icon at bounding box center [488, 355] width 34 height 39
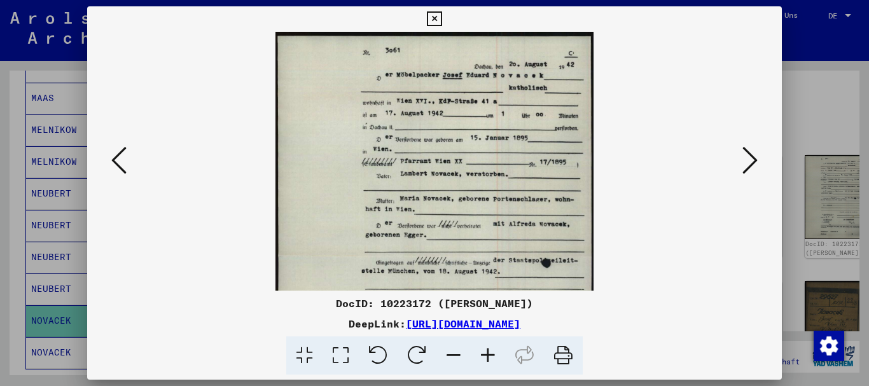
click at [488, 354] on icon at bounding box center [488, 355] width 34 height 39
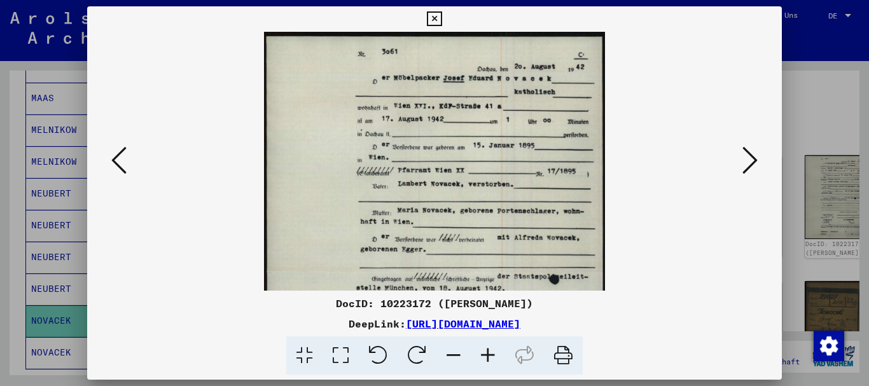
click at [488, 354] on icon at bounding box center [488, 355] width 34 height 39
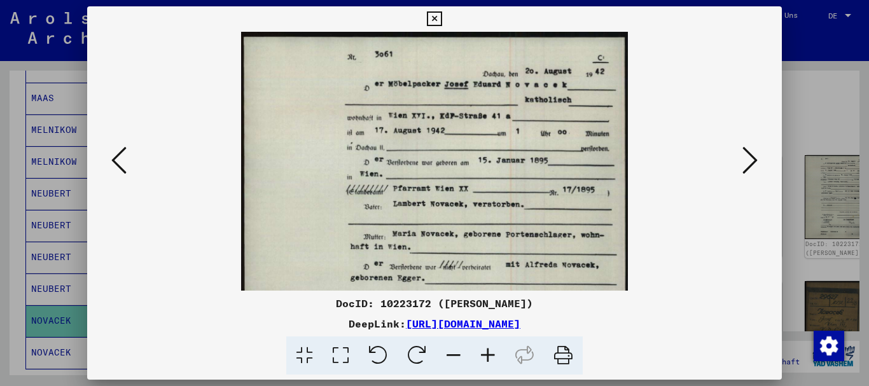
click at [488, 354] on icon at bounding box center [488, 355] width 34 height 39
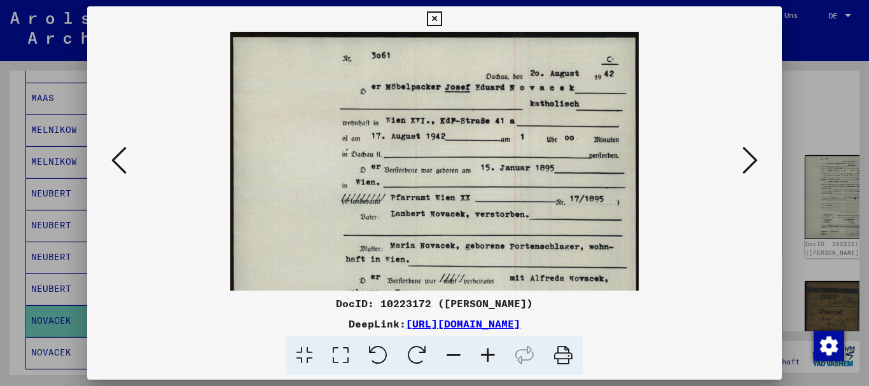
click at [488, 354] on icon at bounding box center [488, 355] width 34 height 39
click at [488, 355] on icon at bounding box center [488, 355] width 34 height 39
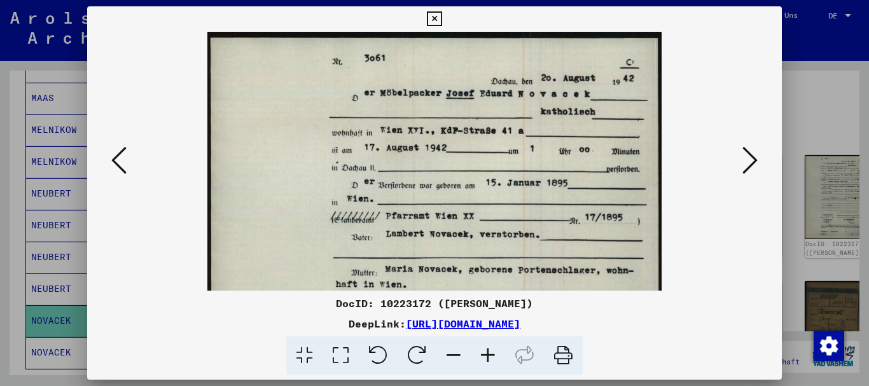
click at [488, 355] on icon at bounding box center [488, 355] width 34 height 39
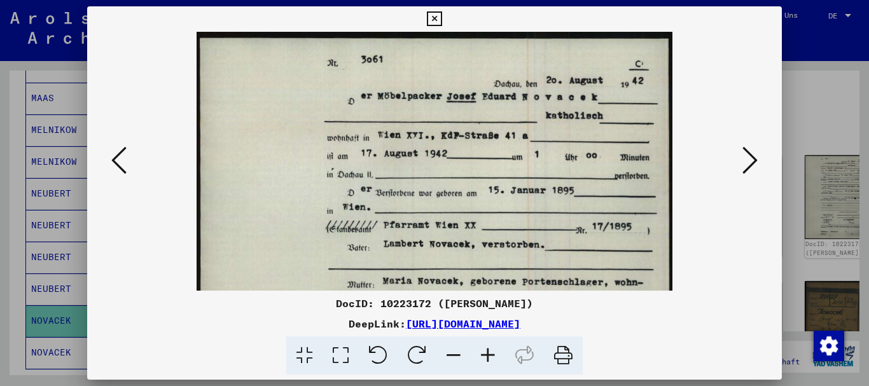
click at [488, 355] on icon at bounding box center [488, 355] width 34 height 39
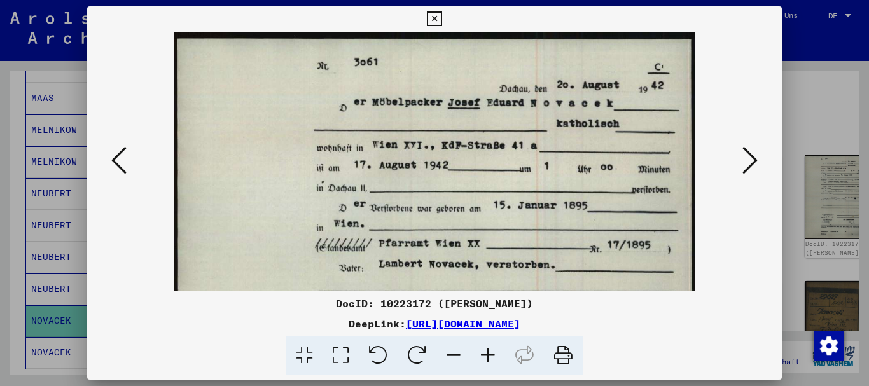
click at [488, 355] on icon at bounding box center [488, 355] width 34 height 39
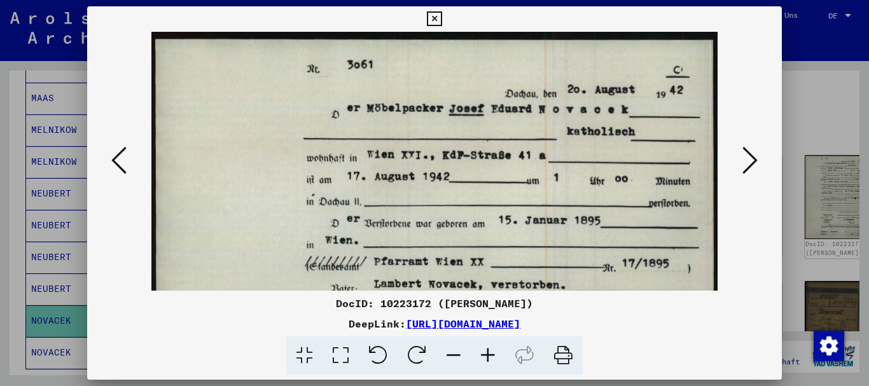
click at [488, 355] on icon at bounding box center [488, 355] width 34 height 39
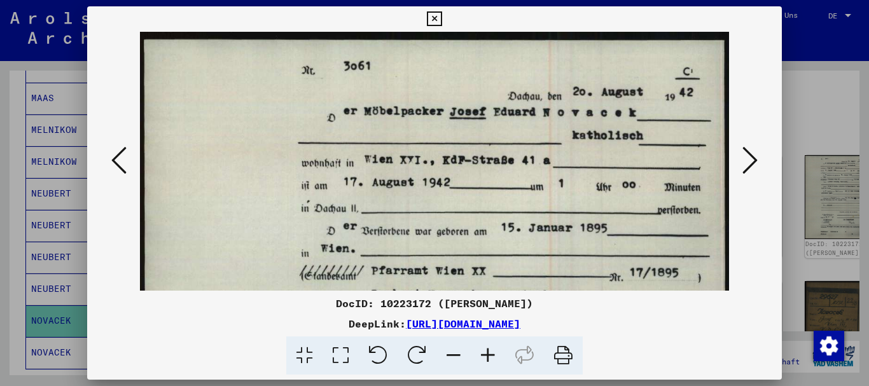
click at [0, 193] on div at bounding box center [434, 193] width 869 height 386
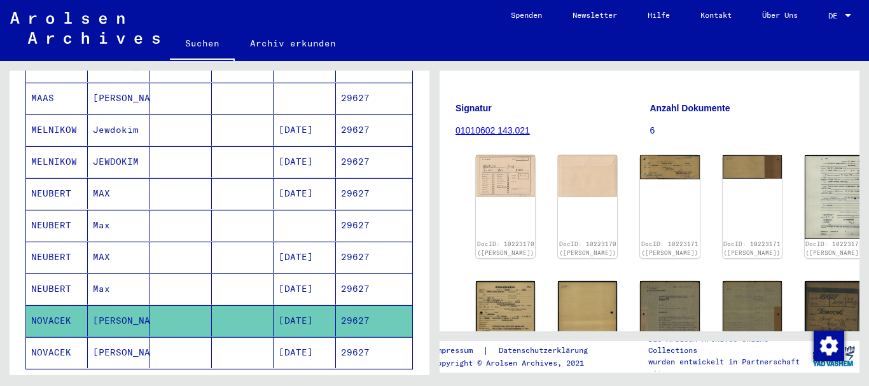
click at [71, 331] on button at bounding box center [52, 335] width 41 height 41
click at [306, 338] on mat-cell "[DATE]" at bounding box center [304, 352] width 62 height 31
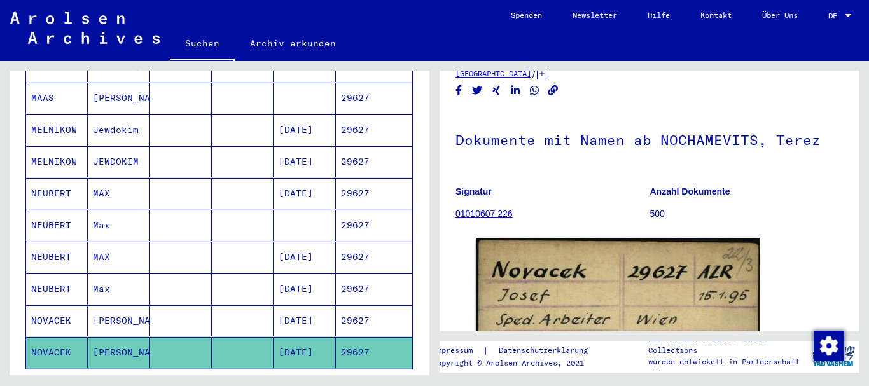
scroll to position [170, 0]
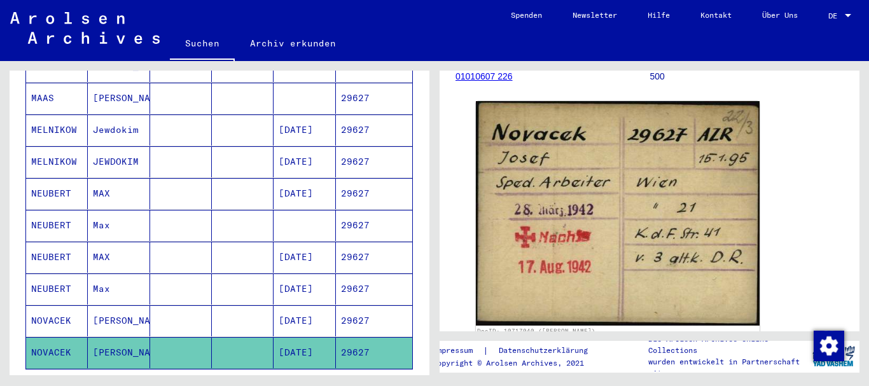
click at [143, 307] on mat-cell "[PERSON_NAME]" at bounding box center [119, 320] width 62 height 31
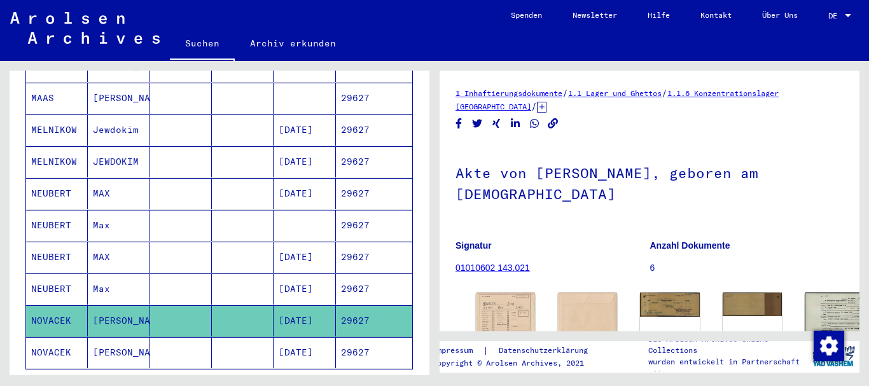
scroll to position [137, 0]
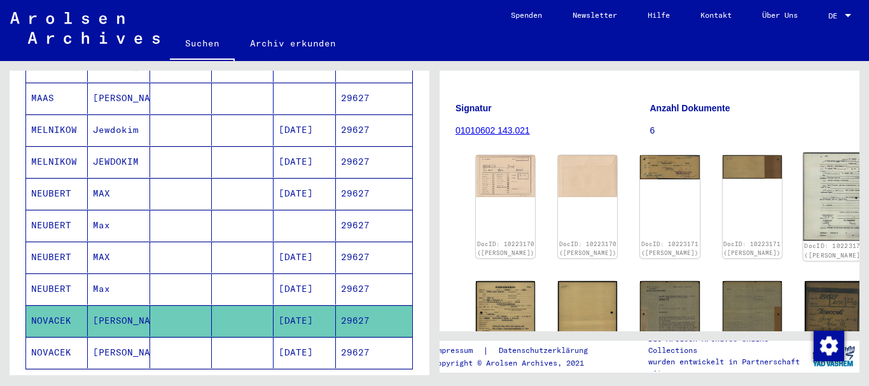
click at [803, 177] on img at bounding box center [834, 197] width 62 height 88
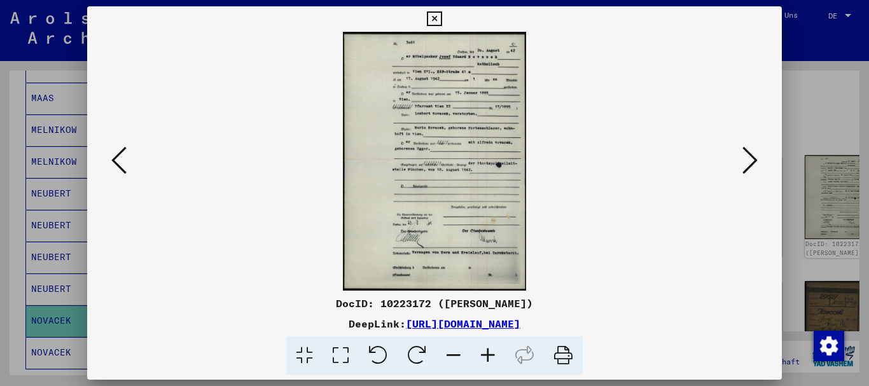
click at [488, 355] on icon at bounding box center [488, 355] width 34 height 39
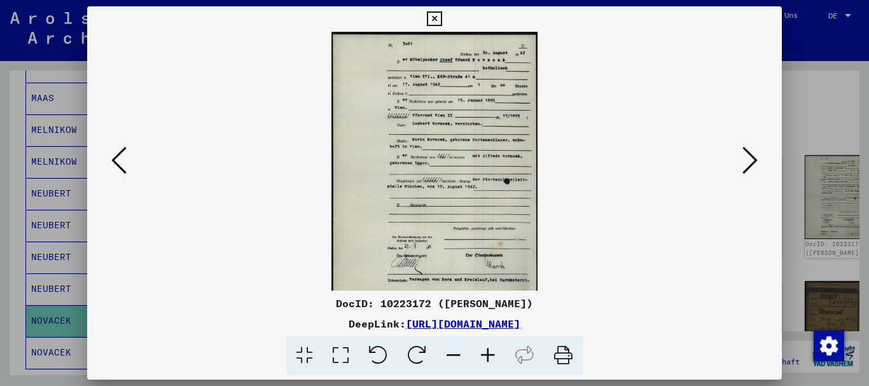
click at [488, 355] on icon at bounding box center [488, 355] width 34 height 39
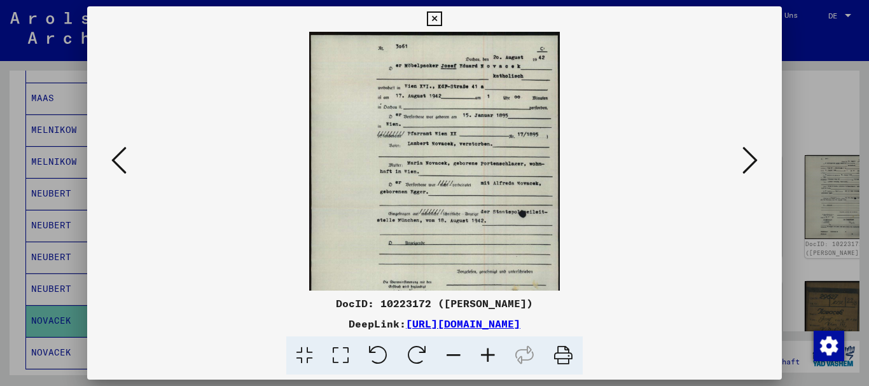
click at [488, 355] on icon at bounding box center [488, 355] width 34 height 39
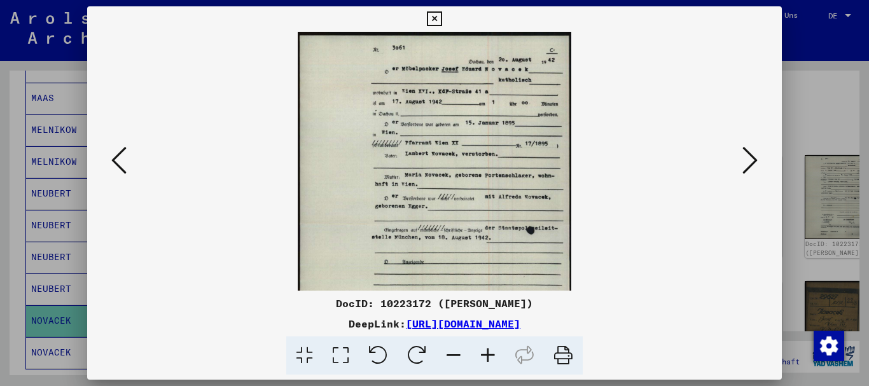
click at [488, 355] on icon at bounding box center [488, 355] width 34 height 39
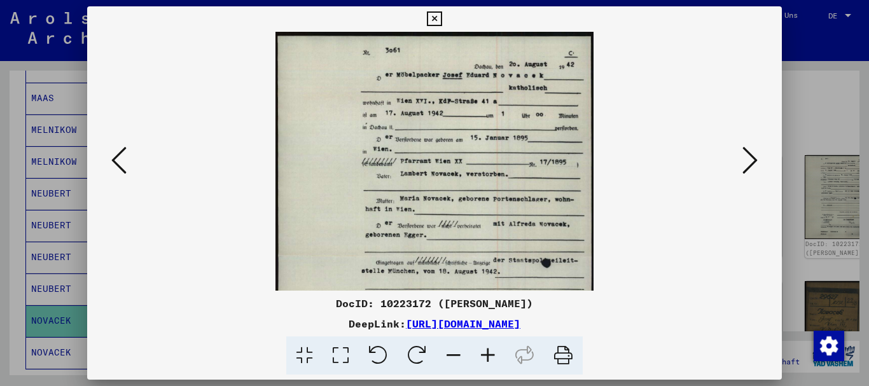
click at [488, 355] on icon at bounding box center [488, 355] width 34 height 39
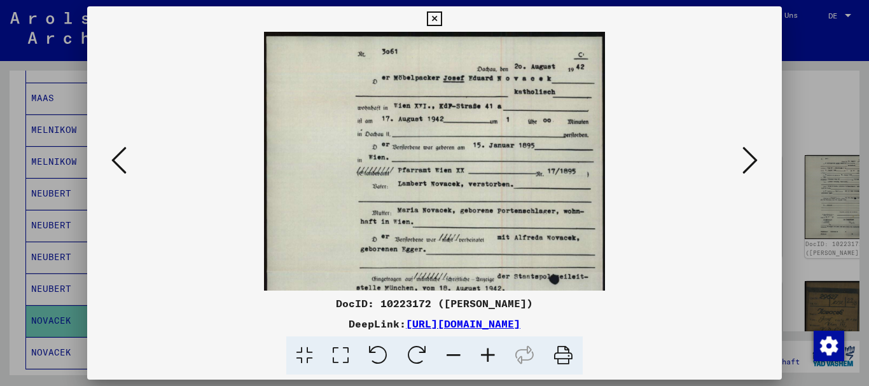
click at [488, 355] on icon at bounding box center [488, 355] width 34 height 39
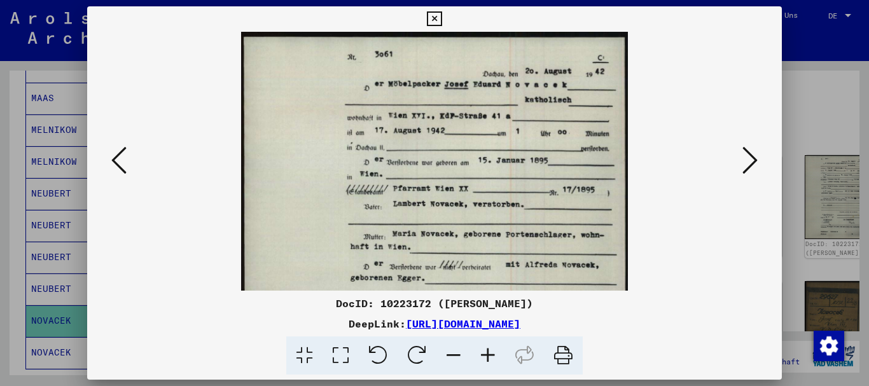
click at [488, 355] on icon at bounding box center [488, 355] width 34 height 39
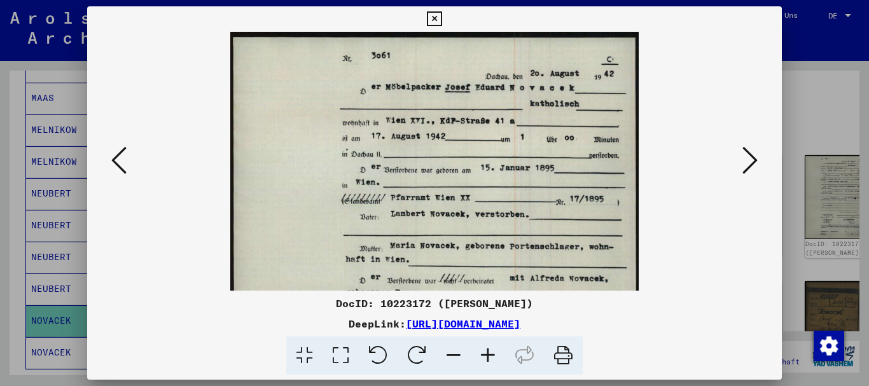
click at [488, 355] on icon at bounding box center [488, 355] width 34 height 39
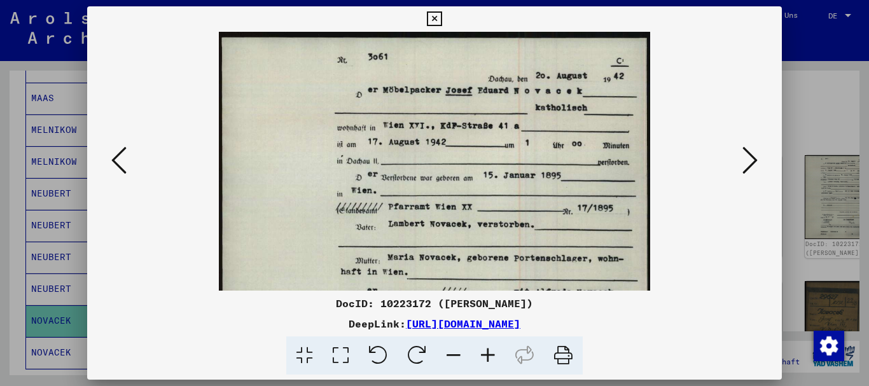
click at [488, 355] on icon at bounding box center [488, 355] width 34 height 39
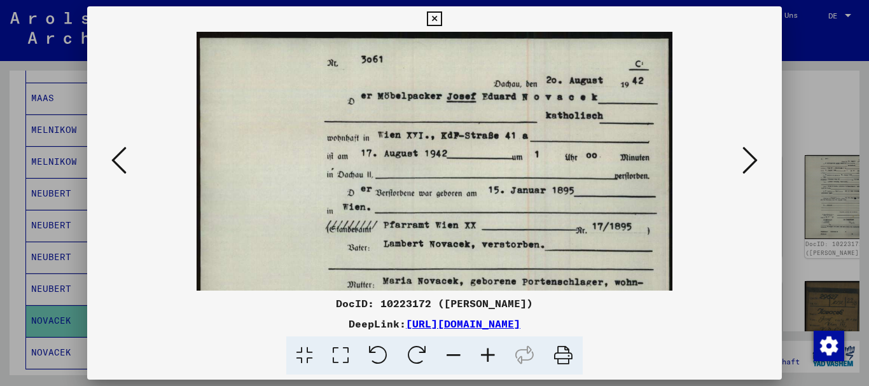
click at [488, 355] on icon at bounding box center [488, 355] width 34 height 39
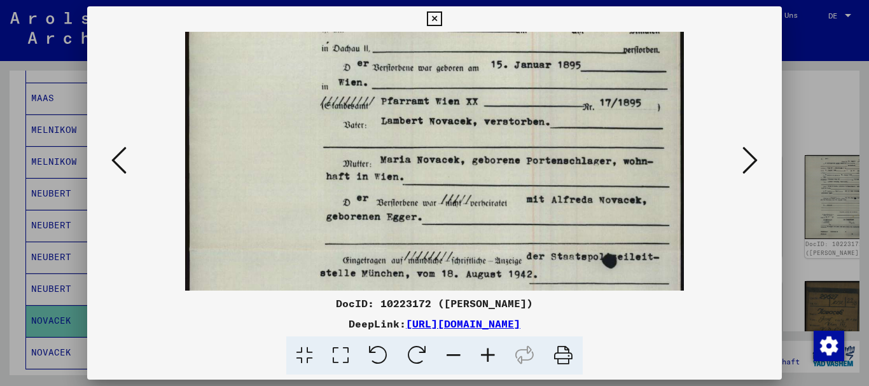
drag, startPoint x: 496, startPoint y: 225, endPoint x: 462, endPoint y: 92, distance: 137.9
click at [462, 92] on img at bounding box center [434, 251] width 499 height 704
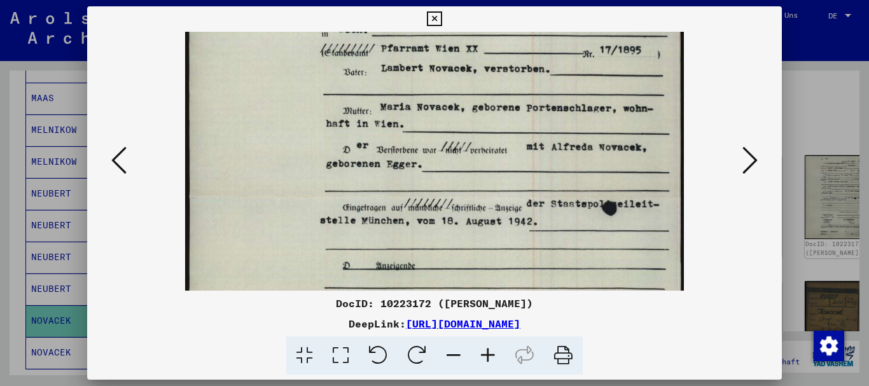
scroll to position [266, 0]
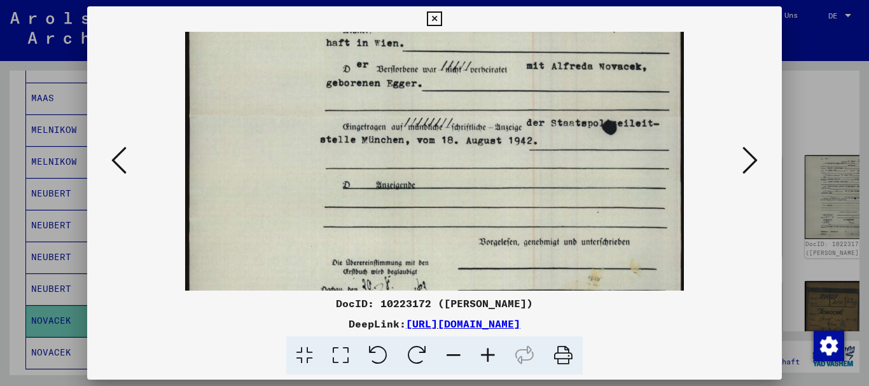
drag, startPoint x: 492, startPoint y: 251, endPoint x: 455, endPoint y: 130, distance: 126.2
click at [455, 130] on img at bounding box center [434, 117] width 499 height 704
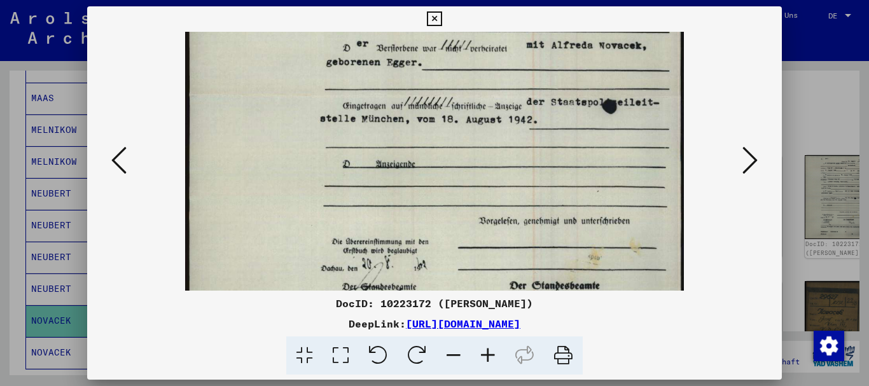
drag, startPoint x: 476, startPoint y: 216, endPoint x: 375, endPoint y: 187, distance: 105.3
click at [467, 191] on img at bounding box center [434, 96] width 499 height 704
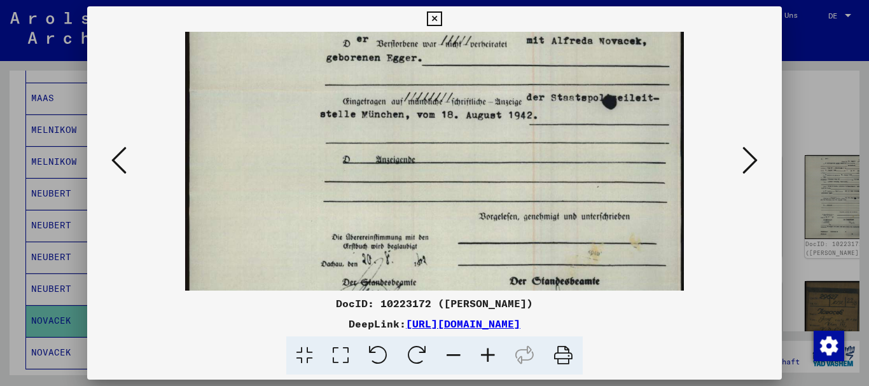
click at [57, 204] on div at bounding box center [434, 193] width 869 height 386
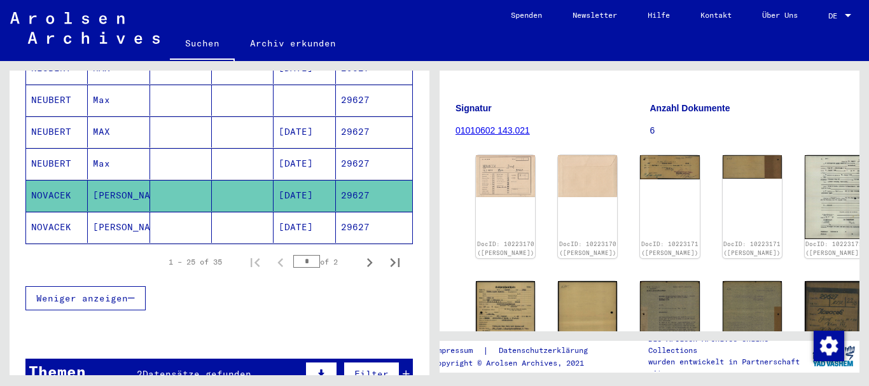
scroll to position [834, 0]
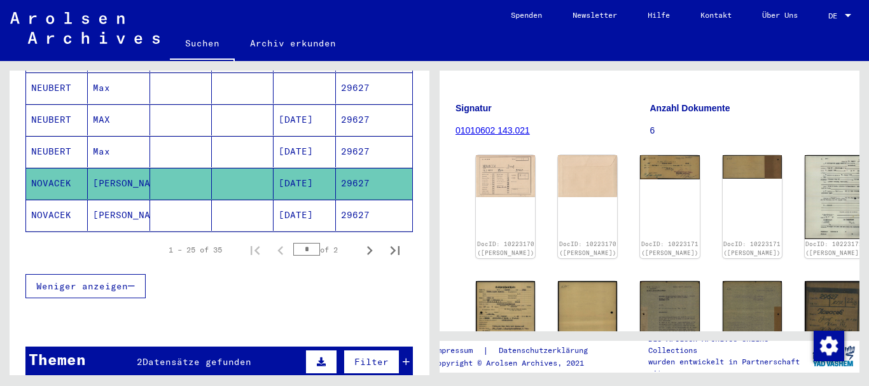
click at [118, 202] on mat-cell "[PERSON_NAME]" at bounding box center [119, 215] width 62 height 31
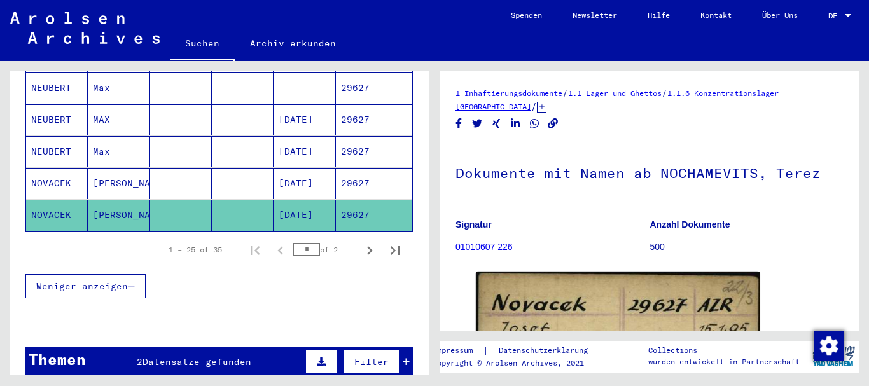
scroll to position [137, 0]
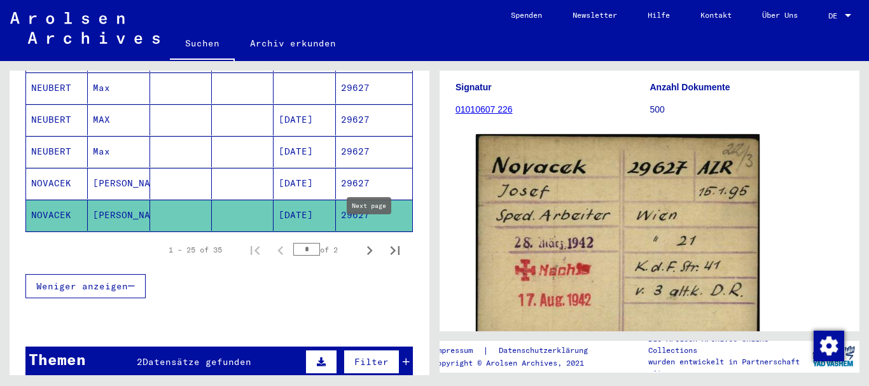
click at [369, 242] on icon "Next page" at bounding box center [370, 251] width 18 height 18
type input "*"
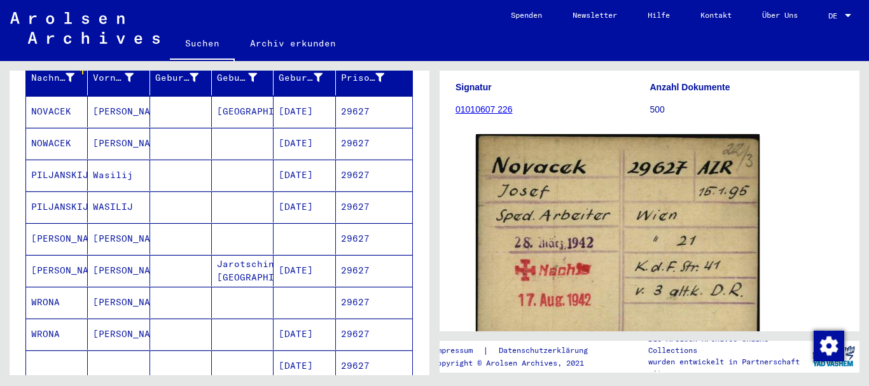
scroll to position [172, 0]
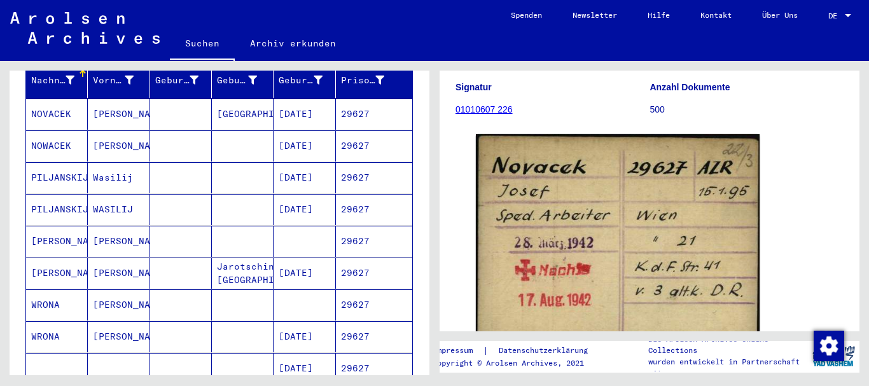
click at [79, 99] on mat-cell "NOVACEK" at bounding box center [57, 114] width 62 height 31
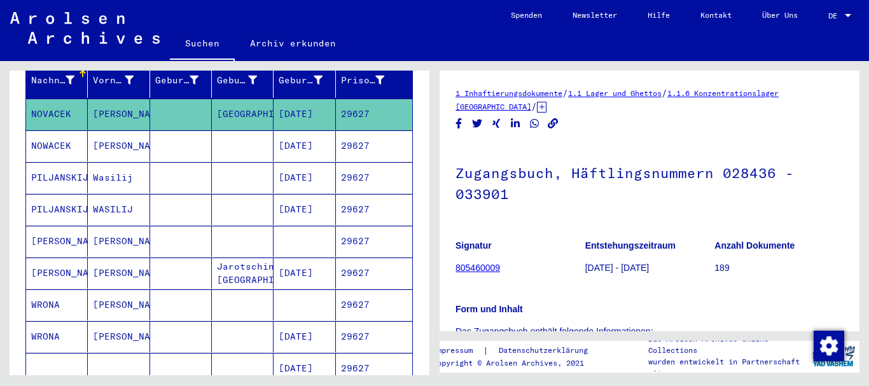
scroll to position [275, 0]
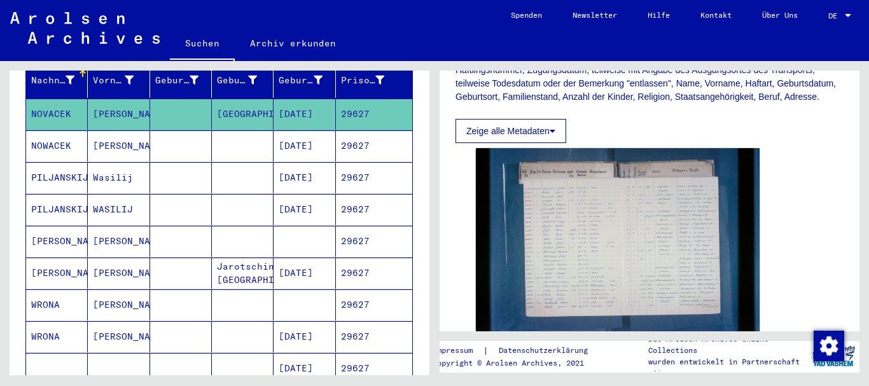
click at [152, 132] on mat-cell at bounding box center [181, 145] width 62 height 31
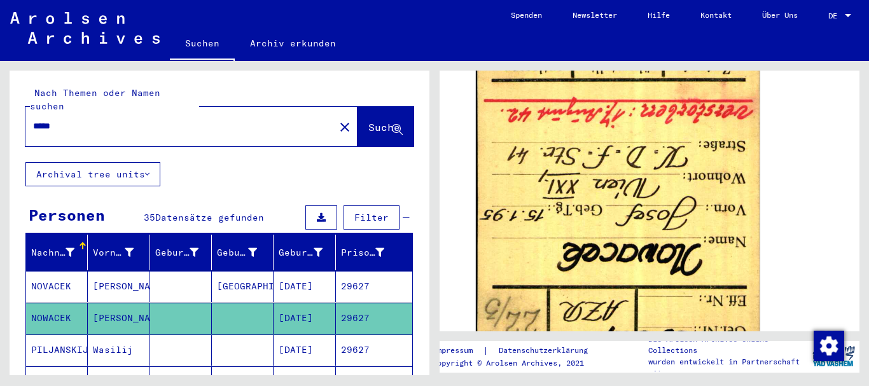
drag, startPoint x: 45, startPoint y: 112, endPoint x: 0, endPoint y: 112, distance: 44.5
click at [33, 120] on input "*****" at bounding box center [180, 126] width 294 height 13
paste input "text"
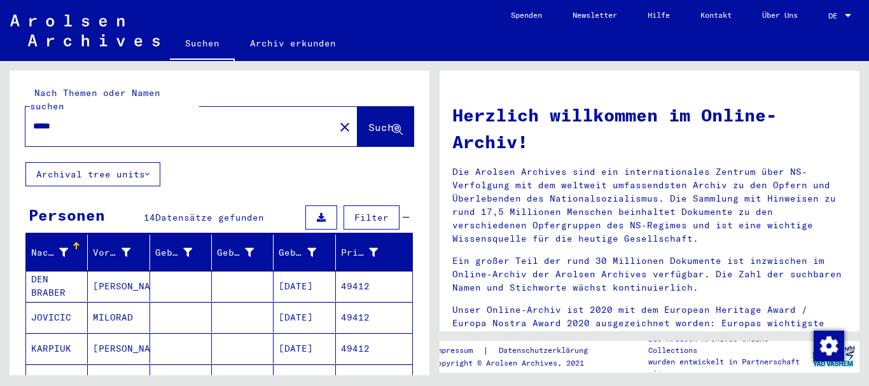
scroll to position [137, 0]
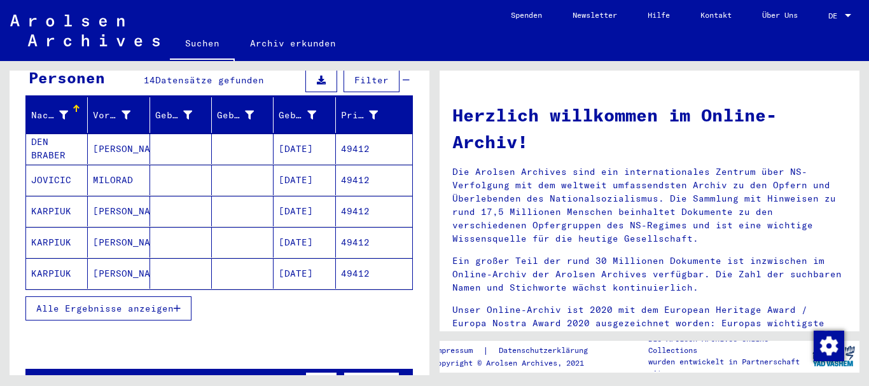
click at [91, 296] on button "Alle Ergebnisse anzeigen" at bounding box center [108, 308] width 166 height 24
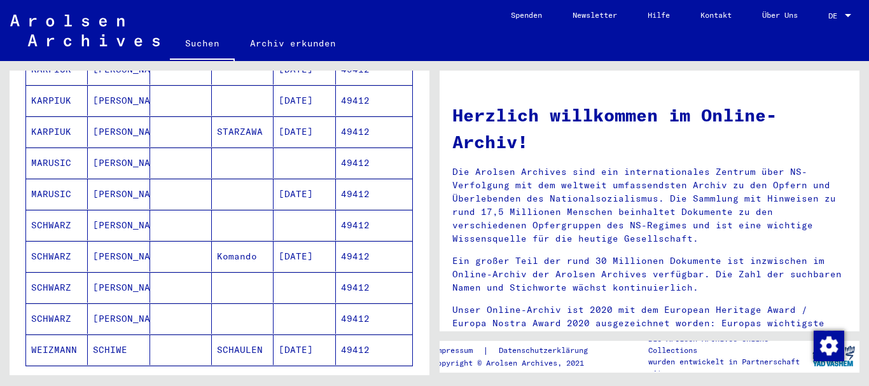
scroll to position [343, 0]
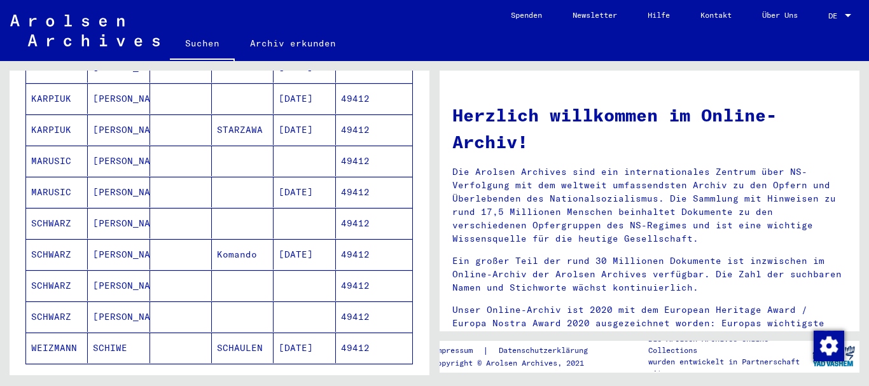
click at [54, 182] on mat-cell "MARUSIC" at bounding box center [57, 192] width 62 height 31
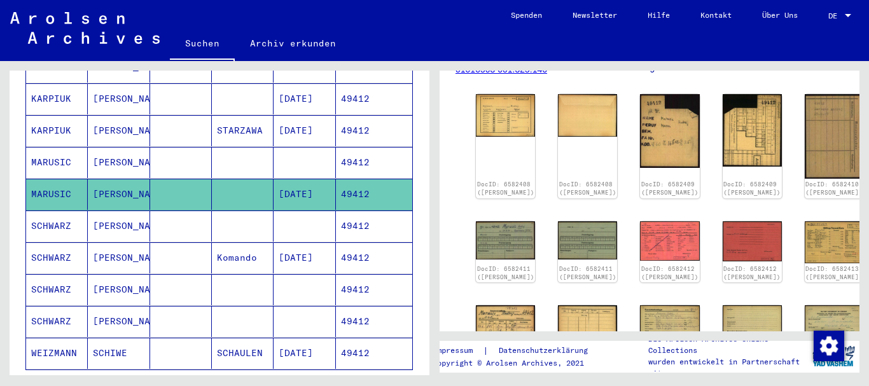
scroll to position [267, 0]
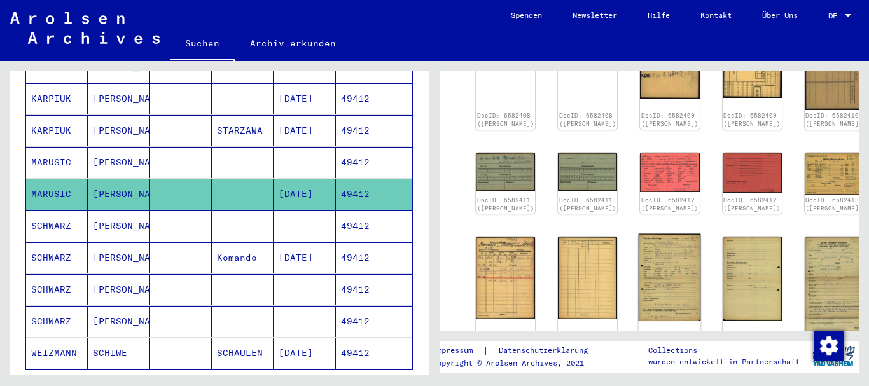
click at [638, 252] on img at bounding box center [669, 277] width 62 height 87
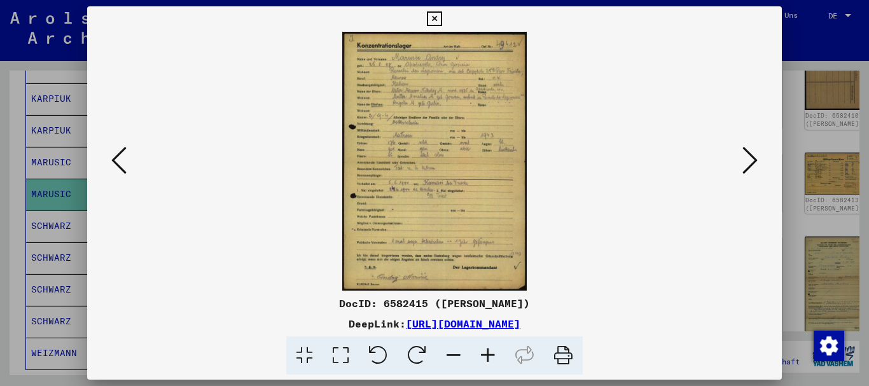
click at [492, 355] on icon at bounding box center [488, 355] width 34 height 39
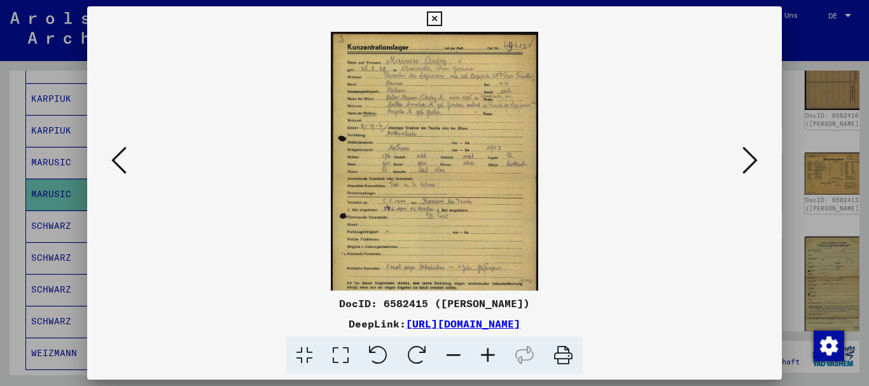
click at [492, 355] on icon at bounding box center [488, 355] width 34 height 39
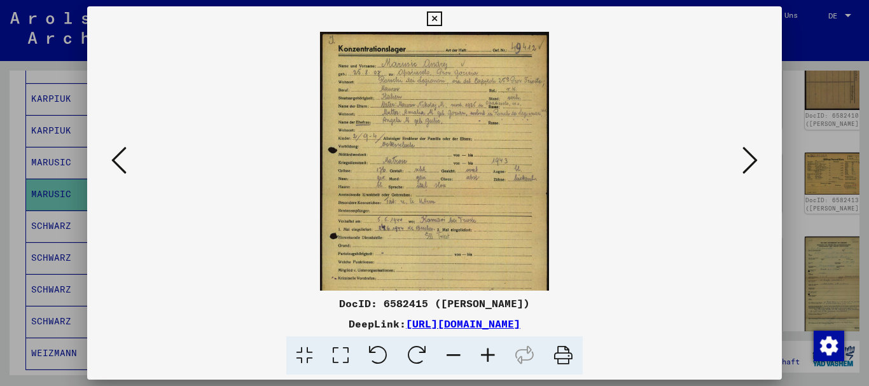
click at [492, 355] on icon at bounding box center [488, 355] width 34 height 39
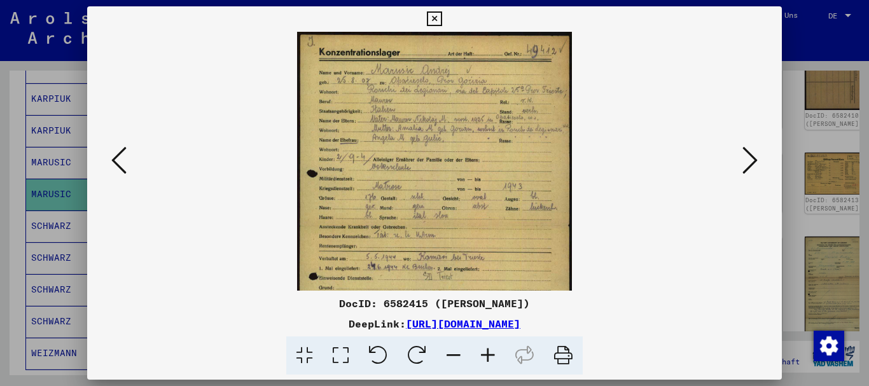
click at [492, 355] on icon at bounding box center [488, 355] width 34 height 39
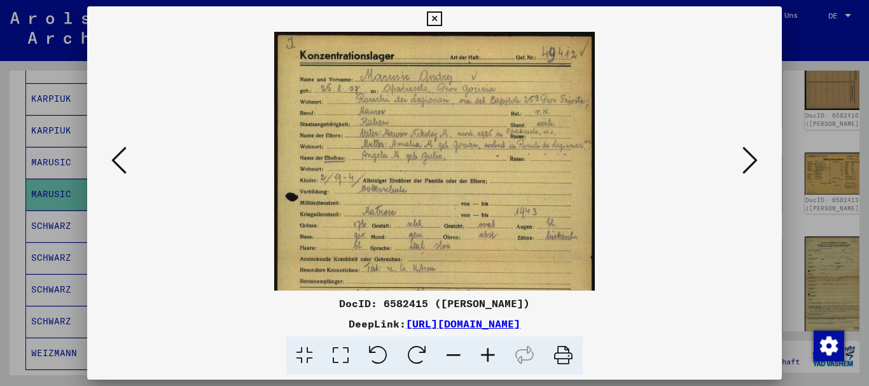
click at [492, 355] on icon at bounding box center [488, 355] width 34 height 39
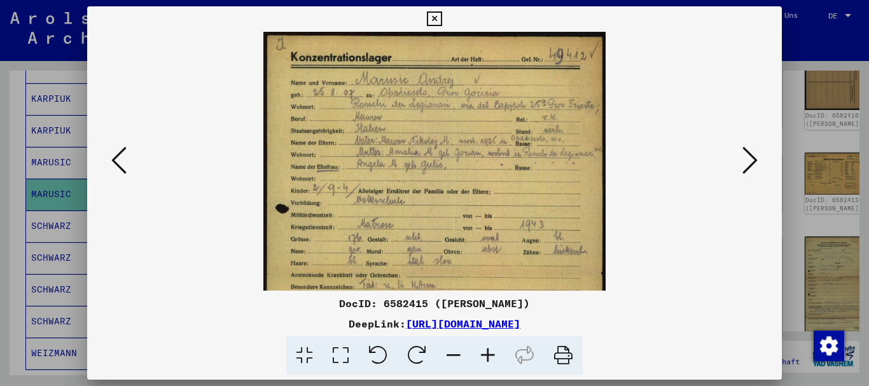
click at [492, 355] on icon at bounding box center [488, 355] width 34 height 39
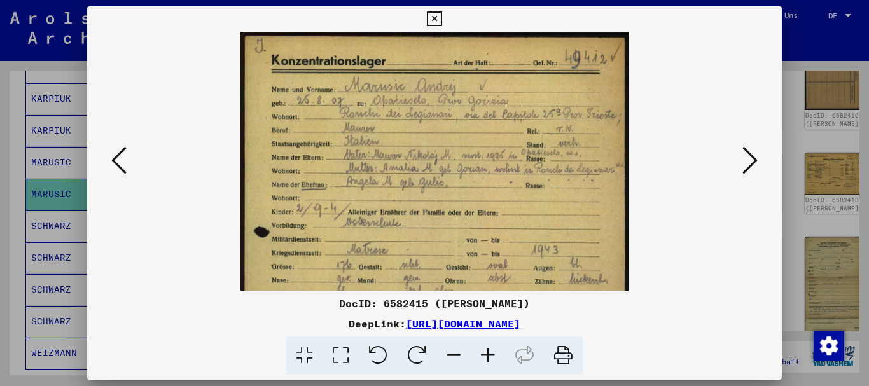
click at [492, 355] on icon at bounding box center [488, 355] width 34 height 39
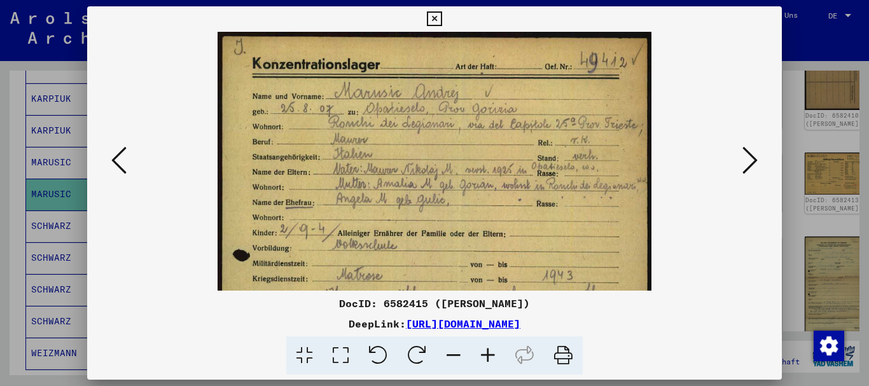
click at [492, 355] on icon at bounding box center [488, 355] width 34 height 39
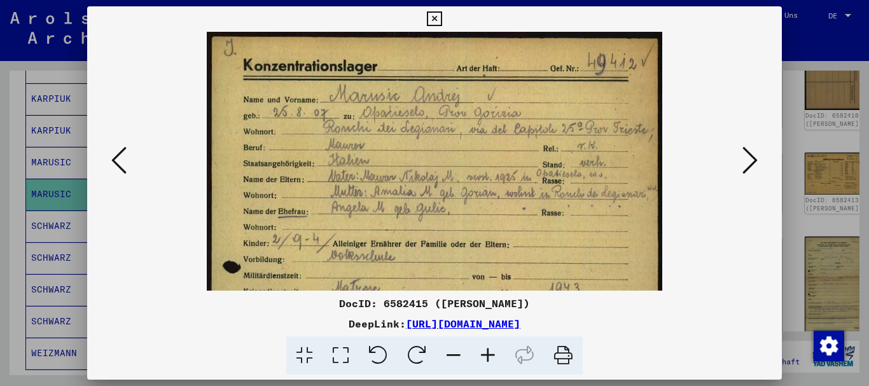
click at [492, 355] on icon at bounding box center [488, 355] width 34 height 39
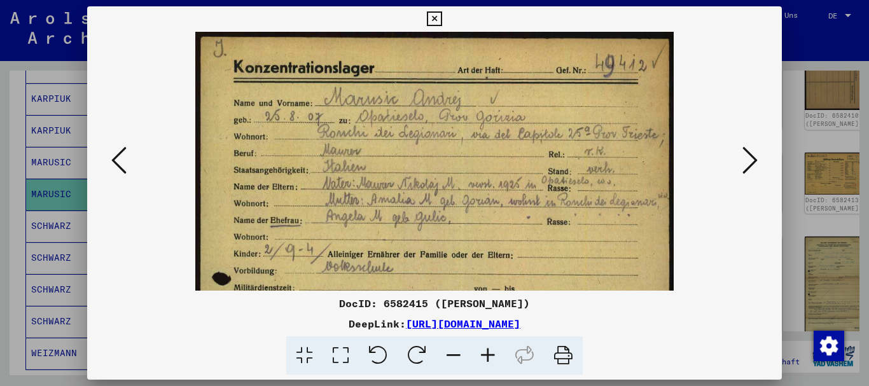
click at [492, 355] on icon at bounding box center [488, 355] width 34 height 39
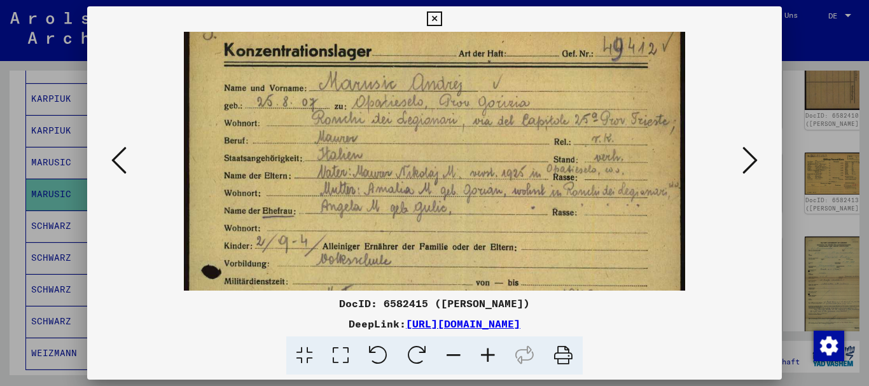
scroll to position [21, 0]
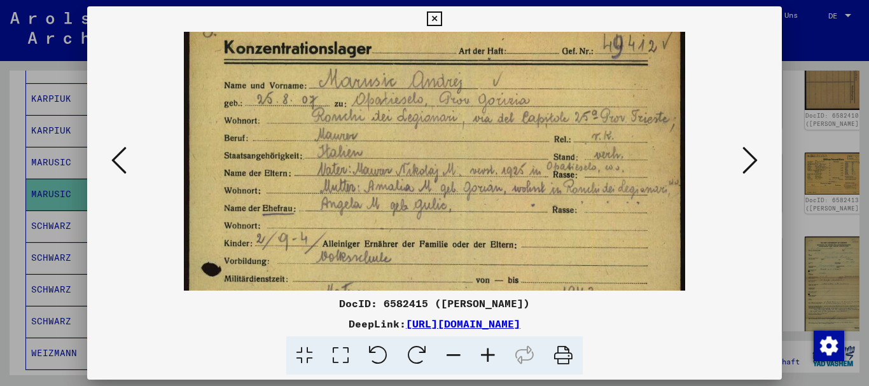
drag, startPoint x: 392, startPoint y: 233, endPoint x: 389, endPoint y: 212, distance: 21.1
click at [389, 212] on img at bounding box center [434, 363] width 501 height 704
drag, startPoint x: 385, startPoint y: 181, endPoint x: 364, endPoint y: 55, distance: 128.3
click at [364, 55] on img at bounding box center [434, 363] width 501 height 704
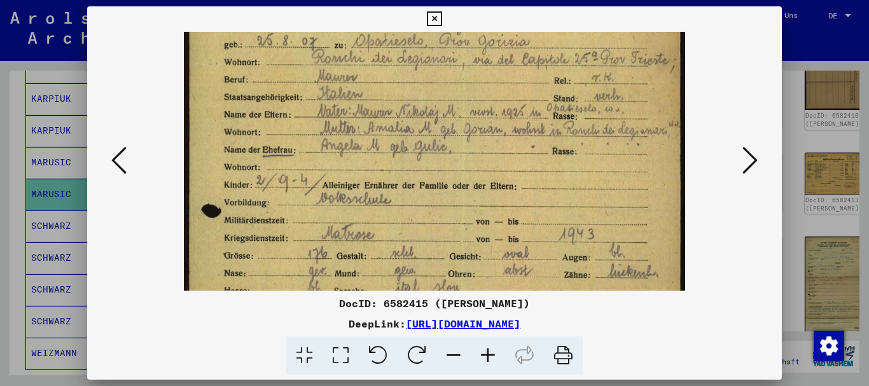
drag, startPoint x: 482, startPoint y: 142, endPoint x: 486, endPoint y: 244, distance: 101.2
click at [486, 244] on img at bounding box center [434, 304] width 501 height 704
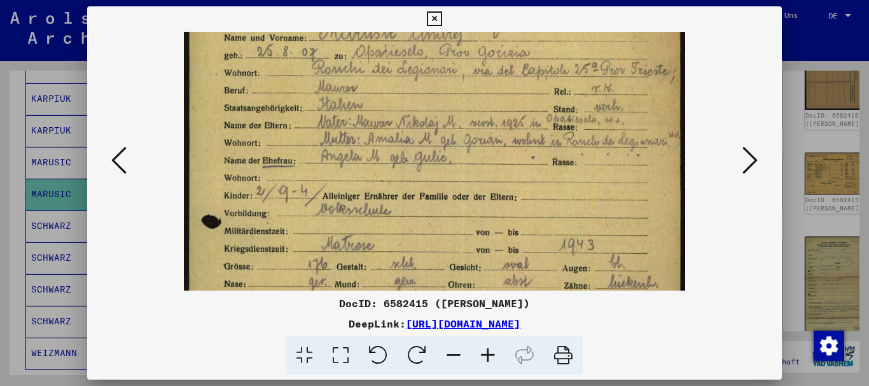
click at [25, 204] on div at bounding box center [434, 193] width 869 height 386
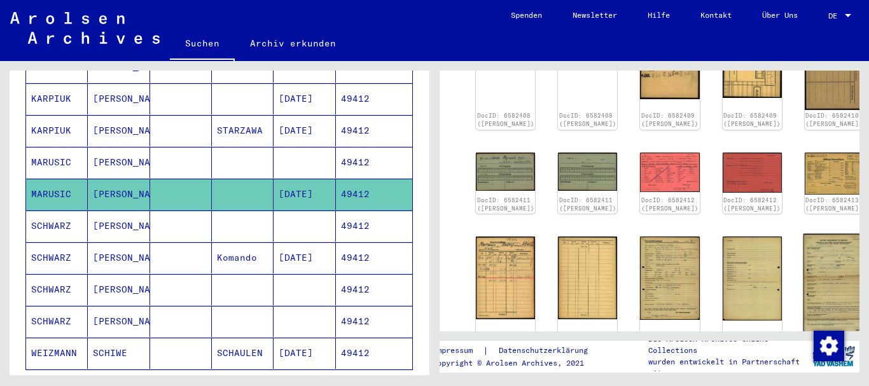
click at [803, 261] on img at bounding box center [834, 284] width 62 height 100
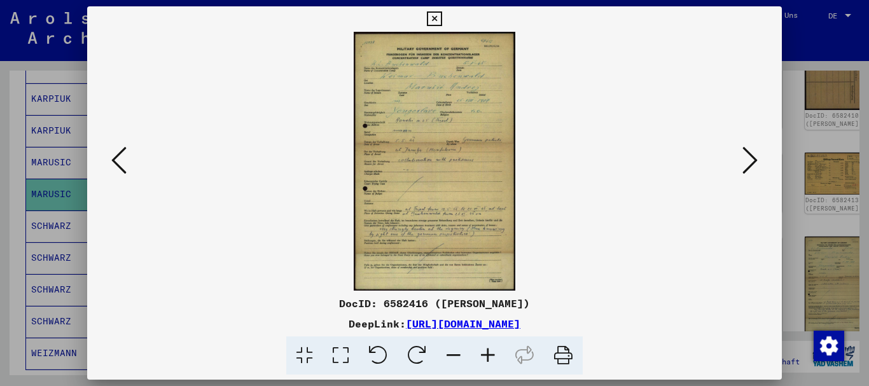
click at [485, 354] on icon at bounding box center [488, 355] width 34 height 39
click at [486, 354] on icon at bounding box center [488, 355] width 34 height 39
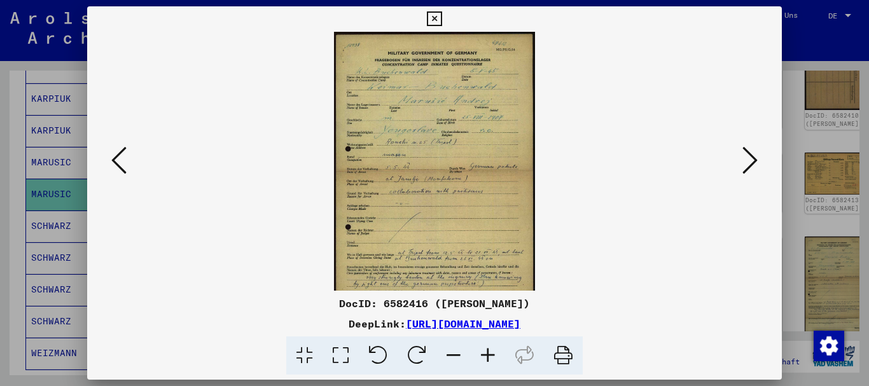
click at [488, 354] on icon at bounding box center [488, 355] width 34 height 39
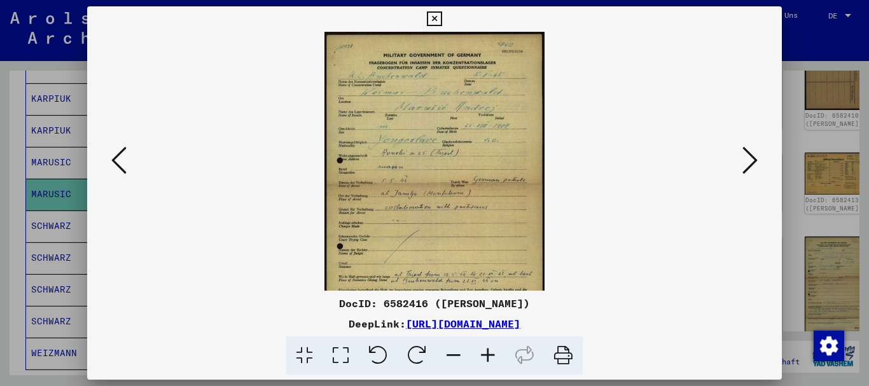
click at [488, 354] on icon at bounding box center [488, 355] width 34 height 39
click at [489, 354] on icon at bounding box center [488, 355] width 34 height 39
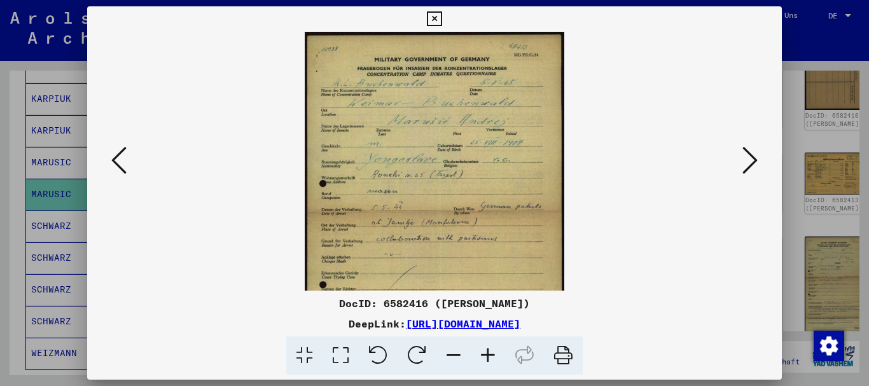
click at [489, 354] on icon at bounding box center [488, 355] width 34 height 39
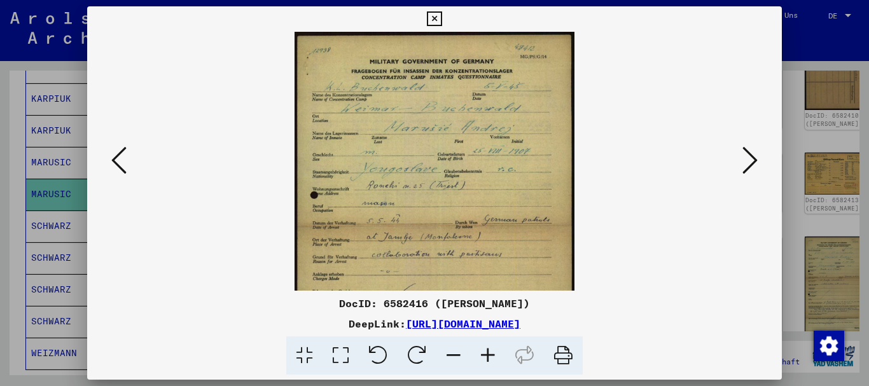
click at [489, 354] on icon at bounding box center [488, 355] width 34 height 39
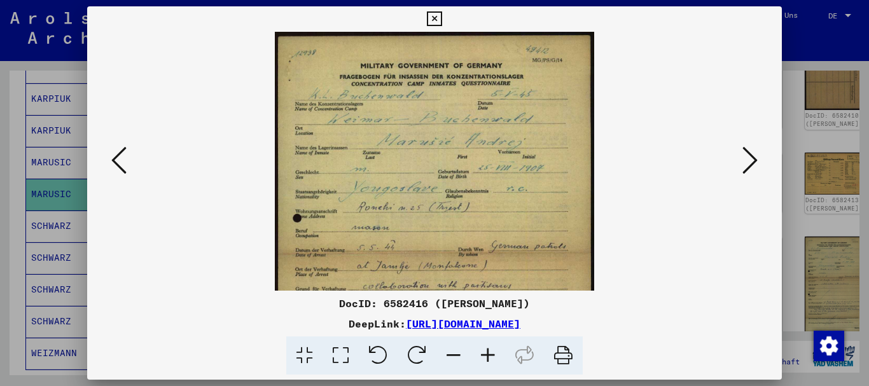
click at [489, 354] on icon at bounding box center [488, 355] width 34 height 39
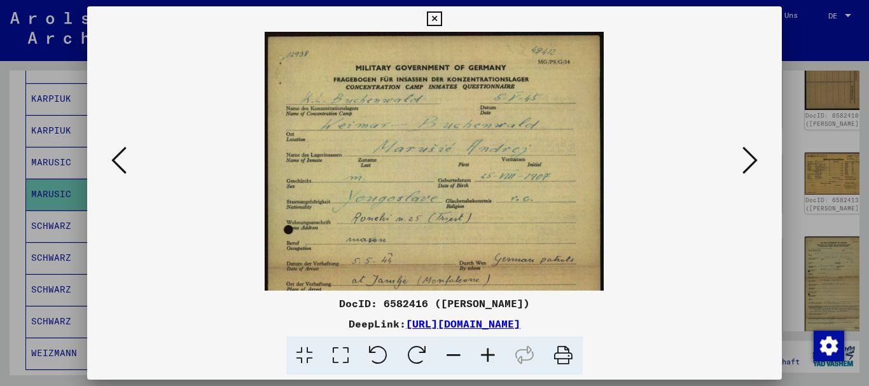
click at [489, 354] on icon at bounding box center [488, 355] width 34 height 39
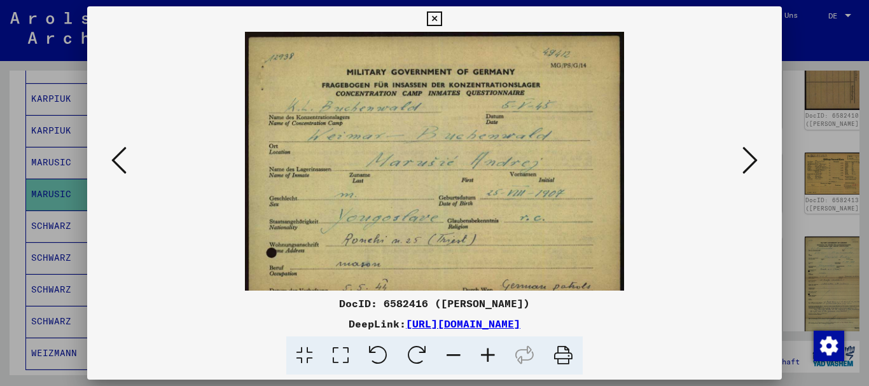
click at [489, 354] on icon at bounding box center [488, 355] width 34 height 39
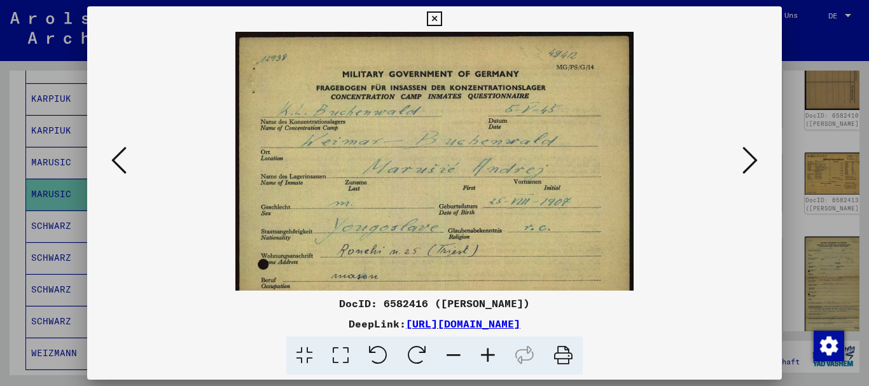
click at [489, 354] on icon at bounding box center [488, 355] width 34 height 39
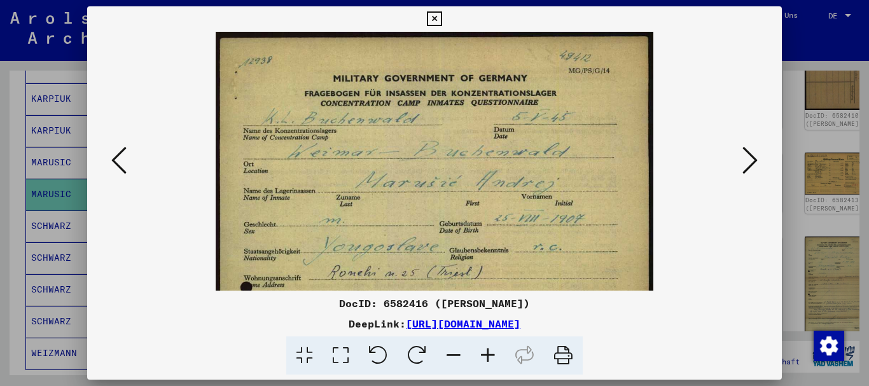
click at [489, 354] on icon at bounding box center [488, 355] width 34 height 39
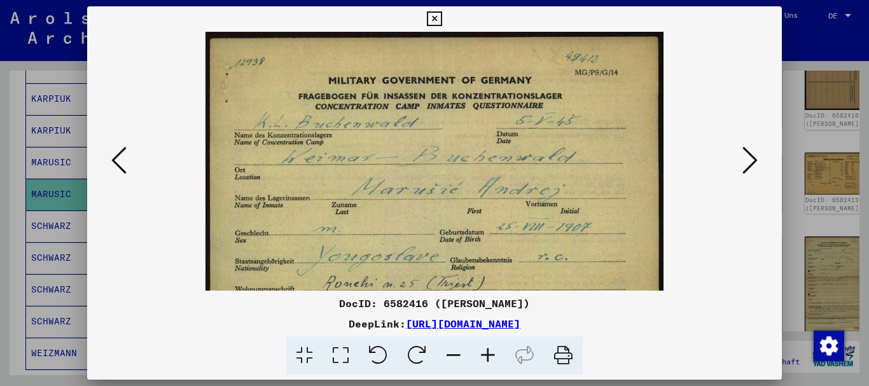
drag, startPoint x: 489, startPoint y: 354, endPoint x: 465, endPoint y: 239, distance: 117.6
click at [489, 355] on icon at bounding box center [488, 355] width 34 height 39
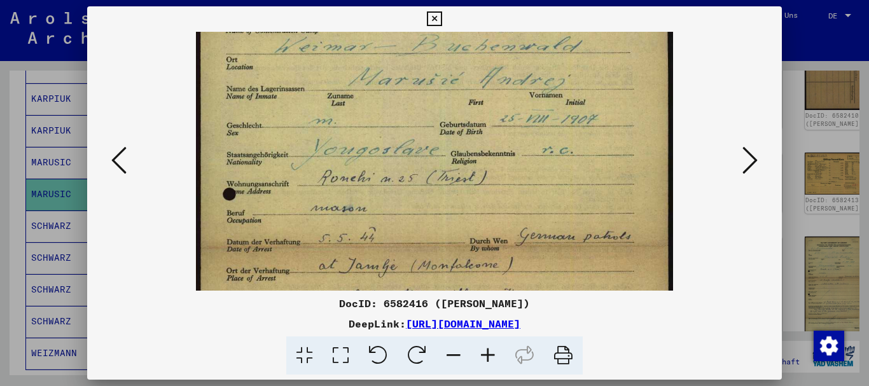
drag, startPoint x: 460, startPoint y: 197, endPoint x: 450, endPoint y: 92, distance: 105.4
click at [450, 92] on img at bounding box center [435, 299] width 478 height 768
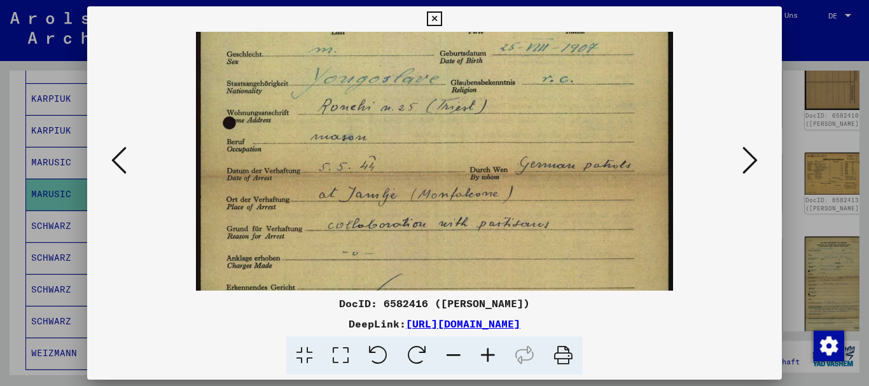
scroll to position [202, 0]
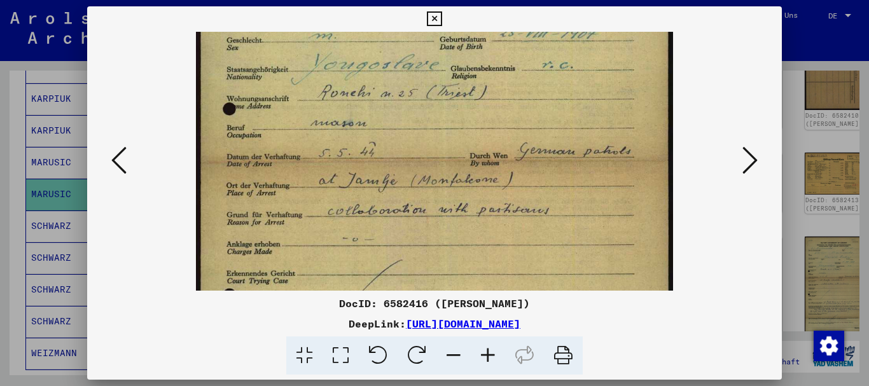
drag, startPoint x: 429, startPoint y: 228, endPoint x: 422, endPoint y: 155, distance: 73.5
click at [422, 155] on img at bounding box center [435, 214] width 478 height 768
click at [0, 143] on div at bounding box center [434, 193] width 869 height 386
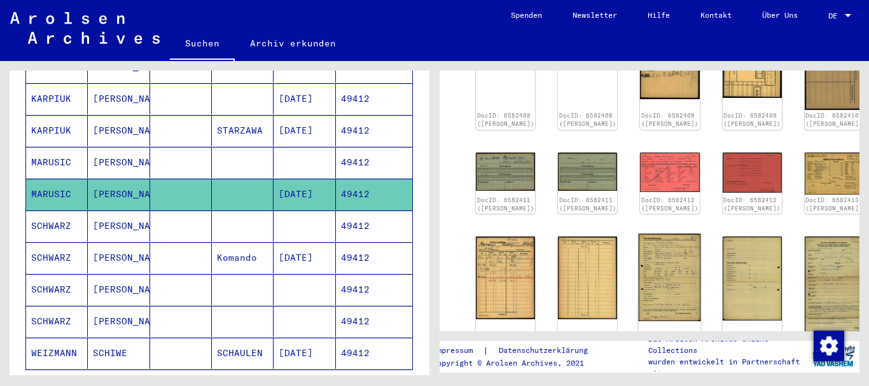
click at [638, 250] on img at bounding box center [669, 277] width 62 height 87
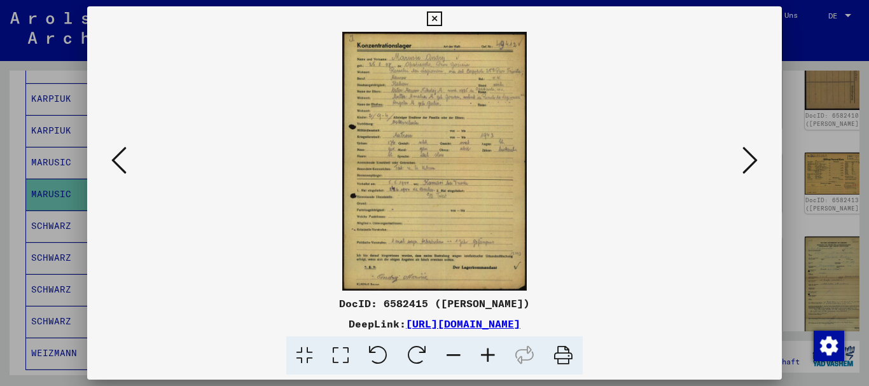
click at [489, 354] on icon at bounding box center [488, 355] width 34 height 39
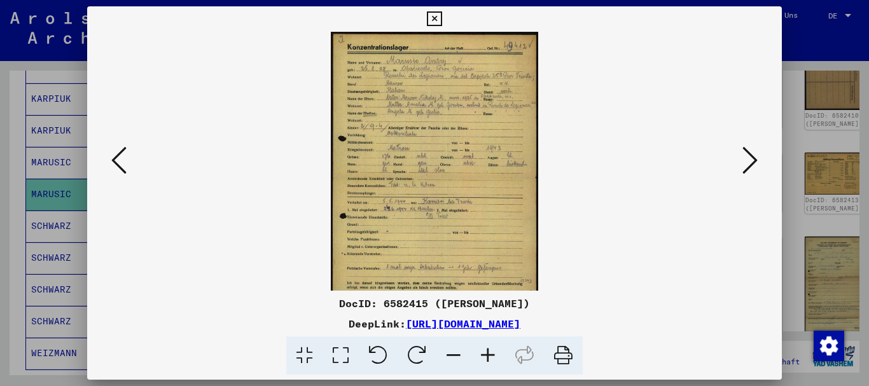
click at [489, 354] on icon at bounding box center [488, 355] width 34 height 39
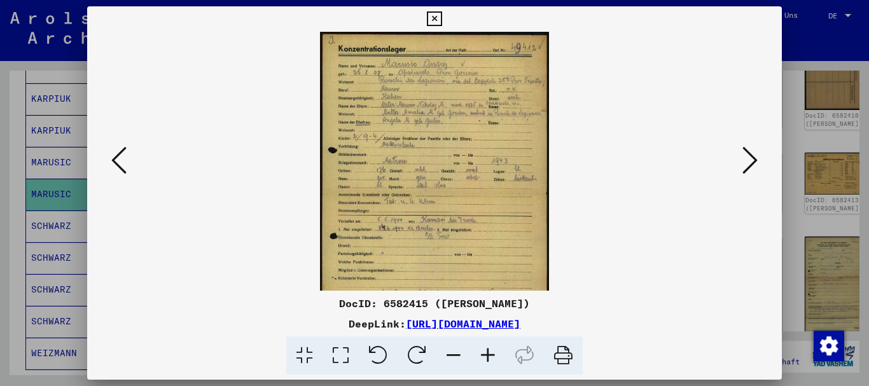
click at [489, 354] on icon at bounding box center [488, 355] width 34 height 39
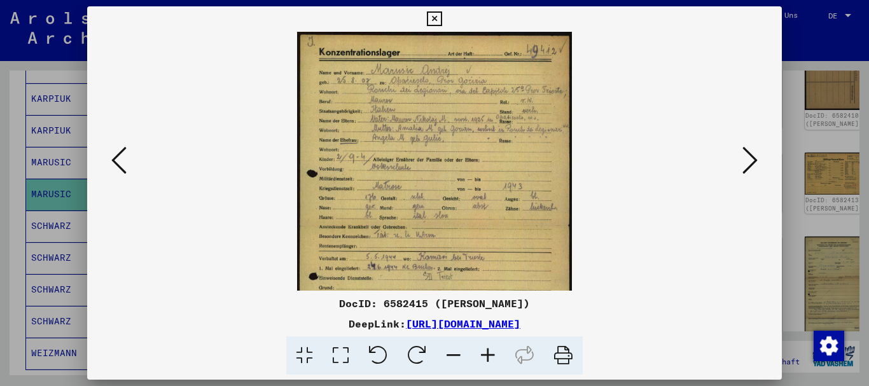
click at [489, 354] on icon at bounding box center [488, 355] width 34 height 39
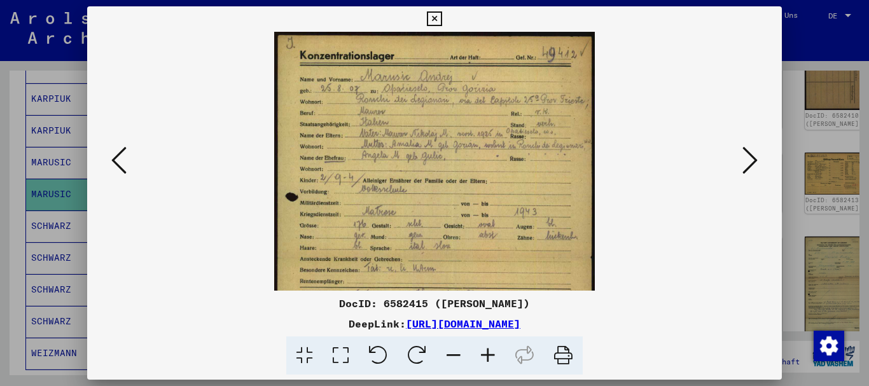
click at [489, 354] on icon at bounding box center [488, 355] width 34 height 39
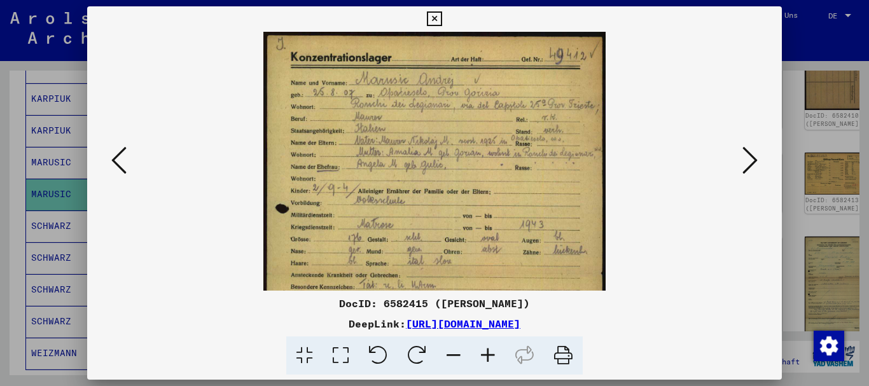
click at [489, 354] on icon at bounding box center [488, 355] width 34 height 39
drag, startPoint x: 489, startPoint y: 354, endPoint x: 458, endPoint y: 241, distance: 117.4
click at [487, 338] on icon at bounding box center [488, 355] width 34 height 39
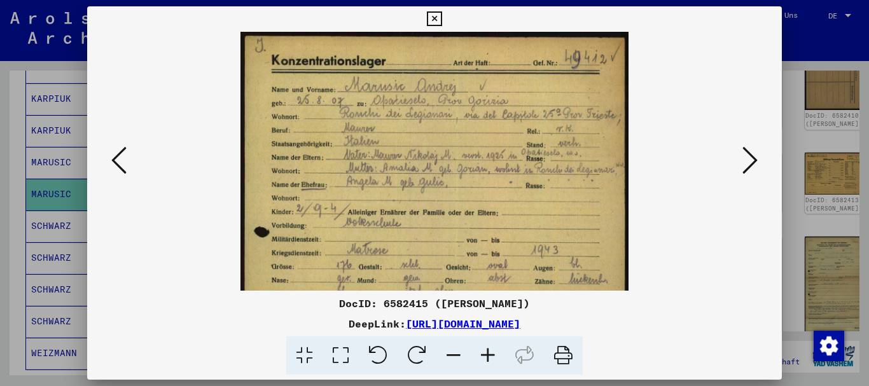
drag, startPoint x: 444, startPoint y: 105, endPoint x: 430, endPoint y: 26, distance: 80.1
click at [433, 46] on img at bounding box center [434, 304] width 388 height 545
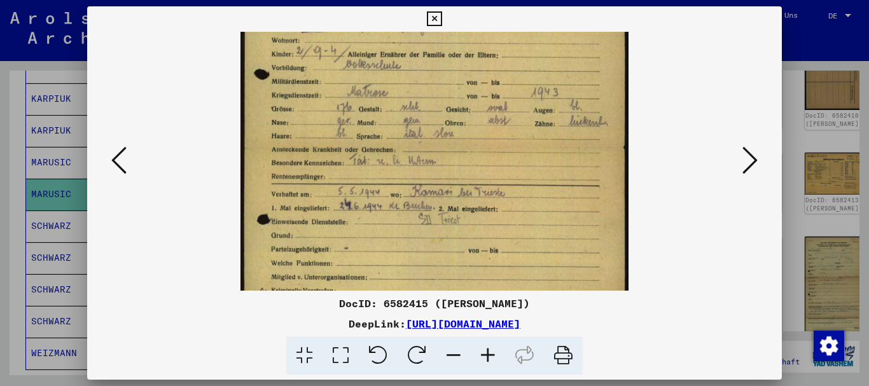
click at [840, 218] on div at bounding box center [434, 193] width 869 height 386
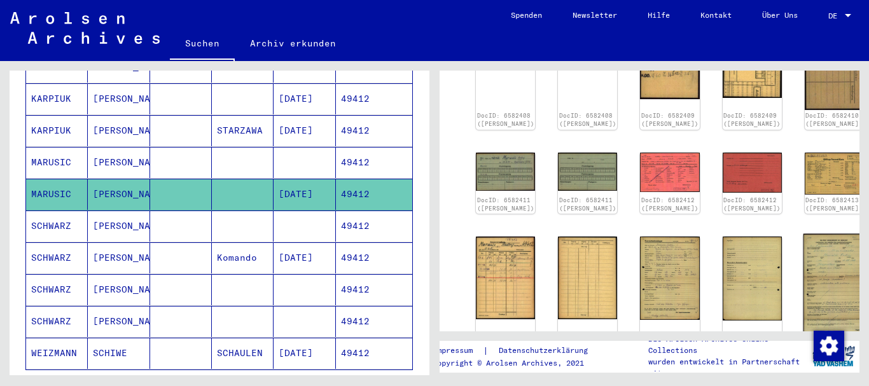
click at [803, 258] on img at bounding box center [834, 284] width 62 height 100
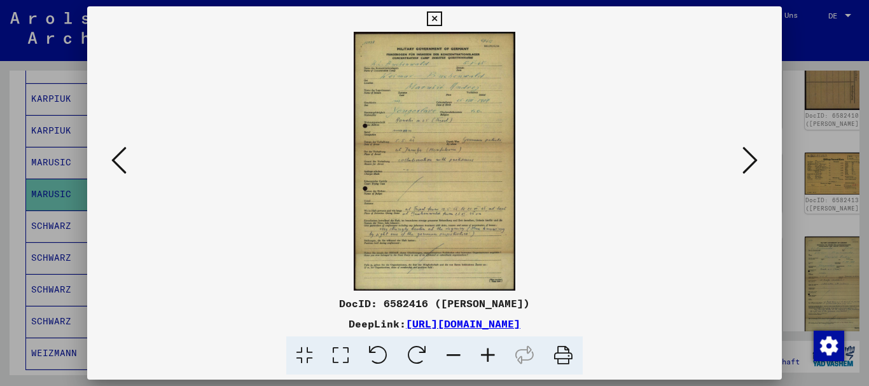
click at [487, 359] on icon at bounding box center [488, 355] width 34 height 39
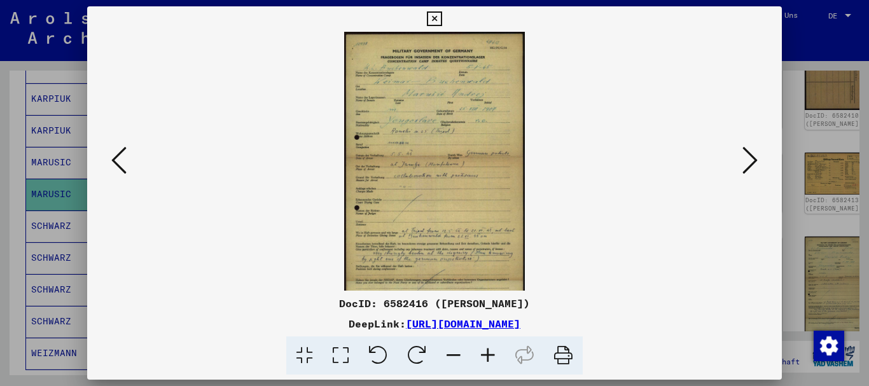
click at [488, 358] on icon at bounding box center [488, 355] width 34 height 39
click at [490, 356] on icon at bounding box center [488, 355] width 34 height 39
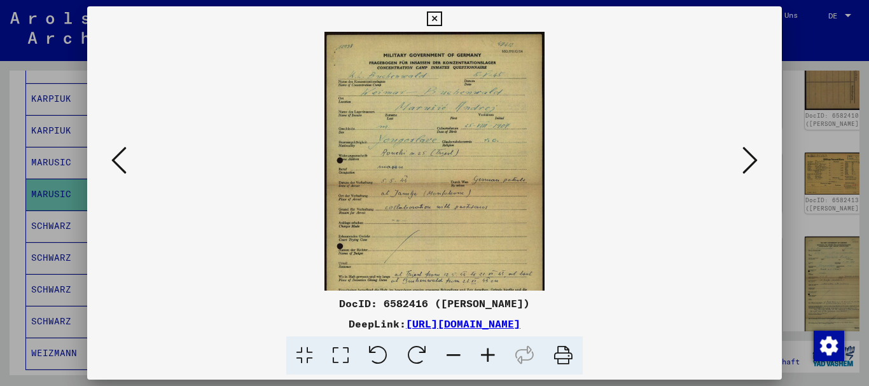
click at [490, 356] on icon at bounding box center [488, 355] width 34 height 39
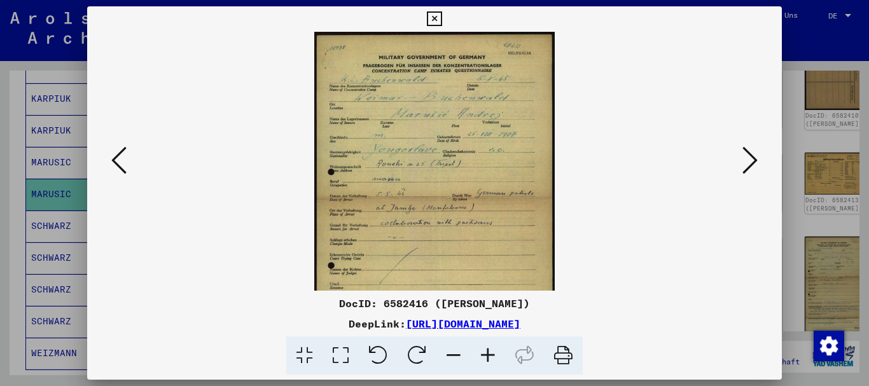
click at [490, 356] on icon at bounding box center [488, 355] width 34 height 39
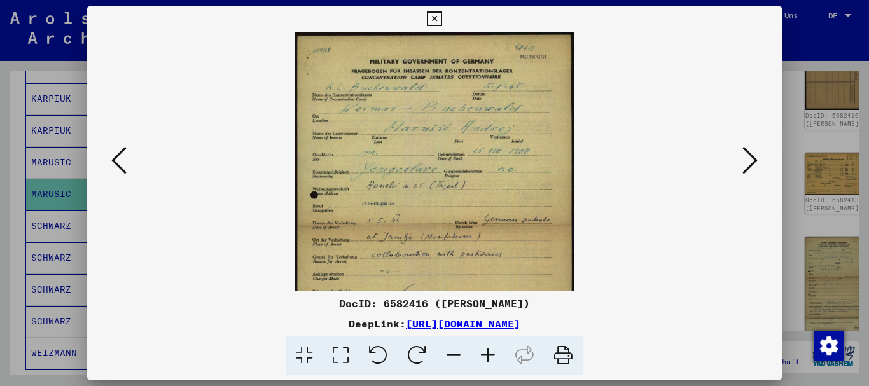
click at [490, 356] on icon at bounding box center [488, 355] width 34 height 39
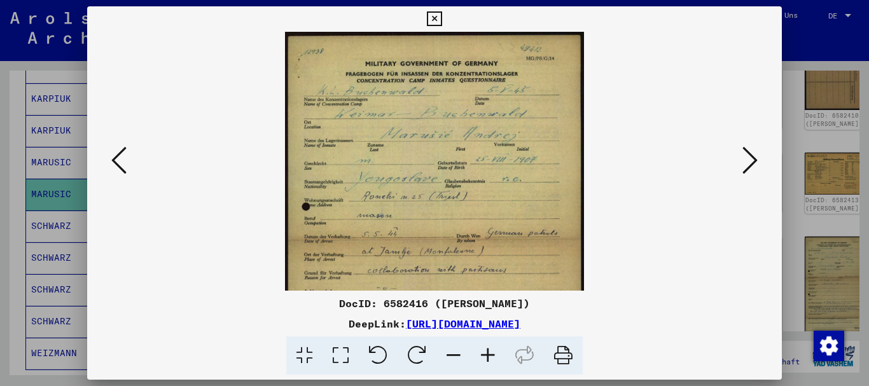
click at [490, 356] on icon at bounding box center [488, 355] width 34 height 39
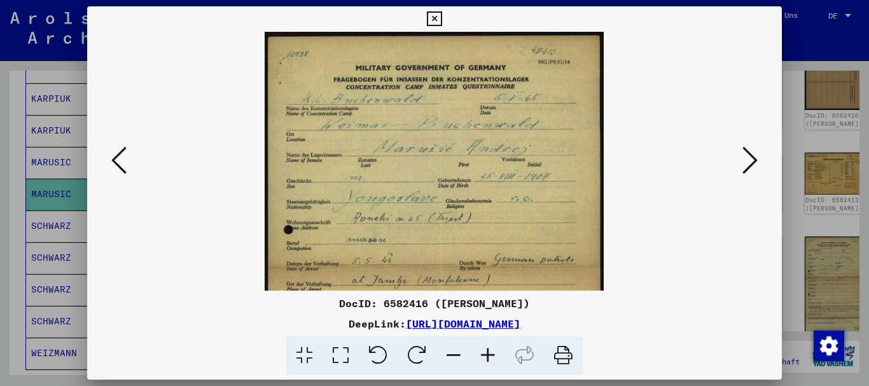
click at [490, 356] on icon at bounding box center [488, 355] width 34 height 39
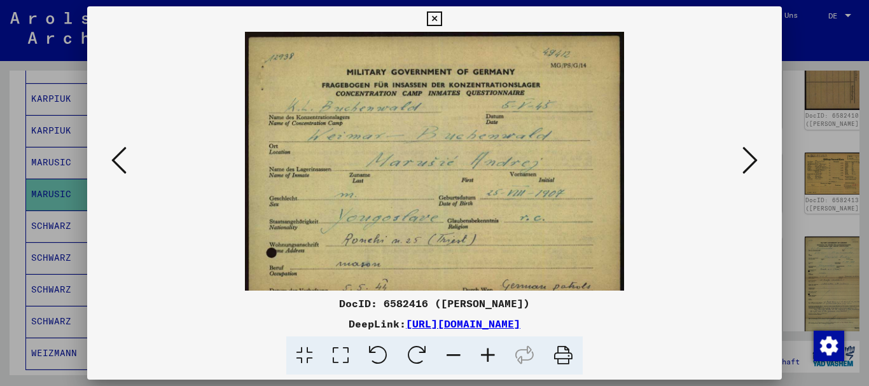
click at [490, 356] on icon at bounding box center [488, 355] width 34 height 39
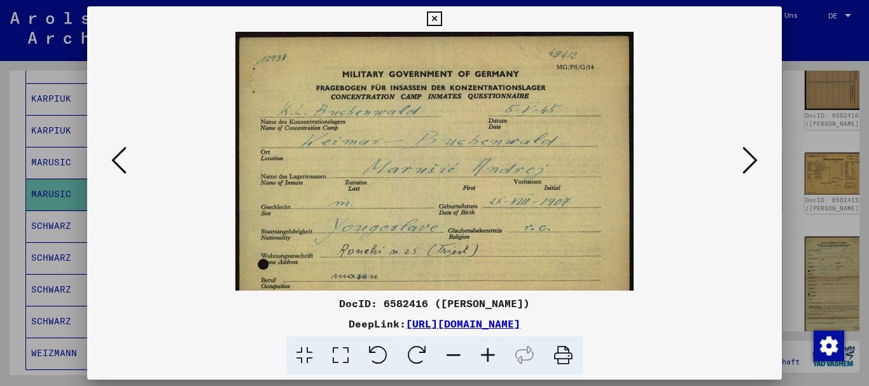
click at [490, 356] on icon at bounding box center [488, 355] width 34 height 39
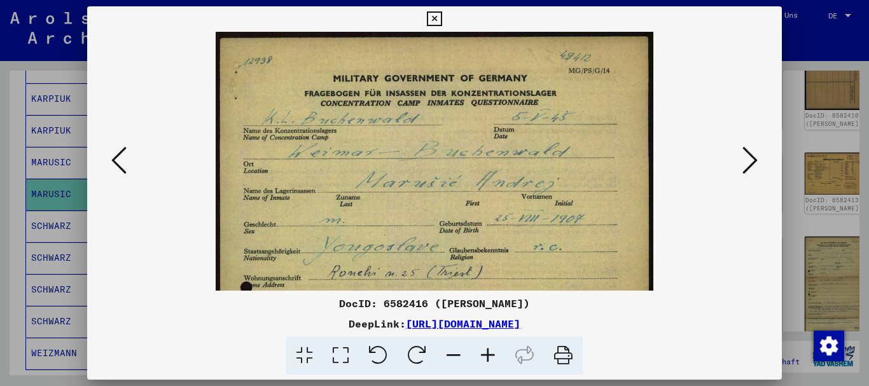
click at [490, 355] on icon at bounding box center [488, 355] width 34 height 39
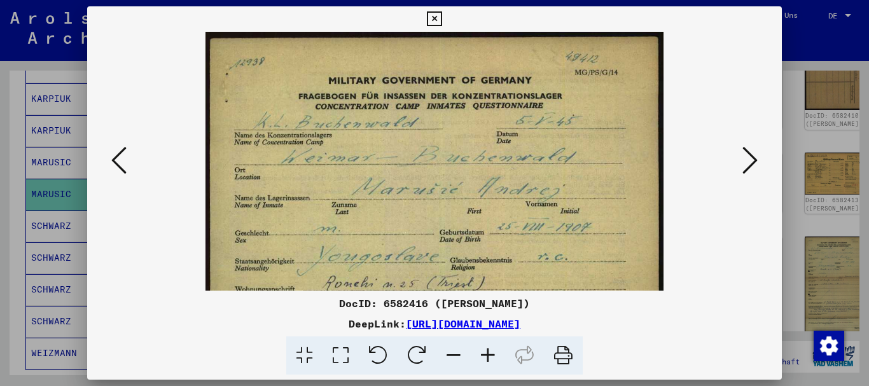
scroll to position [168, 0]
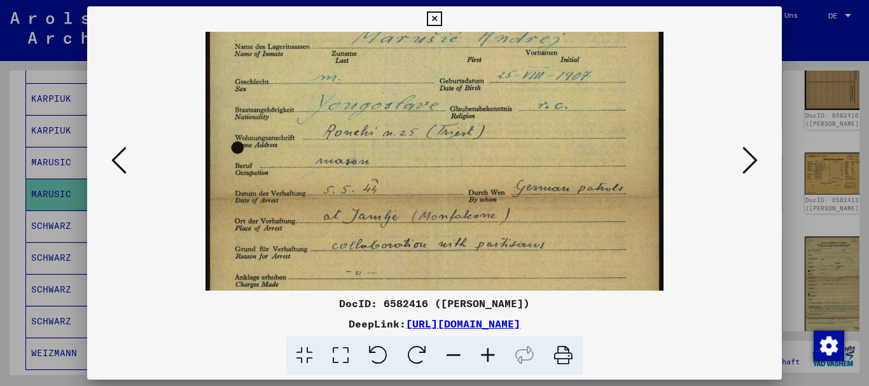
drag, startPoint x: 437, startPoint y: 230, endPoint x: 382, endPoint y: 76, distance: 163.3
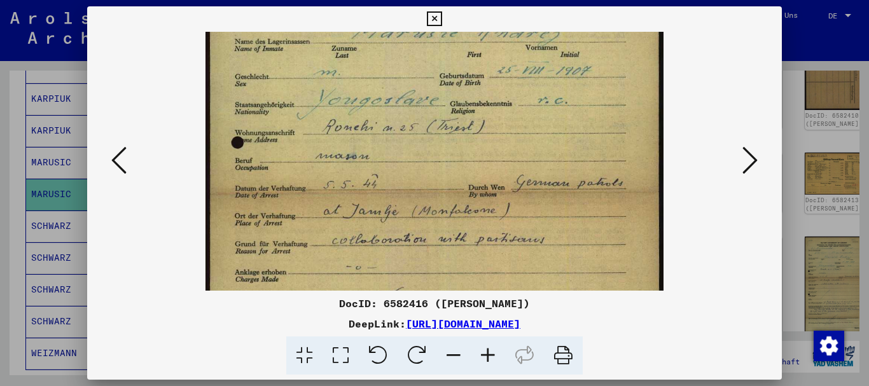
click at [382, 76] on img at bounding box center [434, 243] width 458 height 736
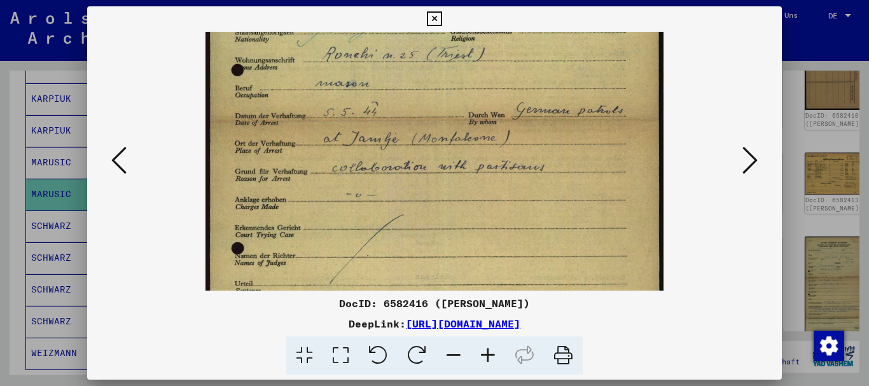
drag, startPoint x: 425, startPoint y: 256, endPoint x: 399, endPoint y: 144, distance: 114.3
click at [399, 144] on img at bounding box center [434, 171] width 458 height 736
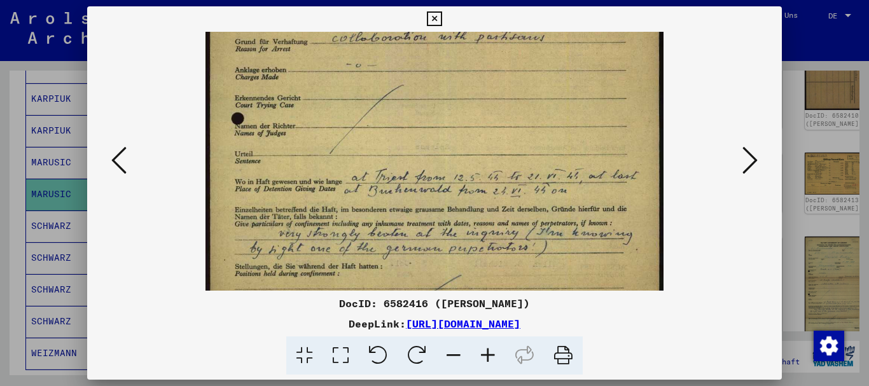
drag, startPoint x: 397, startPoint y: 165, endPoint x: 382, endPoint y: 129, distance: 38.5
click at [385, 128] on img at bounding box center [434, 41] width 458 height 736
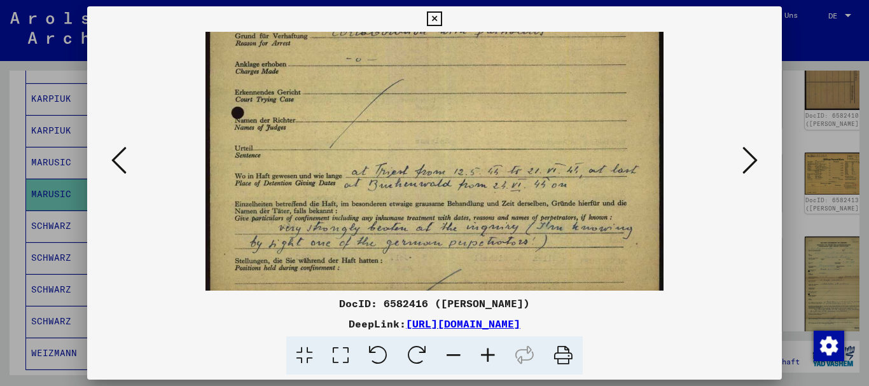
click at [20, 173] on div at bounding box center [434, 193] width 869 height 386
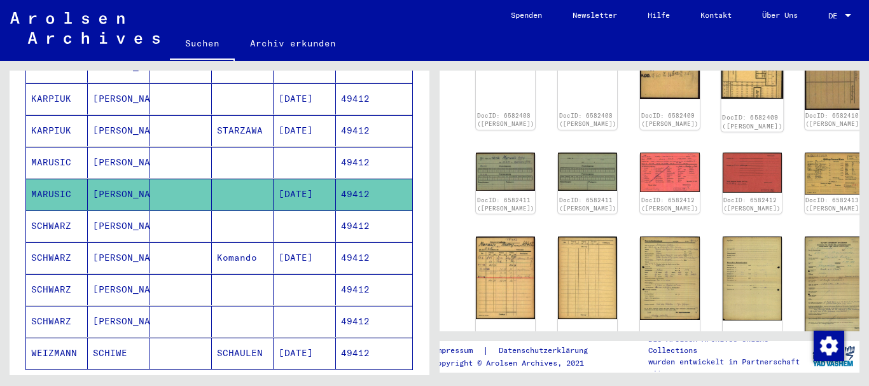
scroll to position [198, 0]
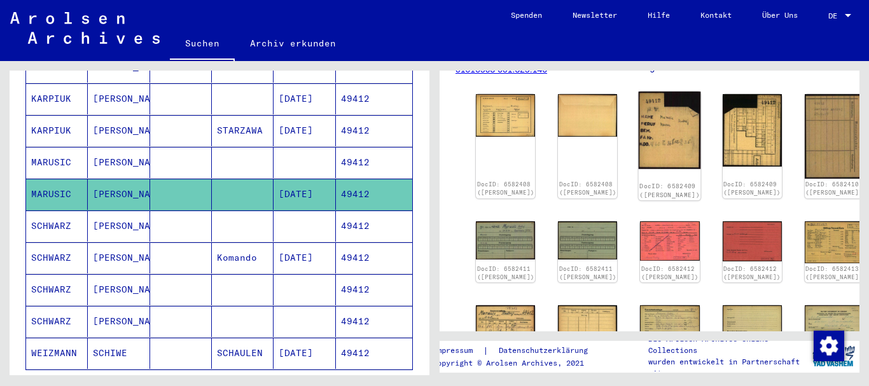
click at [638, 107] on img at bounding box center [669, 130] width 62 height 77
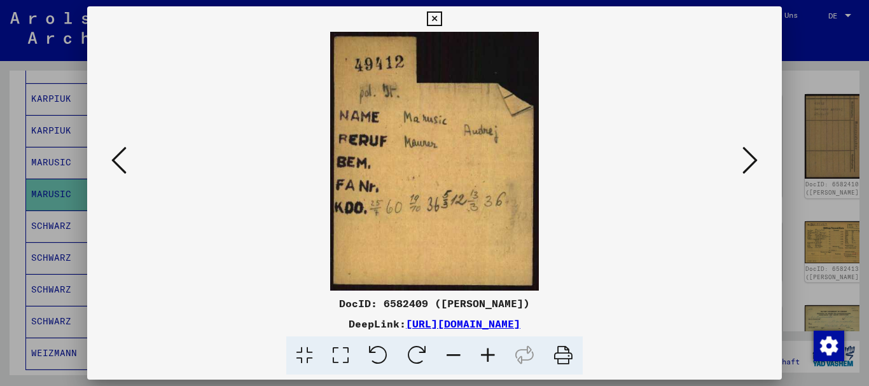
click at [32, 181] on div at bounding box center [434, 193] width 869 height 386
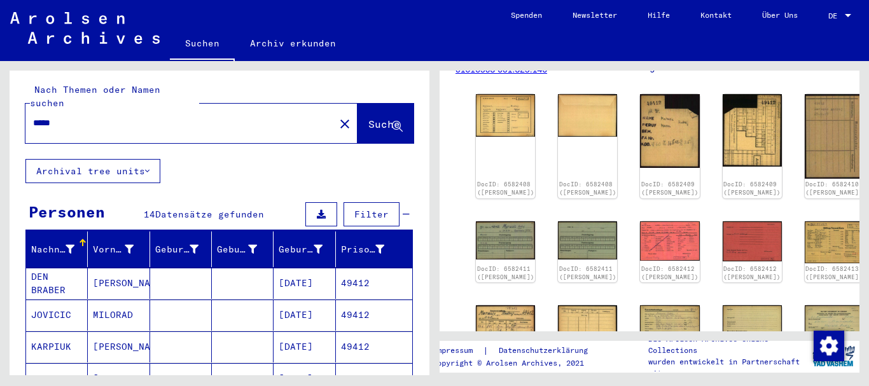
scroll to position [0, 0]
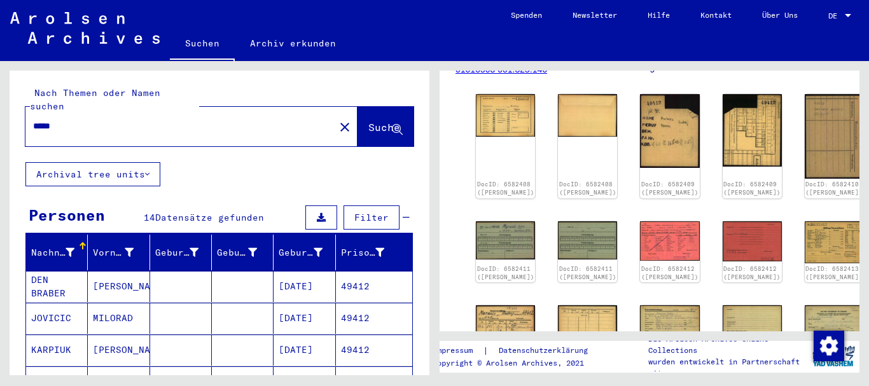
drag, startPoint x: 68, startPoint y: 117, endPoint x: 0, endPoint y: 115, distance: 68.1
click at [33, 120] on input "*****" at bounding box center [180, 126] width 294 height 13
paste input "text"
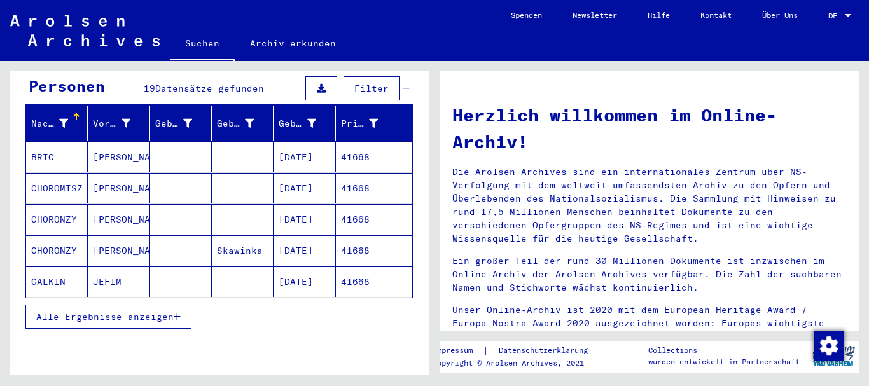
scroll to position [137, 0]
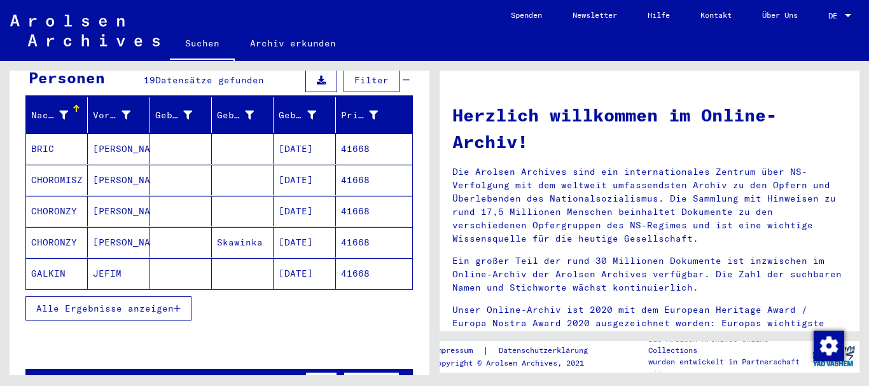
click at [78, 134] on mat-cell "BRIC" at bounding box center [57, 149] width 62 height 31
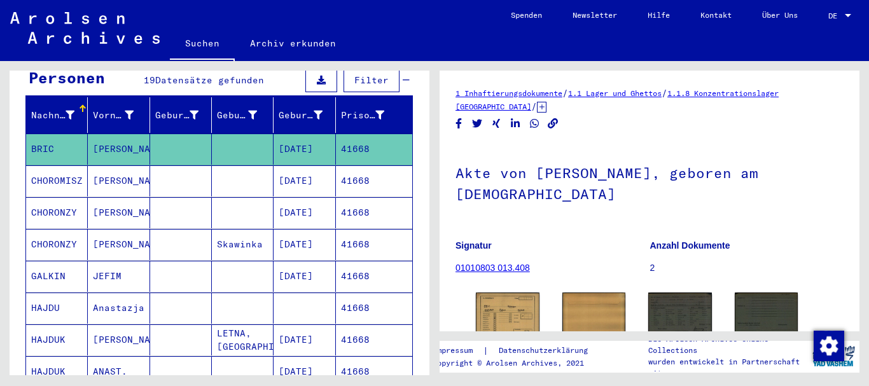
scroll to position [83, 0]
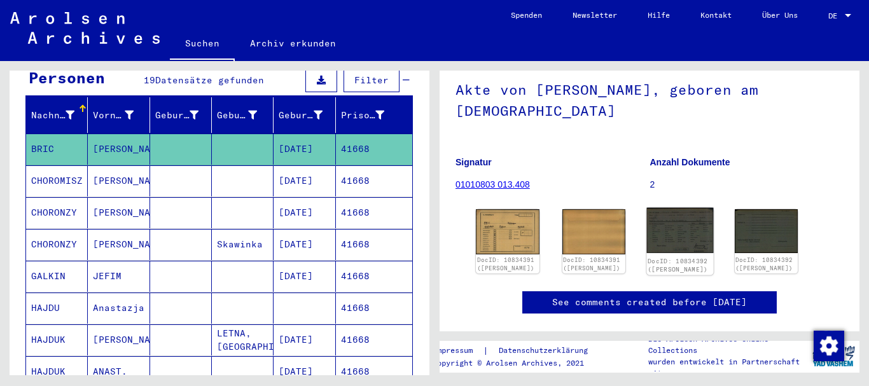
click at [663, 239] on img at bounding box center [680, 230] width 66 height 45
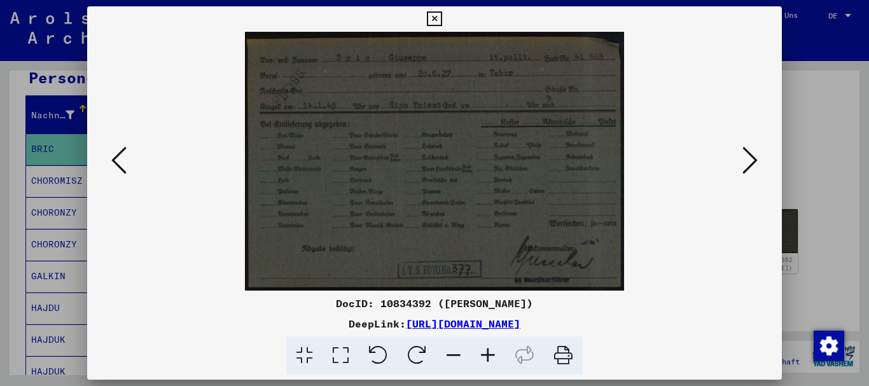
drag, startPoint x: 58, startPoint y: 158, endPoint x: 63, endPoint y: 137, distance: 21.6
click at [58, 158] on div at bounding box center [434, 193] width 869 height 386
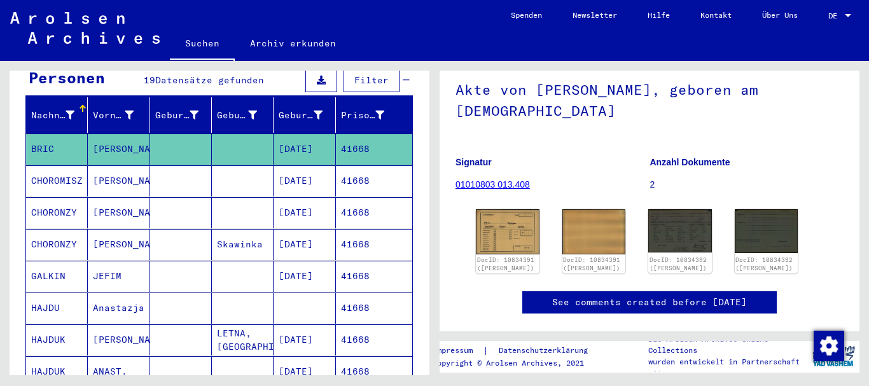
scroll to position [0, 0]
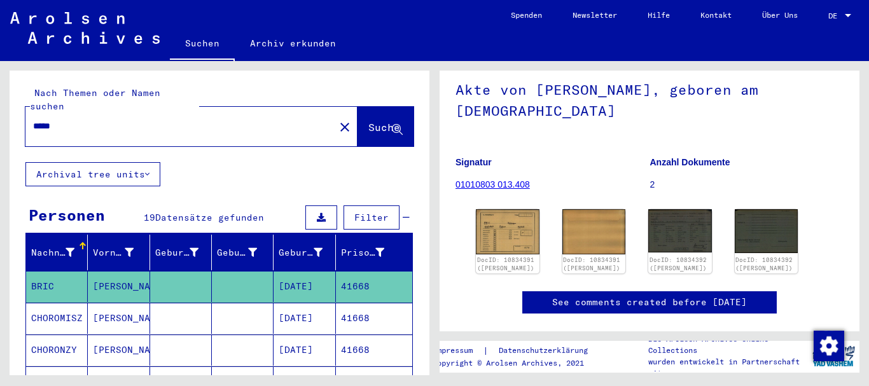
drag, startPoint x: 86, startPoint y: 114, endPoint x: 0, endPoint y: 102, distance: 86.6
click at [33, 120] on input "*****" at bounding box center [180, 126] width 294 height 13
paste input "text"
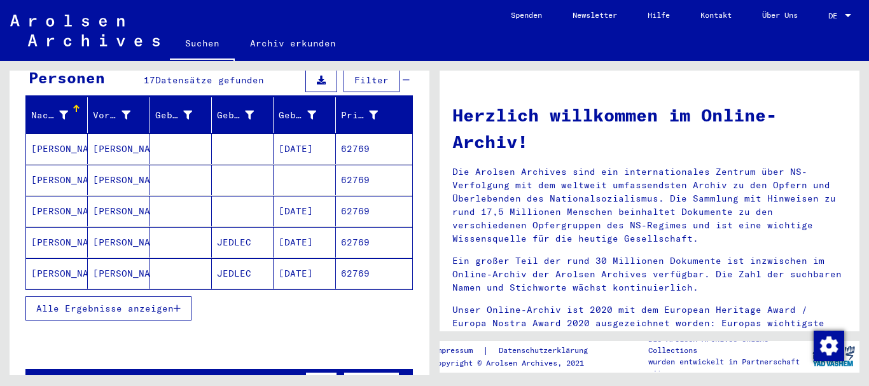
click at [77, 296] on button "Alle Ergebnisse anzeigen" at bounding box center [108, 308] width 166 height 24
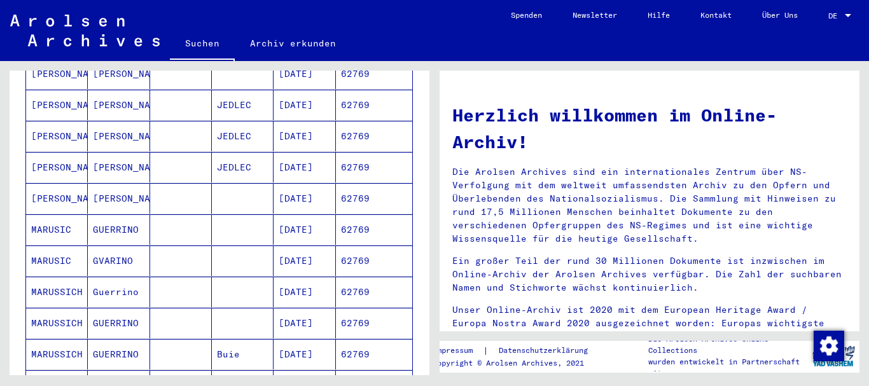
click at [44, 221] on mat-cell "MARUSIC" at bounding box center [57, 229] width 62 height 31
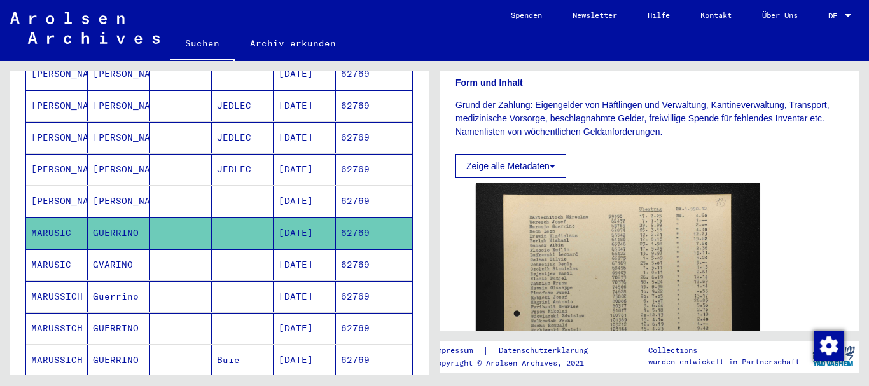
scroll to position [206, 0]
click at [153, 249] on mat-cell at bounding box center [181, 264] width 62 height 31
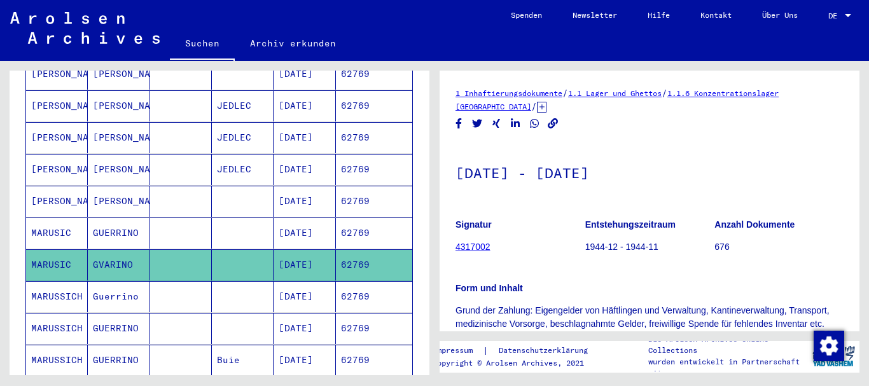
scroll to position [206, 0]
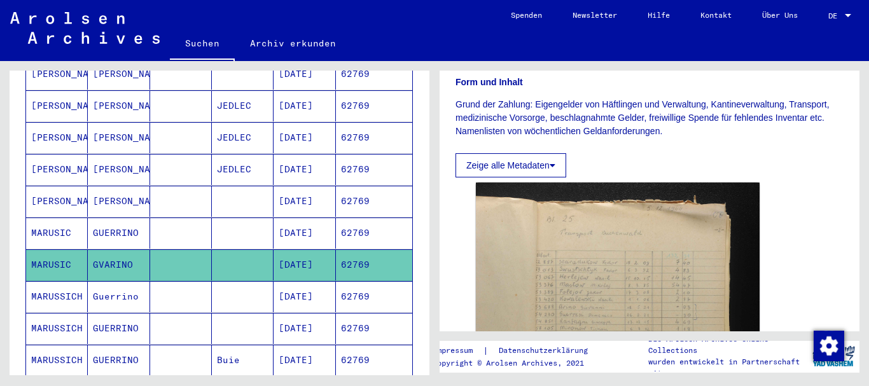
click at [100, 281] on mat-cell "Guerrino" at bounding box center [119, 296] width 62 height 31
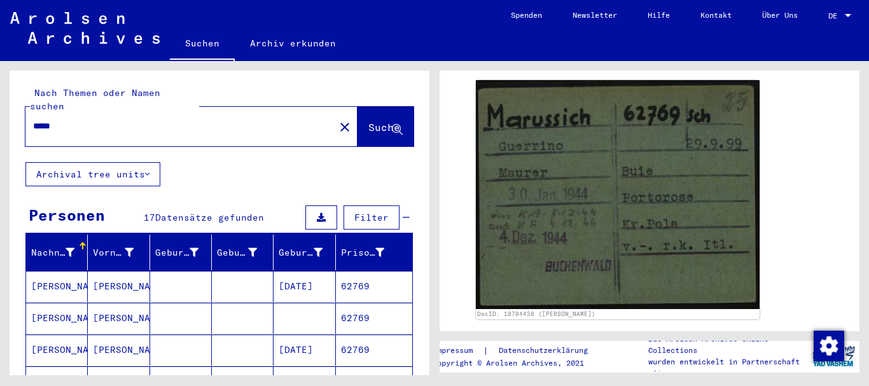
drag, startPoint x: 74, startPoint y: 110, endPoint x: 0, endPoint y: 104, distance: 74.6
click at [33, 120] on input "*****" at bounding box center [180, 126] width 294 height 13
paste input "text"
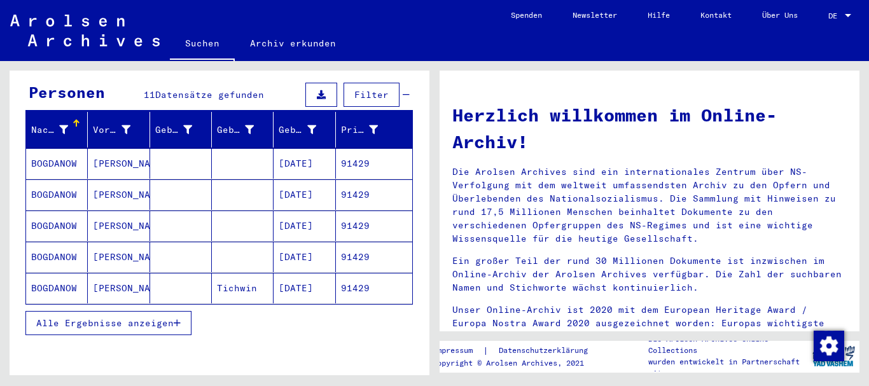
scroll to position [137, 0]
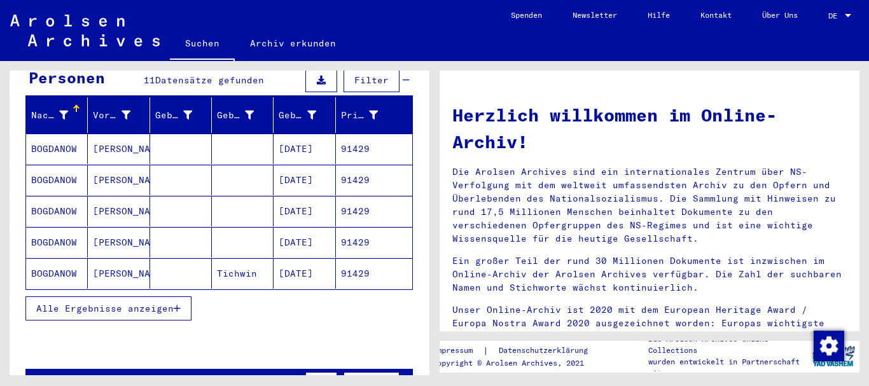
click at [70, 296] on button "Alle Ergebnisse anzeigen" at bounding box center [108, 308] width 166 height 24
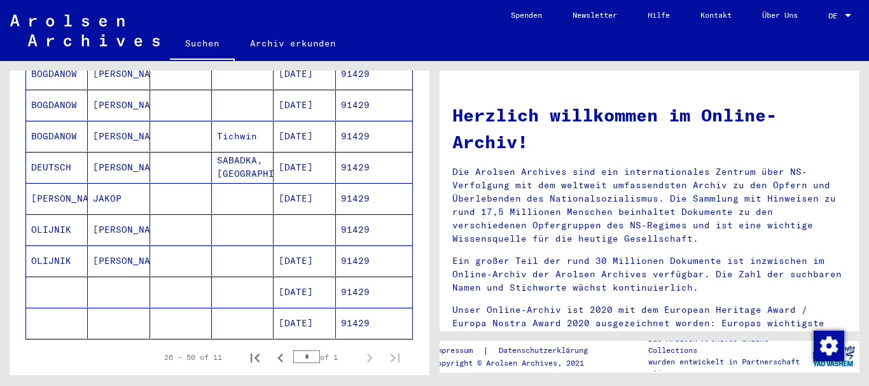
click at [46, 183] on mat-cell "[PERSON_NAME]" at bounding box center [57, 198] width 62 height 31
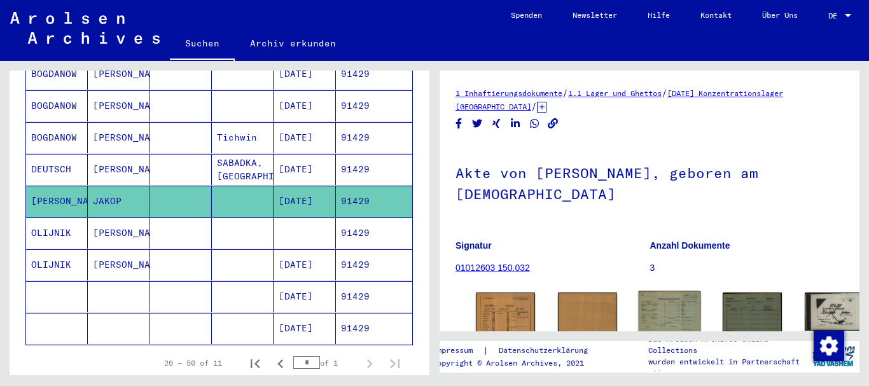
scroll to position [86, 0]
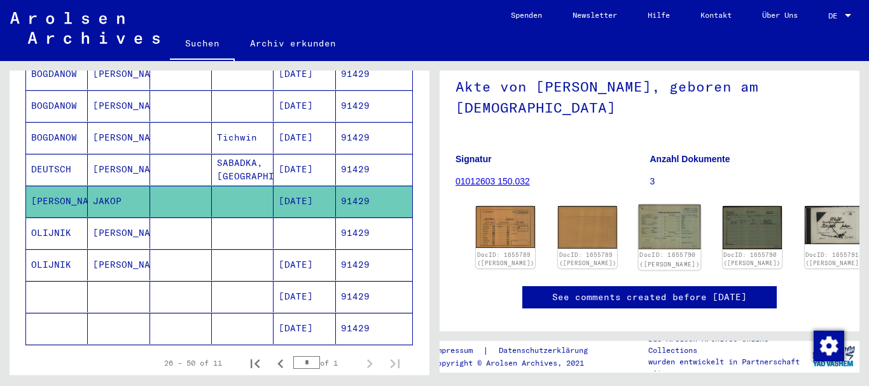
click at [638, 205] on img at bounding box center [669, 227] width 62 height 45
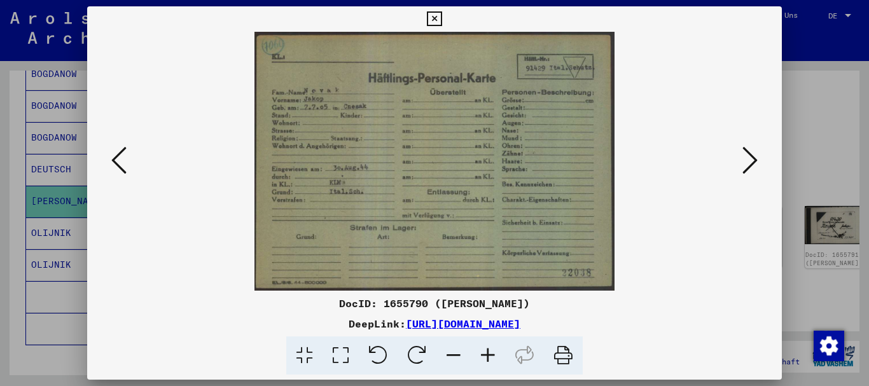
click at [55, 161] on div at bounding box center [434, 193] width 869 height 386
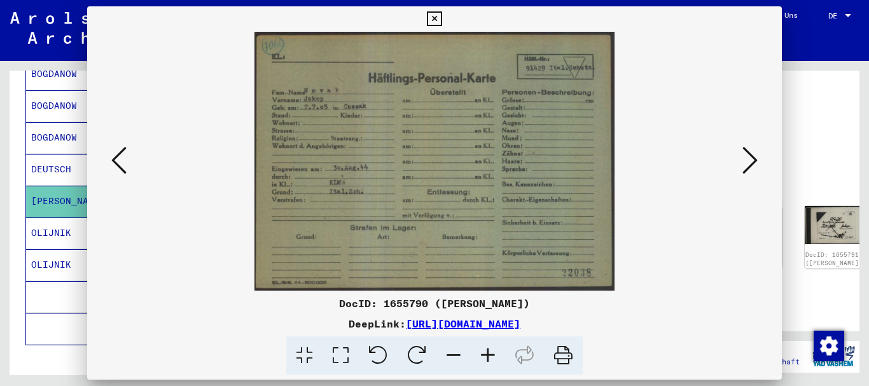
scroll to position [0, 0]
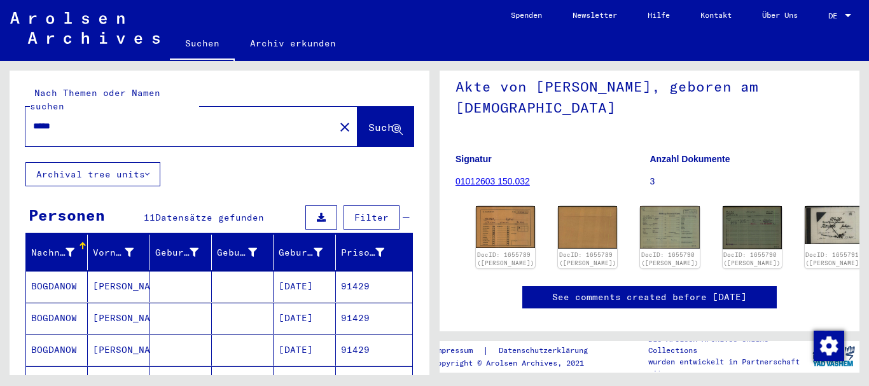
drag, startPoint x: 82, startPoint y: 102, endPoint x: 83, endPoint y: 123, distance: 21.0
click at [25, 114] on div "*****" at bounding box center [175, 126] width 301 height 29
drag, startPoint x: 124, startPoint y: 125, endPoint x: 72, endPoint y: 123, distance: 52.2
click at [31, 125] on div "*****" at bounding box center [175, 126] width 301 height 29
drag, startPoint x: 93, startPoint y: 118, endPoint x: 0, endPoint y: 118, distance: 92.8
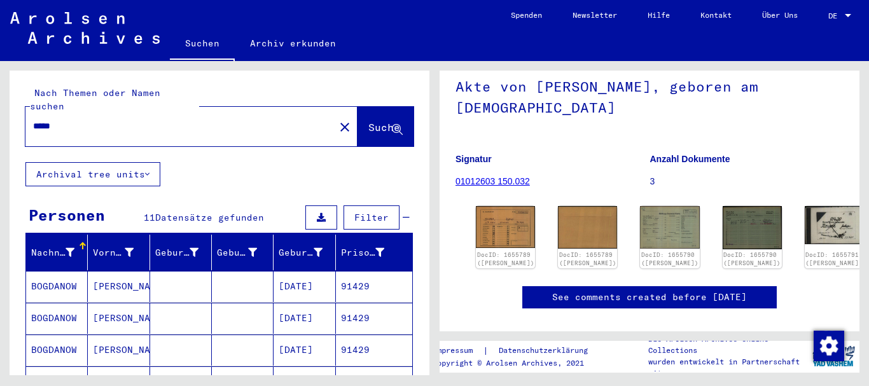
click at [33, 120] on input "*****" at bounding box center [180, 126] width 294 height 13
paste input "text"
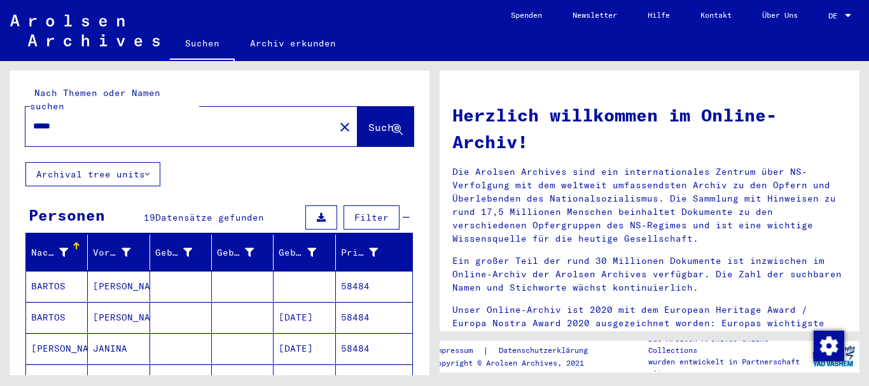
scroll to position [137, 0]
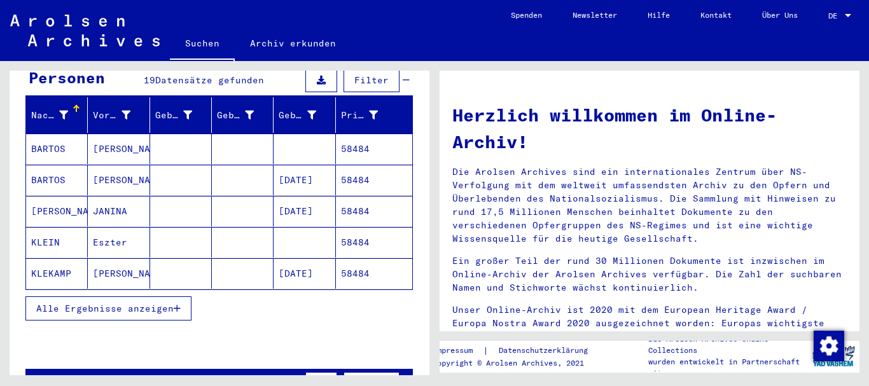
click at [87, 303] on span "Alle Ergebnisse anzeigen" at bounding box center [104, 308] width 137 height 11
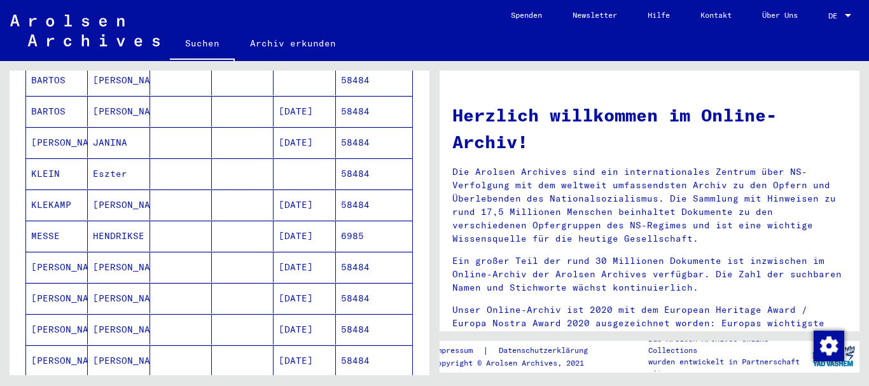
click at [65, 264] on mat-cell "[PERSON_NAME]" at bounding box center [57, 267] width 62 height 31
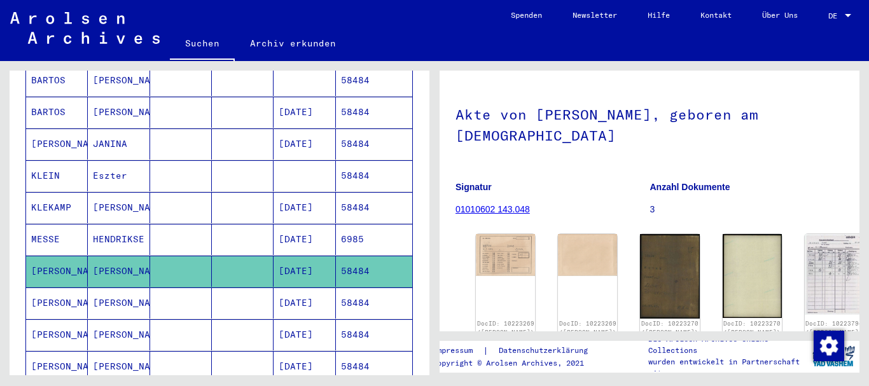
scroll to position [127, 0]
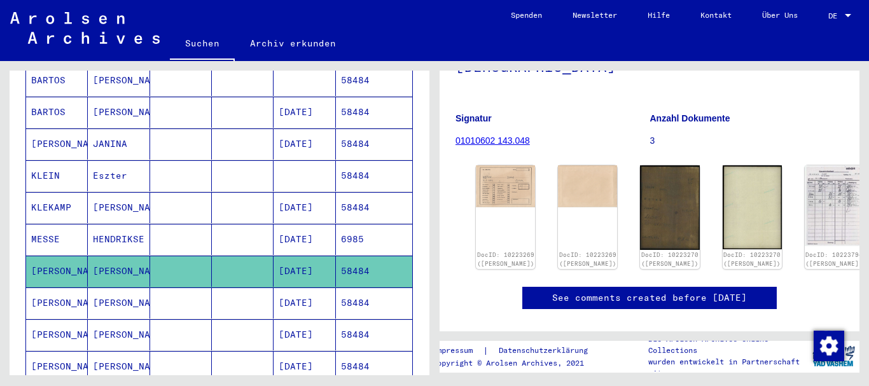
click at [196, 290] on mat-cell at bounding box center [181, 302] width 62 height 31
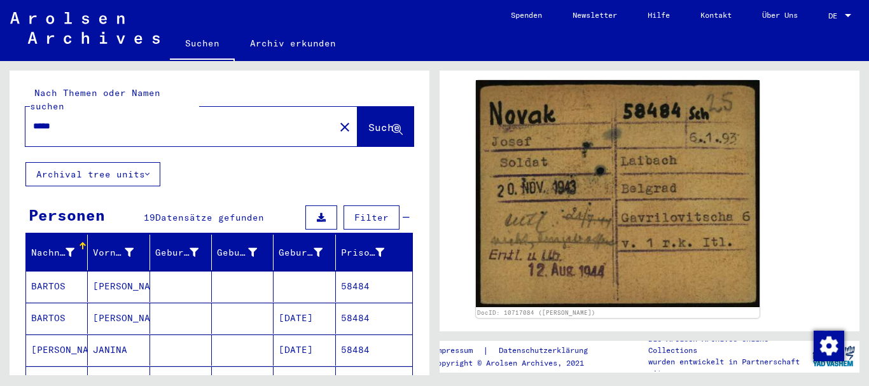
drag, startPoint x: 88, startPoint y: 113, endPoint x: 0, endPoint y: 117, distance: 88.5
click at [33, 120] on input "*****" at bounding box center [180, 126] width 294 height 13
paste input "text"
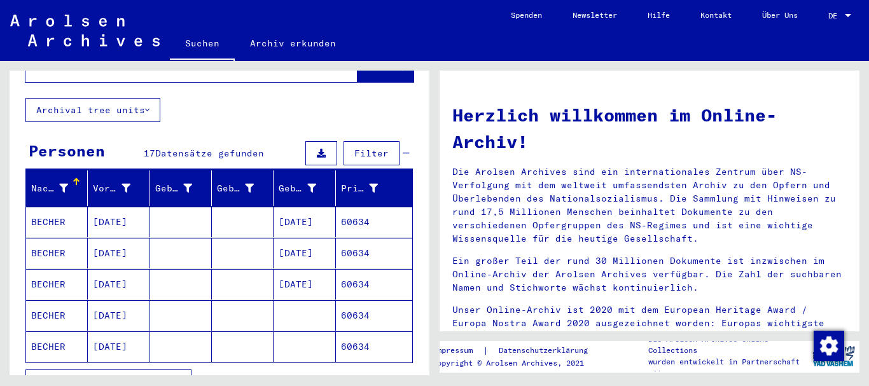
scroll to position [137, 0]
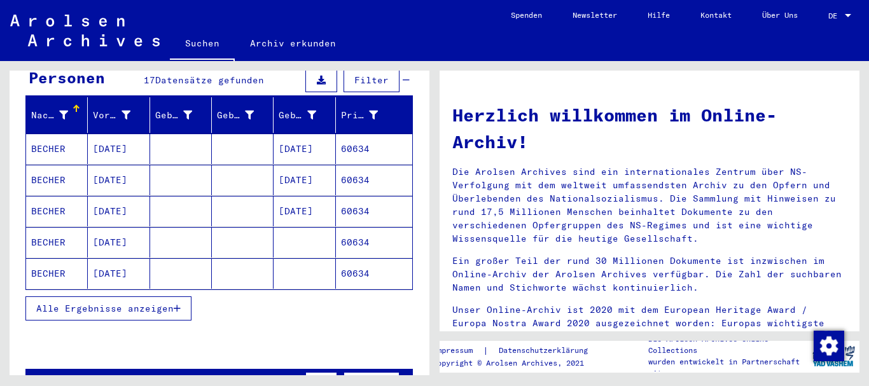
click at [111, 303] on span "Alle Ergebnisse anzeigen" at bounding box center [104, 308] width 137 height 11
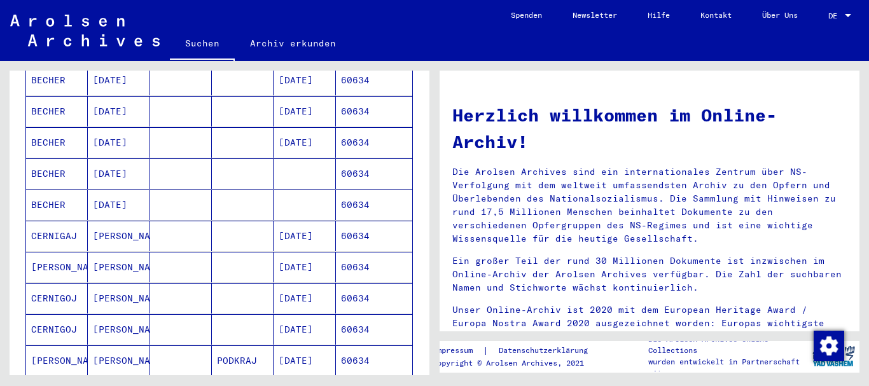
click at [61, 226] on mat-cell "CERNIGAJ" at bounding box center [57, 236] width 62 height 31
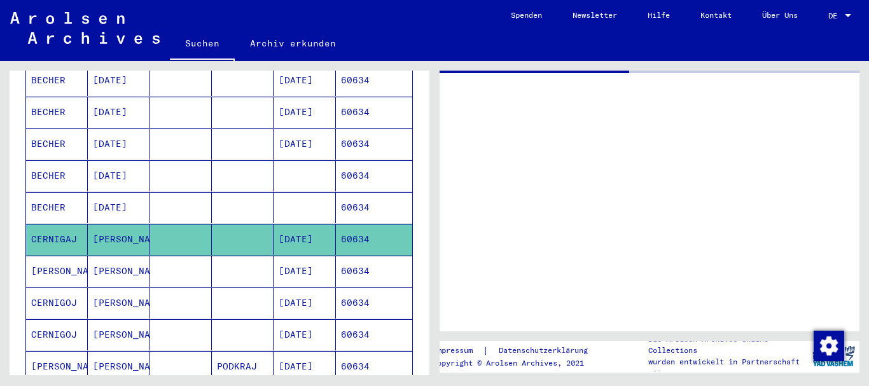
scroll to position [206, 0]
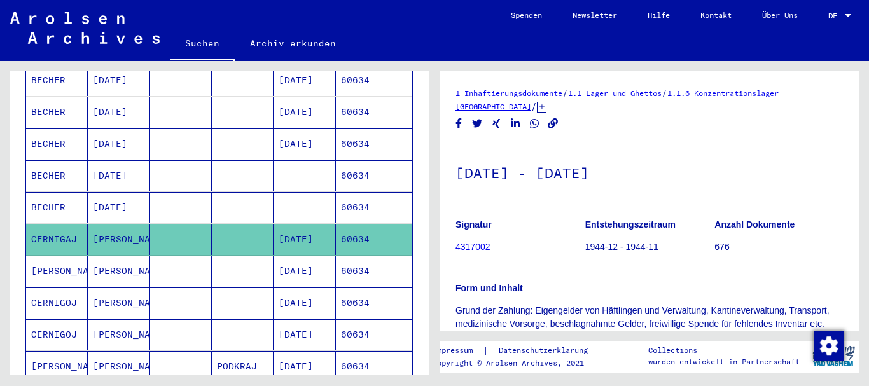
click at [67, 294] on mat-cell "CERNIGOJ" at bounding box center [57, 302] width 62 height 31
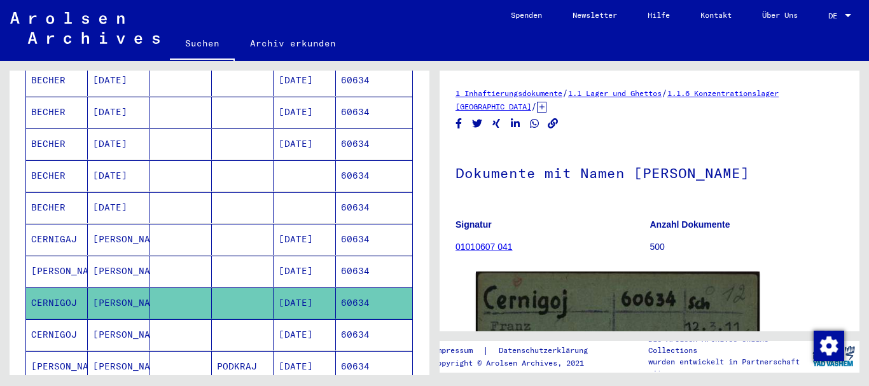
click at [58, 256] on mat-cell "[PERSON_NAME]" at bounding box center [57, 271] width 62 height 31
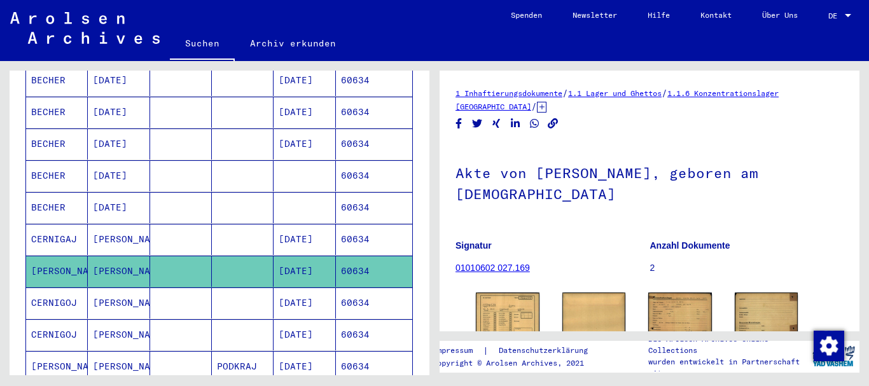
scroll to position [83, 0]
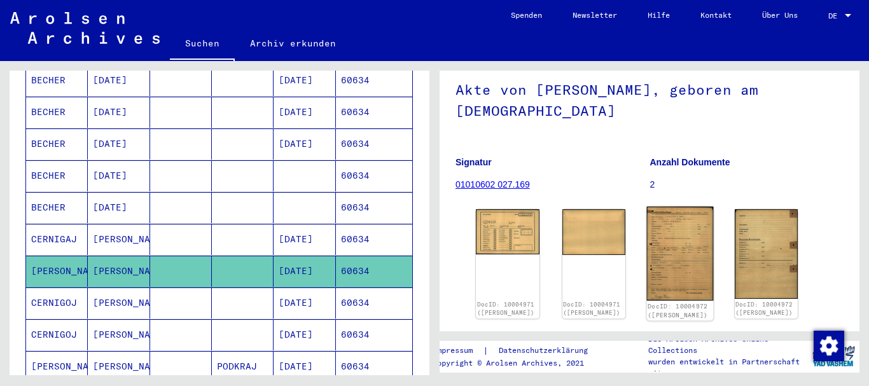
click at [682, 263] on img at bounding box center [680, 254] width 66 height 94
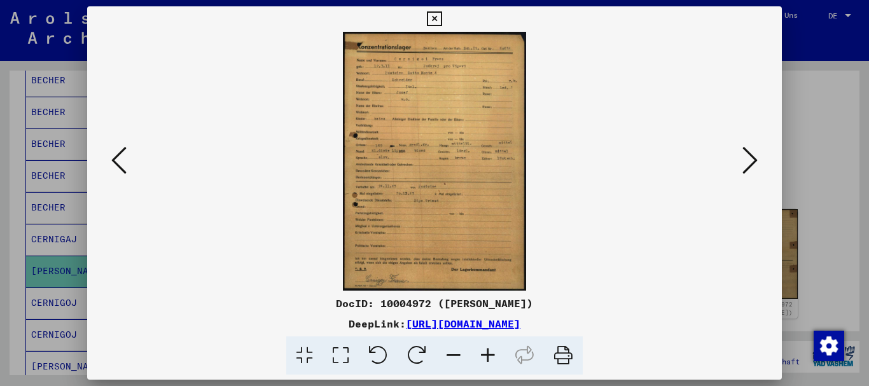
click at [488, 357] on icon at bounding box center [488, 355] width 34 height 39
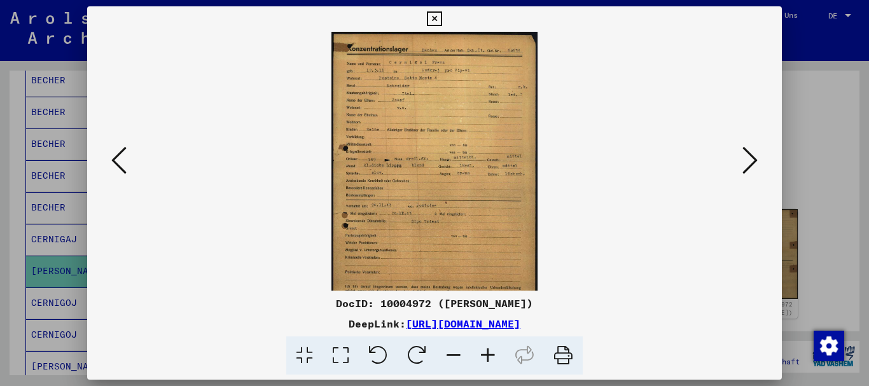
click at [488, 357] on icon at bounding box center [488, 355] width 34 height 39
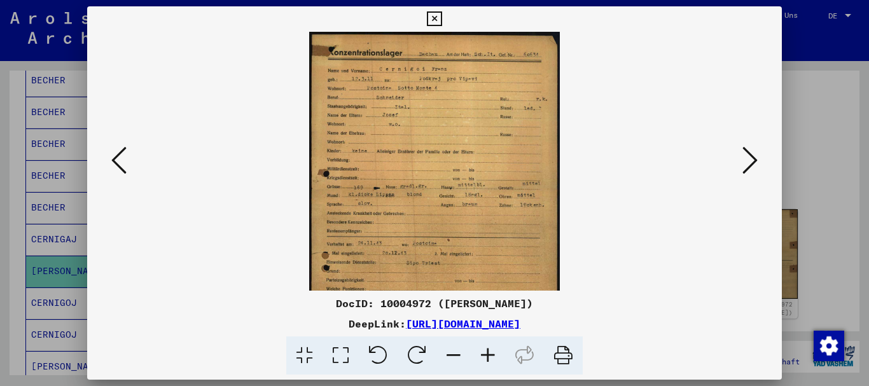
click at [488, 357] on icon at bounding box center [488, 355] width 34 height 39
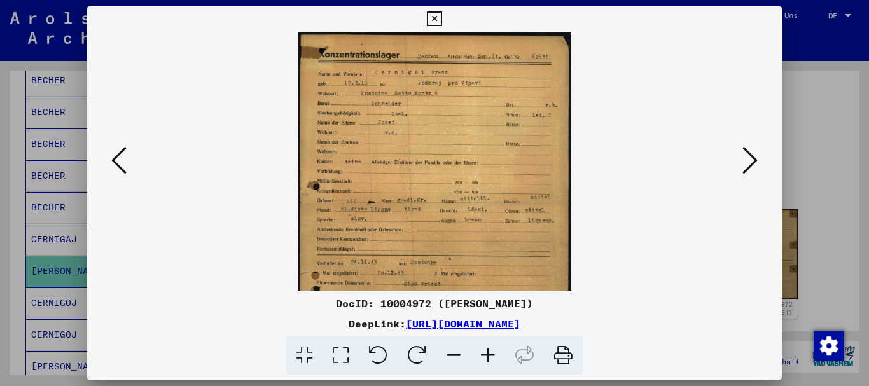
click at [489, 357] on icon at bounding box center [488, 355] width 34 height 39
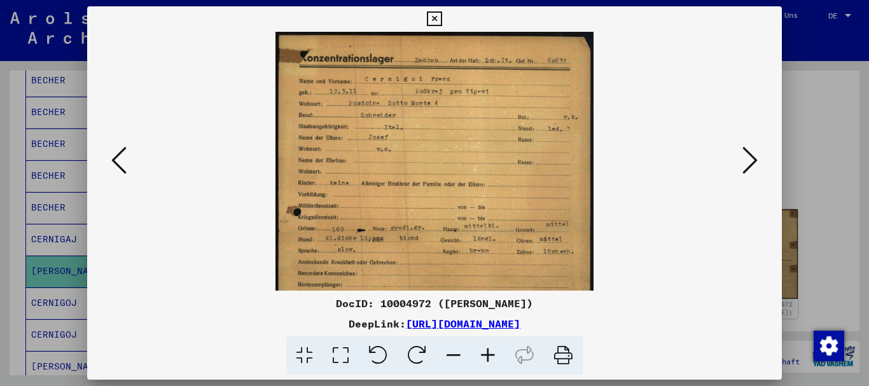
click at [489, 357] on icon at bounding box center [488, 355] width 34 height 39
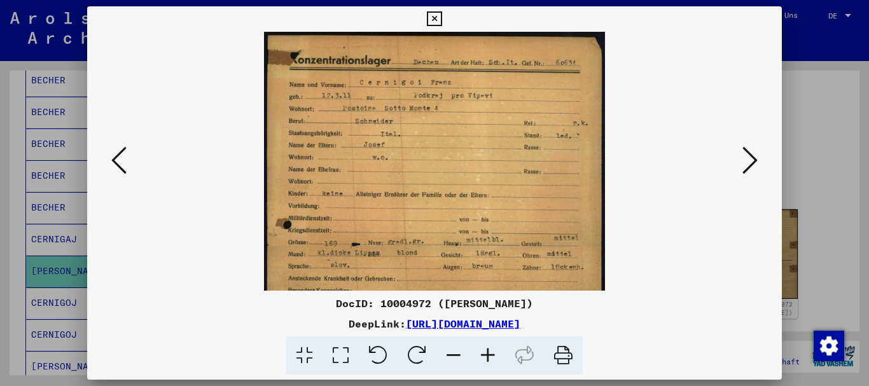
click at [489, 357] on icon at bounding box center [488, 355] width 34 height 39
click at [489, 356] on icon at bounding box center [488, 355] width 34 height 39
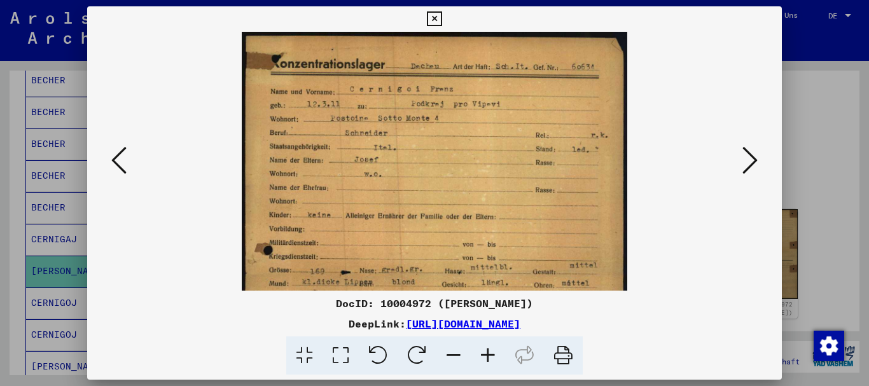
click at [489, 355] on icon at bounding box center [488, 355] width 34 height 39
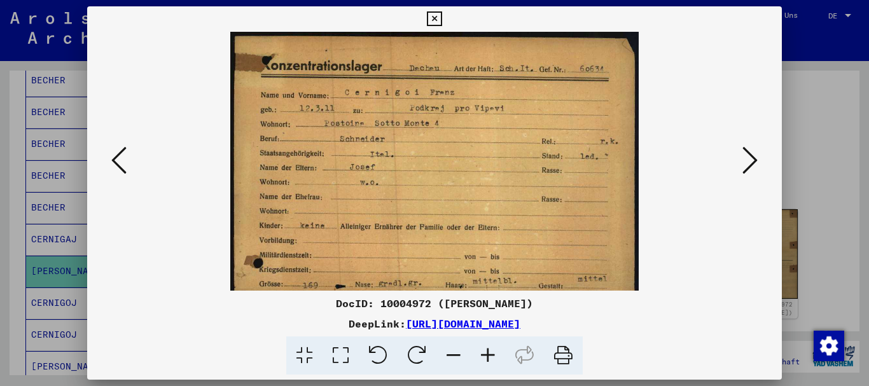
click at [489, 355] on icon at bounding box center [488, 355] width 34 height 39
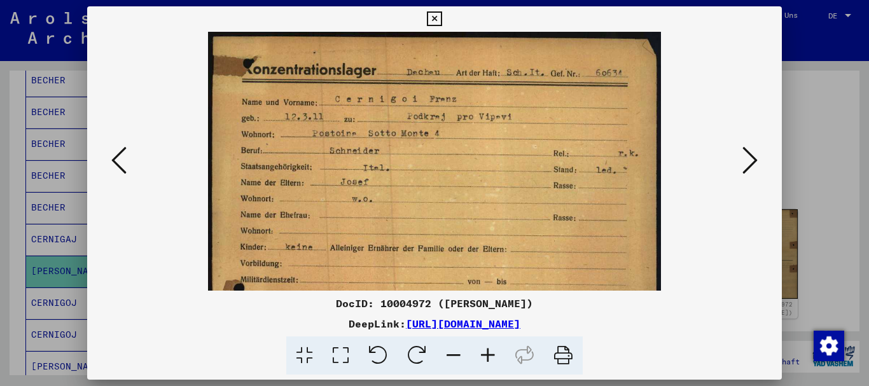
click at [489, 353] on icon at bounding box center [488, 355] width 34 height 39
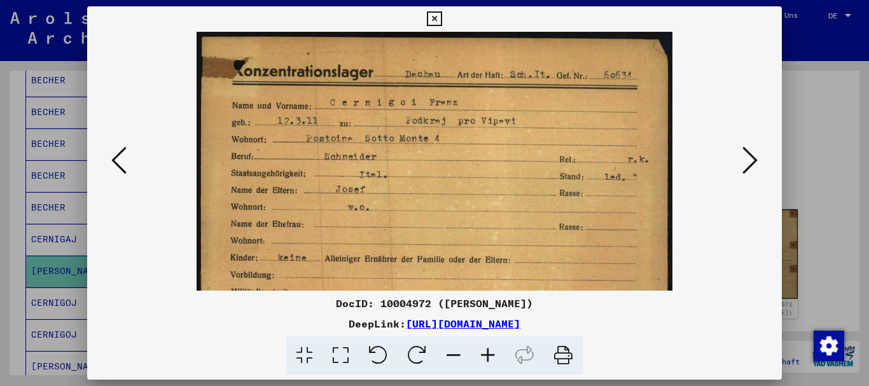
click at [489, 353] on icon at bounding box center [488, 355] width 34 height 39
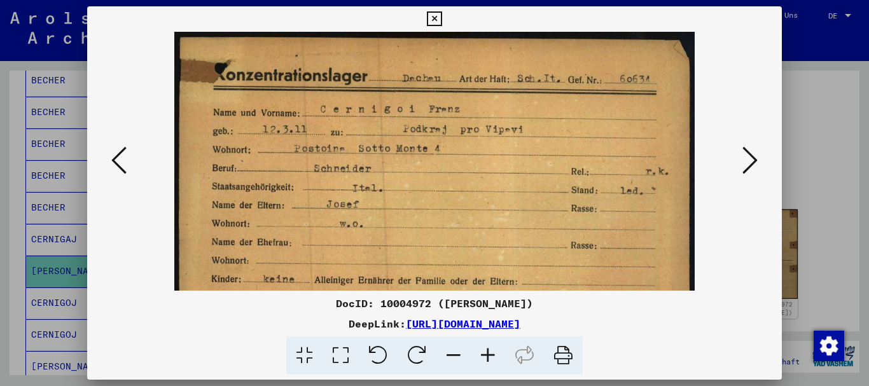
drag, startPoint x: 489, startPoint y: 353, endPoint x: 411, endPoint y: 240, distance: 137.1
click at [488, 349] on icon at bounding box center [488, 355] width 34 height 39
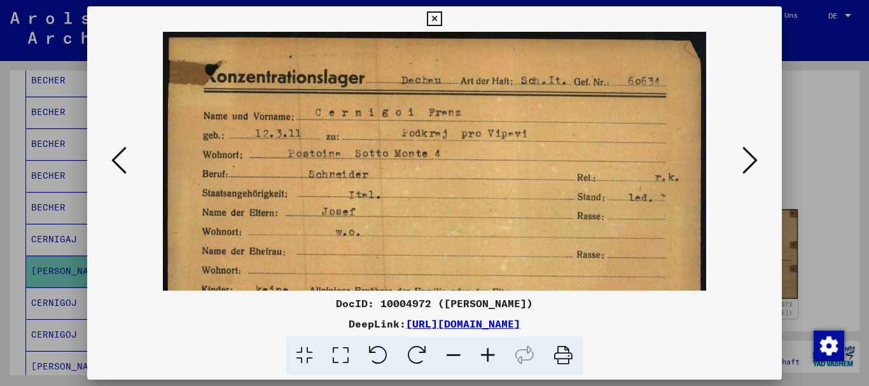
drag, startPoint x: 415, startPoint y: 195, endPoint x: 390, endPoint y: 59, distance: 139.1
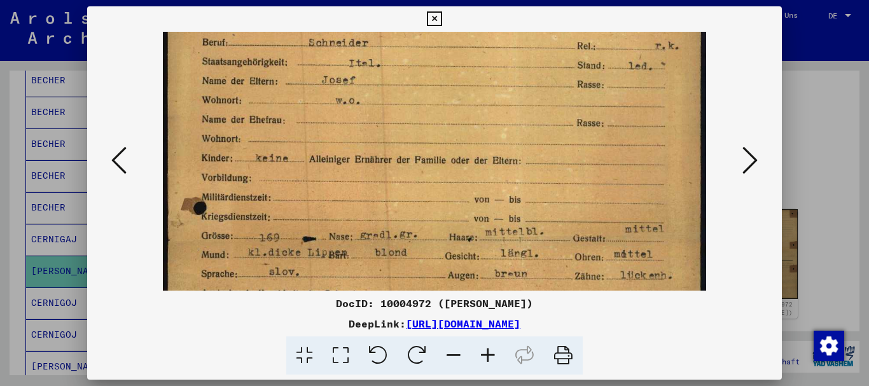
drag, startPoint x: 383, startPoint y: 109, endPoint x: 360, endPoint y: 34, distance: 78.5
click at [360, 34] on img at bounding box center [434, 284] width 543 height 768
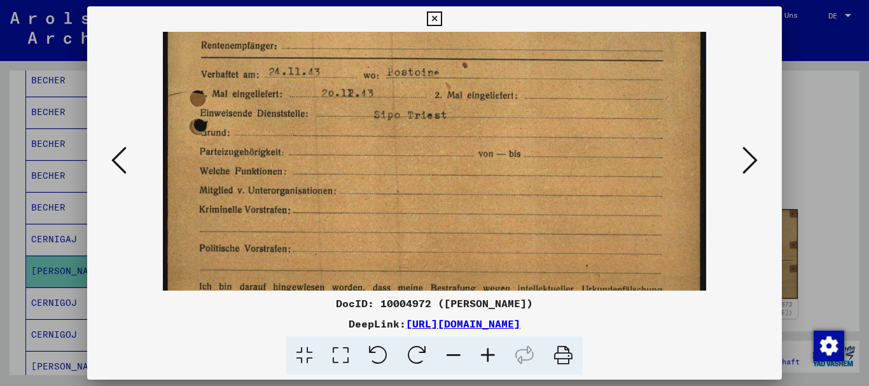
drag, startPoint x: 399, startPoint y: 207, endPoint x: 383, endPoint y: 161, distance: 48.3
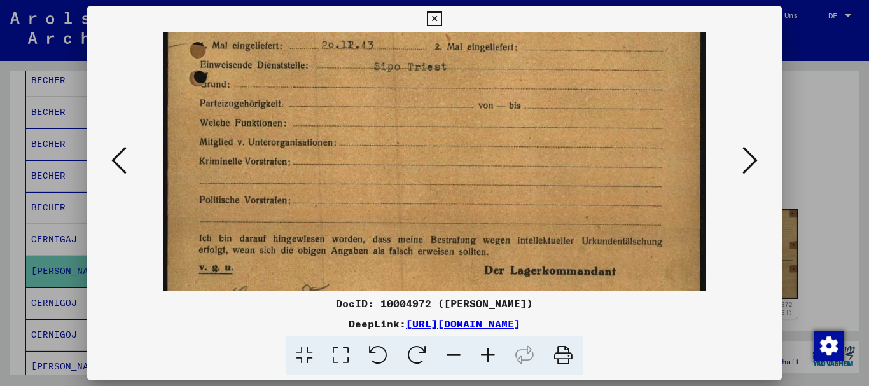
scroll to position [509, 0]
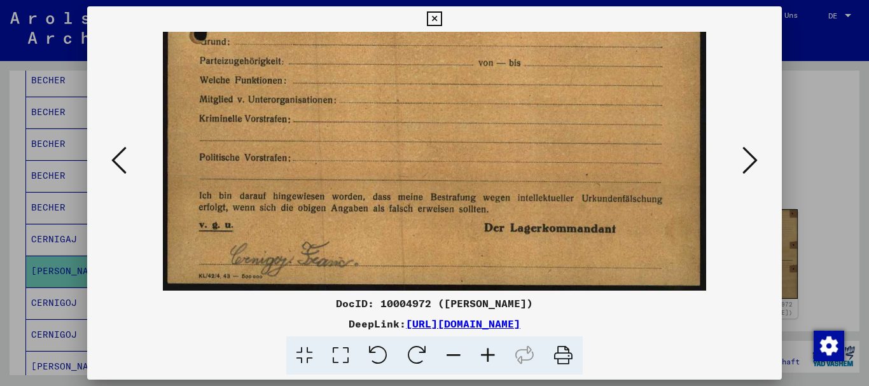
drag, startPoint x: 416, startPoint y: 240, endPoint x: 343, endPoint y: 56, distance: 198.4
drag, startPoint x: 411, startPoint y: 233, endPoint x: 428, endPoint y: 228, distance: 17.3
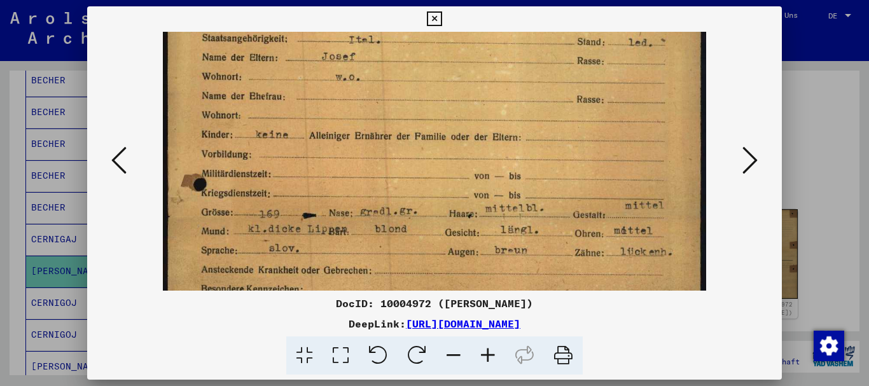
drag, startPoint x: 434, startPoint y: 196, endPoint x: 441, endPoint y: 272, distance: 76.6
click at [441, 272] on img at bounding box center [434, 261] width 543 height 768
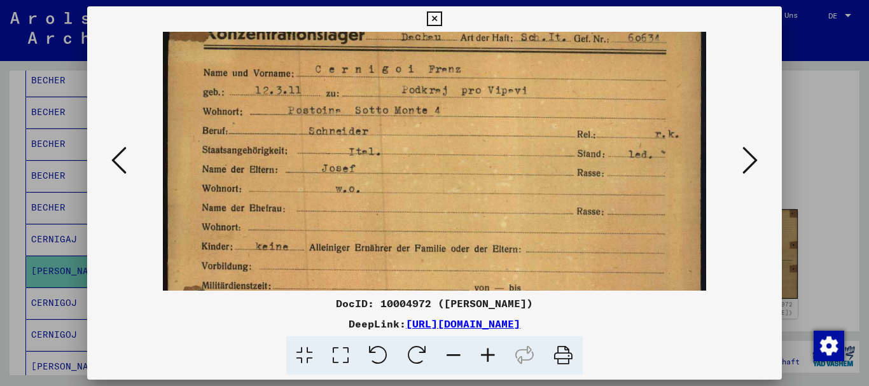
drag, startPoint x: 396, startPoint y: 97, endPoint x: 396, endPoint y: 215, distance: 117.7
click at [396, 215] on img at bounding box center [434, 373] width 543 height 768
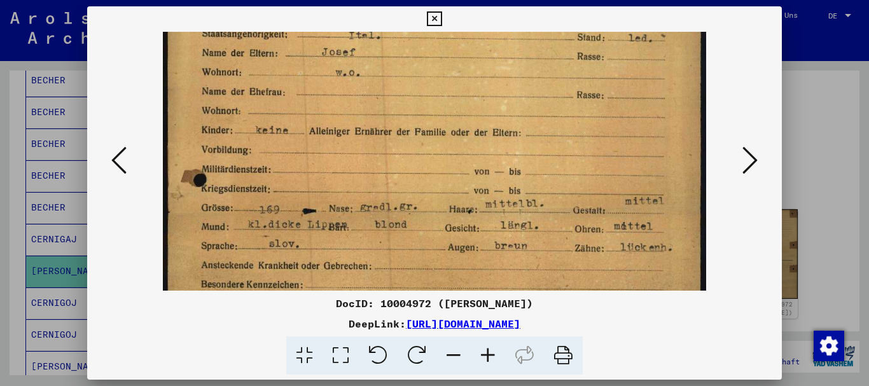
drag, startPoint x: 497, startPoint y: 247, endPoint x: 449, endPoint y: 155, distance: 103.8
click at [475, 137] on img at bounding box center [434, 256] width 543 height 768
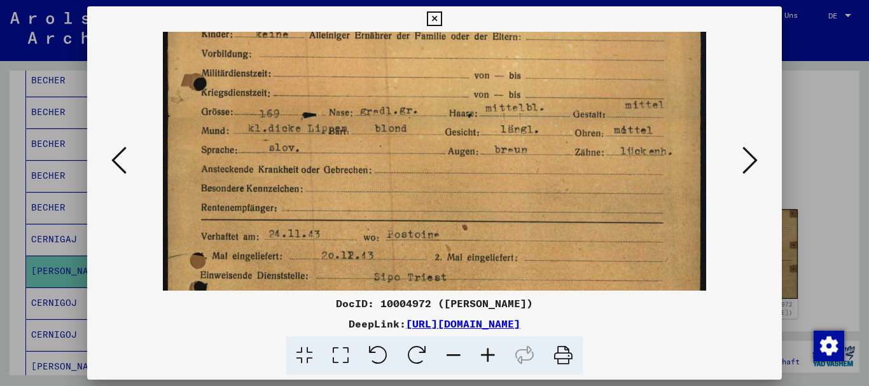
drag, startPoint x: 495, startPoint y: 180, endPoint x: 384, endPoint y: 98, distance: 137.8
click at [476, 57] on img at bounding box center [434, 160] width 543 height 768
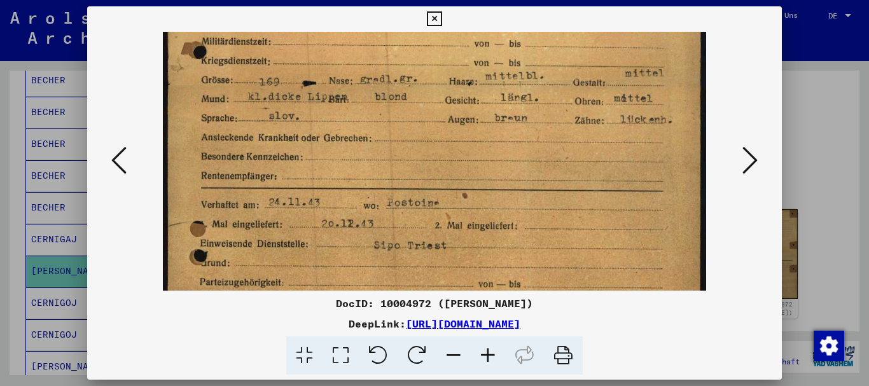
click at [0, 200] on div at bounding box center [434, 193] width 869 height 386
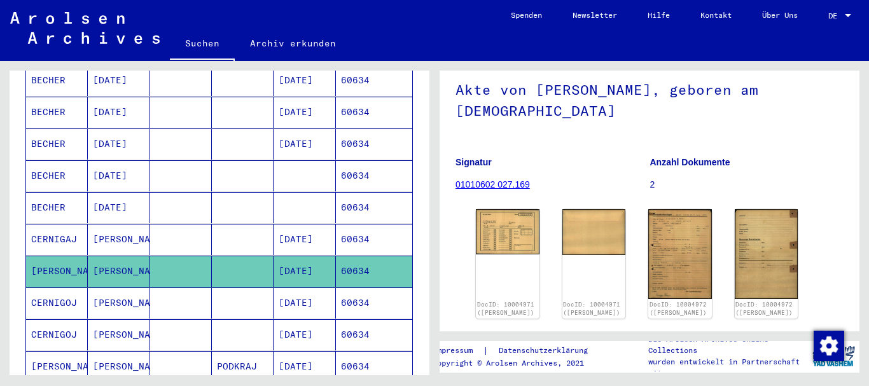
click at [58, 294] on mat-cell "CERNIGOJ" at bounding box center [57, 302] width 62 height 31
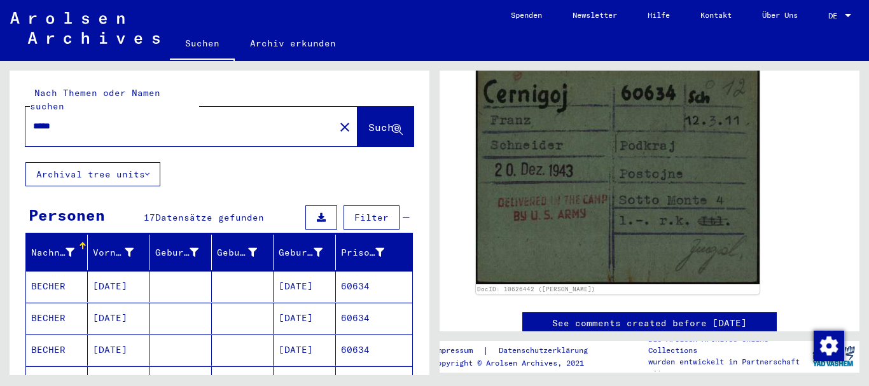
drag, startPoint x: 81, startPoint y: 111, endPoint x: 0, endPoint y: 96, distance: 82.7
click at [33, 120] on input "*****" at bounding box center [180, 126] width 294 height 13
paste input "text"
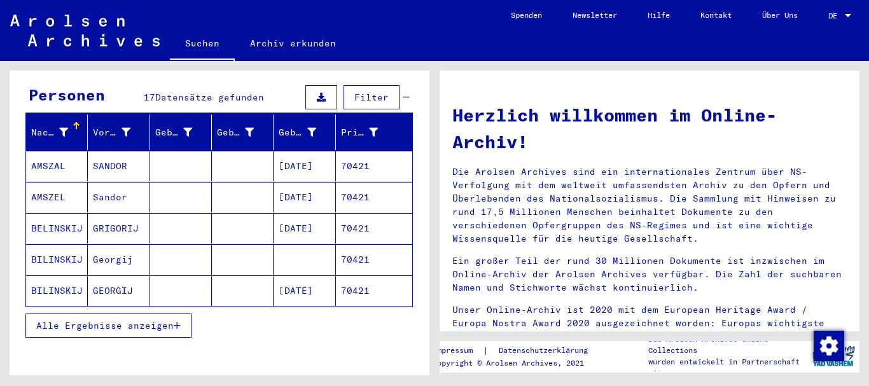
scroll to position [137, 0]
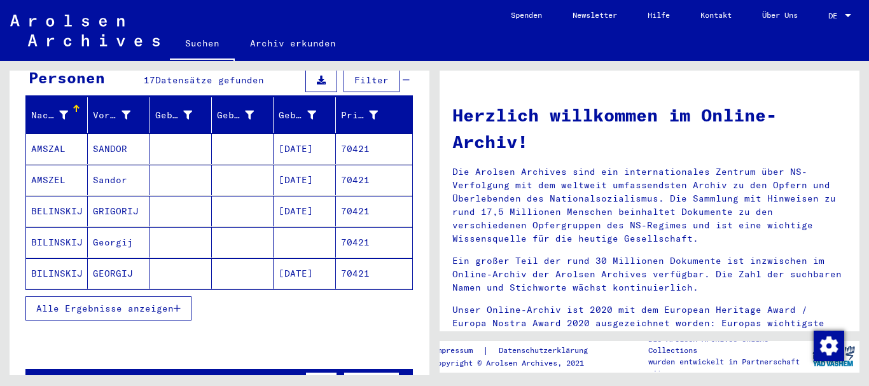
click at [67, 303] on span "Alle Ergebnisse anzeigen" at bounding box center [104, 308] width 137 height 11
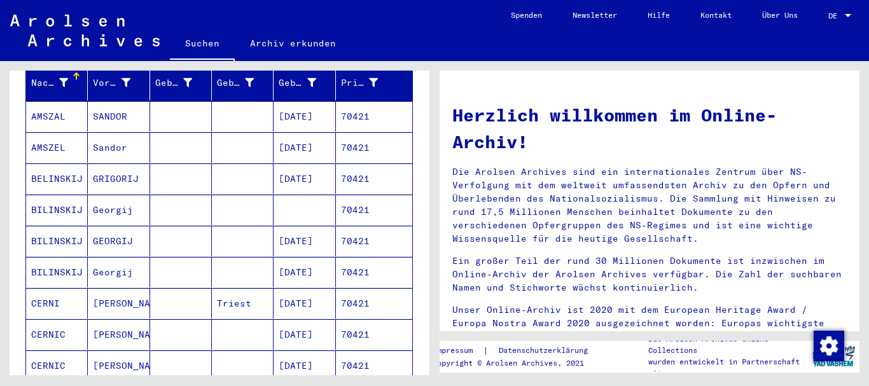
scroll to position [206, 0]
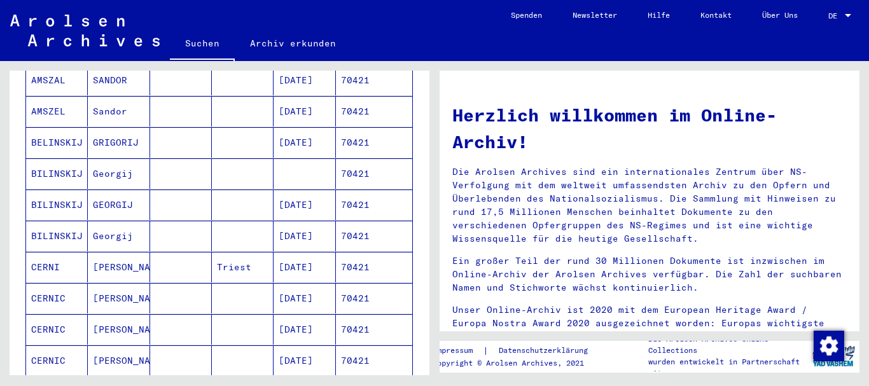
click at [55, 286] on mat-cell "CERNIC" at bounding box center [57, 298] width 62 height 31
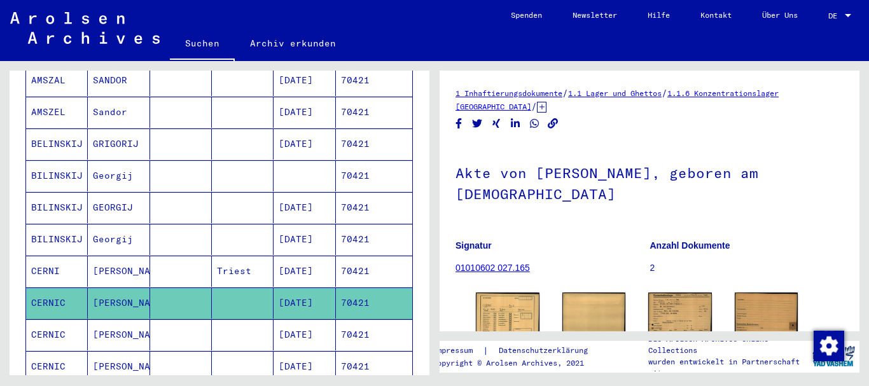
scroll to position [62, 0]
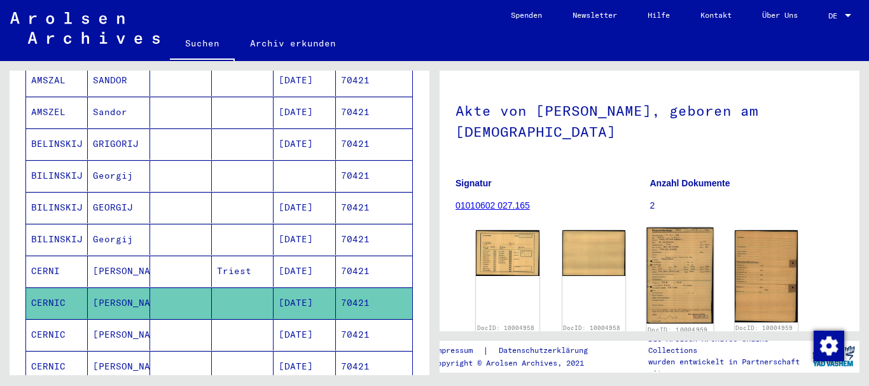
click at [667, 238] on img at bounding box center [680, 276] width 66 height 96
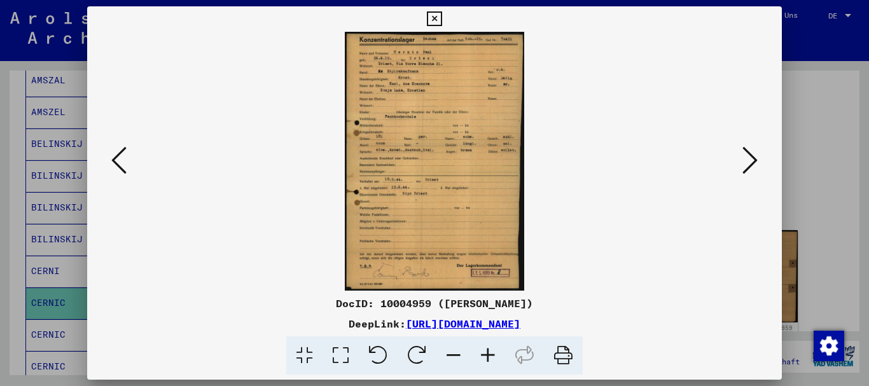
click at [491, 350] on icon at bounding box center [488, 355] width 34 height 39
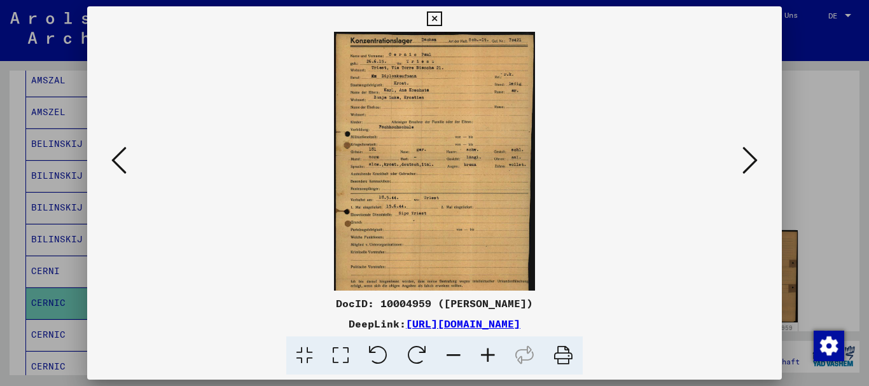
click at [491, 350] on icon at bounding box center [488, 355] width 34 height 39
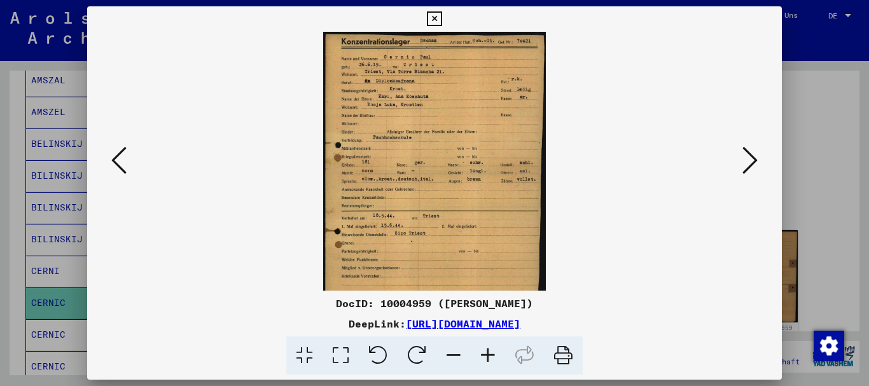
click at [491, 350] on icon at bounding box center [488, 355] width 34 height 39
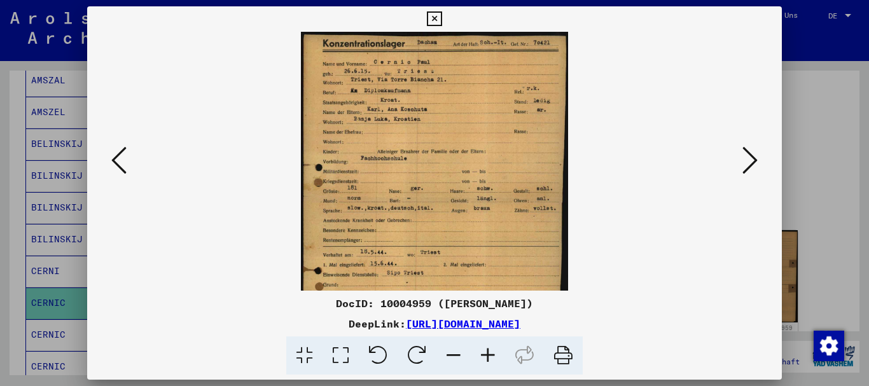
click at [491, 350] on icon at bounding box center [488, 355] width 34 height 39
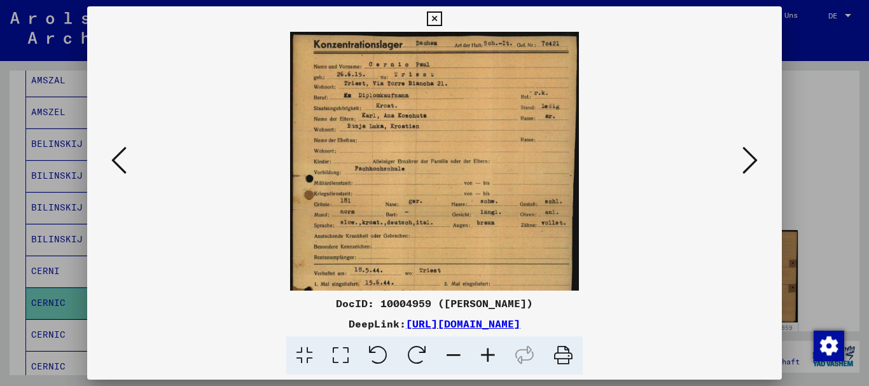
click at [491, 350] on icon at bounding box center [488, 355] width 34 height 39
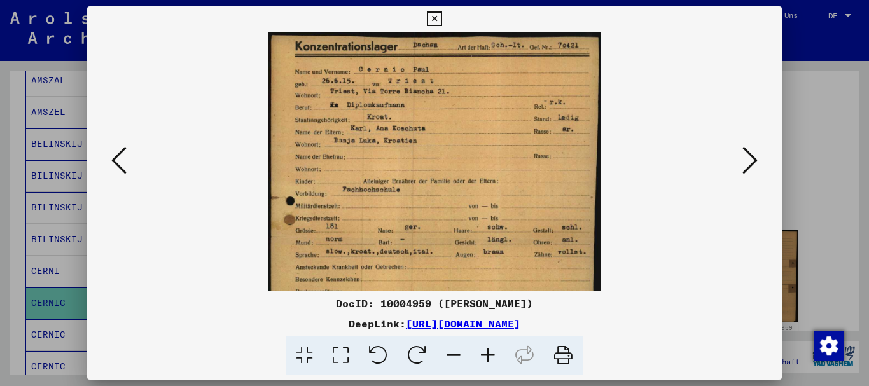
click at [491, 350] on icon at bounding box center [488, 355] width 34 height 39
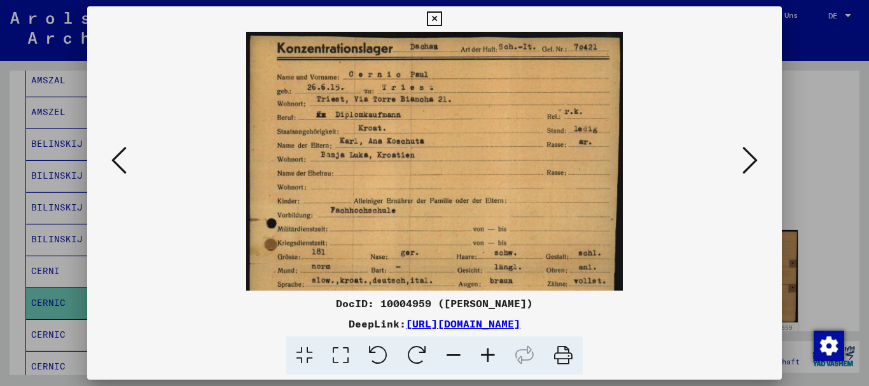
click at [492, 350] on icon at bounding box center [488, 355] width 34 height 39
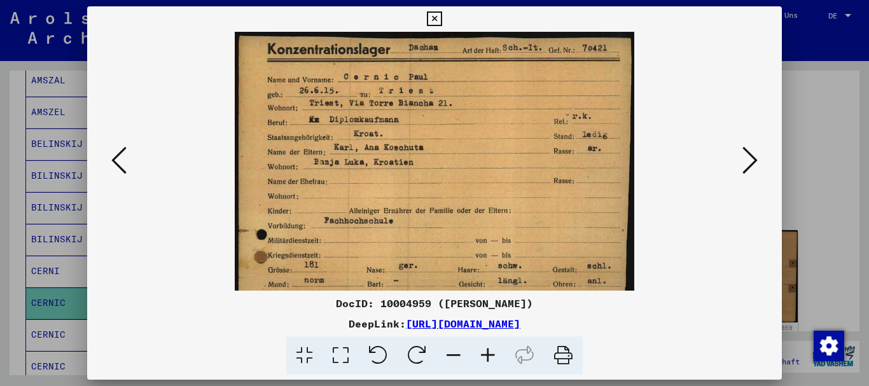
drag, startPoint x: 490, startPoint y: 349, endPoint x: 456, endPoint y: 252, distance: 103.2
click at [482, 331] on div "DocID: 10004959 ([PERSON_NAME]) DeepLink: [URL][DOMAIN_NAME]" at bounding box center [434, 335] width 695 height 79
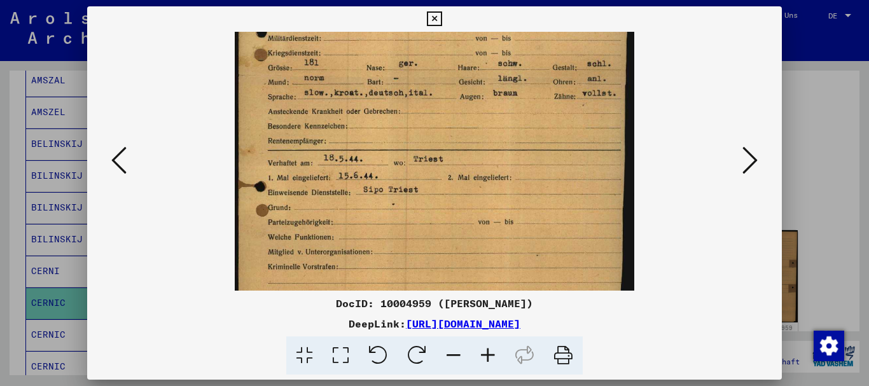
drag, startPoint x: 446, startPoint y: 227, endPoint x: 347, endPoint y: -32, distance: 277.6
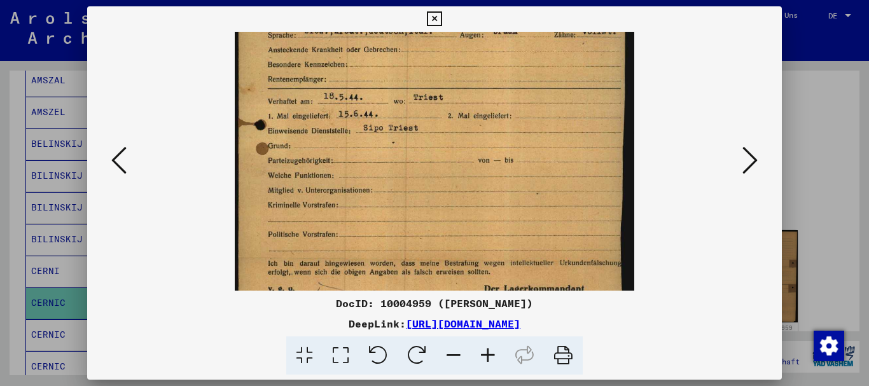
scroll to position [318, 0]
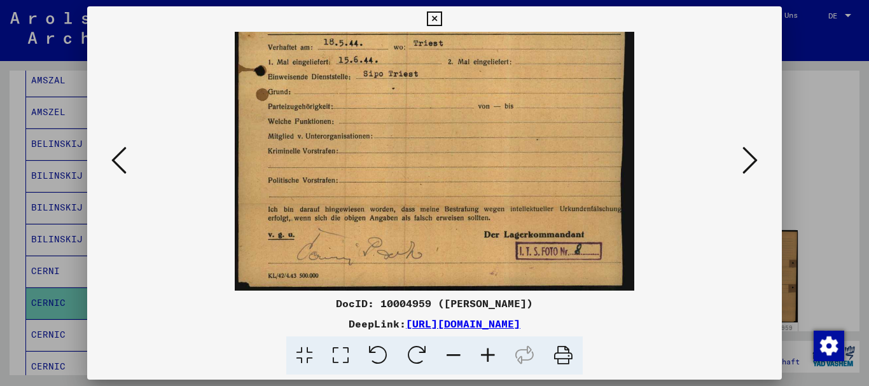
drag, startPoint x: 348, startPoint y: 41, endPoint x: 324, endPoint y: 121, distance: 83.7
drag, startPoint x: 400, startPoint y: 130, endPoint x: 348, endPoint y: 254, distance: 134.5
click at [380, 269] on img at bounding box center [434, 2] width 399 height 577
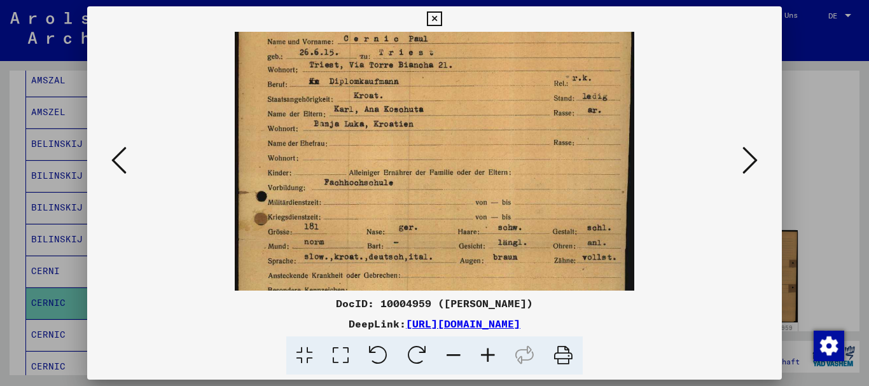
scroll to position [29, 0]
drag, startPoint x: 426, startPoint y: 90, endPoint x: 426, endPoint y: 207, distance: 117.0
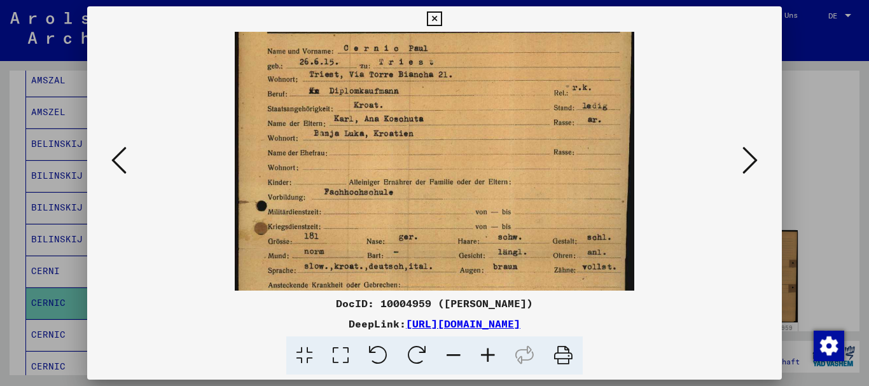
click at [426, 207] on img at bounding box center [434, 291] width 399 height 577
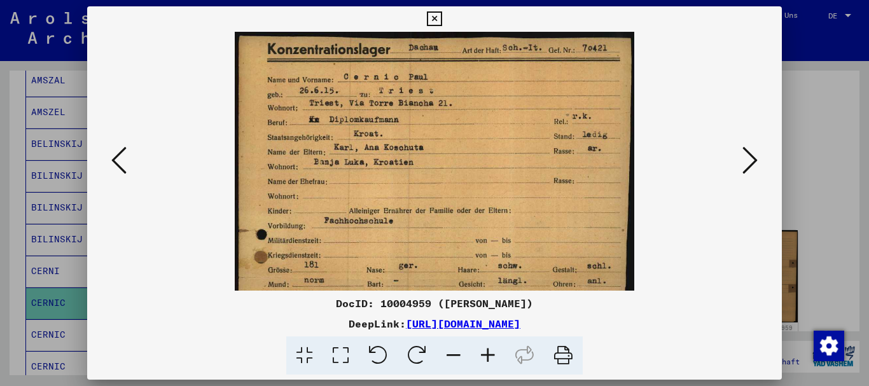
drag, startPoint x: 390, startPoint y: 89, endPoint x: 399, endPoint y: 128, distance: 39.8
click at [399, 128] on img at bounding box center [434, 320] width 399 height 577
click at [0, 149] on div at bounding box center [434, 193] width 869 height 386
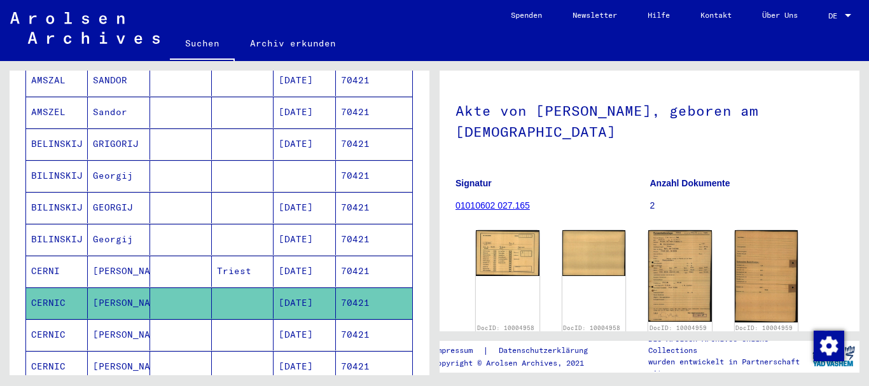
click at [47, 326] on icon at bounding box center [53, 335] width 32 height 51
click at [136, 324] on mat-cell "[PERSON_NAME]" at bounding box center [119, 334] width 62 height 31
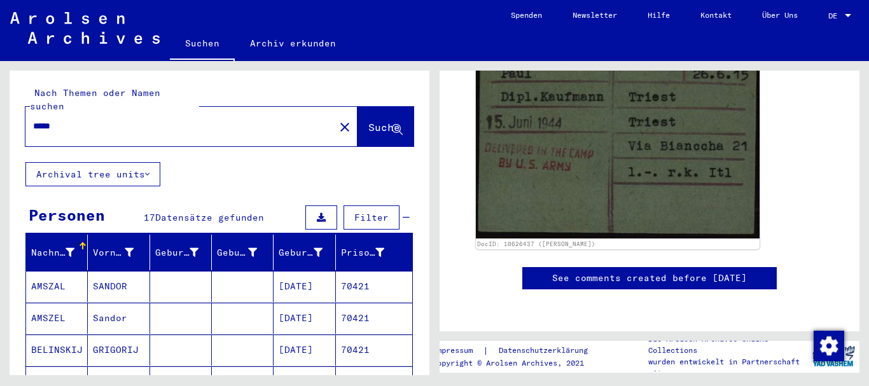
drag, startPoint x: 34, startPoint y: 112, endPoint x: 0, endPoint y: 106, distance: 34.2
click at [33, 120] on input "*****" at bounding box center [180, 126] width 294 height 13
paste input "text"
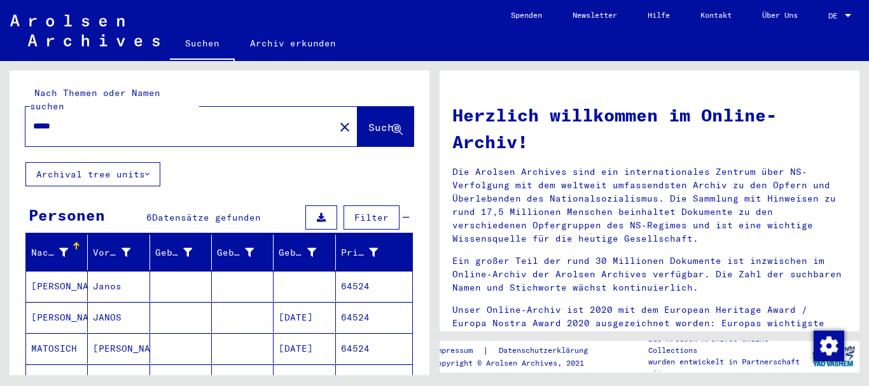
scroll to position [137, 0]
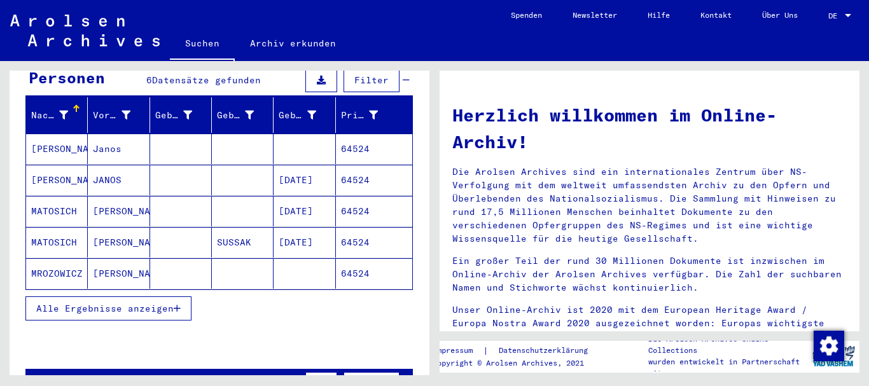
click at [90, 296] on button "Alle Ergebnisse anzeigen" at bounding box center [108, 308] width 166 height 24
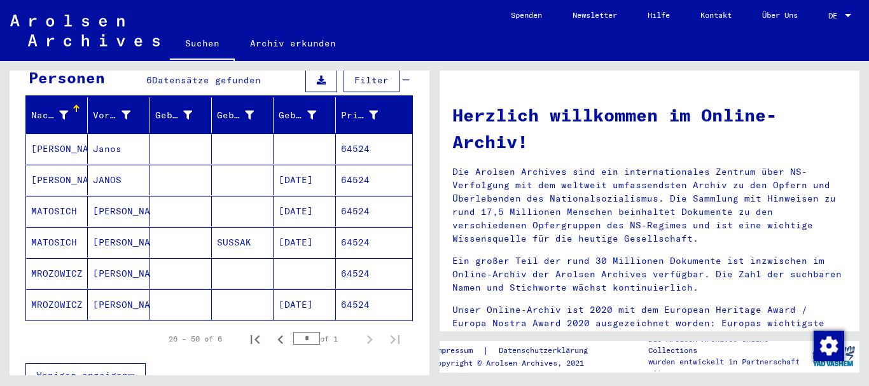
click at [72, 231] on mat-cell "MATOSICH" at bounding box center [57, 242] width 62 height 31
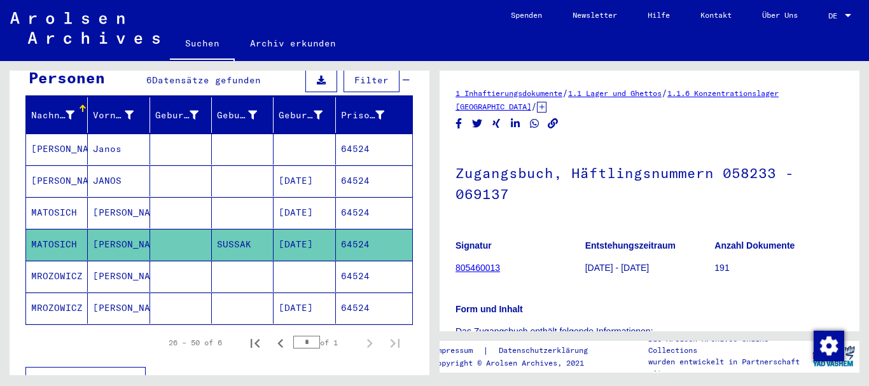
click at [141, 207] on mat-cell "[PERSON_NAME]" at bounding box center [119, 212] width 62 height 31
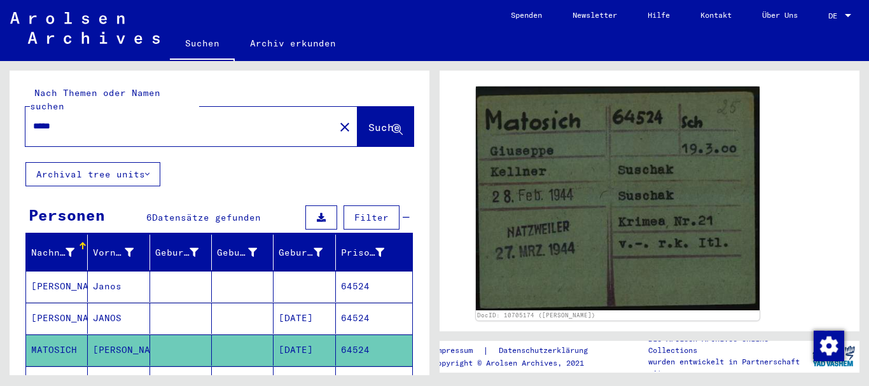
drag, startPoint x: 102, startPoint y: 120, endPoint x: 29, endPoint y: 123, distance: 72.6
click at [33, 123] on input "*****" at bounding box center [180, 126] width 294 height 13
click at [106, 120] on input "**********" at bounding box center [180, 126] width 294 height 13
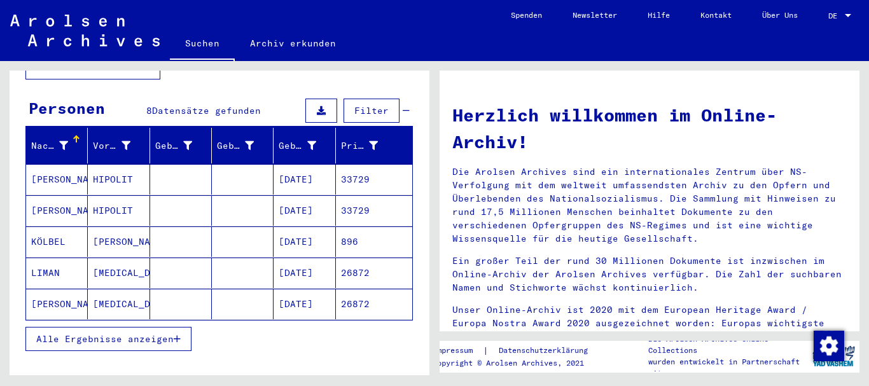
scroll to position [137, 0]
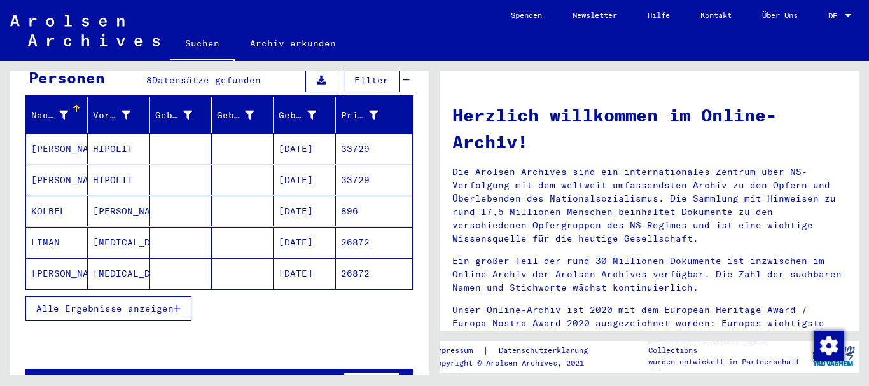
click at [88, 303] on span "Alle Ergebnisse anzeigen" at bounding box center [104, 308] width 137 height 11
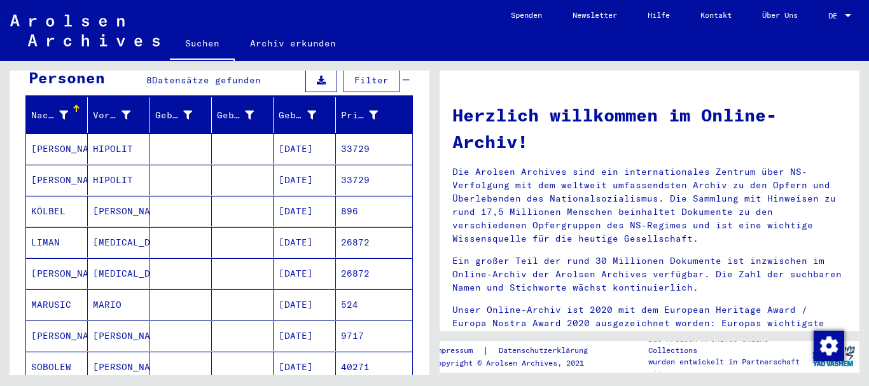
click at [61, 289] on mat-cell "MARUSIC" at bounding box center [57, 304] width 62 height 31
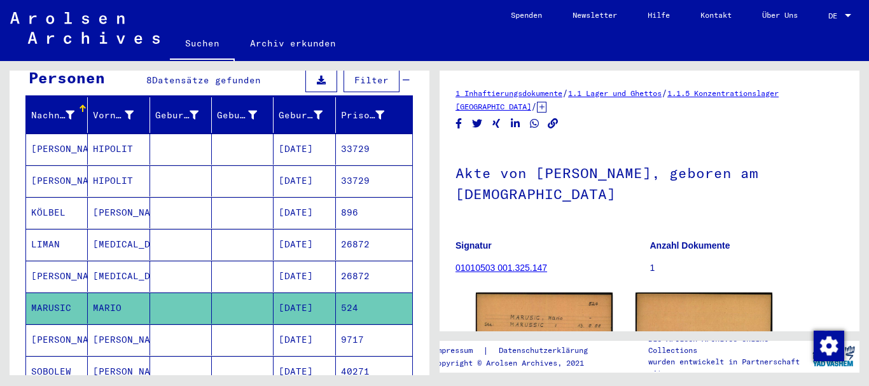
scroll to position [137, 0]
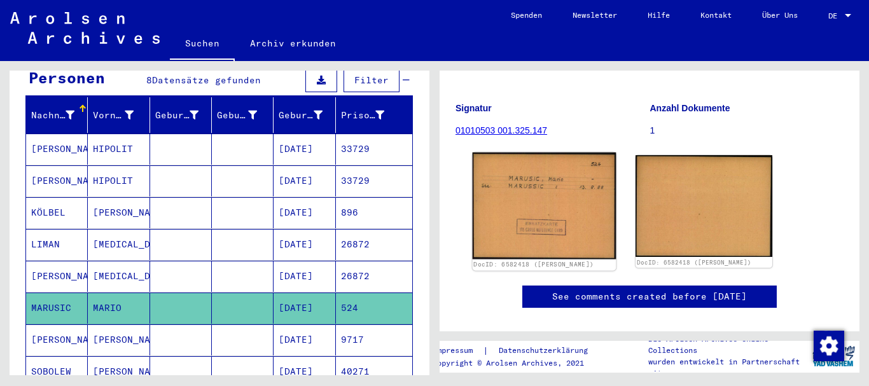
click at [530, 220] on img at bounding box center [545, 206] width 144 height 107
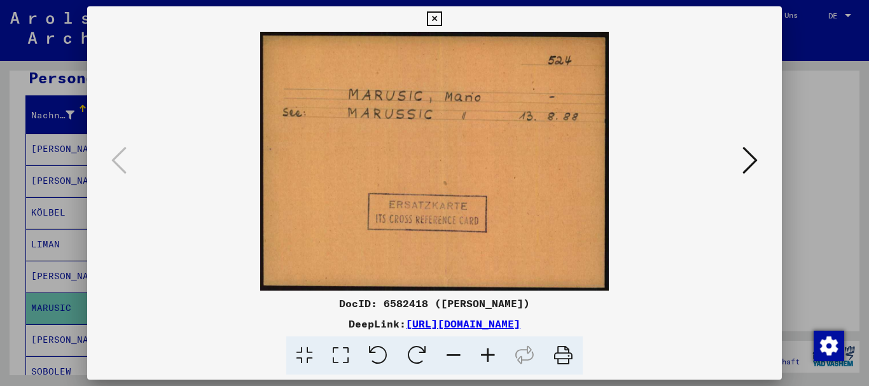
click at [32, 152] on div at bounding box center [434, 193] width 869 height 386
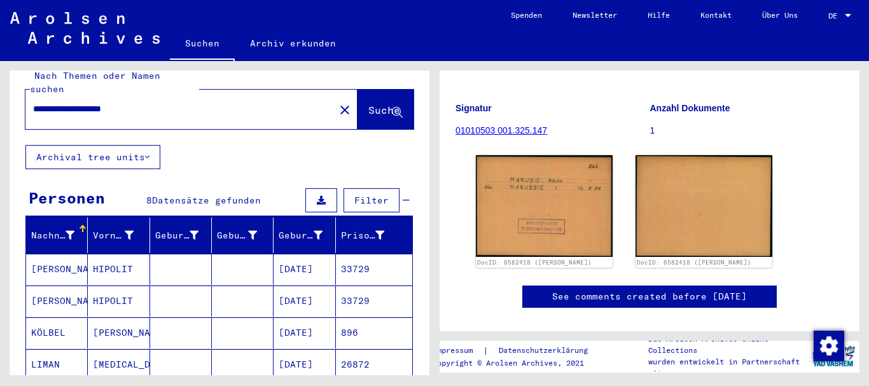
scroll to position [0, 0]
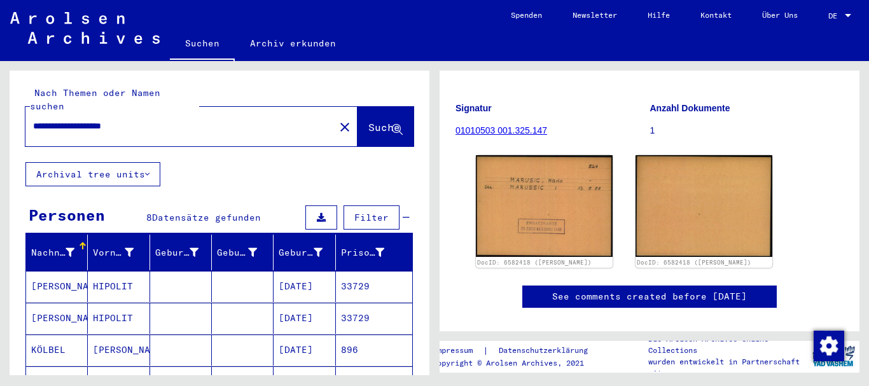
drag, startPoint x: 184, startPoint y: 116, endPoint x: 0, endPoint y: 118, distance: 184.4
click at [33, 120] on input "**********" at bounding box center [180, 126] width 294 height 13
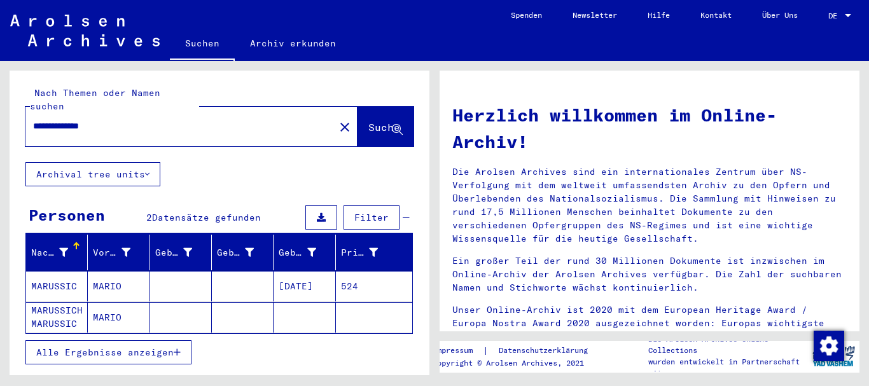
click at [64, 271] on mat-cell "MARUSSIC" at bounding box center [57, 286] width 62 height 31
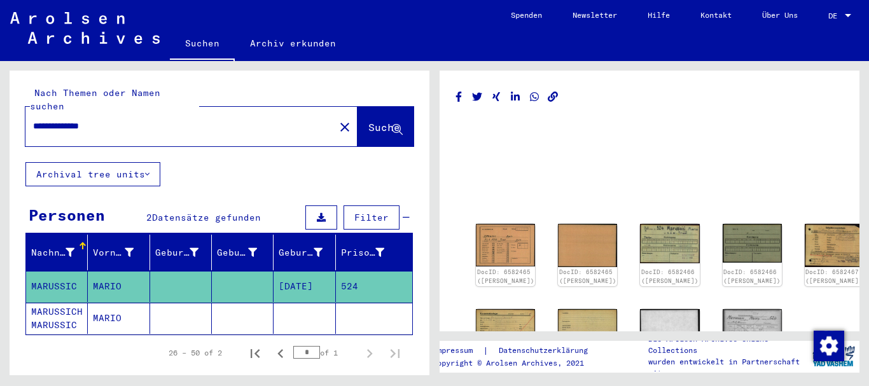
click at [65, 303] on mat-cell "MARUSSICH MARUSSIC" at bounding box center [57, 318] width 62 height 31
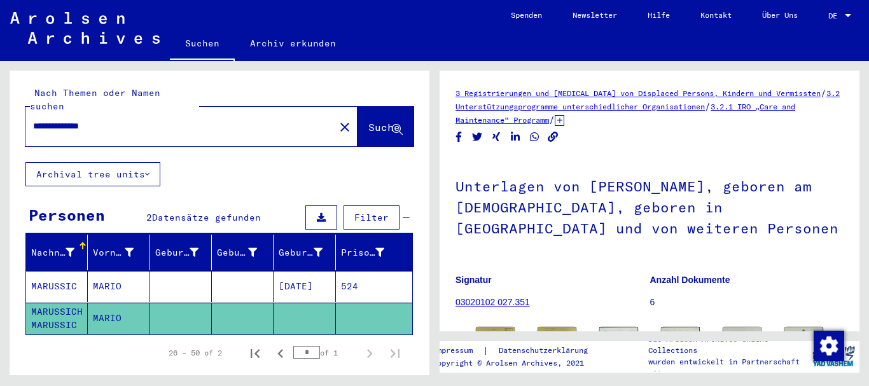
click at [55, 271] on mat-cell "MARUSSIC" at bounding box center [57, 286] width 62 height 31
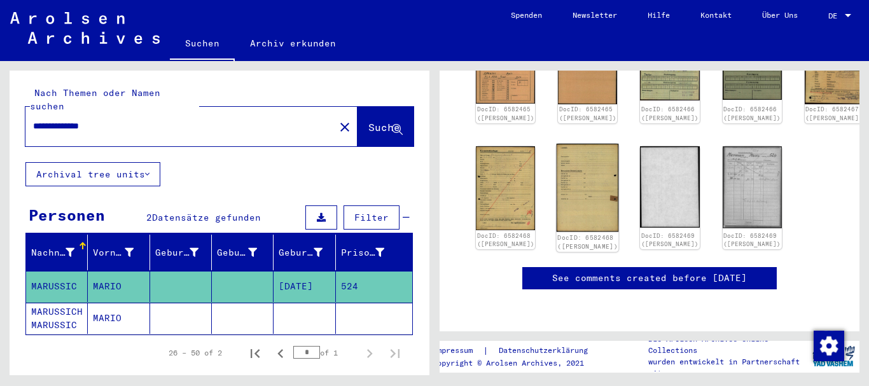
scroll to position [174, 0]
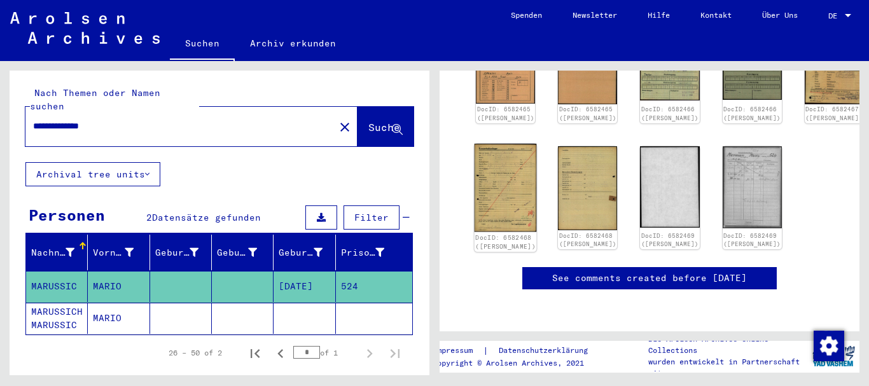
click at [503, 160] on img at bounding box center [505, 188] width 62 height 88
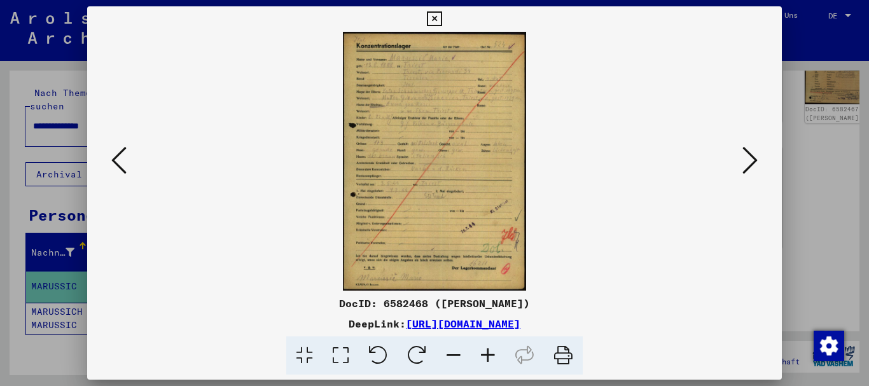
click at [490, 352] on icon at bounding box center [488, 355] width 34 height 39
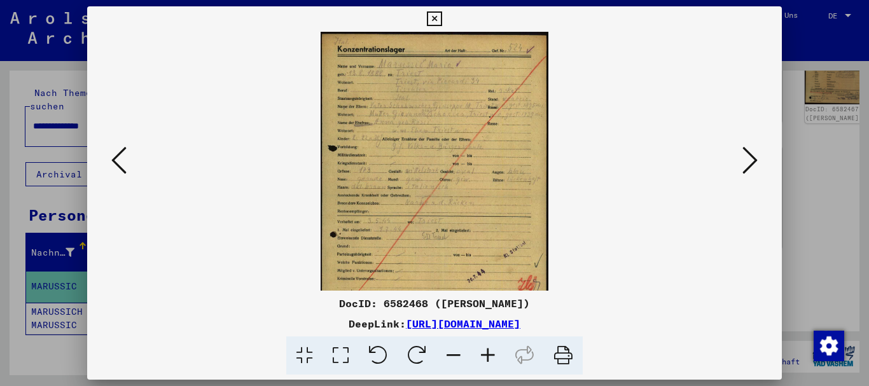
click at [490, 352] on icon at bounding box center [488, 355] width 34 height 39
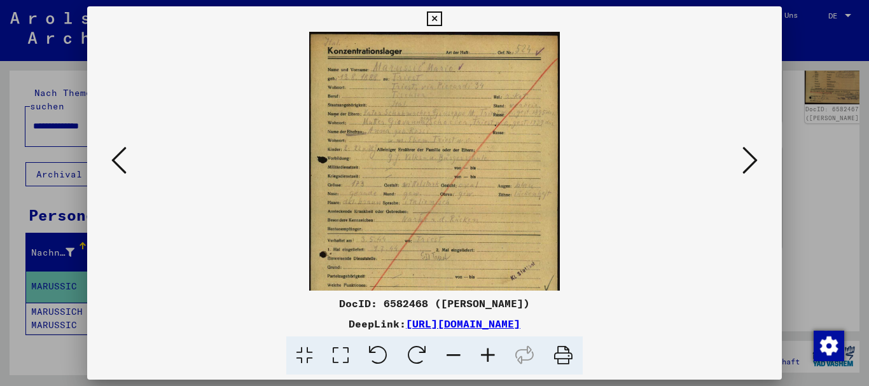
click at [490, 352] on icon at bounding box center [488, 355] width 34 height 39
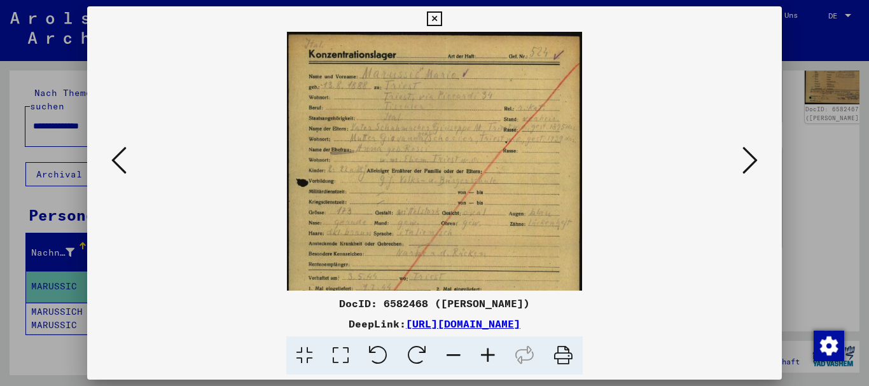
click at [490, 352] on icon at bounding box center [488, 355] width 34 height 39
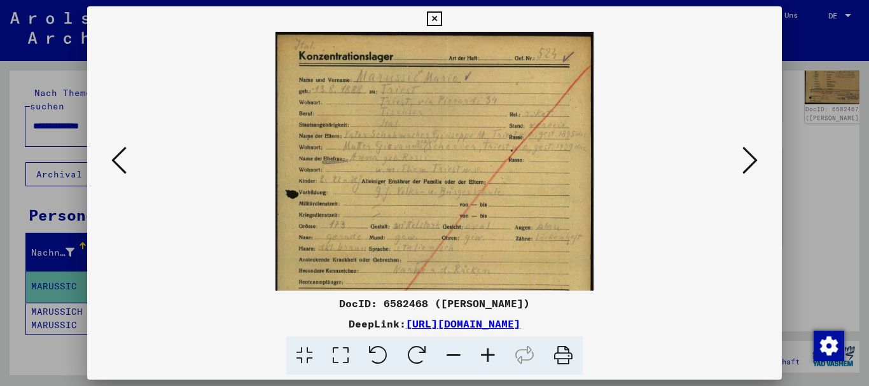
click at [490, 352] on icon at bounding box center [488, 355] width 34 height 39
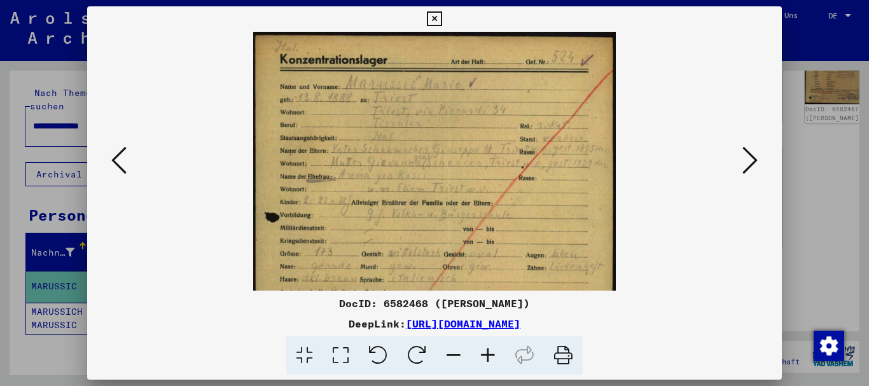
click at [490, 352] on icon at bounding box center [488, 355] width 34 height 39
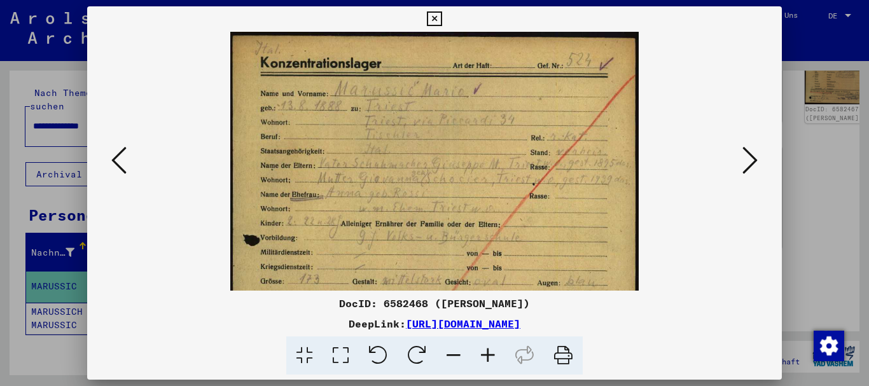
click at [490, 352] on icon at bounding box center [488, 355] width 34 height 39
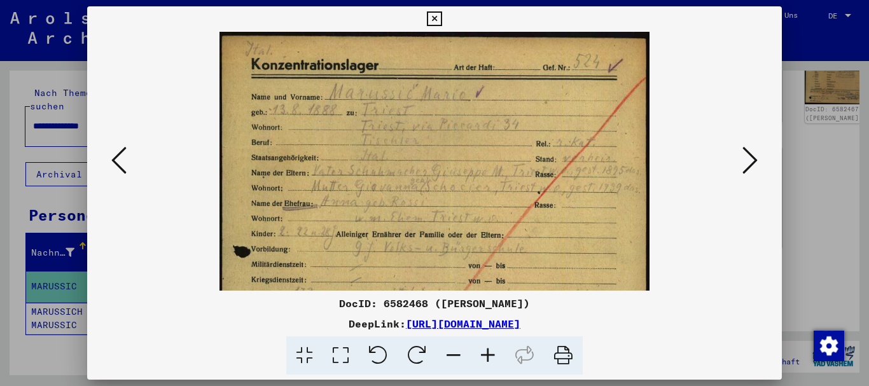
click at [490, 352] on icon at bounding box center [488, 355] width 34 height 39
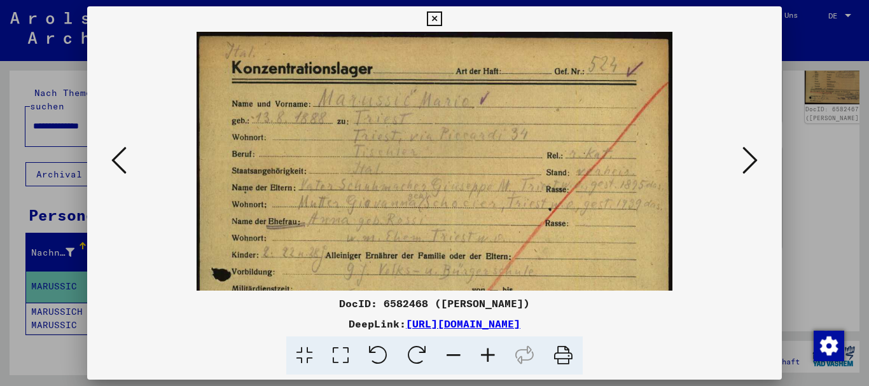
drag, startPoint x: 490, startPoint y: 352, endPoint x: 156, endPoint y: 65, distance: 440.2
click at [487, 348] on icon at bounding box center [488, 355] width 34 height 39
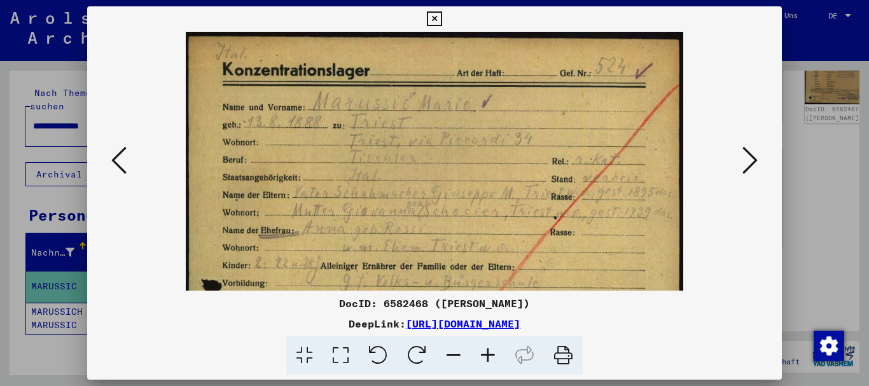
click at [488, 356] on icon at bounding box center [488, 355] width 34 height 39
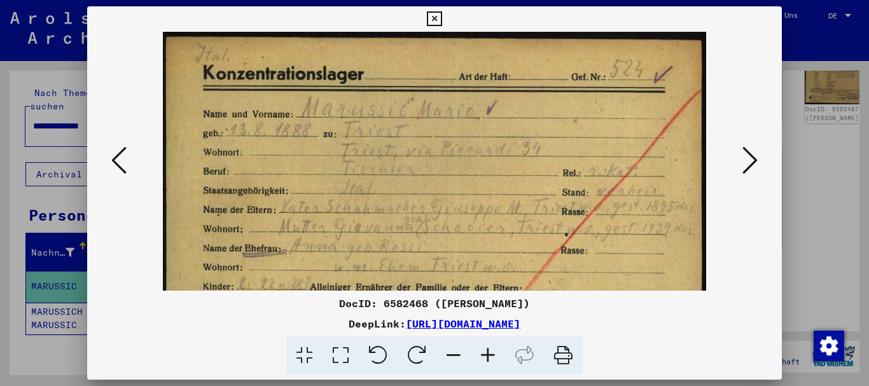
click at [488, 356] on icon at bounding box center [488, 355] width 34 height 39
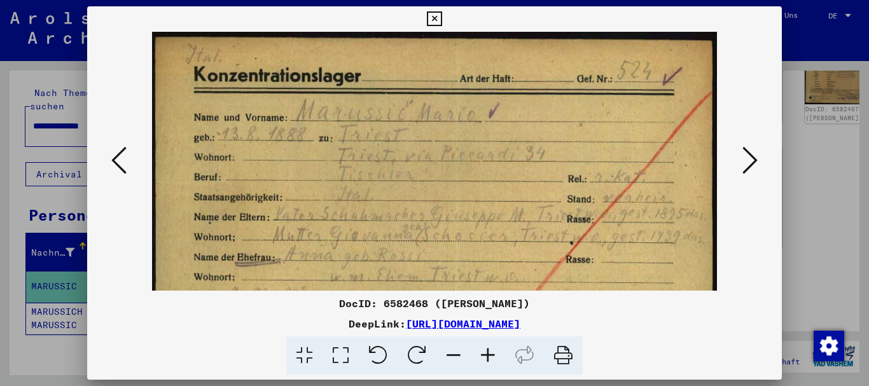
drag, startPoint x: 488, startPoint y: 356, endPoint x: 412, endPoint y: 197, distance: 176.4
click at [485, 354] on icon at bounding box center [488, 355] width 34 height 39
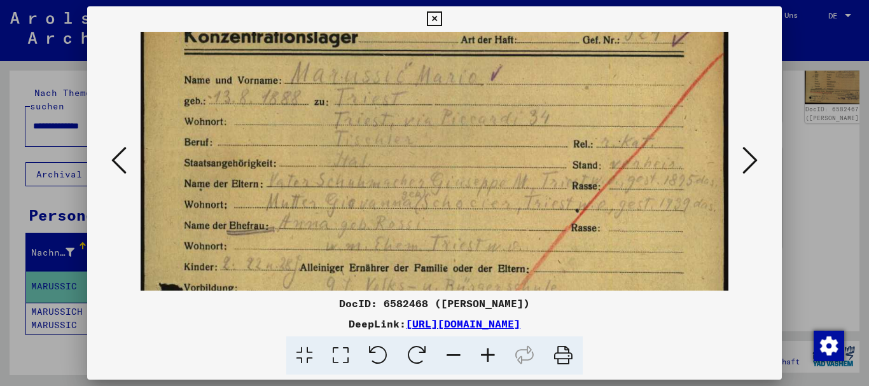
scroll to position [43, 0]
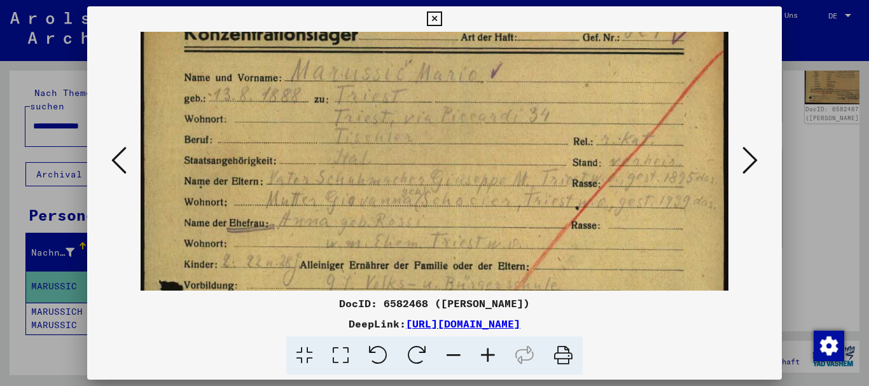
drag, startPoint x: 387, startPoint y: 139, endPoint x: 374, endPoint y: 117, distance: 25.4
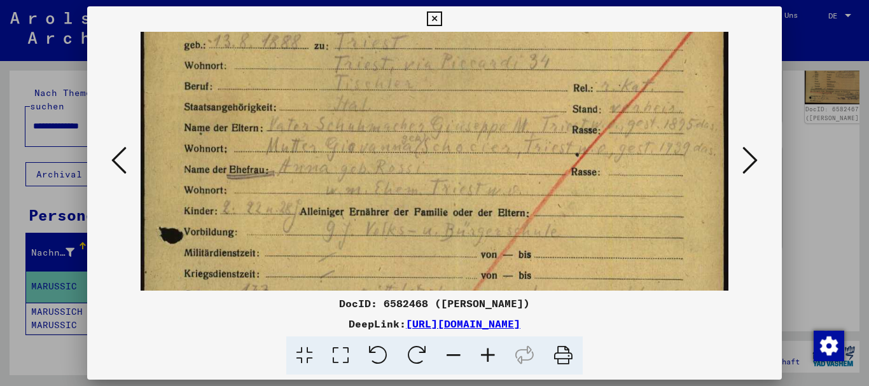
drag, startPoint x: 392, startPoint y: 207, endPoint x: 388, endPoint y: 152, distance: 55.5
click at [388, 152] on img at bounding box center [435, 350] width 588 height 831
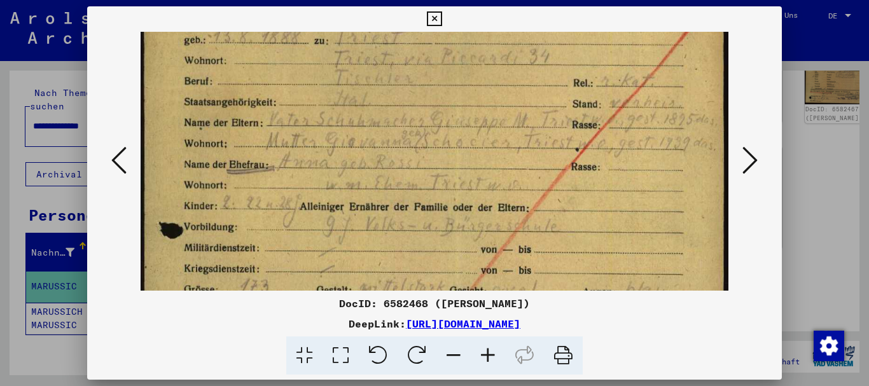
scroll to position [29, 0]
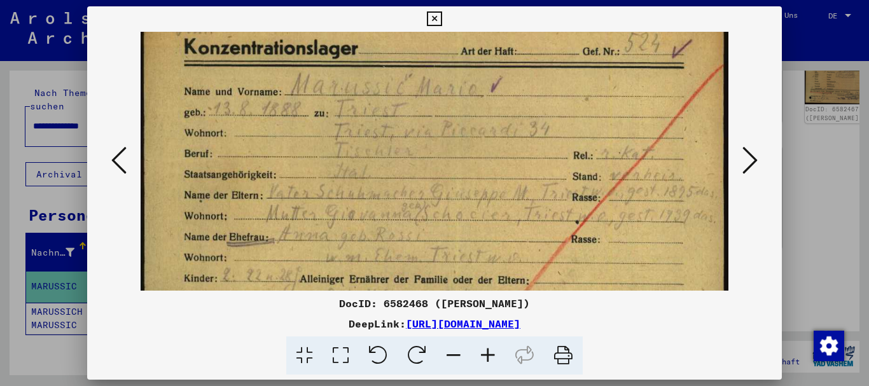
drag, startPoint x: 453, startPoint y: 116, endPoint x: 453, endPoint y: 189, distance: 72.5
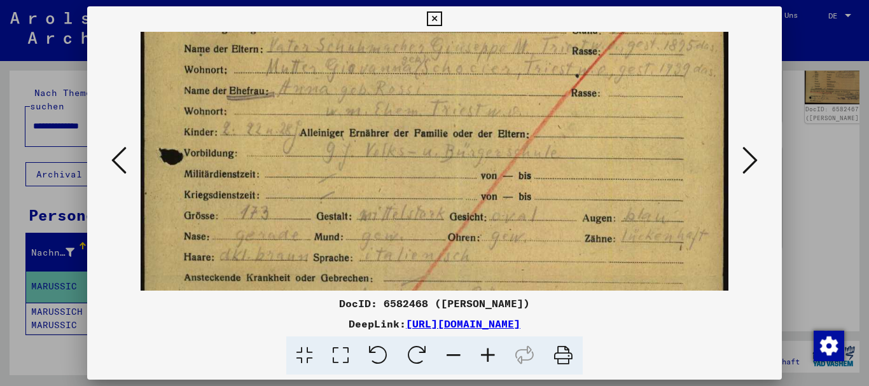
drag, startPoint x: 410, startPoint y: 240, endPoint x: 414, endPoint y: 92, distance: 147.6
click at [414, 92] on img at bounding box center [435, 271] width 588 height 831
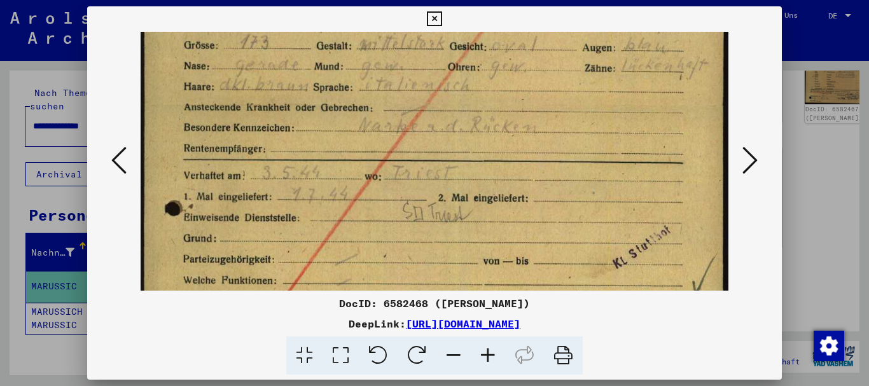
drag, startPoint x: 413, startPoint y: 224, endPoint x: 395, endPoint y: 57, distance: 167.6
click at [395, 57] on img at bounding box center [435, 101] width 588 height 831
click at [0, 190] on div at bounding box center [434, 193] width 869 height 386
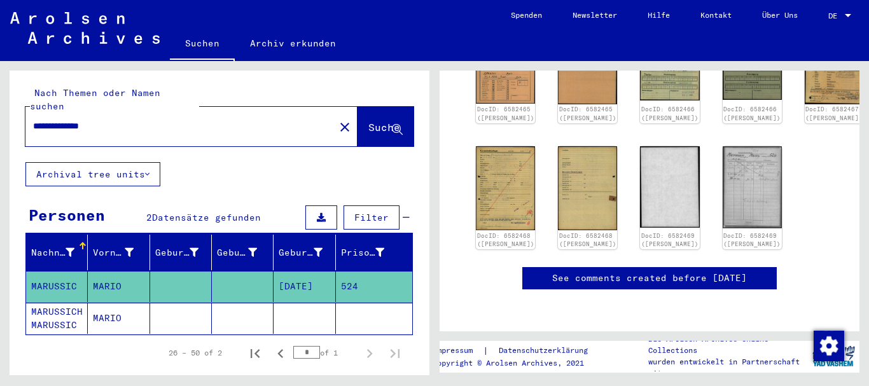
scroll to position [37, 0]
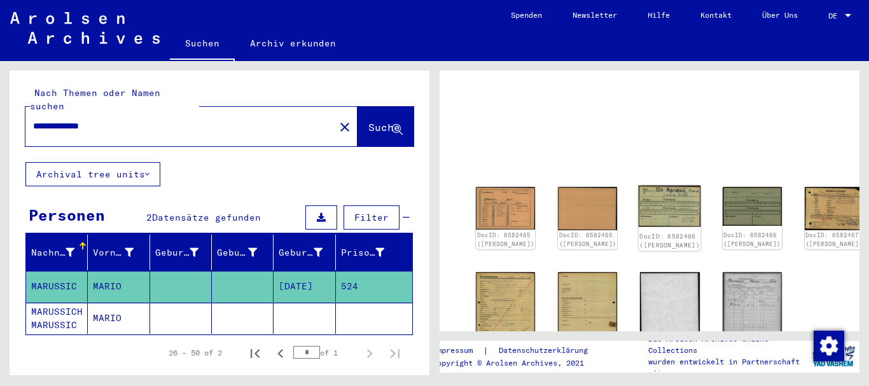
click at [638, 200] on img at bounding box center [669, 206] width 62 height 41
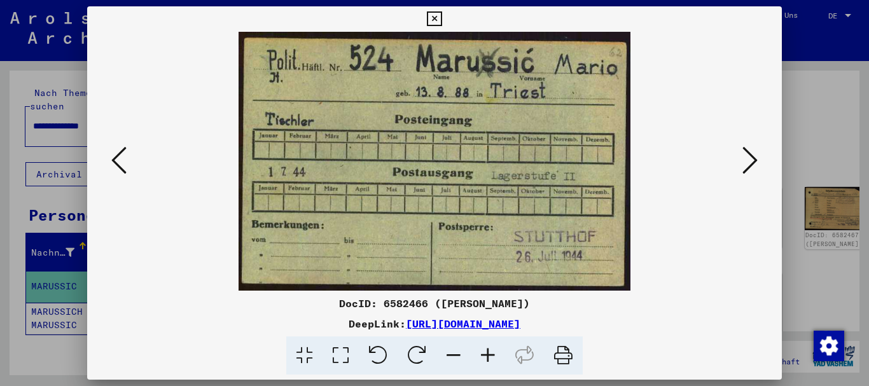
click at [751, 159] on icon at bounding box center [749, 160] width 15 height 31
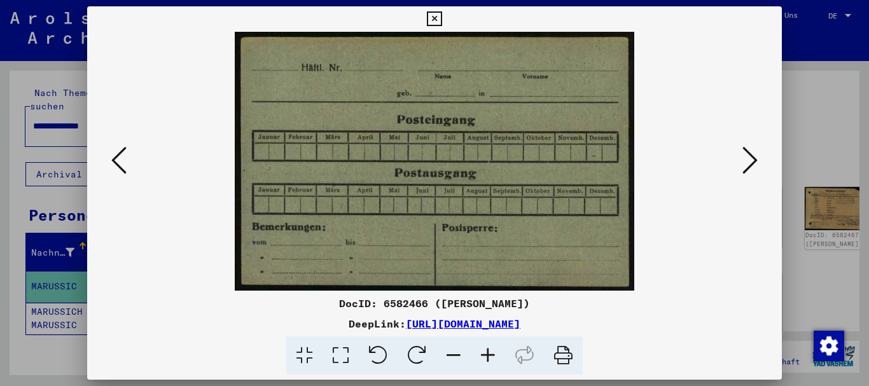
click at [756, 159] on icon at bounding box center [749, 160] width 15 height 31
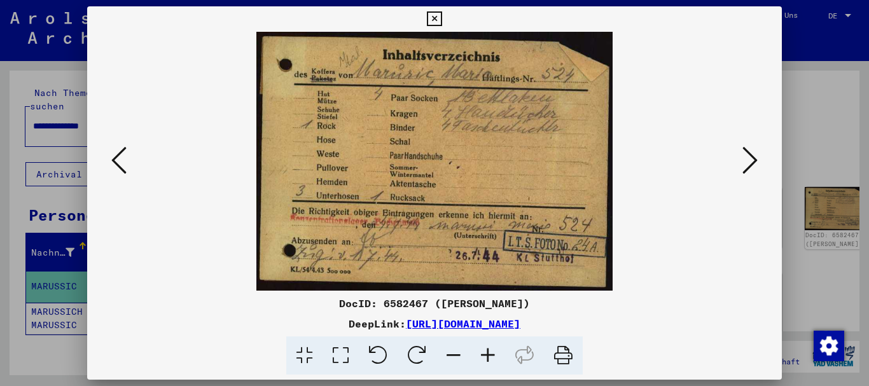
click at [756, 159] on icon at bounding box center [749, 160] width 15 height 31
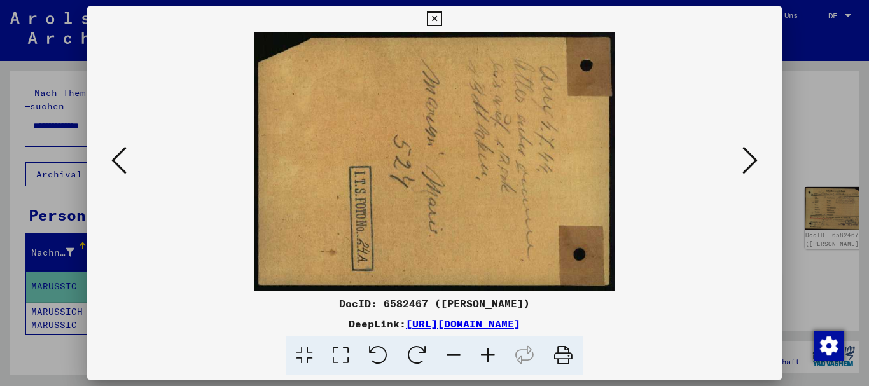
click at [756, 159] on icon at bounding box center [749, 160] width 15 height 31
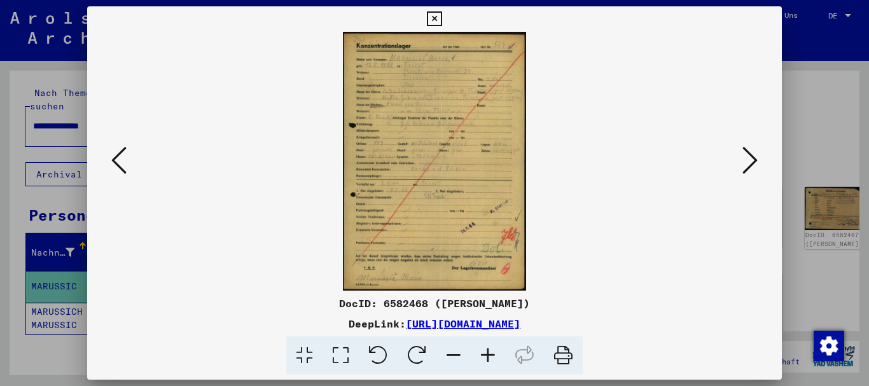
drag, startPoint x: 14, startPoint y: 171, endPoint x: 18, endPoint y: 178, distance: 8.0
click at [15, 172] on div at bounding box center [434, 193] width 869 height 386
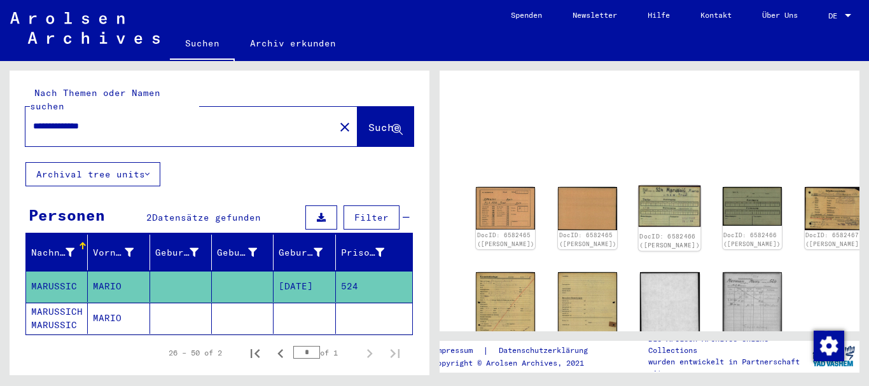
click at [638, 190] on img at bounding box center [669, 206] width 62 height 41
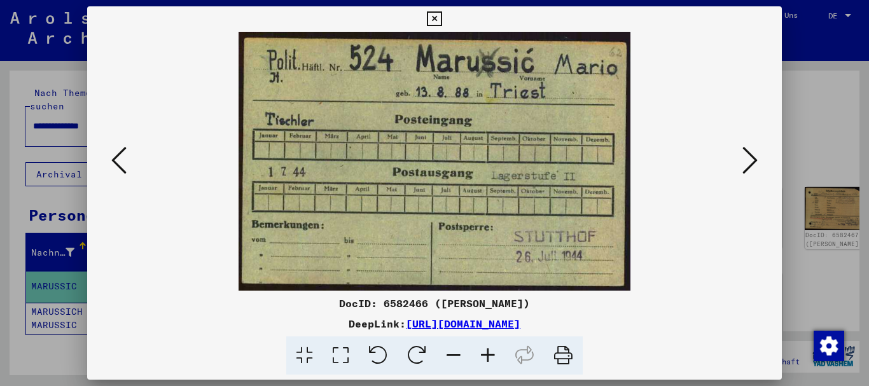
drag, startPoint x: 0, startPoint y: 249, endPoint x: 20, endPoint y: 164, distance: 86.8
click at [1, 247] on div at bounding box center [434, 193] width 869 height 386
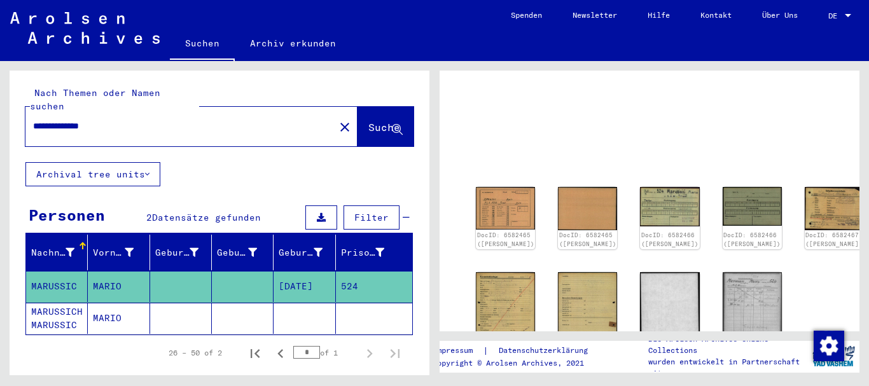
drag, startPoint x: 117, startPoint y: 113, endPoint x: 13, endPoint y: 112, distance: 104.3
click at [33, 120] on input "**********" at bounding box center [180, 126] width 294 height 13
paste input "text"
type input "*****"
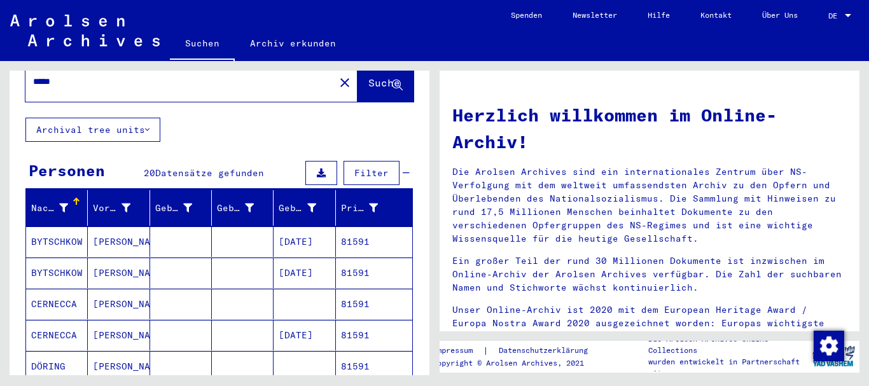
scroll to position [69, 0]
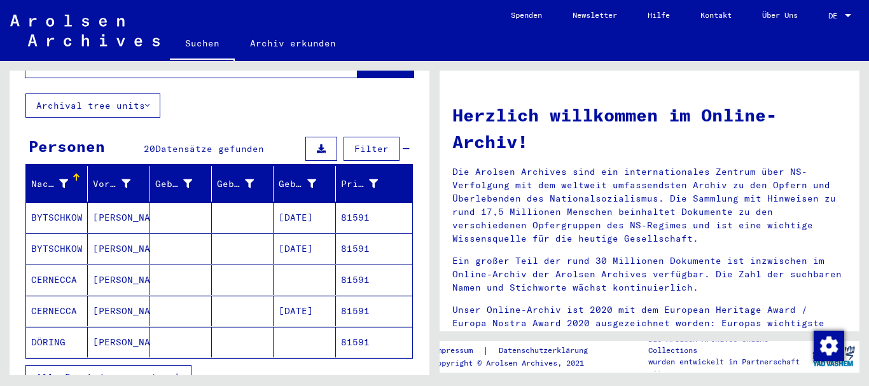
click at [71, 298] on mat-cell "CERNECCA" at bounding box center [57, 311] width 62 height 31
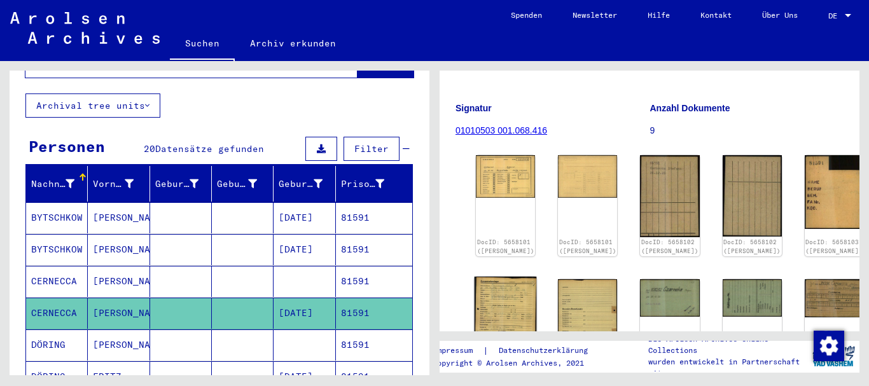
scroll to position [275, 0]
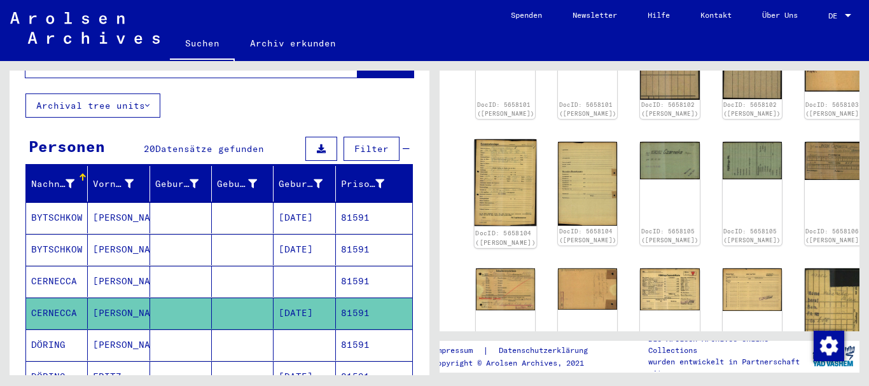
click at [494, 153] on img at bounding box center [505, 182] width 62 height 87
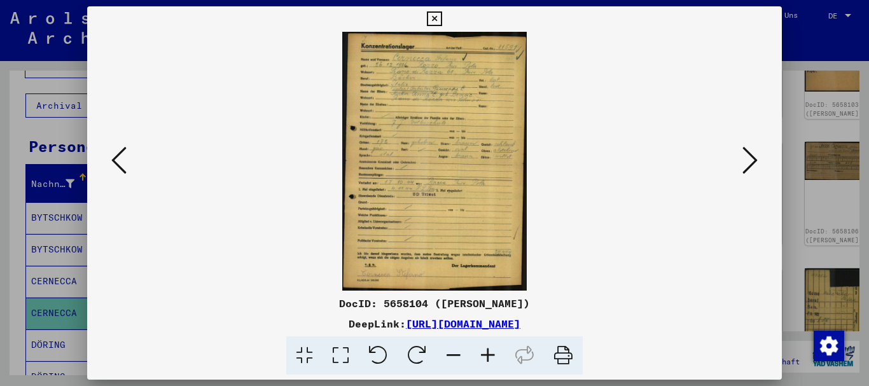
click at [488, 355] on icon at bounding box center [488, 355] width 34 height 39
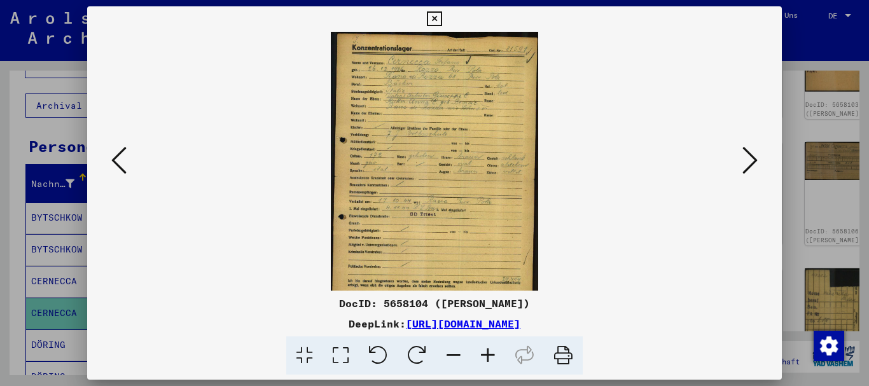
click at [488, 355] on icon at bounding box center [488, 355] width 34 height 39
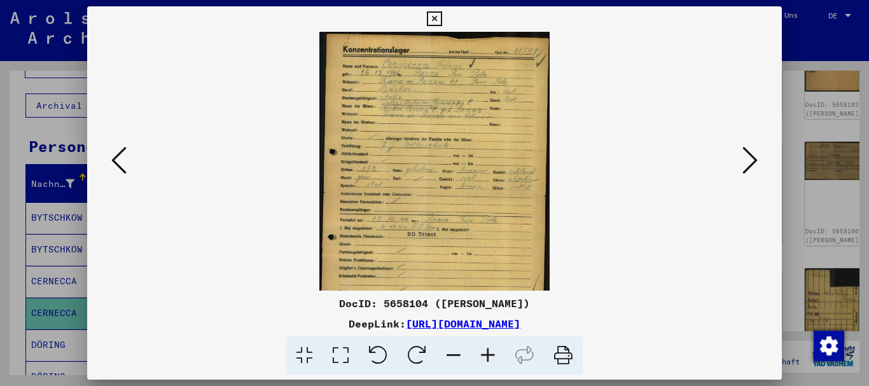
click at [489, 354] on icon at bounding box center [488, 355] width 34 height 39
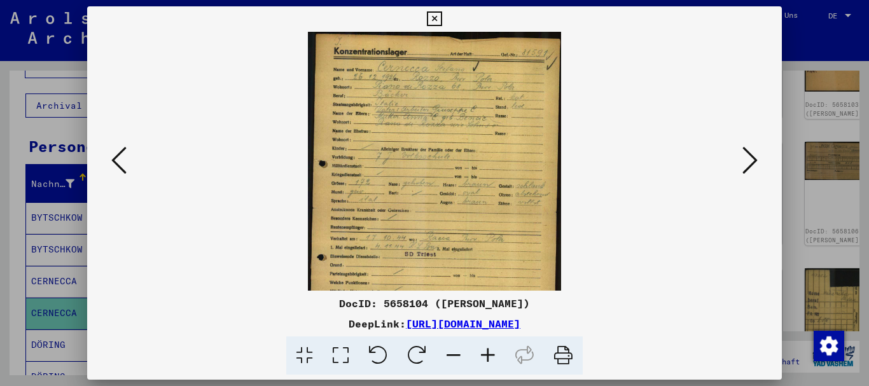
click at [489, 354] on icon at bounding box center [488, 355] width 34 height 39
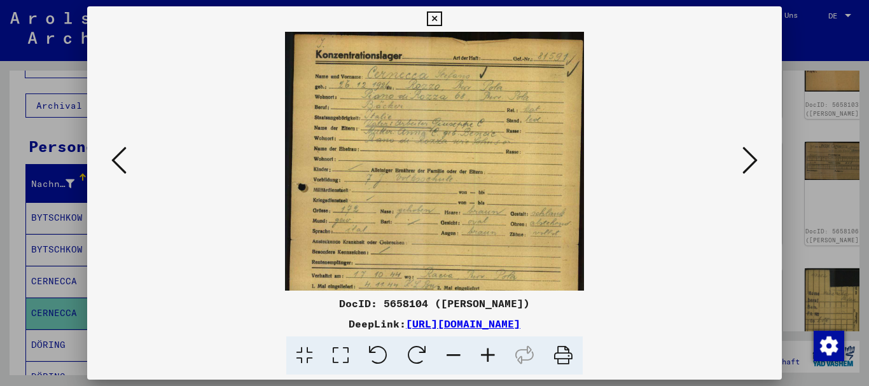
click at [489, 354] on icon at bounding box center [488, 355] width 34 height 39
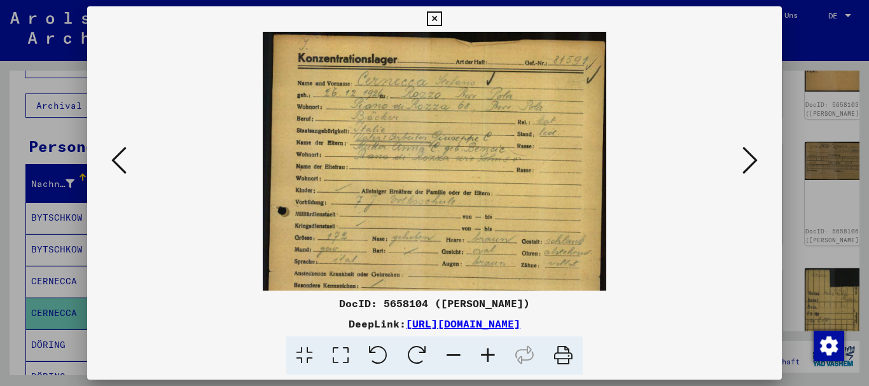
click at [489, 354] on icon at bounding box center [488, 355] width 34 height 39
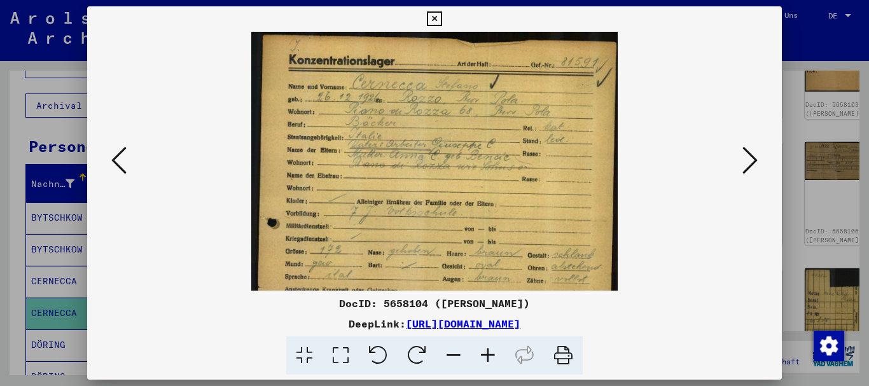
click at [489, 354] on icon at bounding box center [488, 355] width 34 height 39
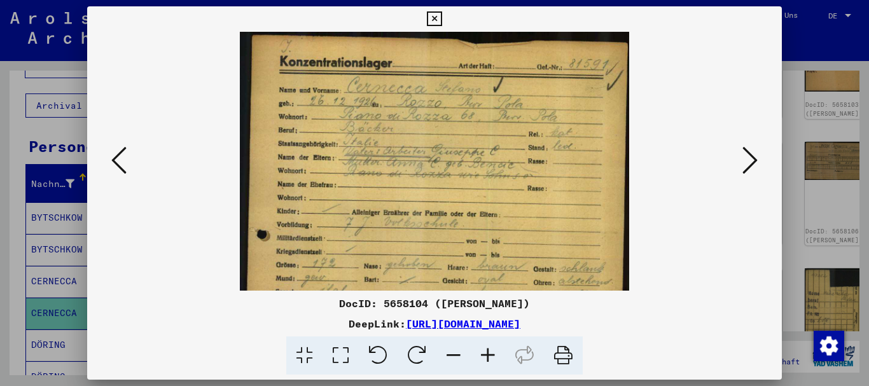
click at [489, 354] on icon at bounding box center [488, 355] width 34 height 39
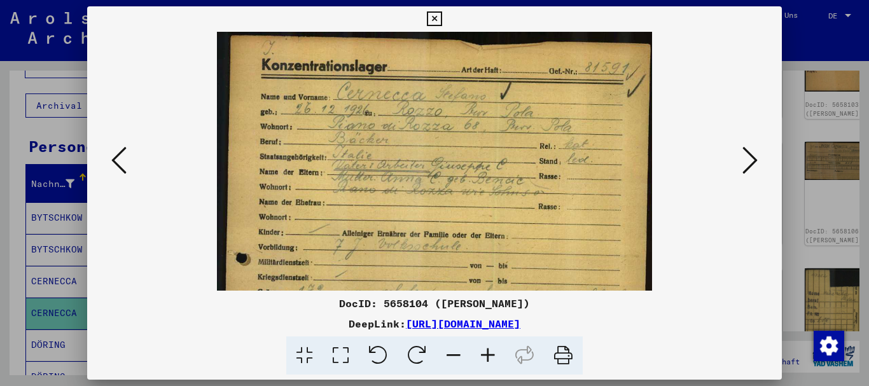
click at [489, 354] on icon at bounding box center [488, 355] width 34 height 39
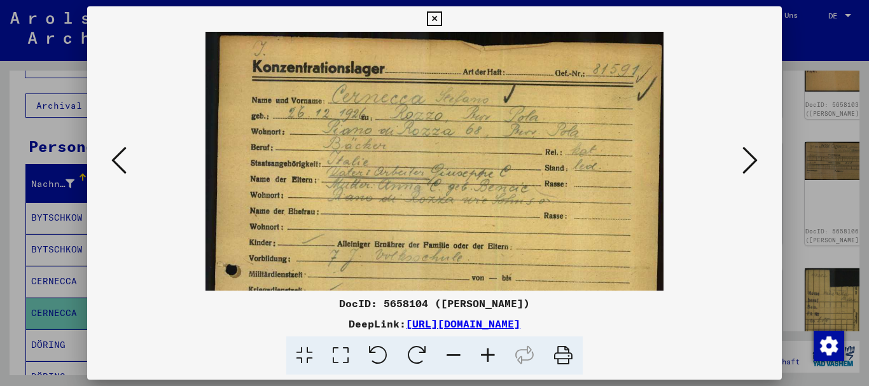
click at [489, 354] on icon at bounding box center [488, 355] width 34 height 39
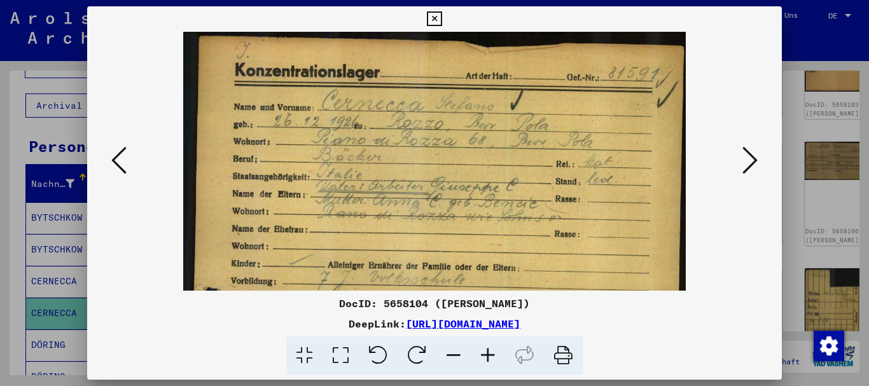
click at [489, 354] on icon at bounding box center [488, 355] width 34 height 39
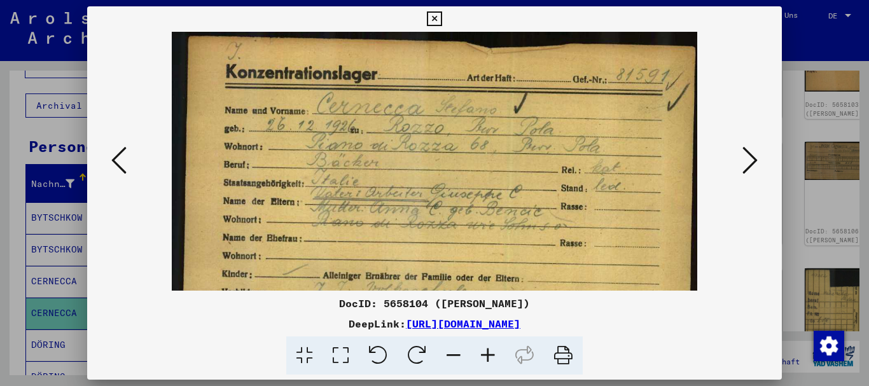
click at [489, 354] on icon at bounding box center [488, 355] width 34 height 39
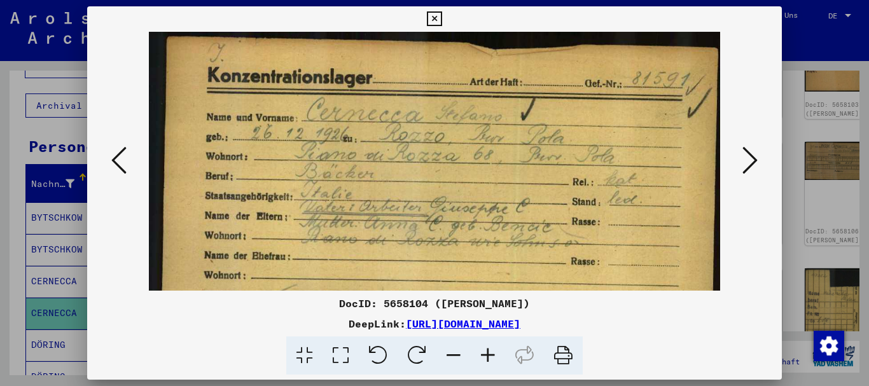
click at [489, 354] on icon at bounding box center [488, 355] width 34 height 39
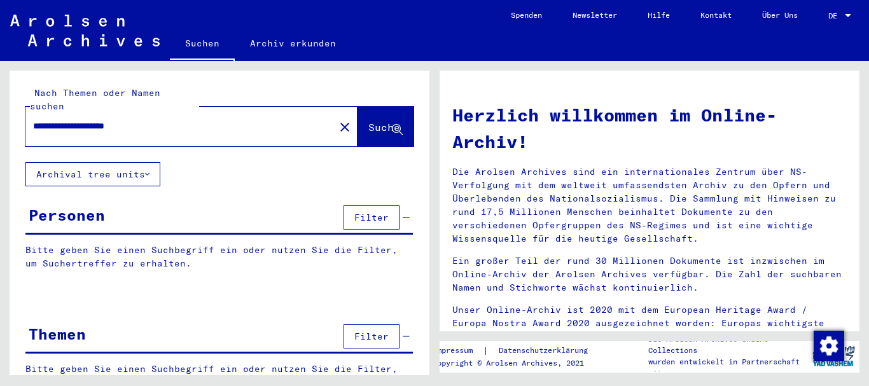
type input "**********"
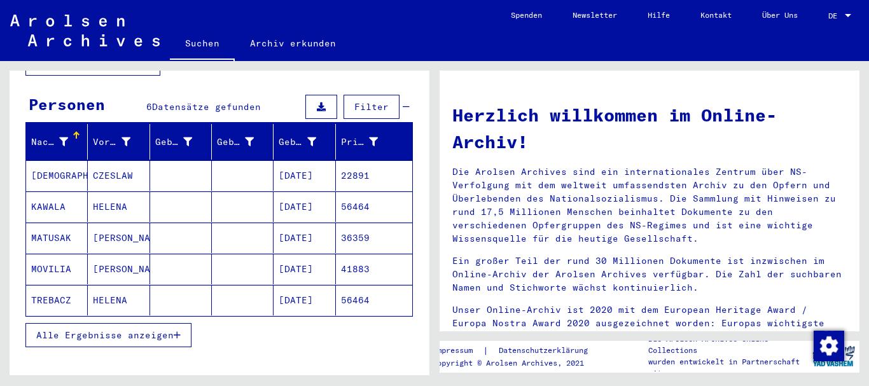
scroll to position [137, 0]
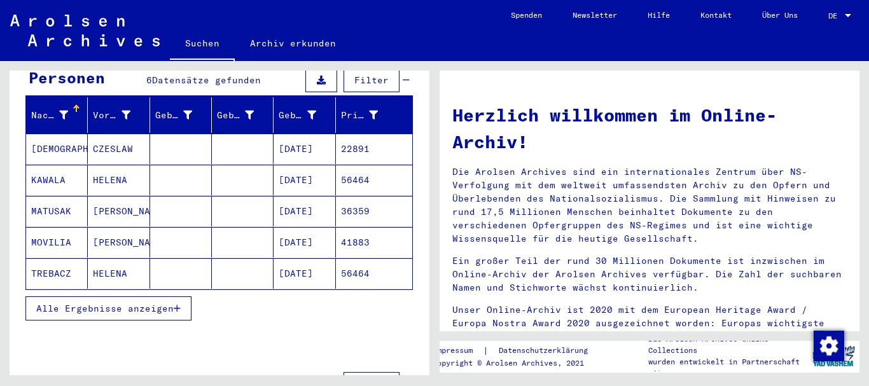
click at [79, 227] on mat-cell "MOVILIA" at bounding box center [57, 242] width 62 height 31
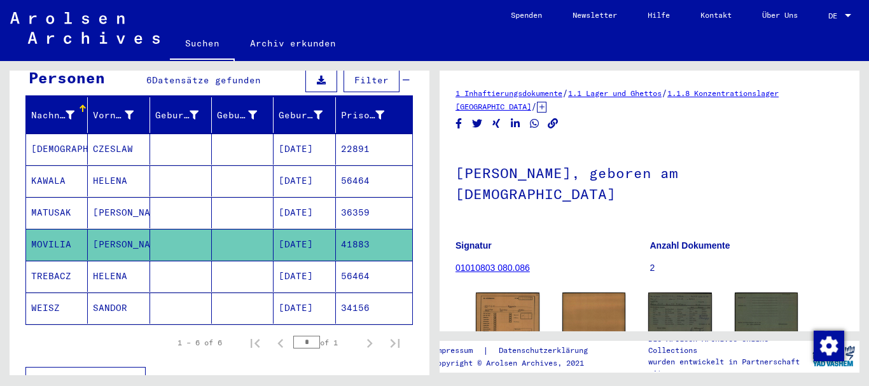
scroll to position [92, 0]
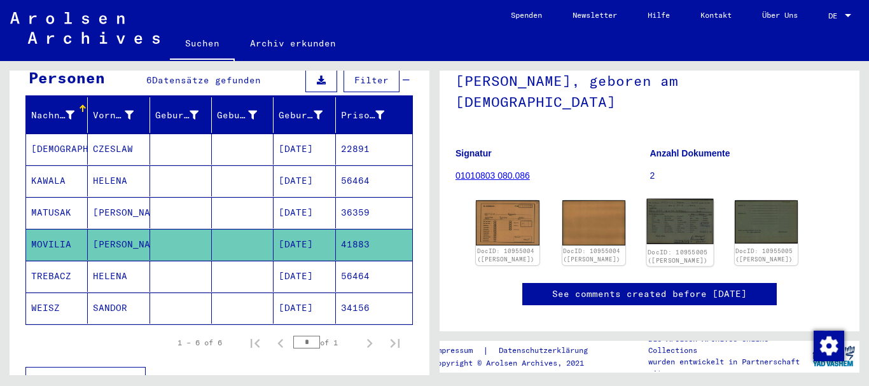
click at [673, 220] on img at bounding box center [680, 221] width 66 height 45
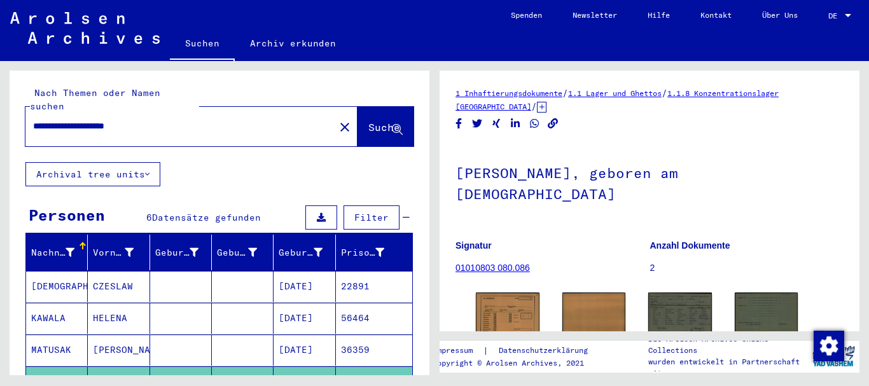
scroll to position [92, 0]
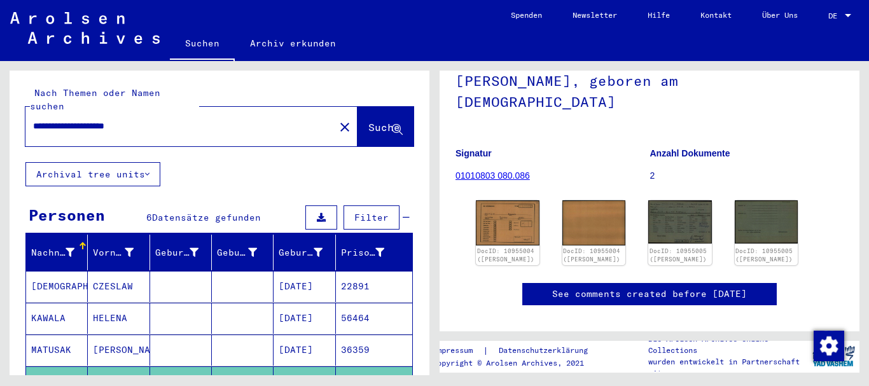
click at [33, 120] on input "**********" at bounding box center [180, 126] width 294 height 13
paste input "text"
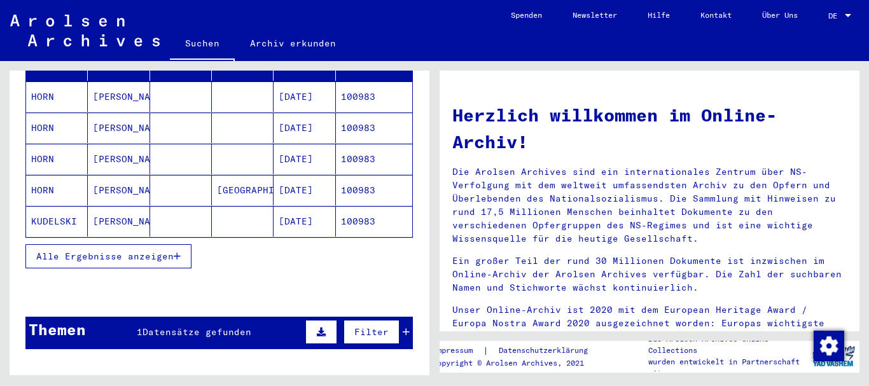
scroll to position [206, 0]
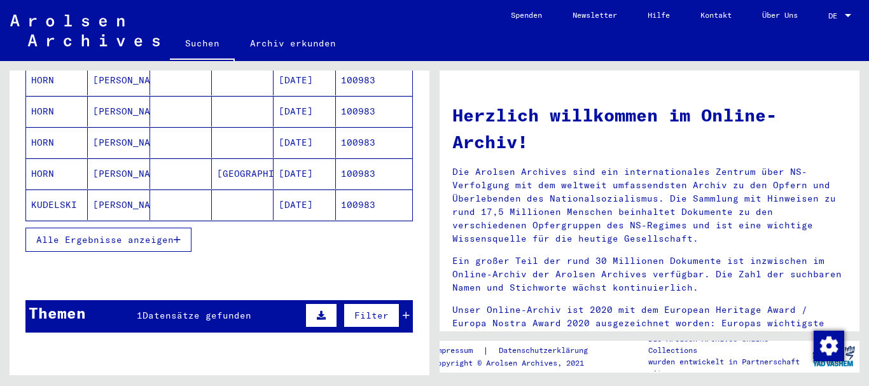
click at [75, 234] on span "Alle Ergebnisse anzeigen" at bounding box center [104, 239] width 137 height 11
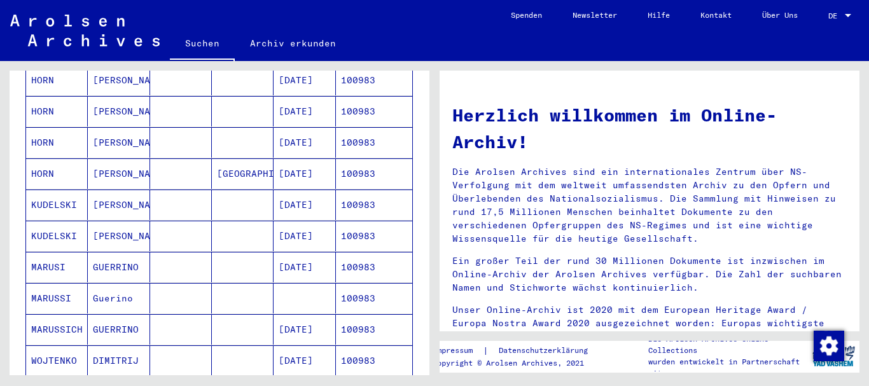
scroll to position [275, 0]
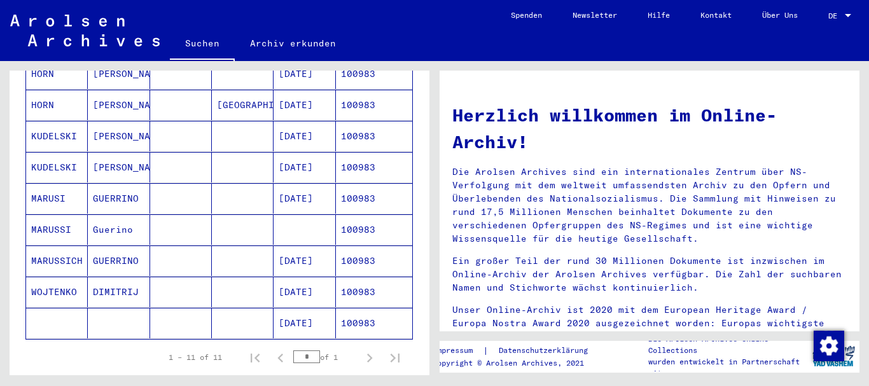
click at [61, 252] on mat-cell "MARUSSICH" at bounding box center [57, 260] width 62 height 31
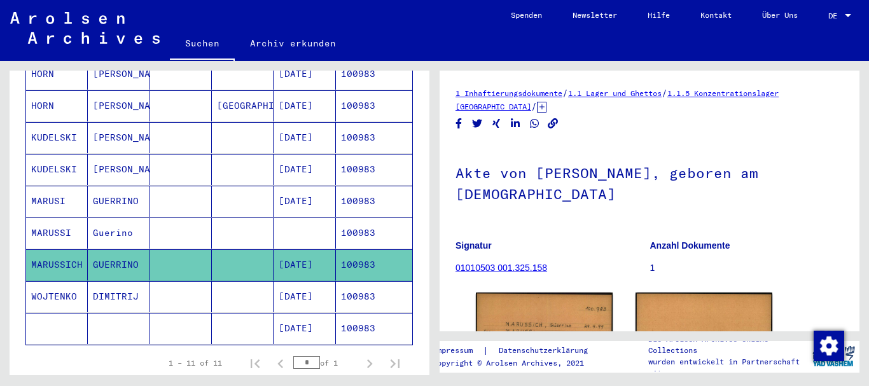
scroll to position [137, 0]
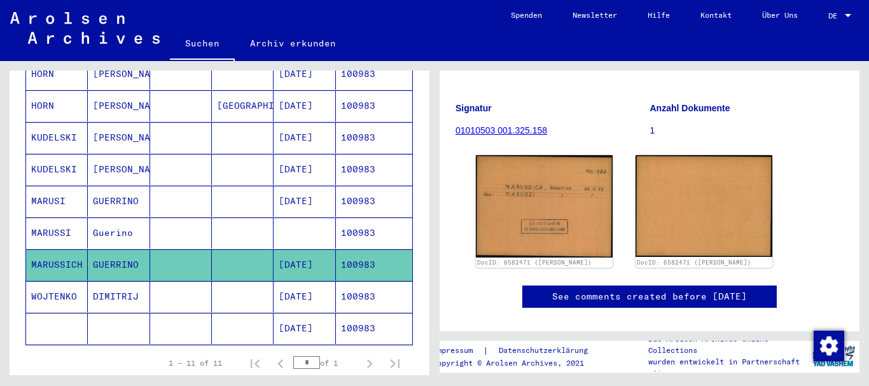
click at [62, 226] on mat-cell "MARUSSI" at bounding box center [57, 232] width 62 height 31
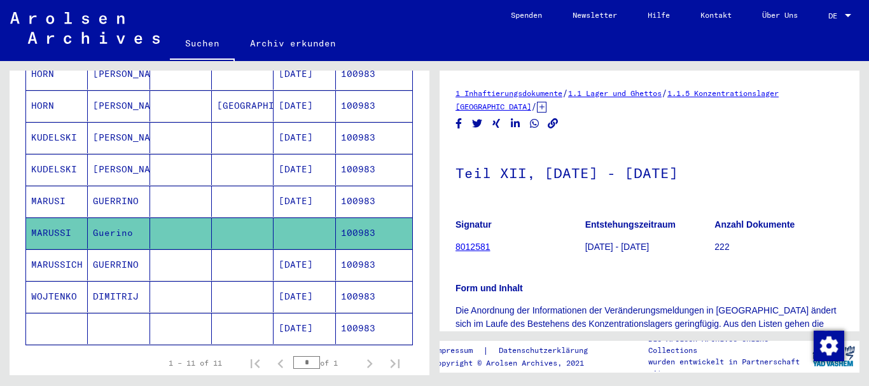
click at [54, 187] on mat-cell "MARUSI" at bounding box center [57, 201] width 62 height 31
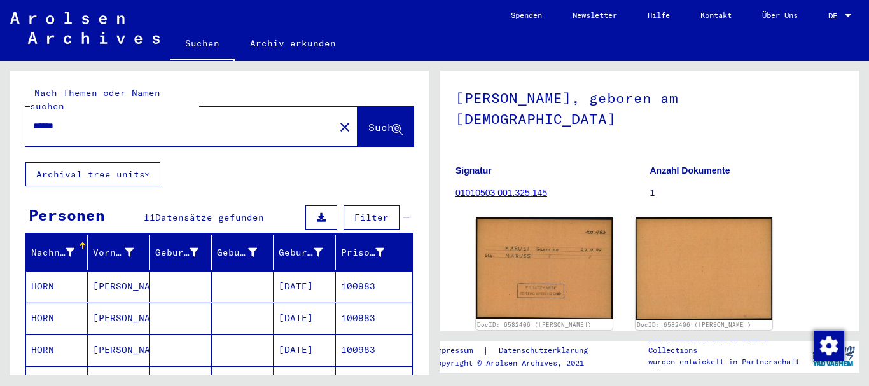
drag, startPoint x: 83, startPoint y: 107, endPoint x: 0, endPoint y: 104, distance: 83.4
click at [33, 120] on input "******" at bounding box center [180, 126] width 294 height 13
paste input "text"
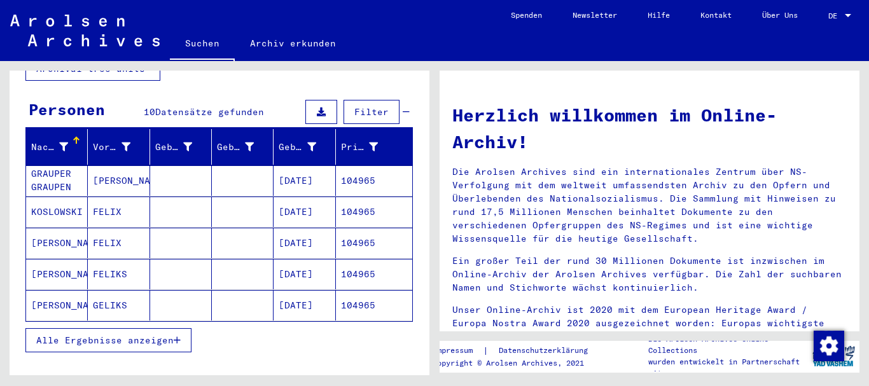
scroll to position [206, 0]
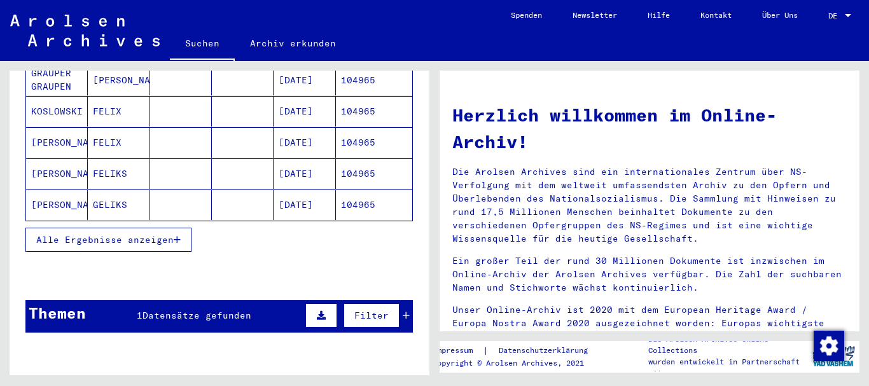
drag, startPoint x: 67, startPoint y: 224, endPoint x: 69, endPoint y: 197, distance: 26.7
click at [67, 234] on span "Alle Ergebnisse anzeigen" at bounding box center [104, 239] width 137 height 11
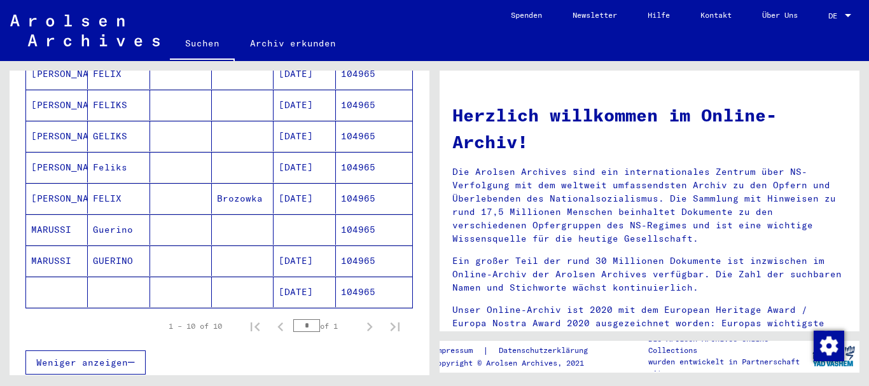
click at [62, 217] on mat-cell "MARUSSI" at bounding box center [57, 229] width 62 height 31
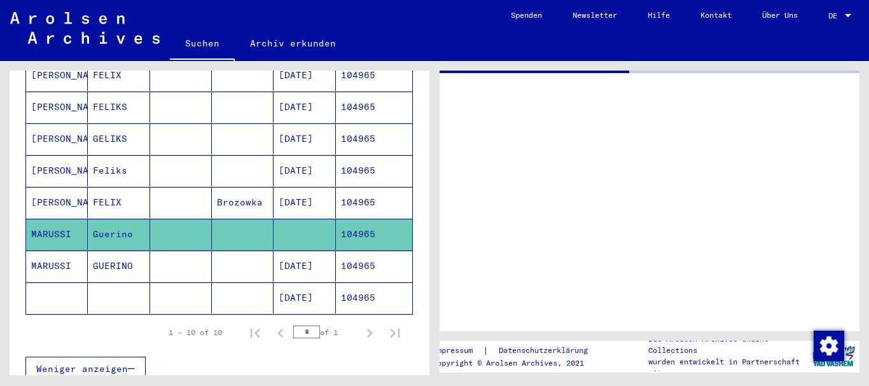
scroll to position [276, 0]
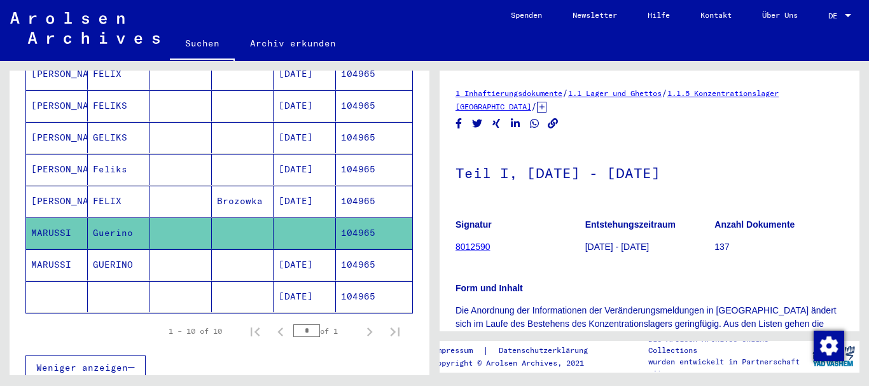
click at [55, 252] on mat-cell "MARUSSI" at bounding box center [57, 264] width 62 height 31
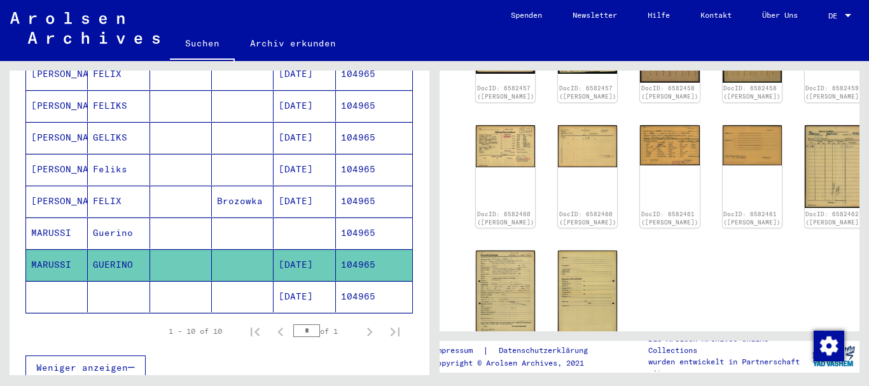
scroll to position [412, 0]
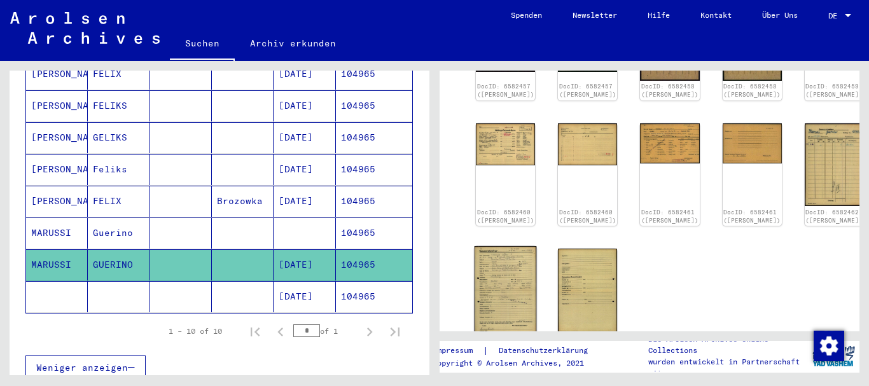
click at [494, 246] on img at bounding box center [505, 290] width 62 height 88
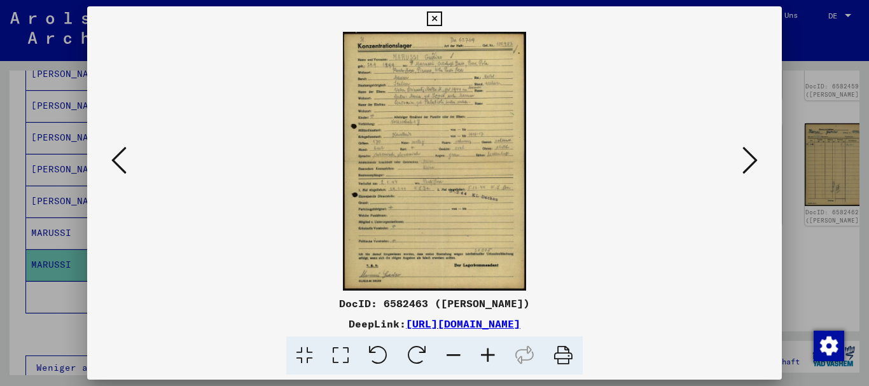
click at [491, 357] on icon at bounding box center [488, 355] width 34 height 39
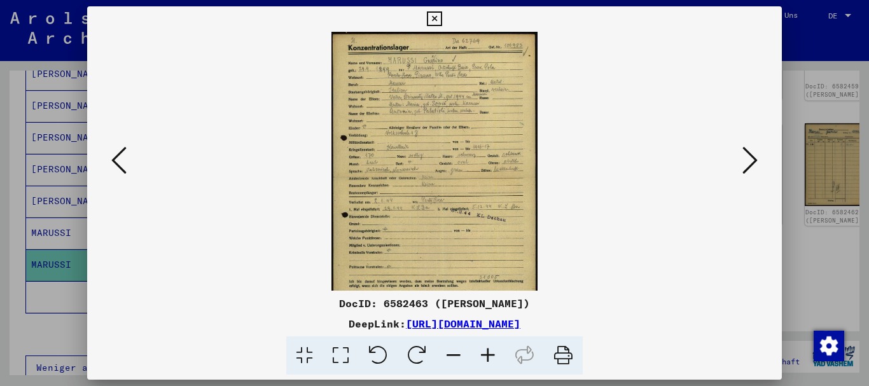
click at [491, 357] on icon at bounding box center [488, 355] width 34 height 39
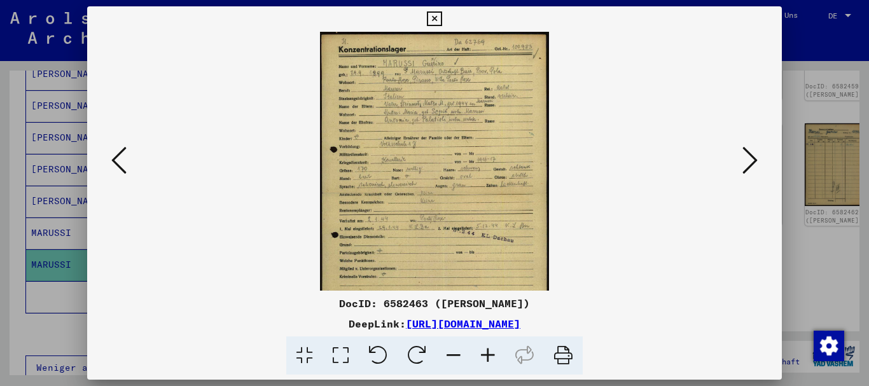
click at [491, 357] on icon at bounding box center [488, 355] width 34 height 39
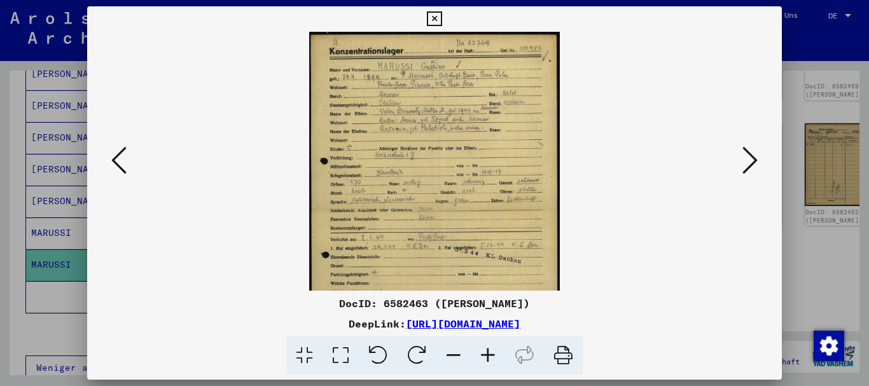
click at [491, 357] on icon at bounding box center [488, 355] width 34 height 39
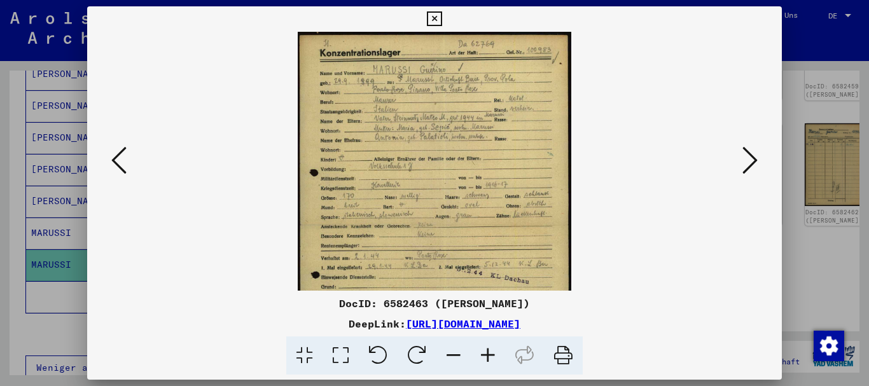
click at [491, 357] on icon at bounding box center [488, 355] width 34 height 39
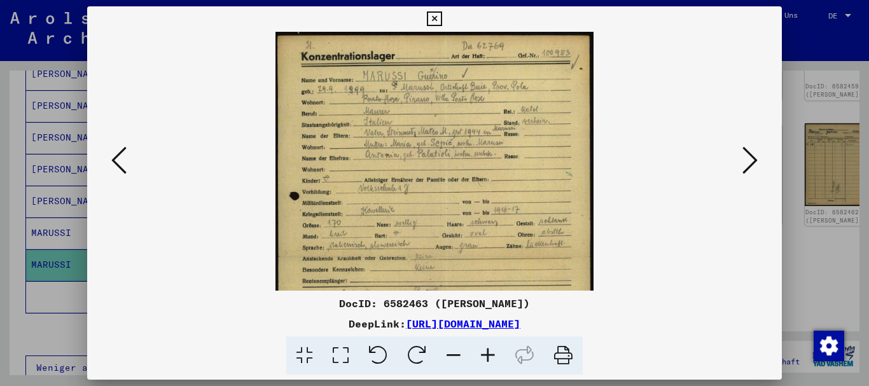
click at [491, 357] on icon at bounding box center [488, 355] width 34 height 39
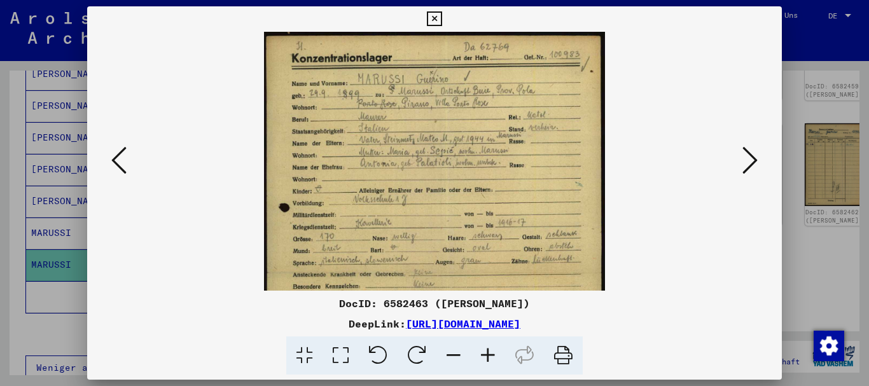
click at [491, 357] on icon at bounding box center [488, 355] width 34 height 39
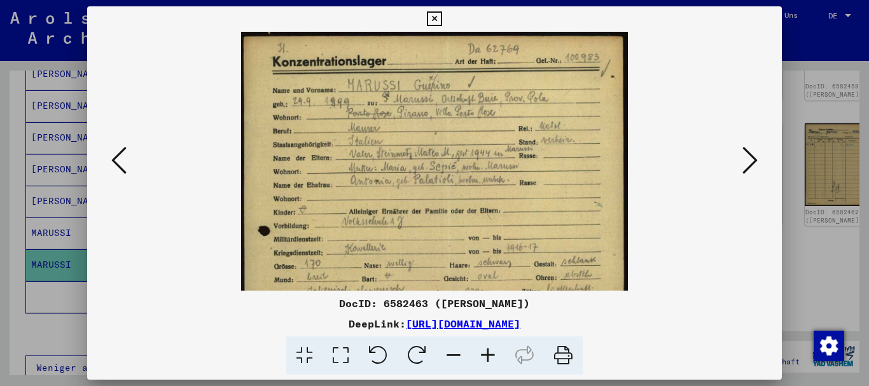
click at [491, 357] on icon at bounding box center [488, 355] width 34 height 39
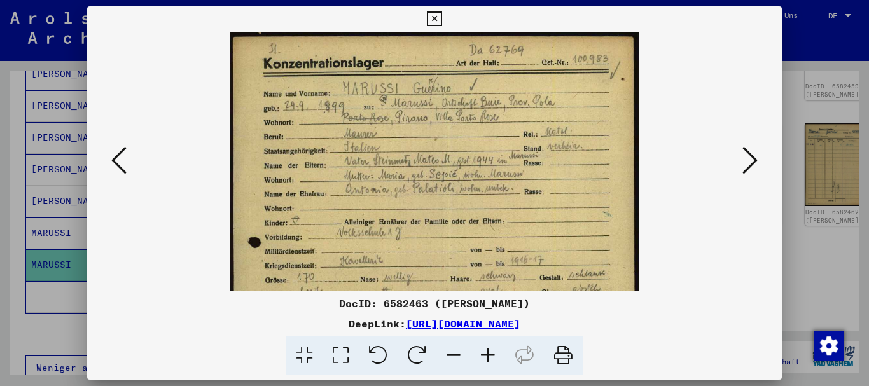
drag, startPoint x: 463, startPoint y: 223, endPoint x: 433, endPoint y: 25, distance: 200.0
click at [433, 32] on img at bounding box center [434, 320] width 409 height 577
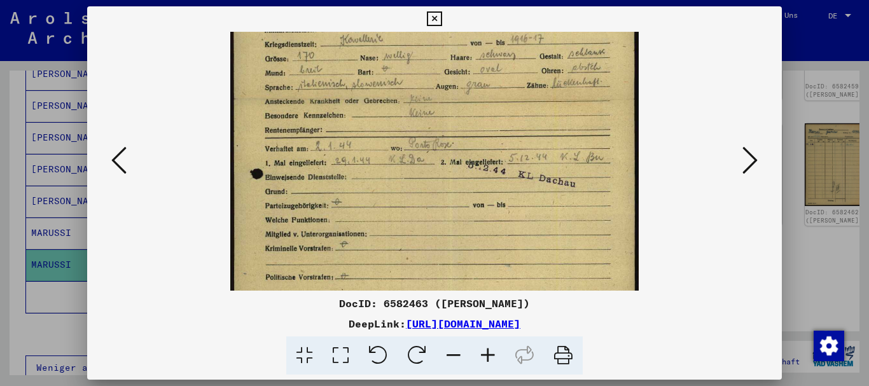
click at [405, 9] on div "DocID: 6582463 (GUERINO MARUSSI) DeepLink: https://collections.arolsen-archives…" at bounding box center [434, 190] width 695 height 369
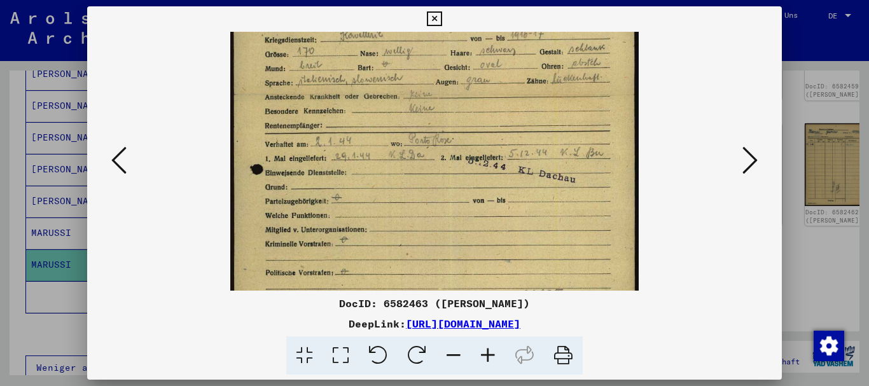
drag, startPoint x: 469, startPoint y: 109, endPoint x: 461, endPoint y: 276, distance: 167.4
click at [461, 276] on img at bounding box center [434, 94] width 409 height 577
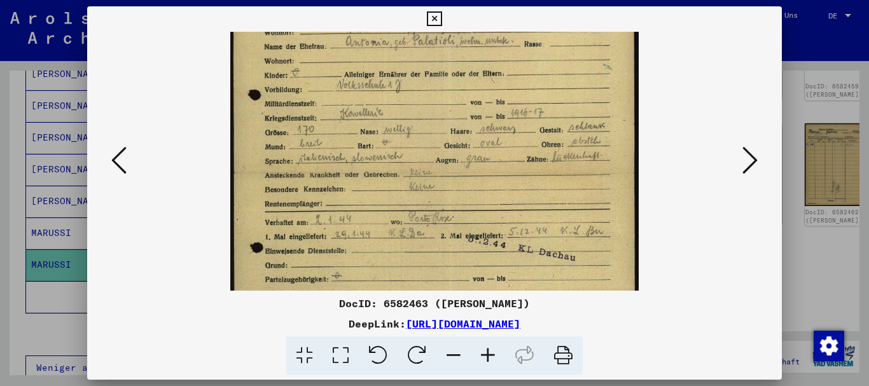
scroll to position [0, 0]
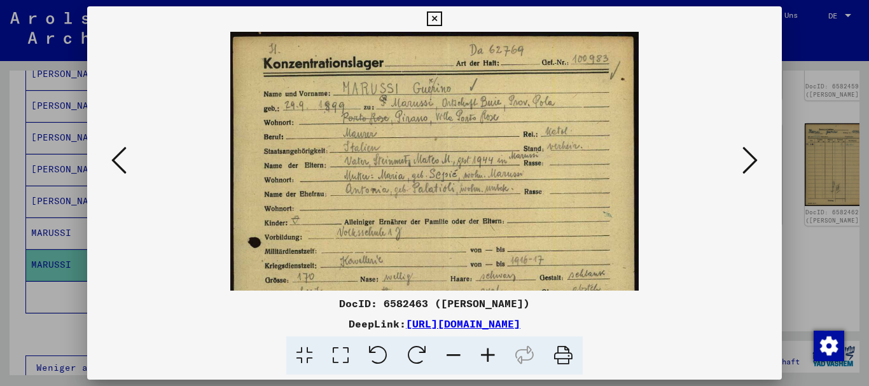
drag, startPoint x: 453, startPoint y: 90, endPoint x: 451, endPoint y: 296, distance: 206.1
click at [457, 302] on div "DocID: 6582463 (GUERINO MARUSSI) DeepLink: https://collections.arolsen-archives…" at bounding box center [434, 190] width 695 height 369
drag, startPoint x: 369, startPoint y: 177, endPoint x: 359, endPoint y: 55, distance: 122.5
click at [359, 49] on img at bounding box center [434, 320] width 409 height 577
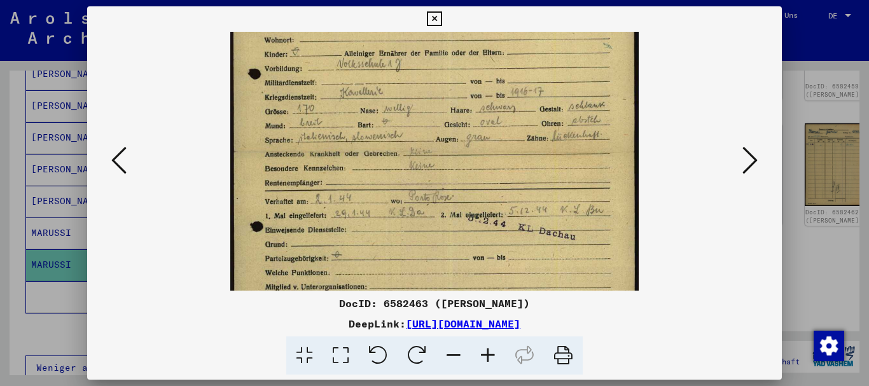
drag, startPoint x: 376, startPoint y: 158, endPoint x: 368, endPoint y: 43, distance: 116.0
click at [368, 43] on img at bounding box center [434, 151] width 409 height 577
drag, startPoint x: 422, startPoint y: 106, endPoint x: 446, endPoint y: 274, distance: 170.3
click at [446, 274] on img at bounding box center [434, 150] width 409 height 577
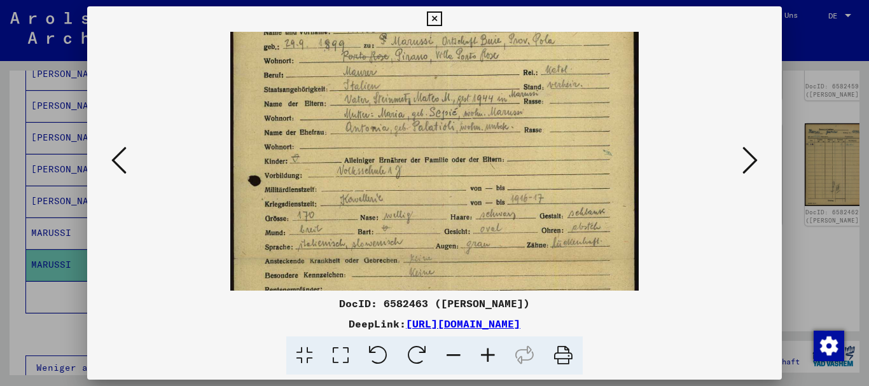
drag, startPoint x: 425, startPoint y: 120, endPoint x: 443, endPoint y: 240, distance: 122.1
click at [437, 219] on img at bounding box center [434, 258] width 409 height 577
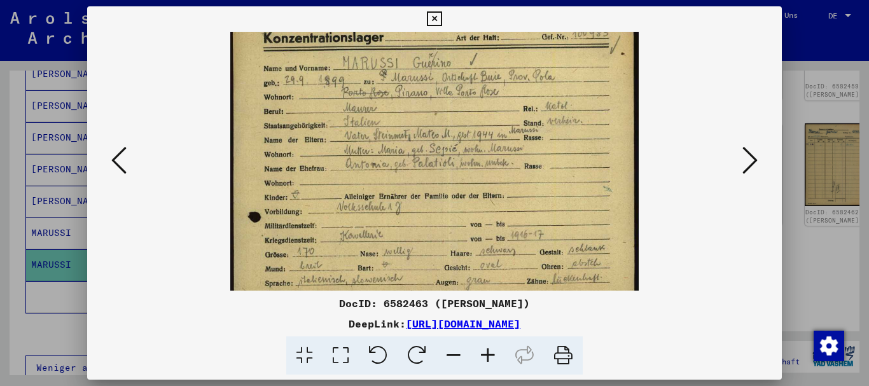
drag, startPoint x: 450, startPoint y: 80, endPoint x: 443, endPoint y: 45, distance: 36.2
click at [443, 45] on img at bounding box center [434, 294] width 409 height 577
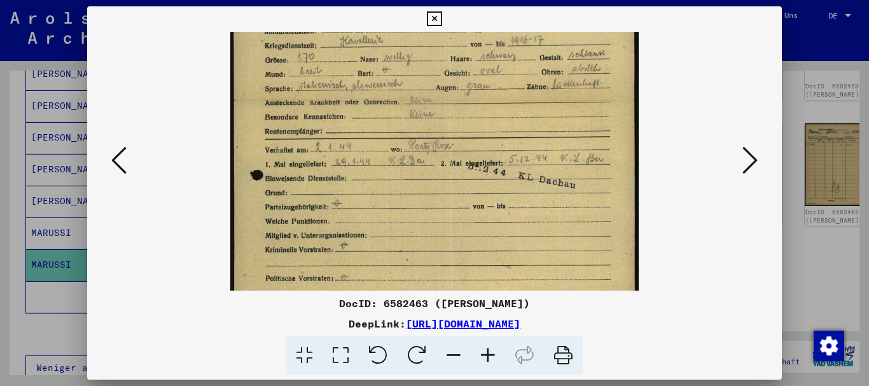
drag, startPoint x: 460, startPoint y: 124, endPoint x: 248, endPoint y: 5, distance: 243.4
click at [460, 176] on img at bounding box center [434, 100] width 409 height 577
click at [4, 156] on div at bounding box center [434, 193] width 869 height 386
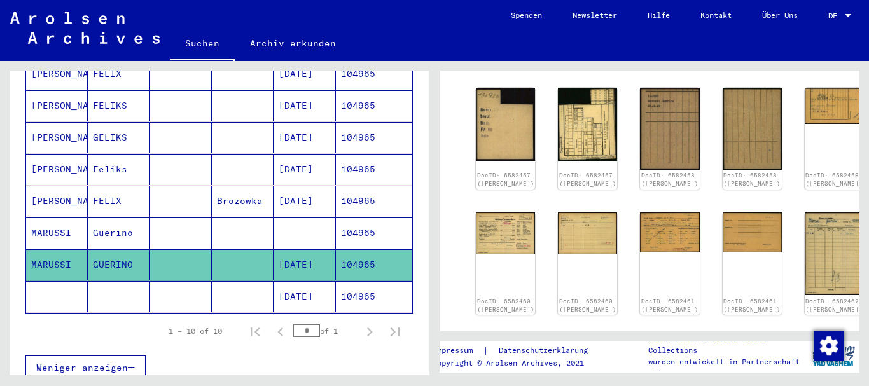
scroll to position [275, 0]
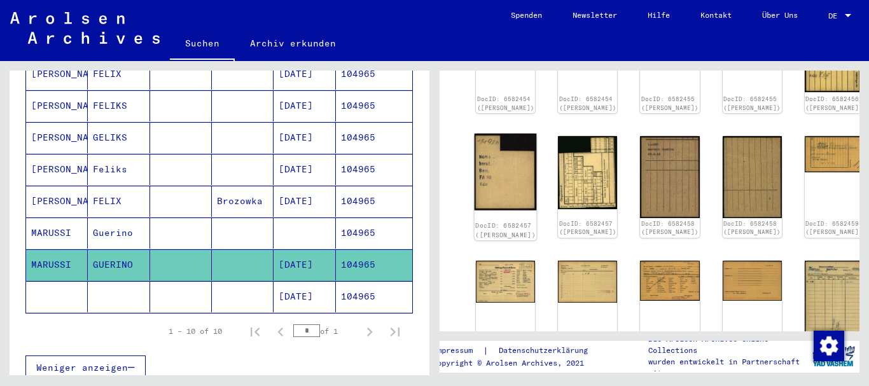
click at [488, 156] on img at bounding box center [505, 172] width 62 height 77
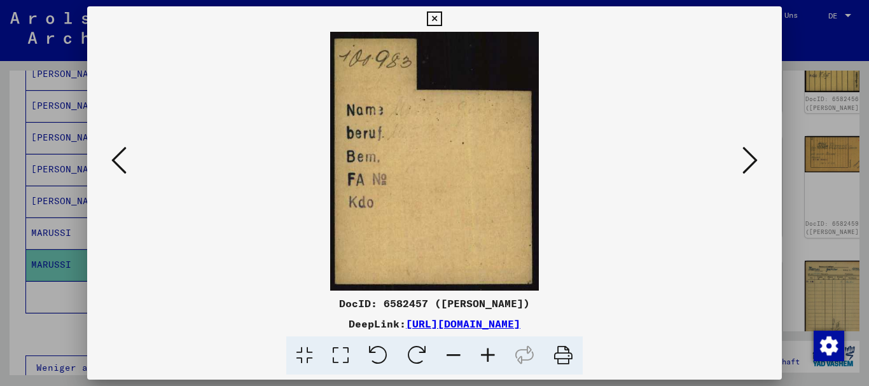
click at [754, 165] on icon at bounding box center [749, 160] width 15 height 31
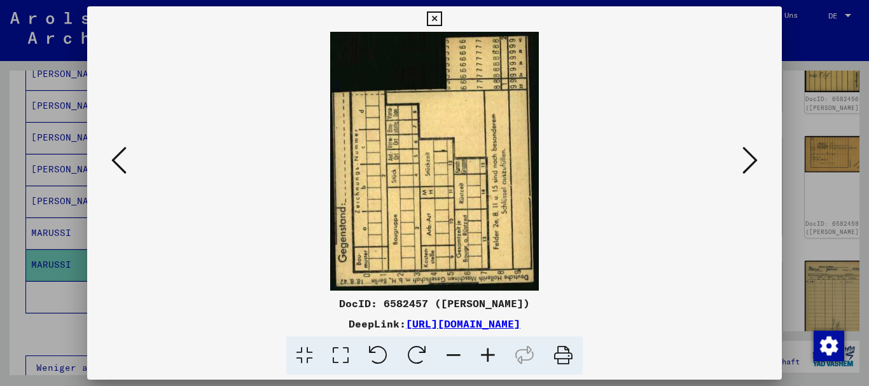
click at [754, 165] on icon at bounding box center [749, 160] width 15 height 31
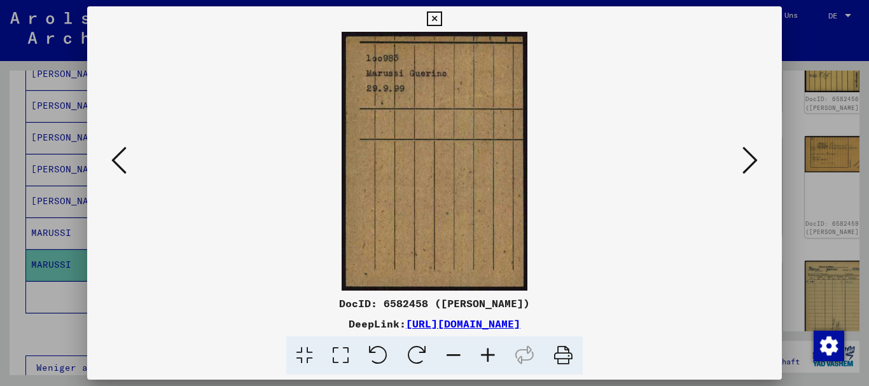
click at [754, 165] on icon at bounding box center [749, 160] width 15 height 31
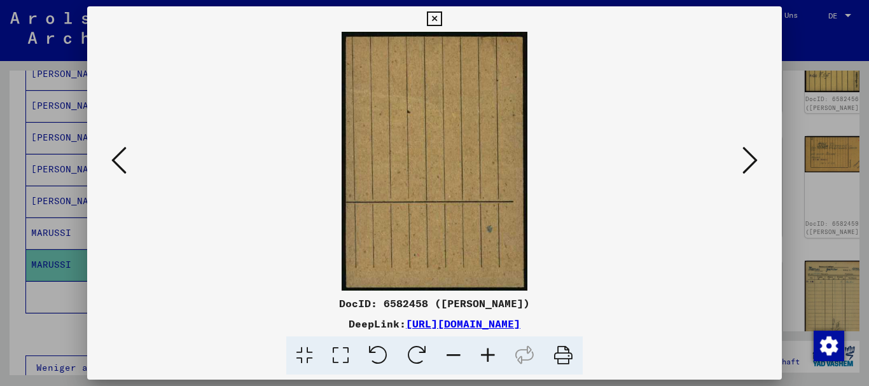
click at [754, 164] on icon at bounding box center [749, 160] width 15 height 31
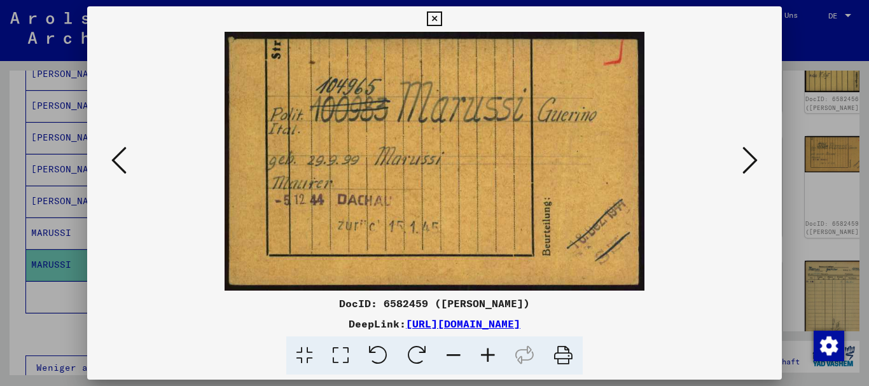
click at [42, 242] on div at bounding box center [434, 193] width 869 height 386
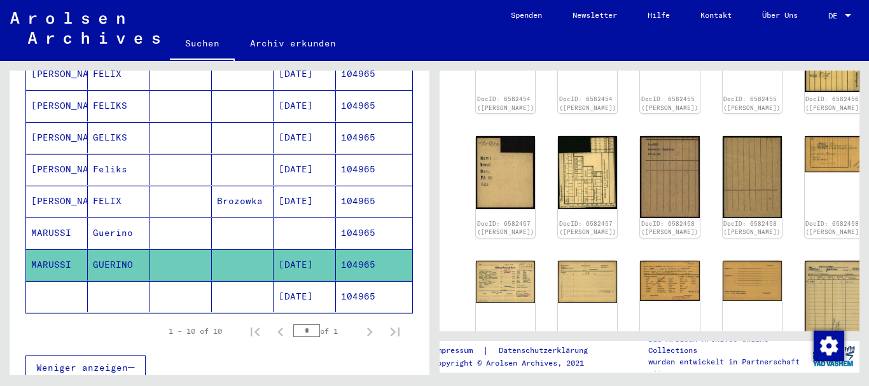
drag, startPoint x: 373, startPoint y: 251, endPoint x: 337, endPoint y: 246, distance: 36.6
click at [340, 250] on mat-cell "104965" at bounding box center [374, 264] width 76 height 31
copy mat-cell "104965"
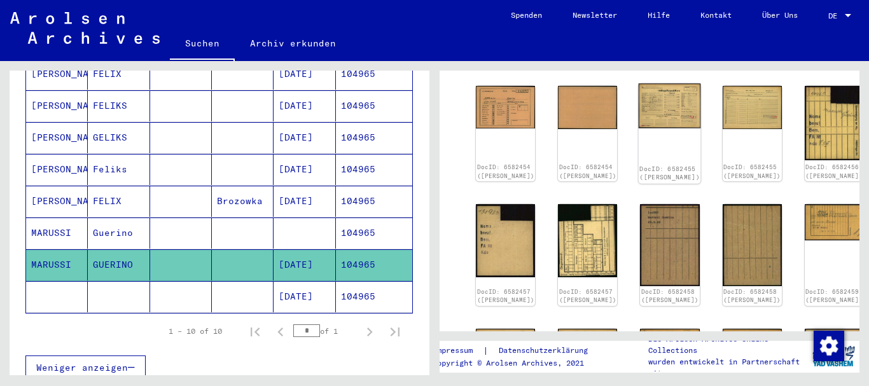
scroll to position [137, 0]
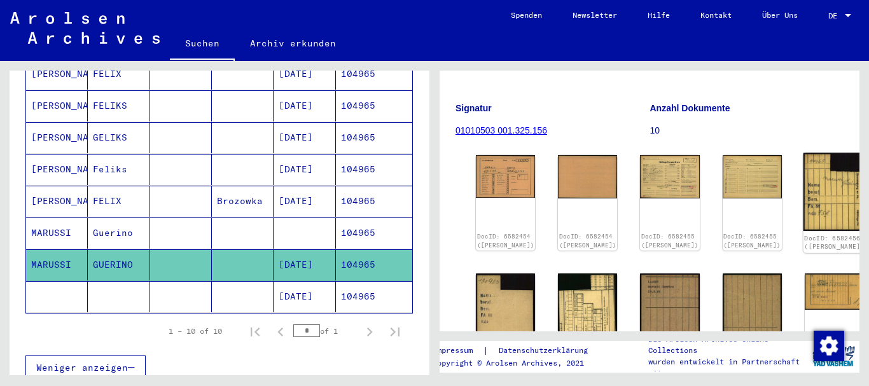
click at [803, 197] on img at bounding box center [834, 192] width 62 height 78
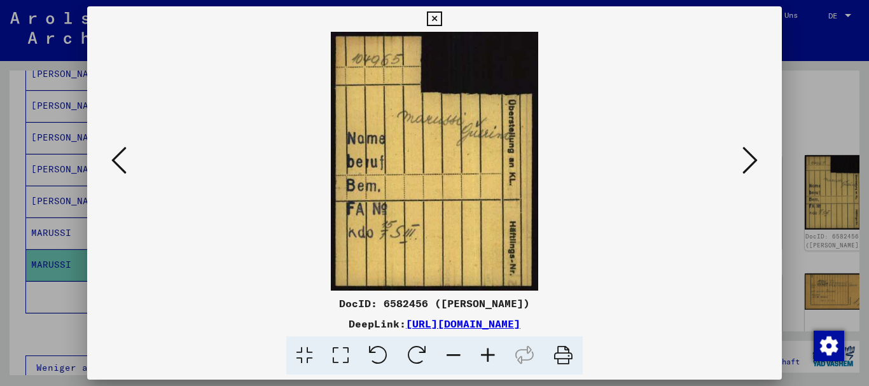
click at [17, 284] on div at bounding box center [434, 193] width 869 height 386
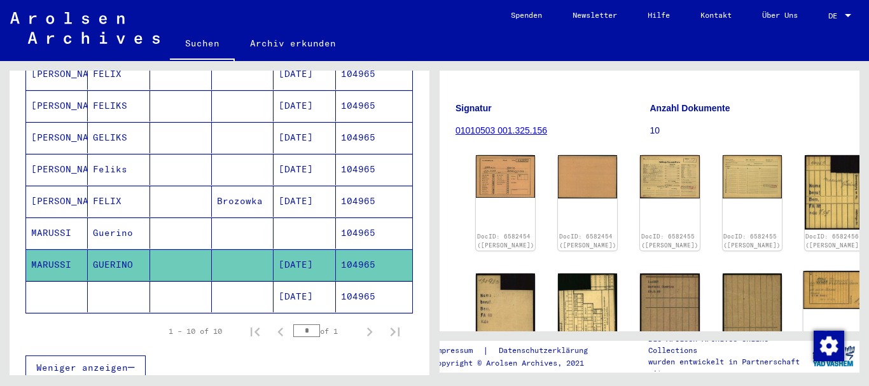
click at [803, 279] on img at bounding box center [834, 290] width 62 height 38
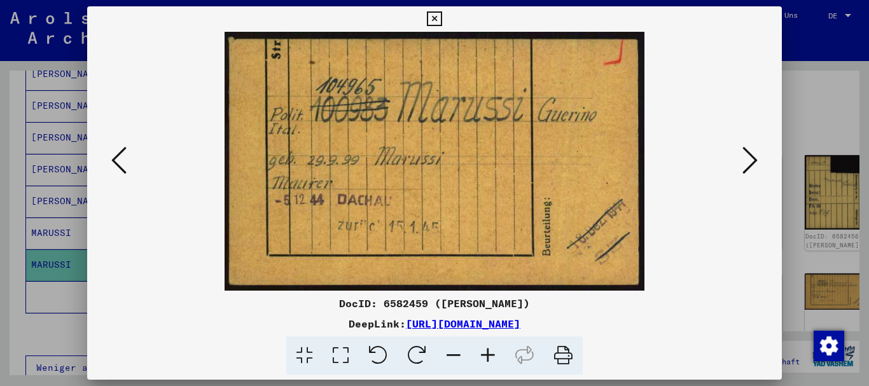
click at [10, 281] on div at bounding box center [434, 193] width 869 height 386
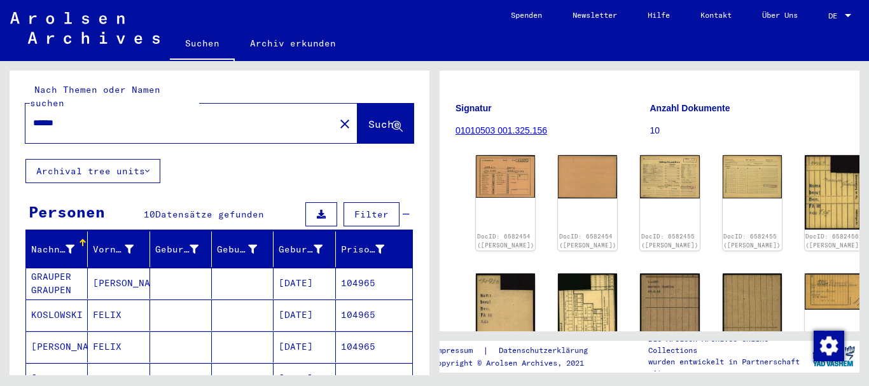
scroll to position [0, 0]
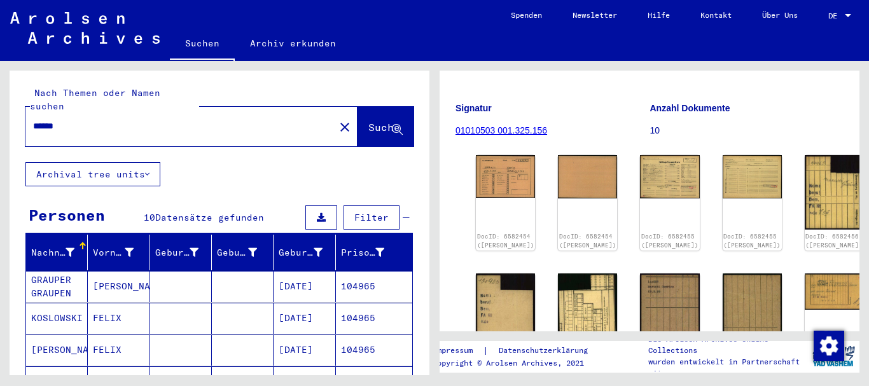
drag, startPoint x: 86, startPoint y: 109, endPoint x: 13, endPoint y: 113, distance: 73.9
click at [33, 120] on input "******" at bounding box center [180, 126] width 294 height 13
paste input "text"
type input "*****"
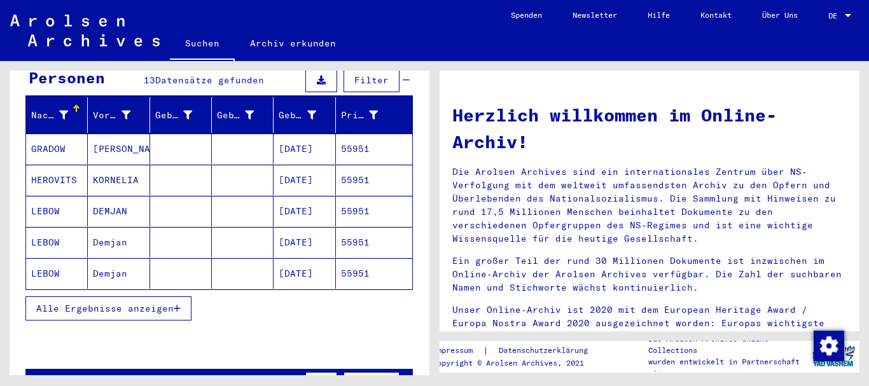
drag, startPoint x: 64, startPoint y: 294, endPoint x: 51, endPoint y: 227, distance: 68.0
click at [64, 303] on span "Alle Ergebnisse anzeigen" at bounding box center [104, 308] width 137 height 11
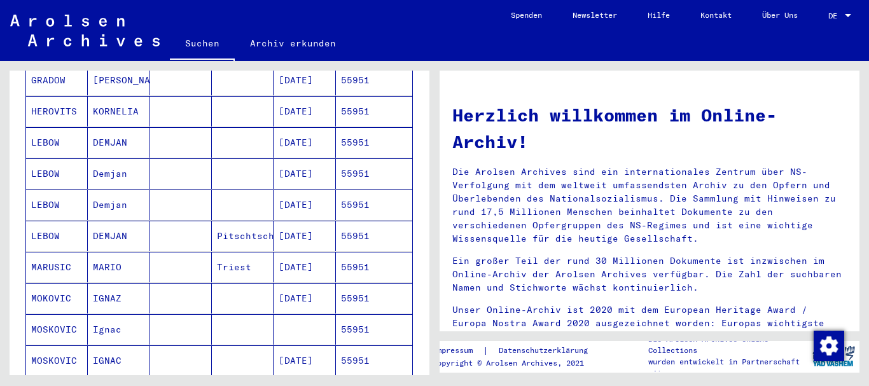
click at [62, 253] on mat-cell "MARUSIC" at bounding box center [57, 267] width 62 height 31
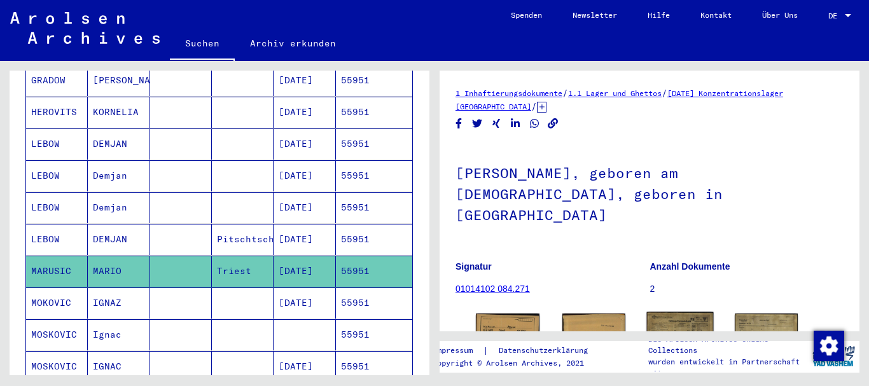
scroll to position [83, 0]
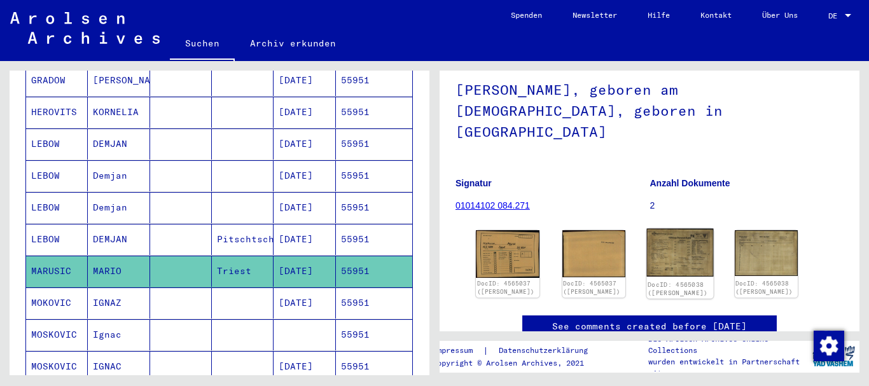
click at [680, 231] on img at bounding box center [680, 253] width 66 height 48
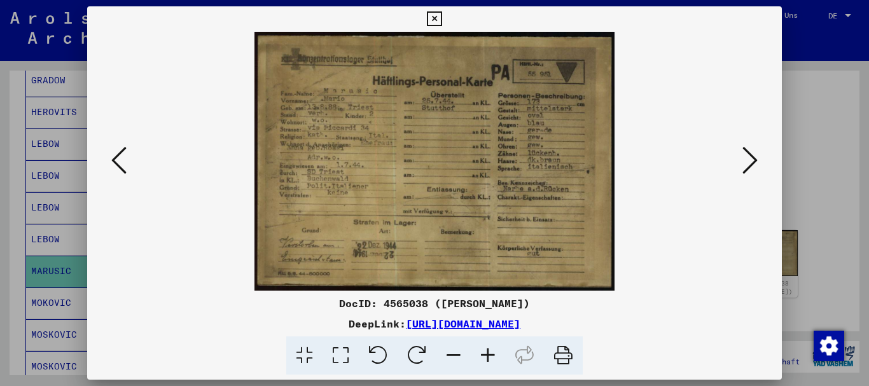
click at [401, 304] on div "DocID: 4565038 (MARIO MARUSIC)" at bounding box center [434, 303] width 695 height 15
